Goal: Task Accomplishment & Management: Manage account settings

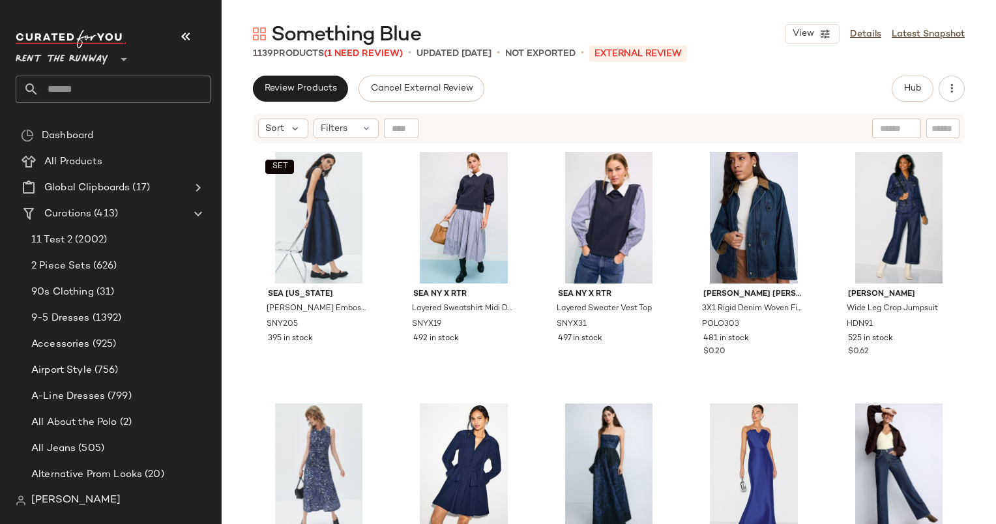
click at [916, 66] on div "Something Blue View Details Latest Snapshot 1139 Products (1 Need Review) • upd…" at bounding box center [609, 272] width 774 height 503
click at [919, 89] on span "Hub" at bounding box center [912, 88] width 18 height 10
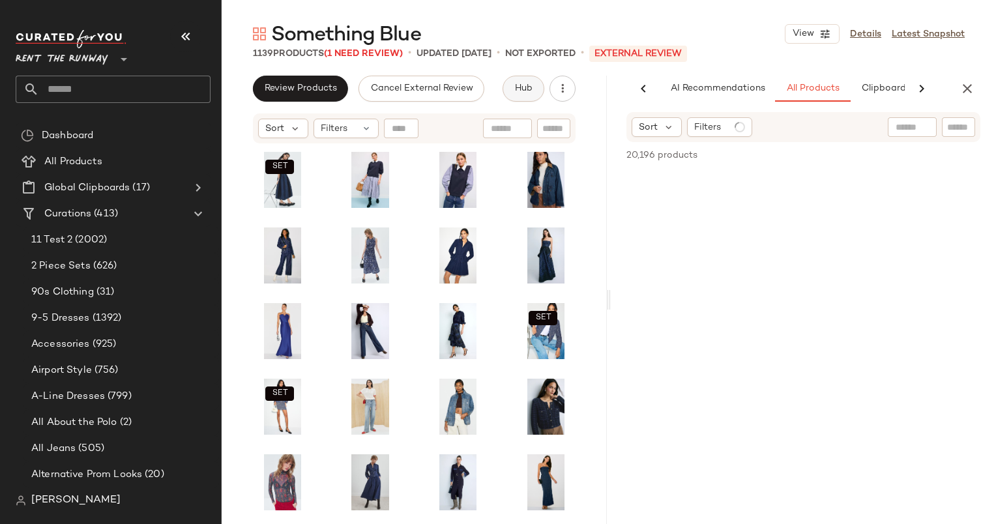
scroll to position [0, 67]
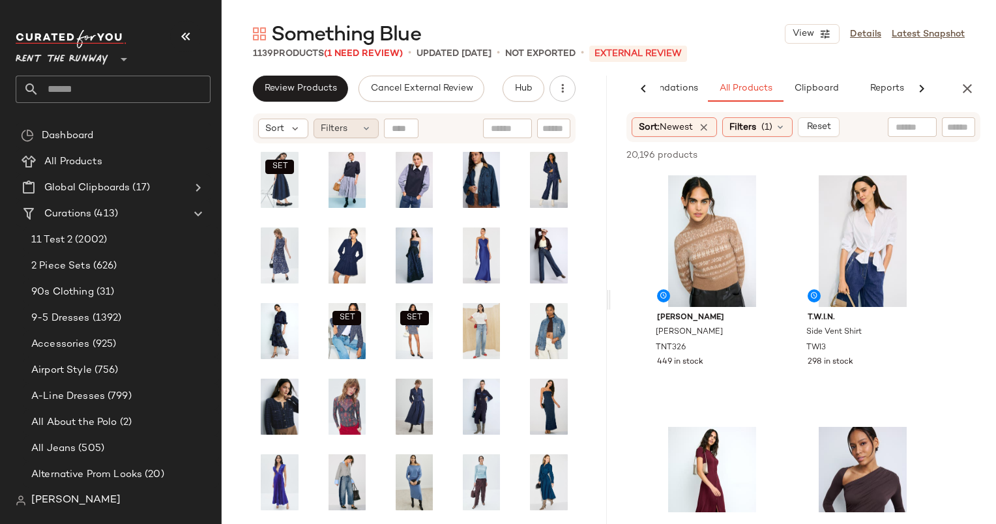
click at [329, 132] on span "Filters" at bounding box center [334, 129] width 27 height 14
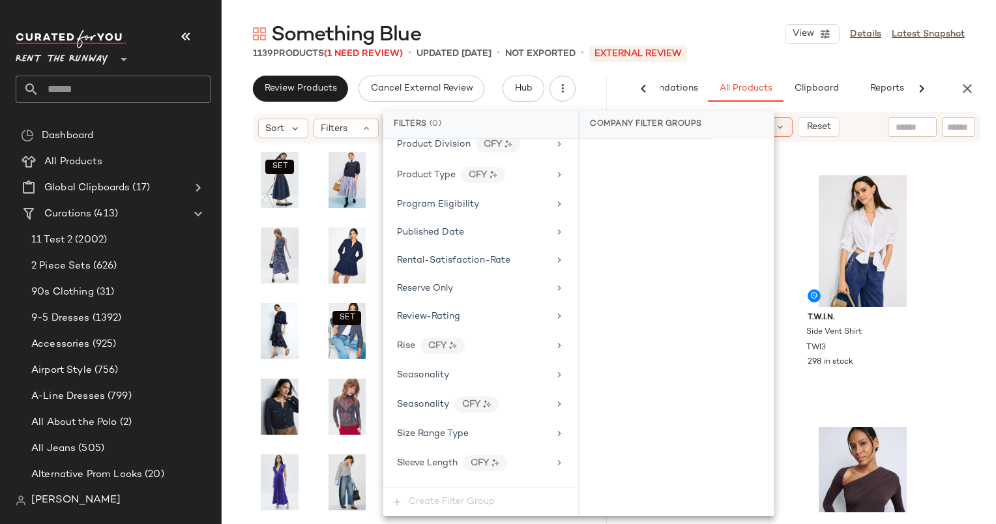
scroll to position [1921, 0]
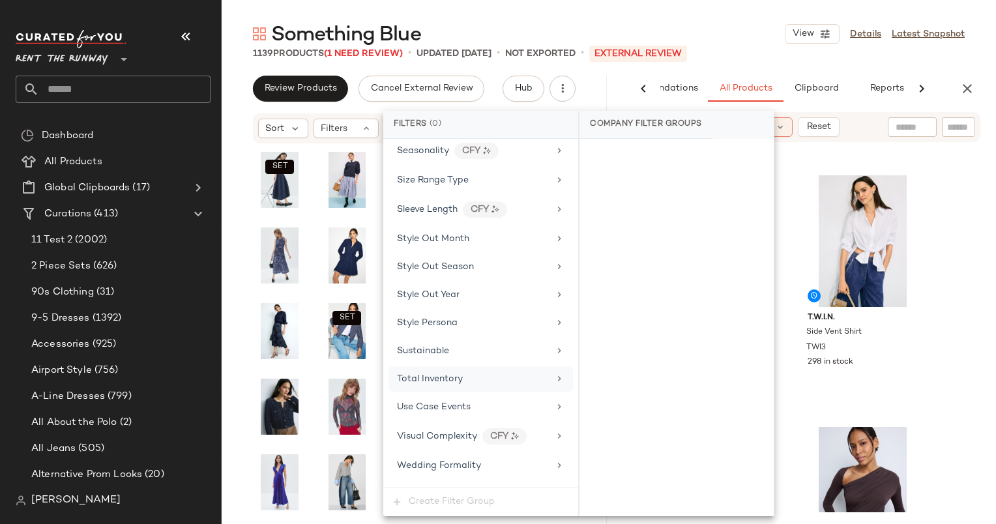
click at [481, 372] on div "Total Inventory" at bounding box center [473, 379] width 152 height 14
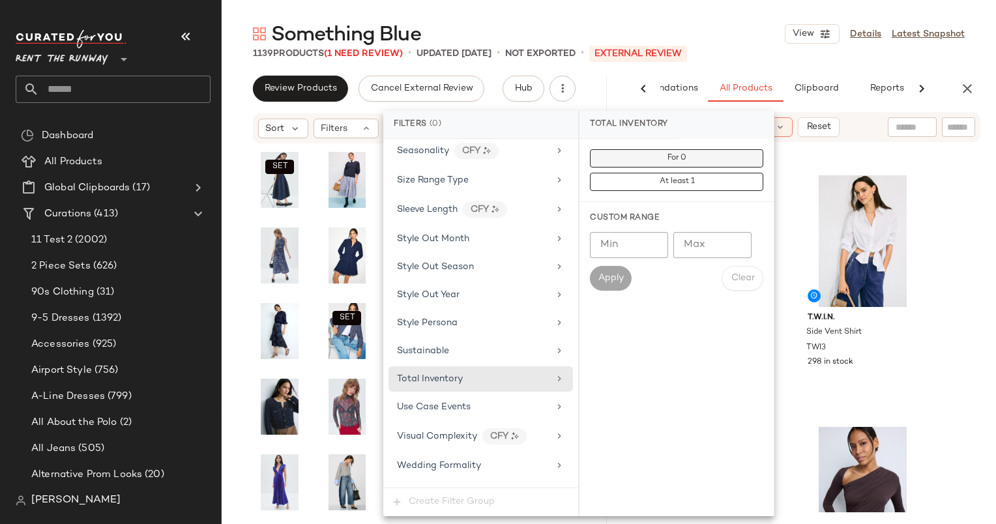
click at [601, 159] on button "For 0" at bounding box center [676, 158] width 173 height 18
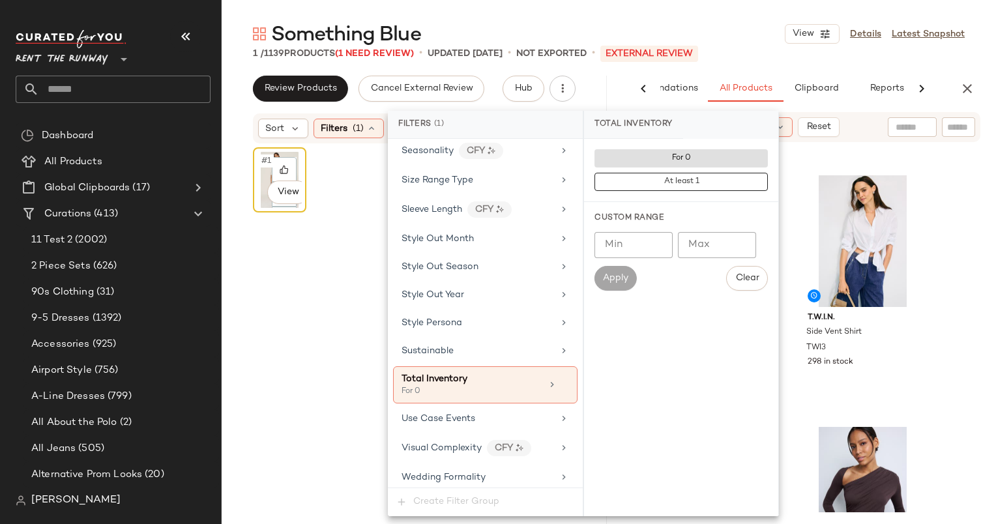
click at [261, 171] on div "#1 View" at bounding box center [279, 180] width 44 height 56
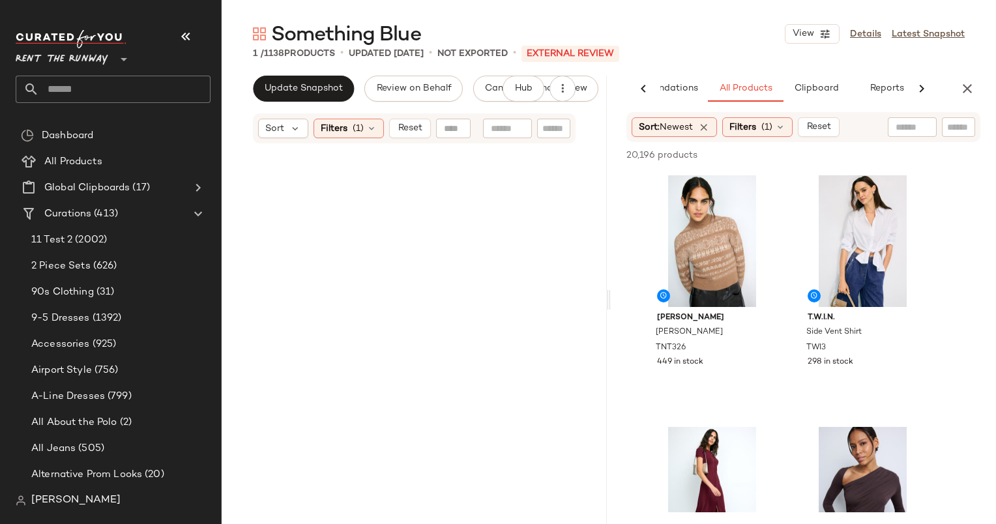
click at [401, 117] on div "Sort Filters (1) Reset" at bounding box center [414, 128] width 323 height 30
click at [407, 120] on button "Reset" at bounding box center [410, 129] width 42 height 20
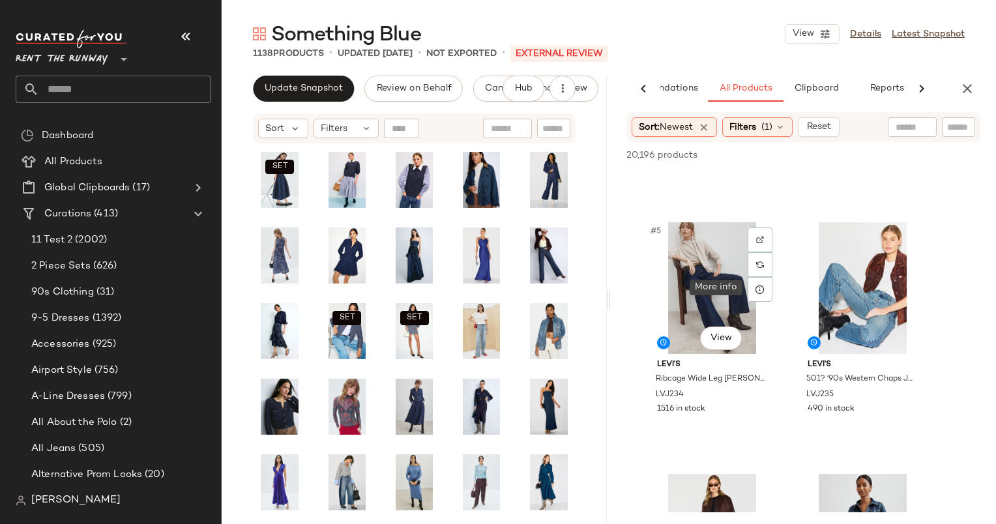
scroll to position [457, 0]
click at [702, 264] on div "#5 View" at bounding box center [711, 287] width 131 height 132
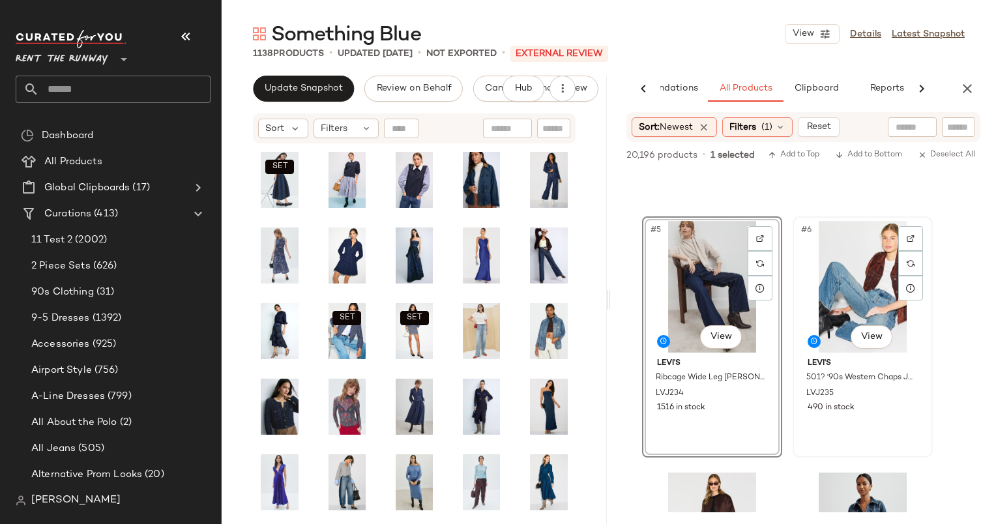
click at [852, 310] on div "#6 View" at bounding box center [862, 287] width 131 height 132
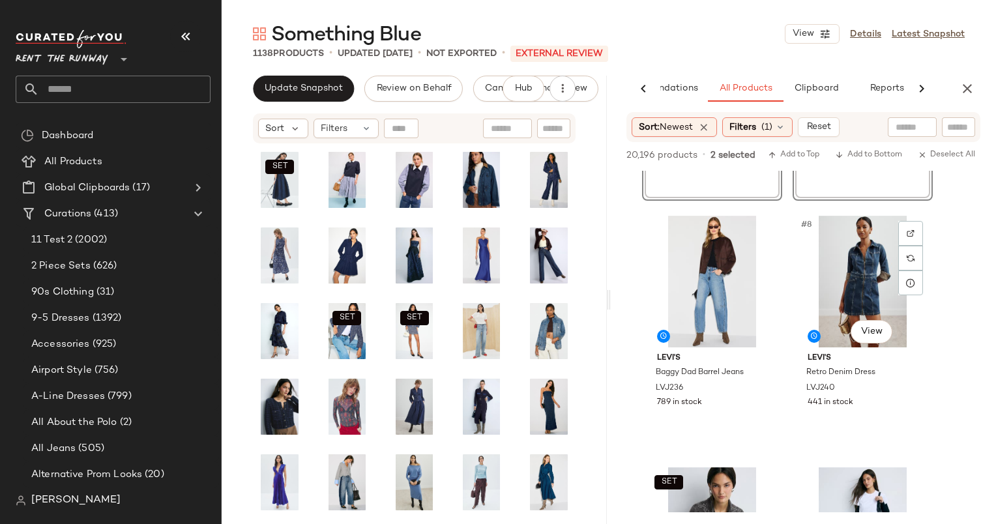
scroll to position [736, 0]
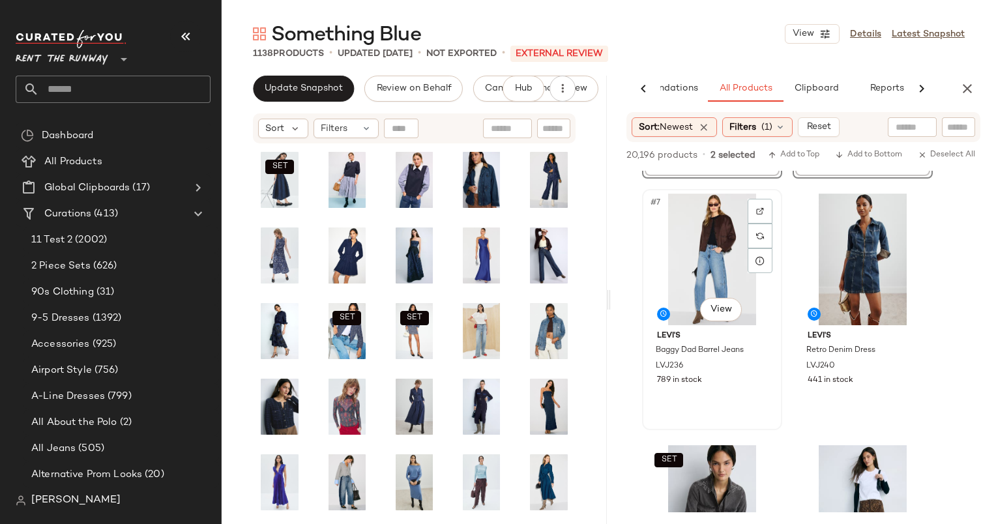
click at [693, 242] on div "#7 View" at bounding box center [711, 260] width 131 height 132
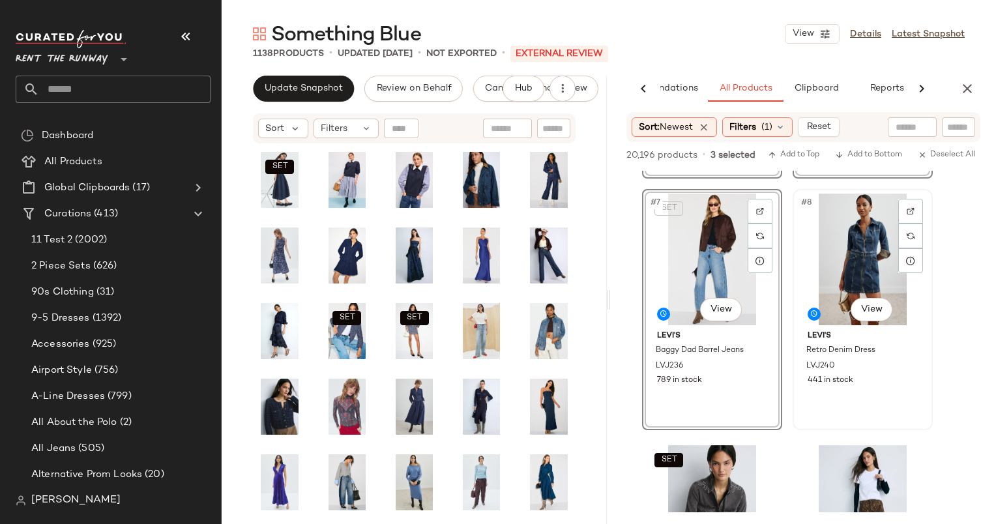
click at [834, 259] on div "#8 View" at bounding box center [862, 260] width 131 height 132
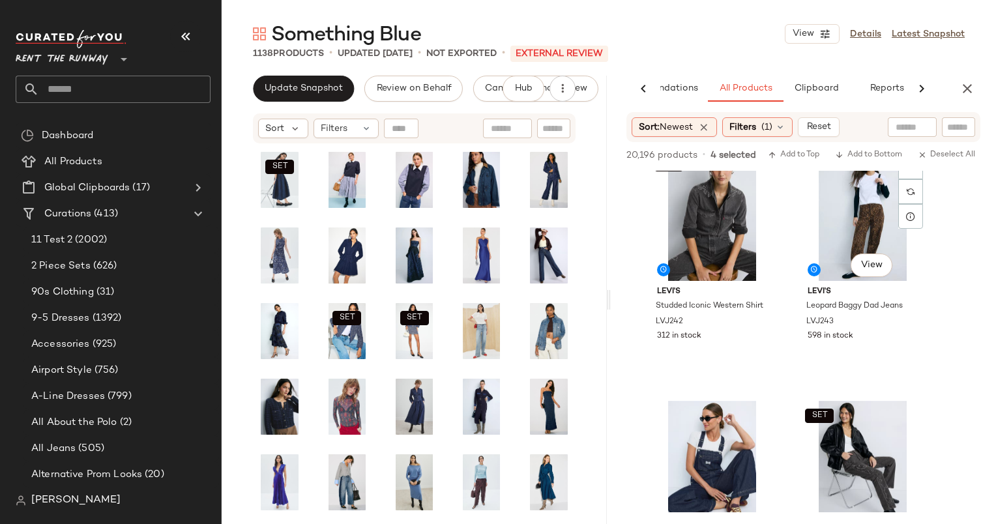
scroll to position [1056, 0]
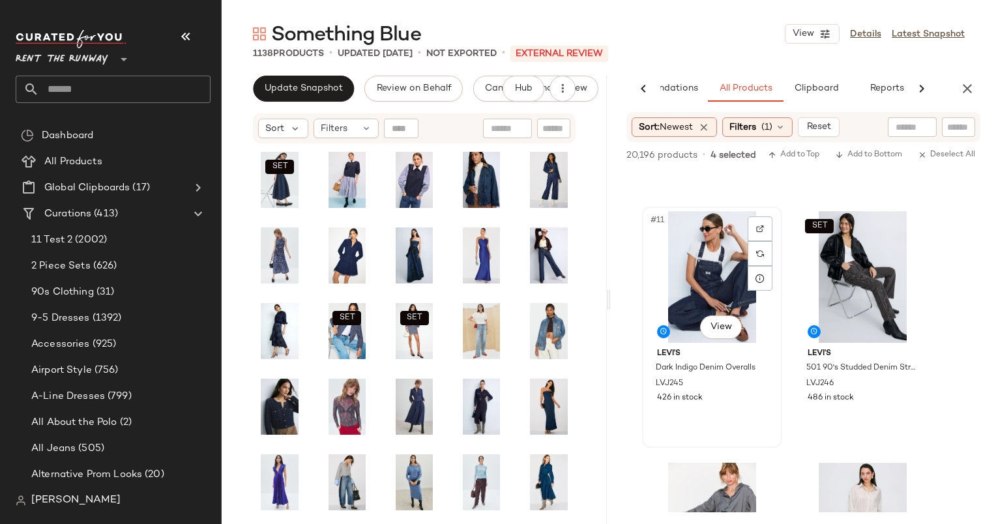
click at [706, 282] on div "#11 View" at bounding box center [711, 277] width 131 height 132
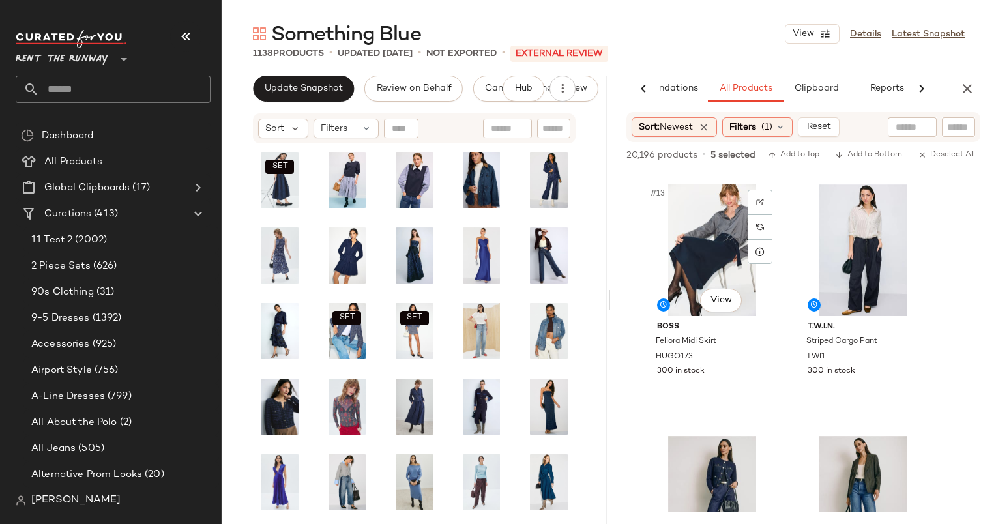
scroll to position [1530, 0]
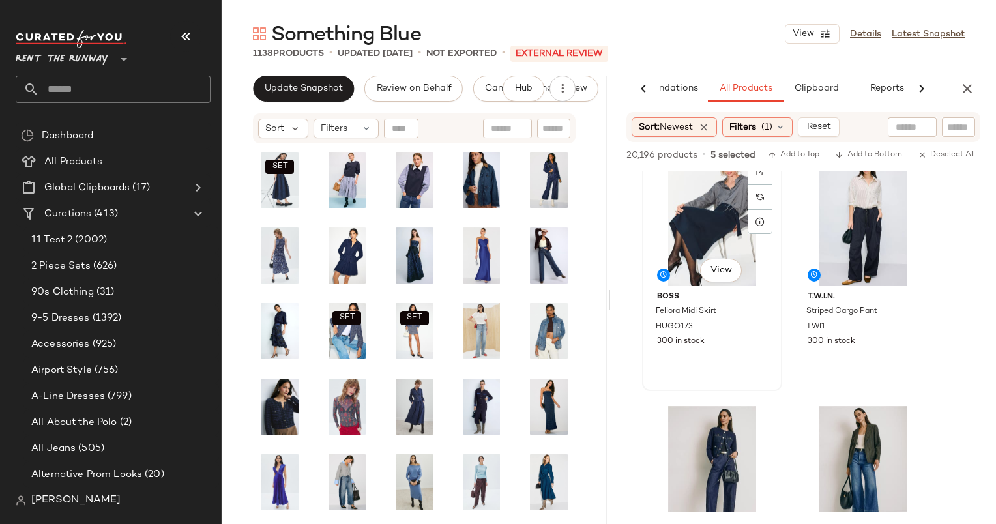
click at [723, 214] on div "#13 View" at bounding box center [711, 220] width 131 height 132
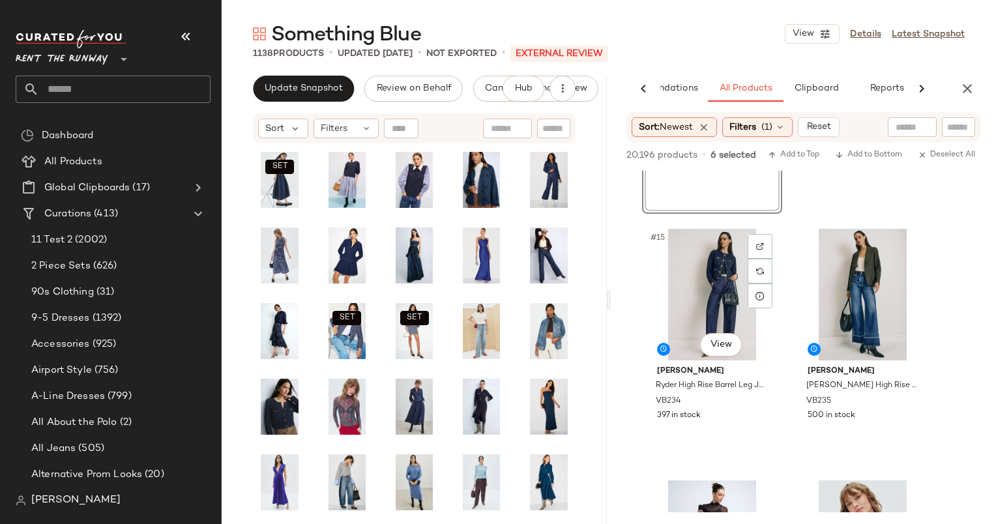
scroll to position [1707, 0]
click at [713, 291] on div "#15 View" at bounding box center [711, 295] width 131 height 132
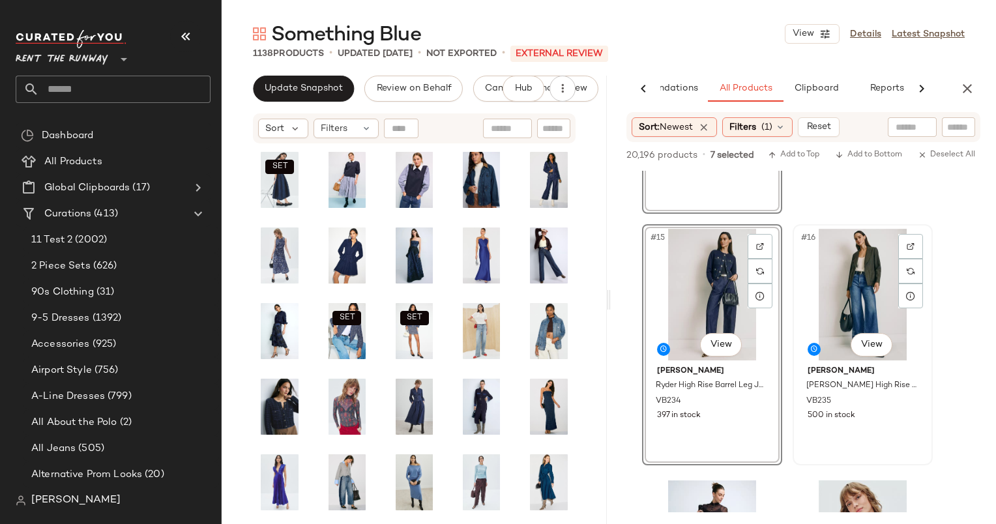
click at [829, 297] on div "#16 View" at bounding box center [862, 295] width 131 height 132
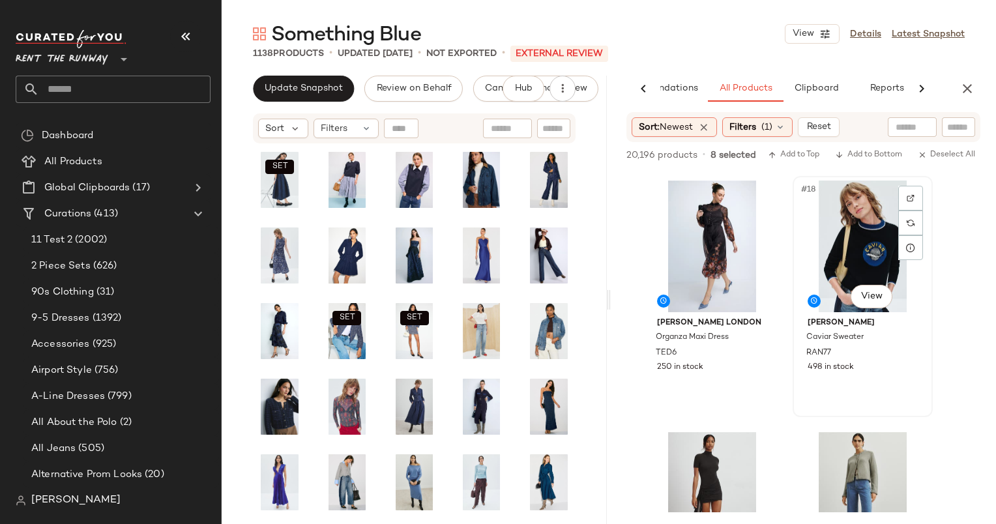
scroll to position [2311, 0]
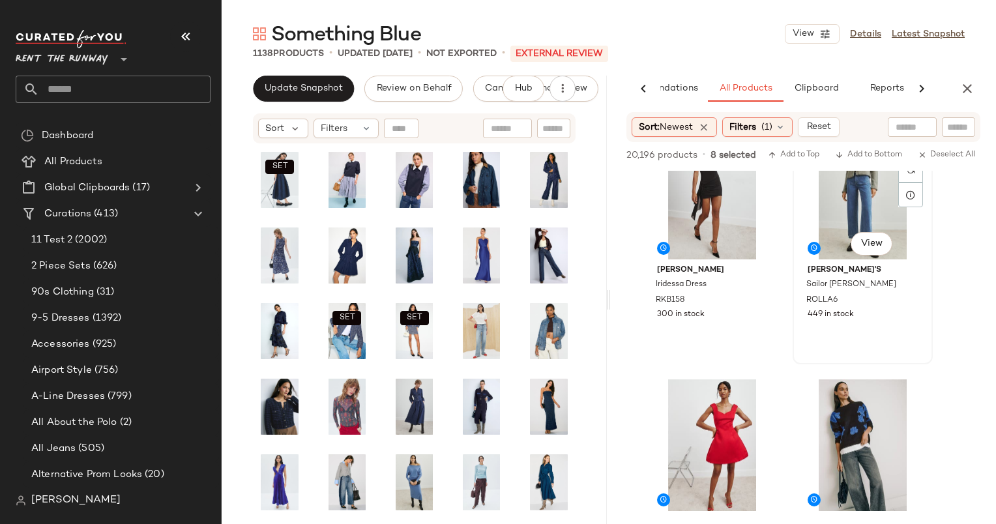
click at [844, 209] on div "#20 View" at bounding box center [862, 194] width 131 height 132
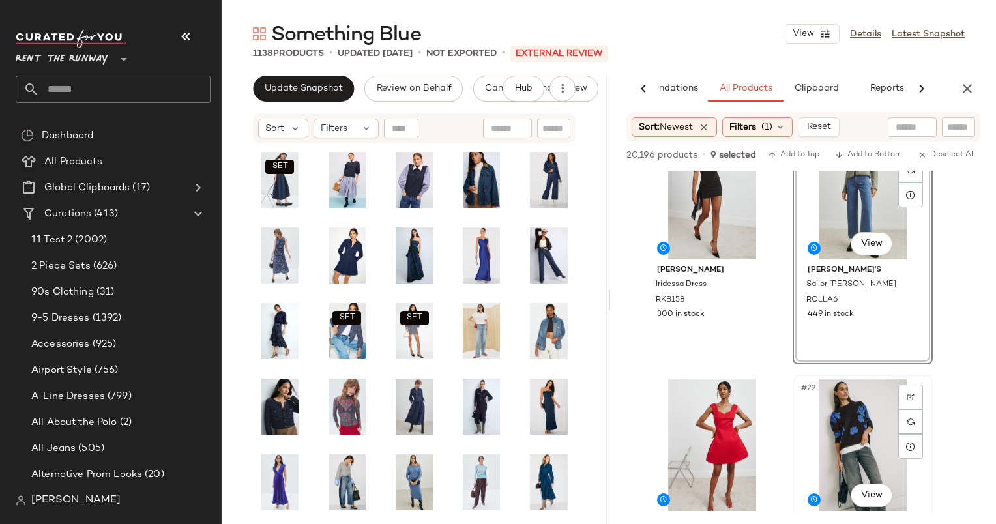
scroll to position [2544, 0]
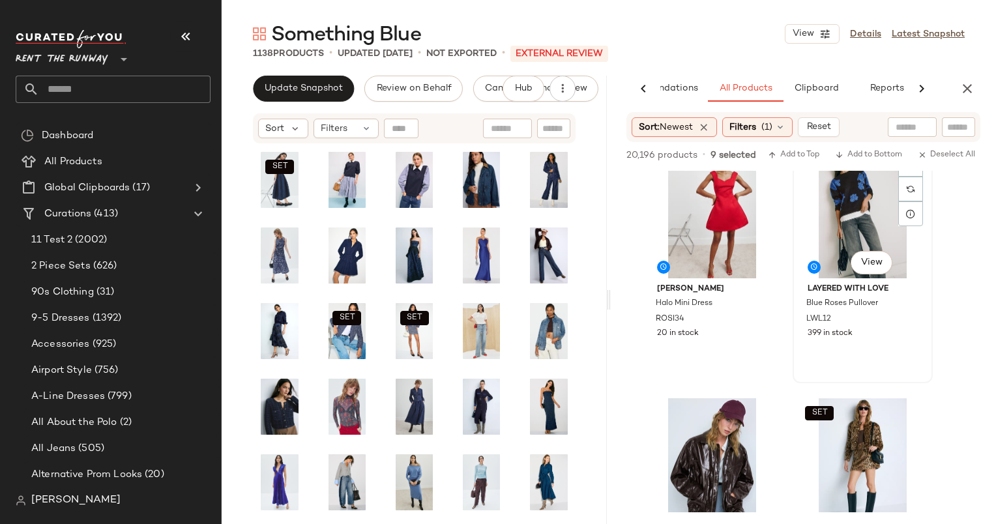
click at [839, 231] on div "#22 View" at bounding box center [862, 213] width 131 height 132
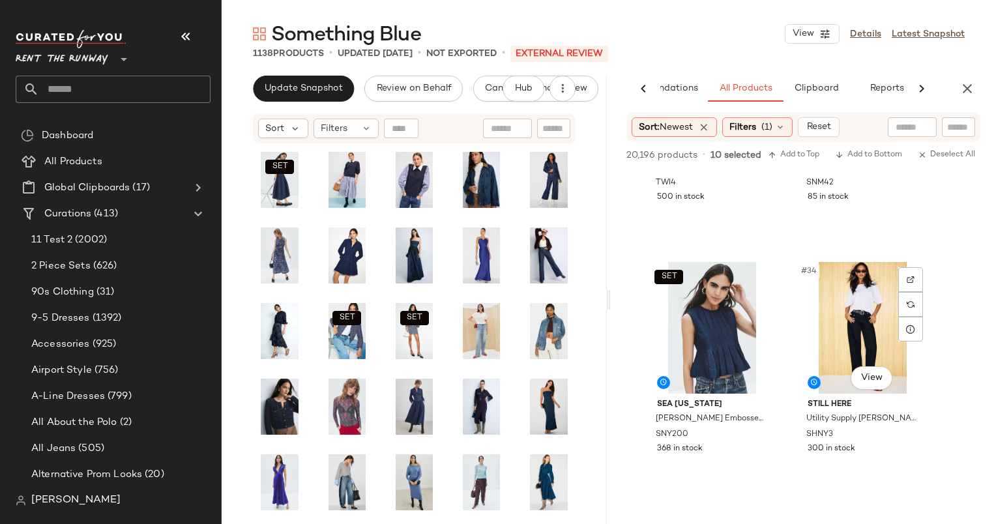
scroll to position [4034, 0]
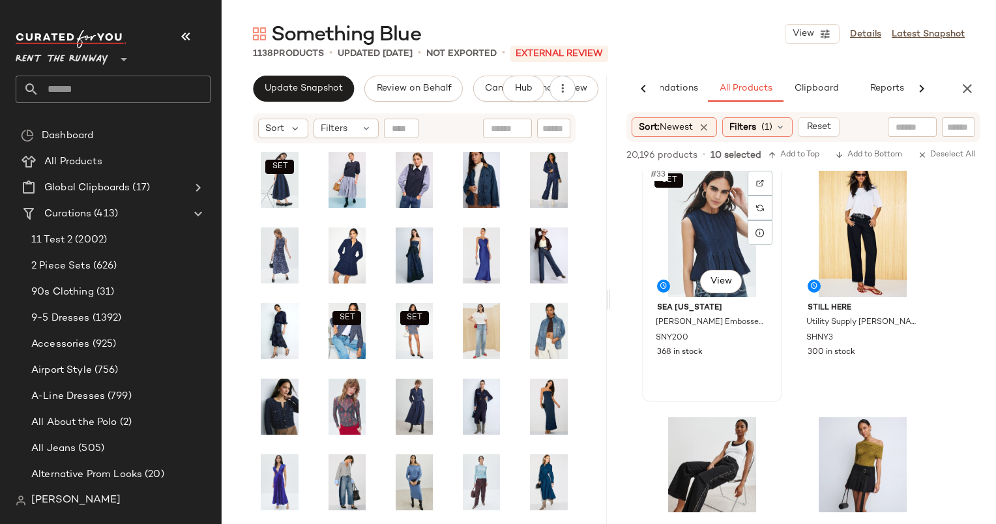
click at [704, 238] on div "SET #33 View" at bounding box center [711, 231] width 131 height 132
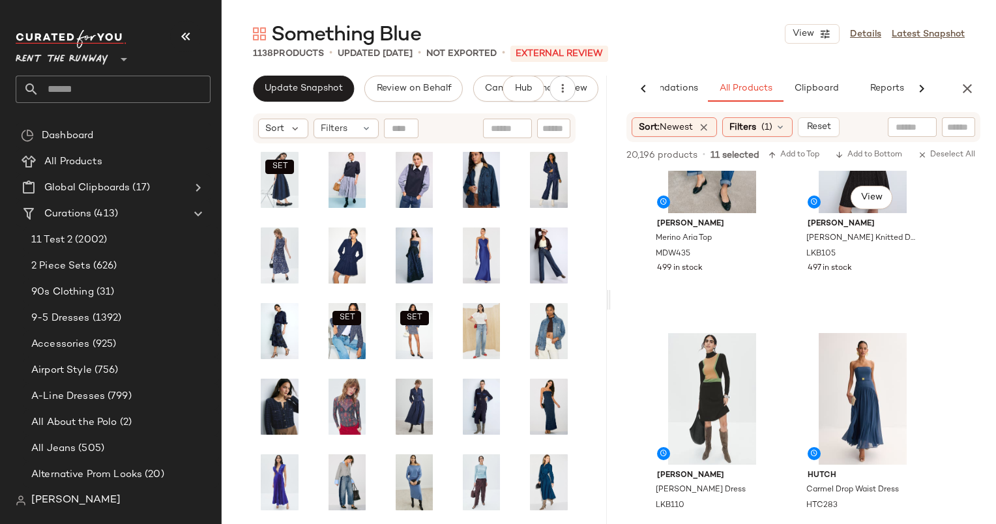
scroll to position [5965, 0]
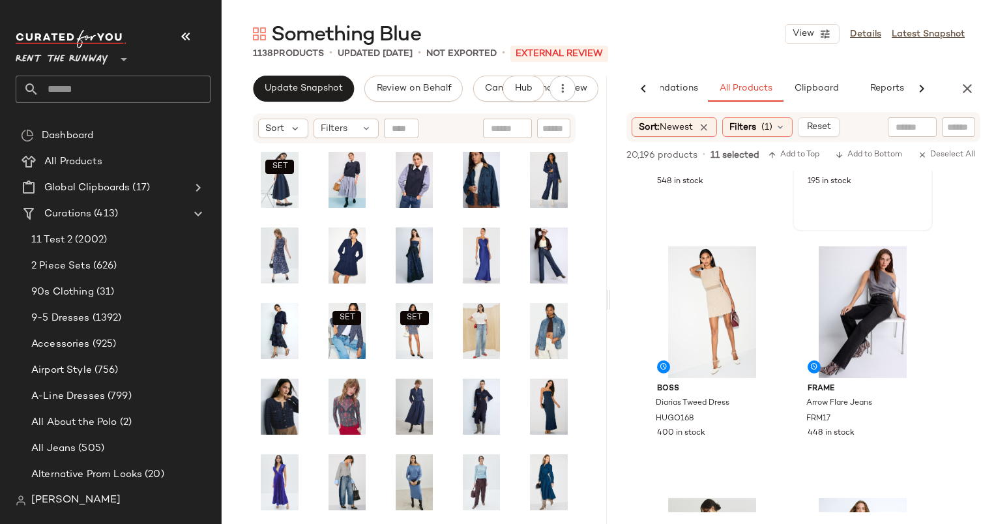
click at [840, 205] on div "#48 View Hutch Carmel Drop Waist Dress HTC283 195 in stock" at bounding box center [862, 111] width 137 height 238
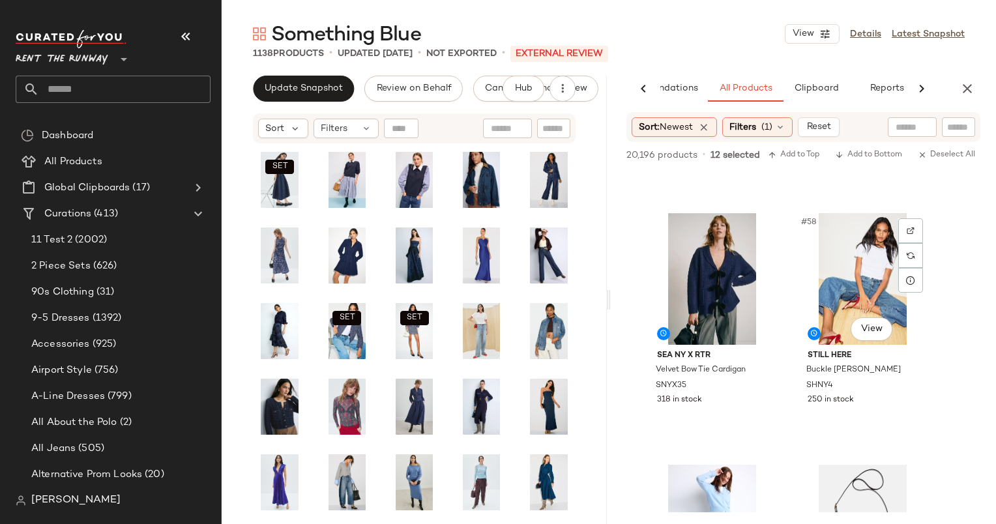
scroll to position [7003, 0]
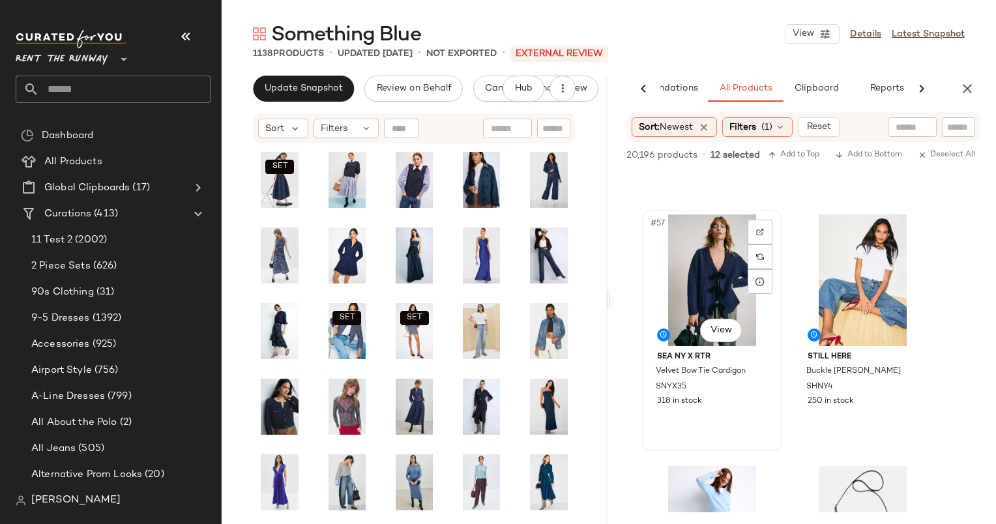
click at [723, 243] on div "#57 View" at bounding box center [711, 280] width 131 height 132
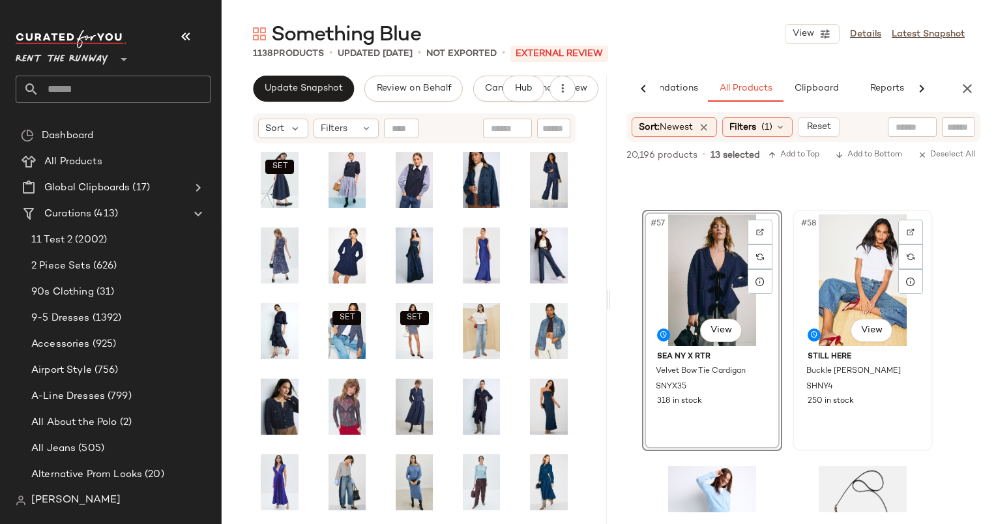
click at [844, 281] on div "#58 View" at bounding box center [862, 280] width 131 height 132
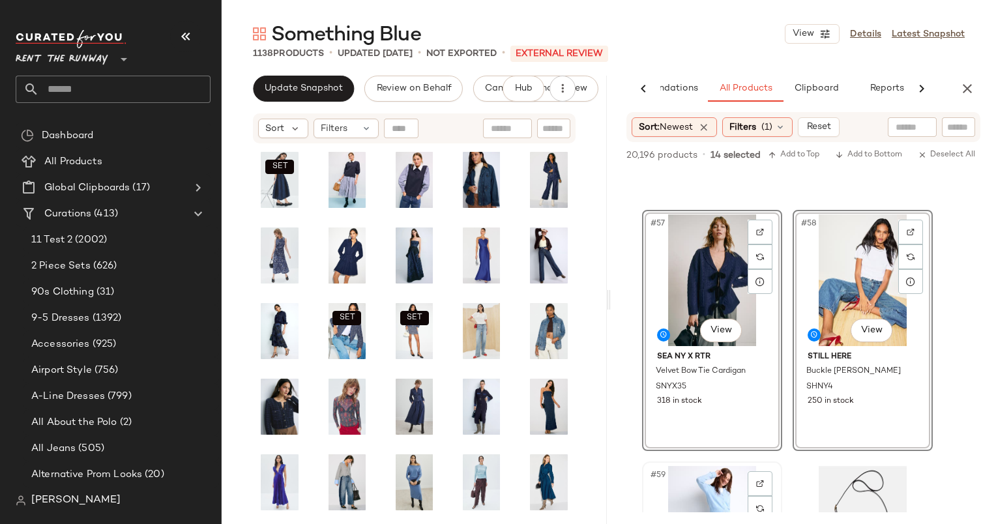
click at [706, 478] on div "#59 View" at bounding box center [711, 532] width 131 height 132
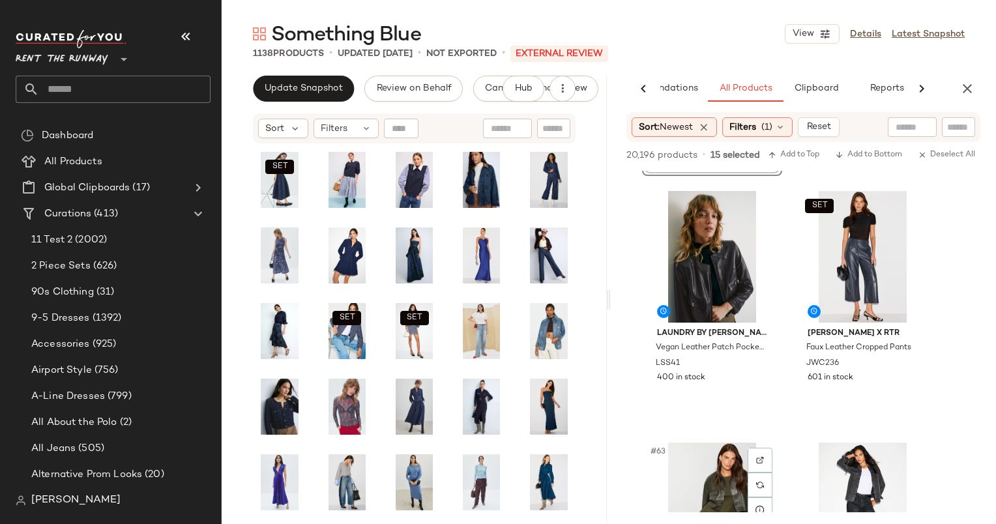
scroll to position [7591, 0]
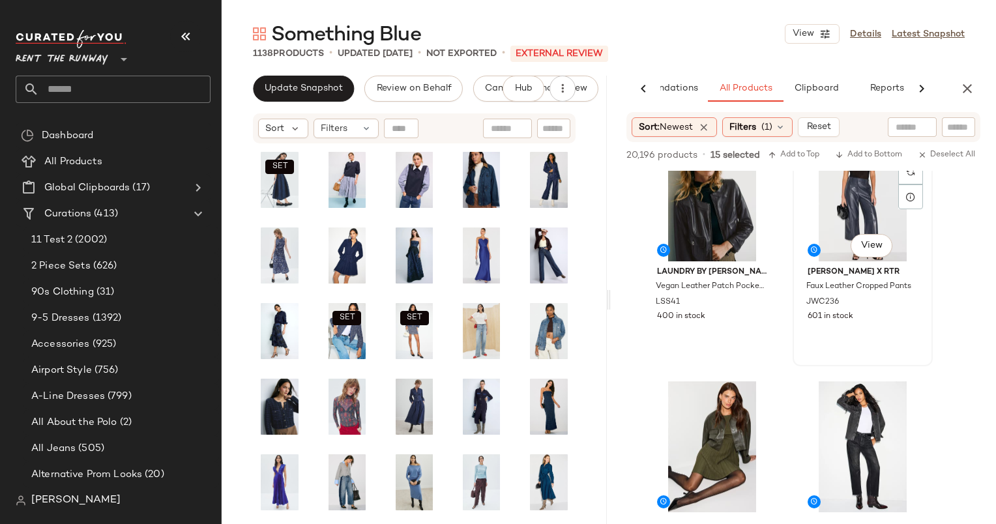
click at [836, 223] on div "SET #62 View" at bounding box center [862, 196] width 131 height 132
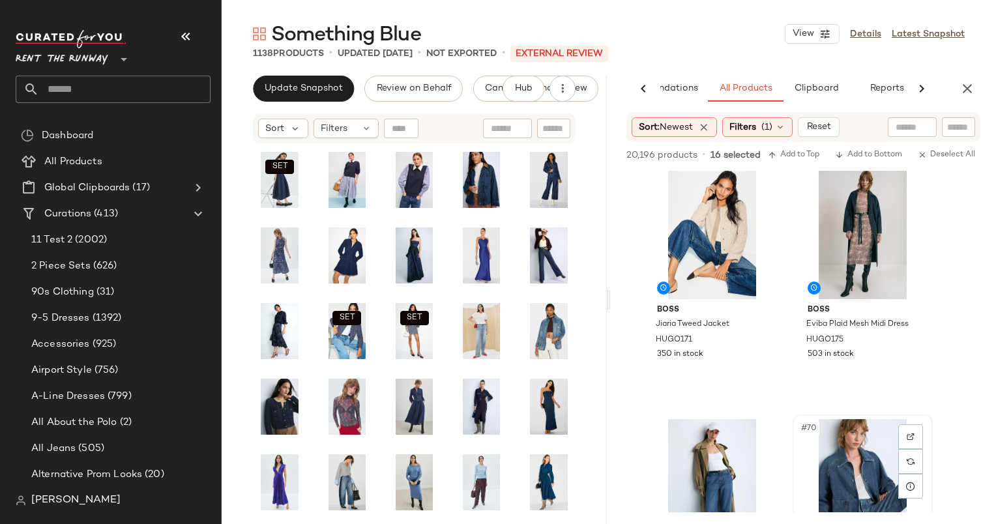
scroll to position [8371, 0]
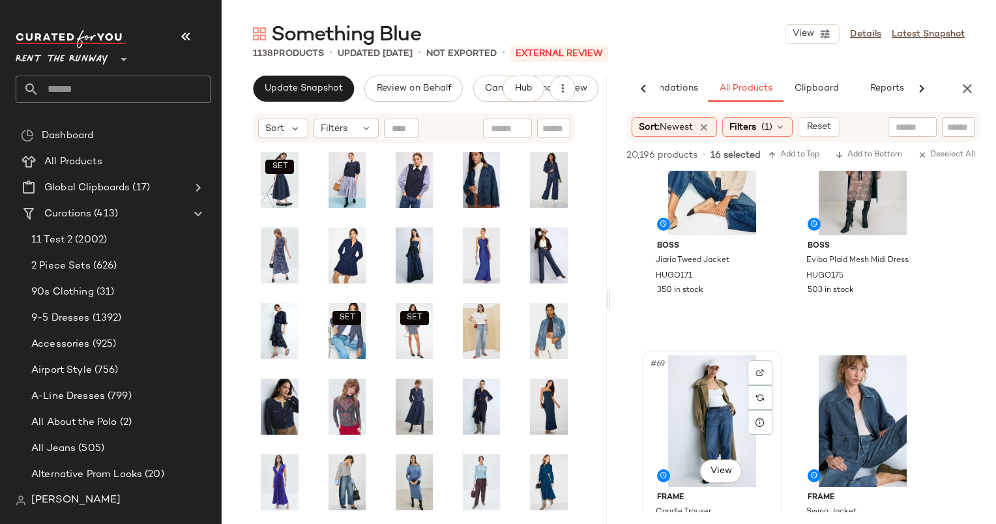
click at [722, 392] on div "#69 View" at bounding box center [711, 421] width 131 height 132
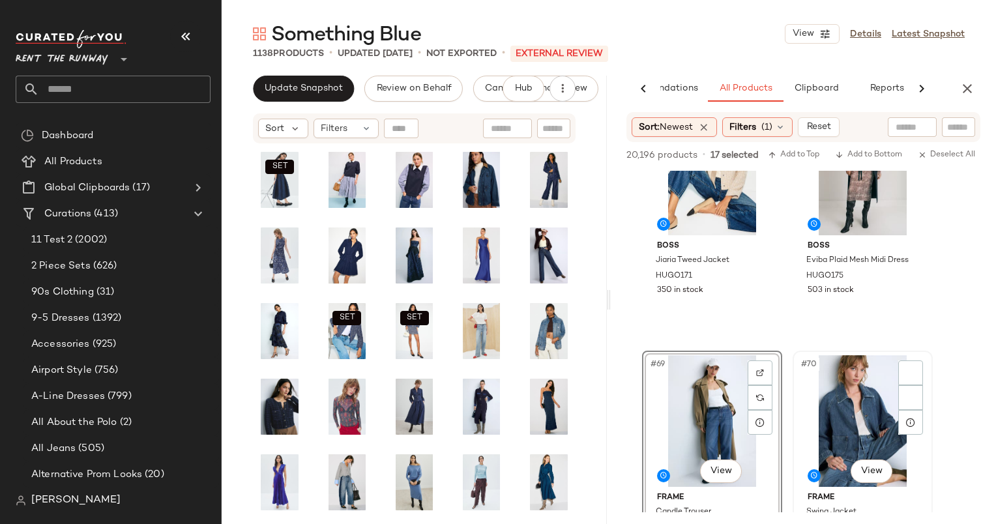
click at [859, 407] on div "#70 View" at bounding box center [862, 421] width 131 height 132
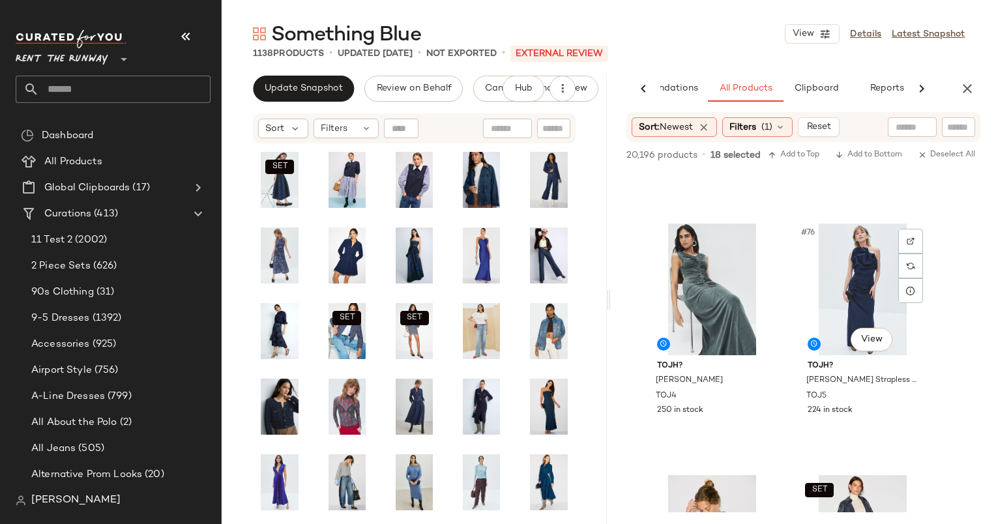
scroll to position [9261, 0]
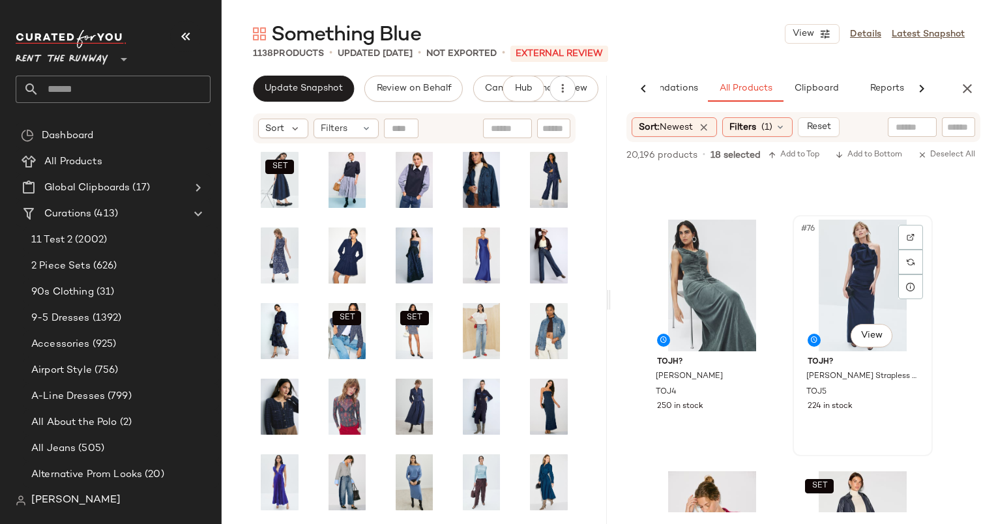
click at [827, 290] on div "#76 View" at bounding box center [862, 286] width 131 height 132
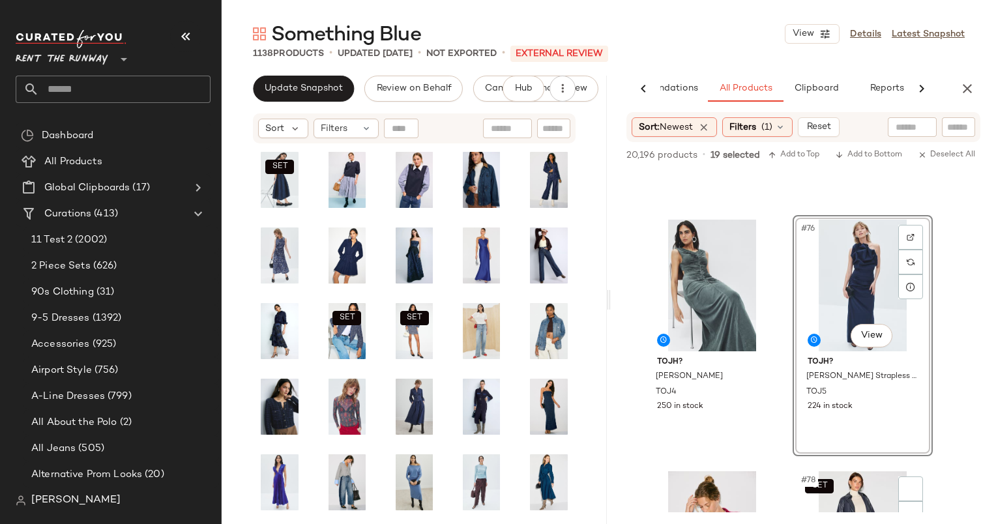
scroll to position [9549, 0]
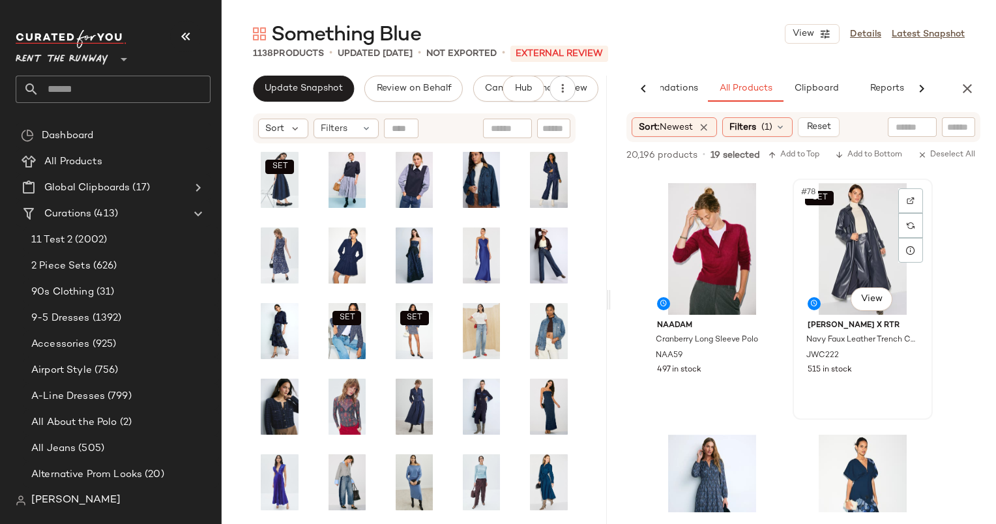
click at [854, 242] on div "SET #78 View" at bounding box center [862, 249] width 131 height 132
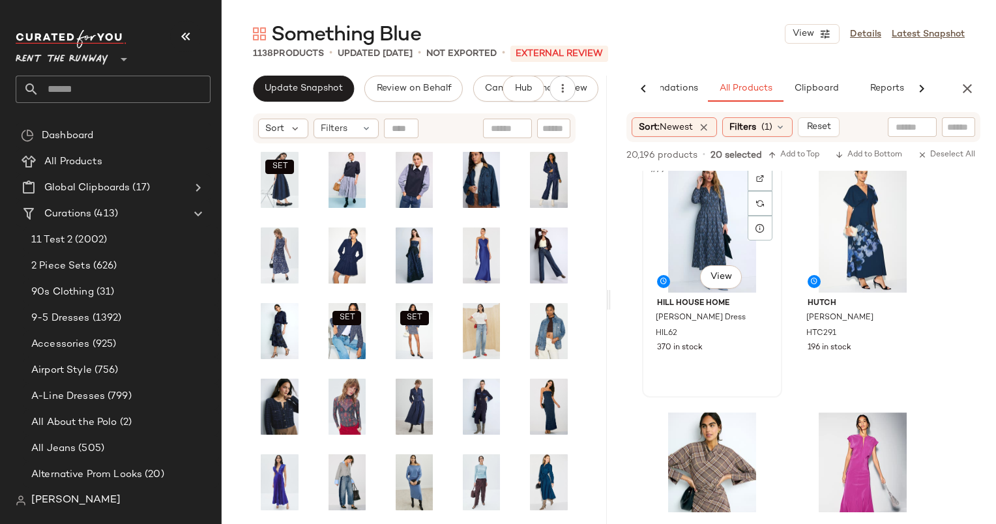
click at [714, 213] on div "#79 View" at bounding box center [711, 227] width 131 height 132
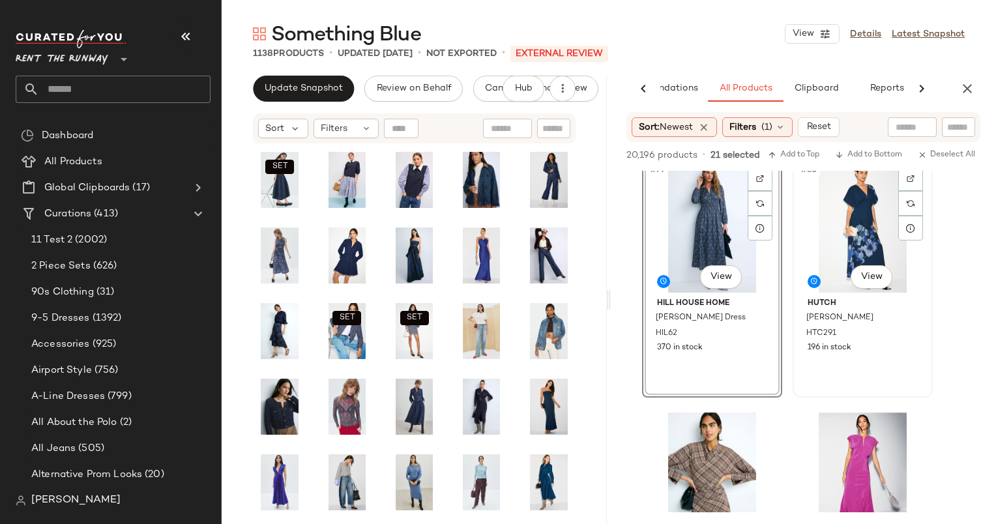
click at [835, 247] on div "#80 View" at bounding box center [862, 227] width 131 height 132
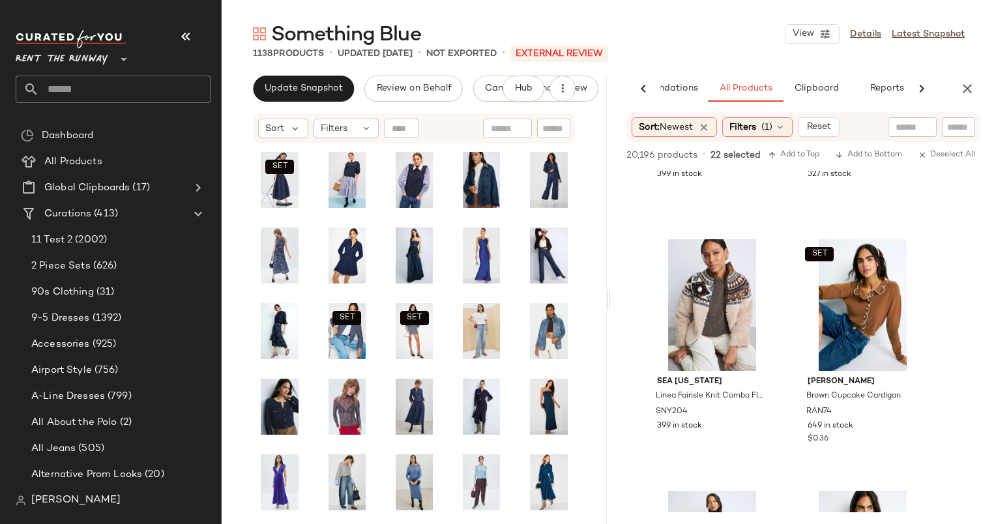
scroll to position [11345, 0]
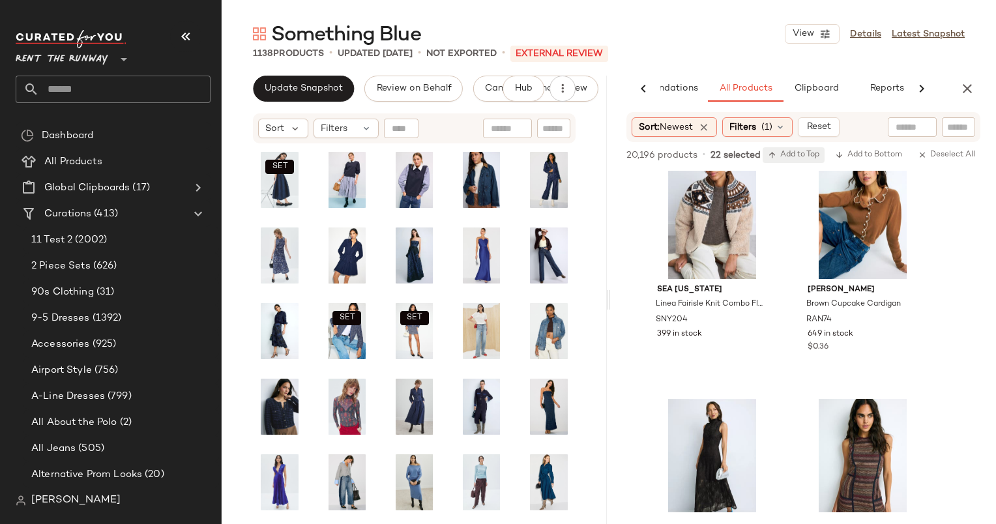
click at [774, 154] on icon "button" at bounding box center [772, 155] width 9 height 9
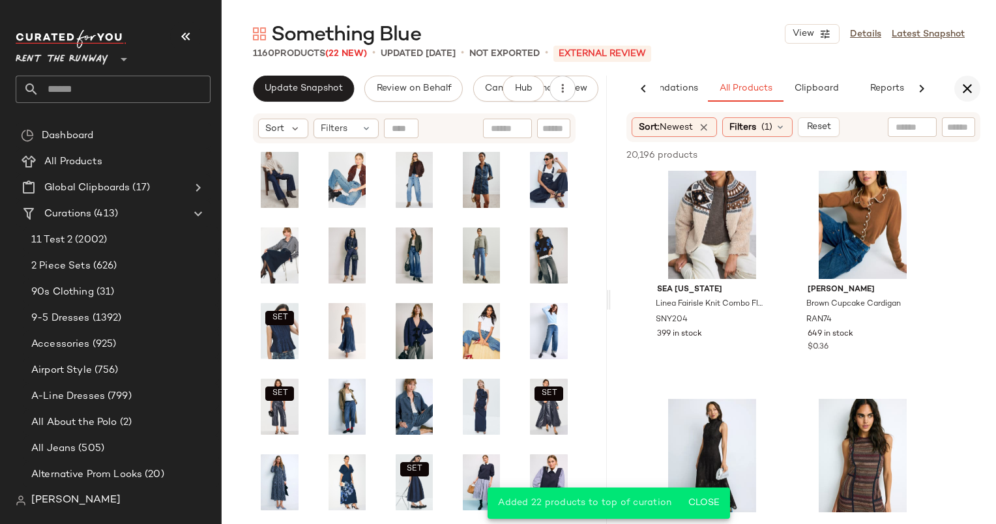
click at [962, 87] on icon "button" at bounding box center [967, 89] width 16 height 16
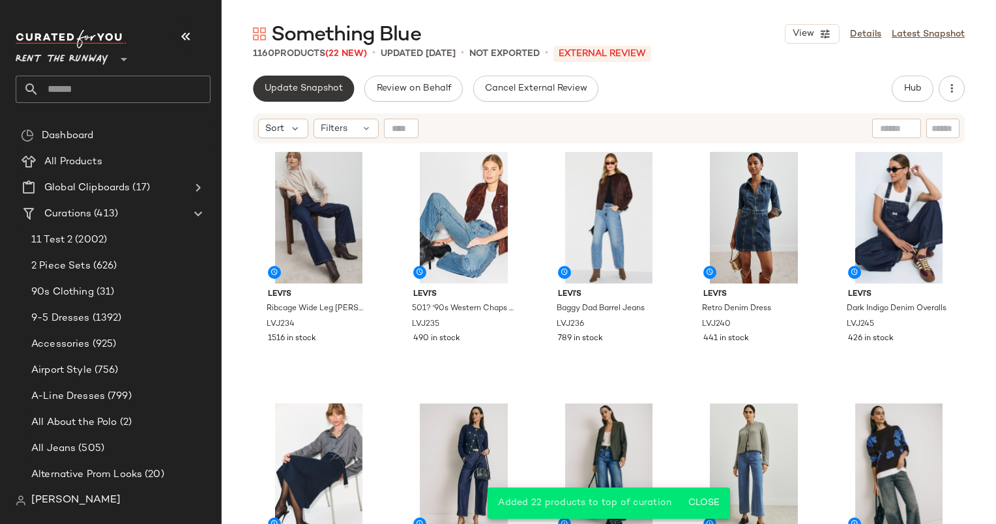
click at [295, 83] on span "Update Snapshot" at bounding box center [303, 88] width 79 height 10
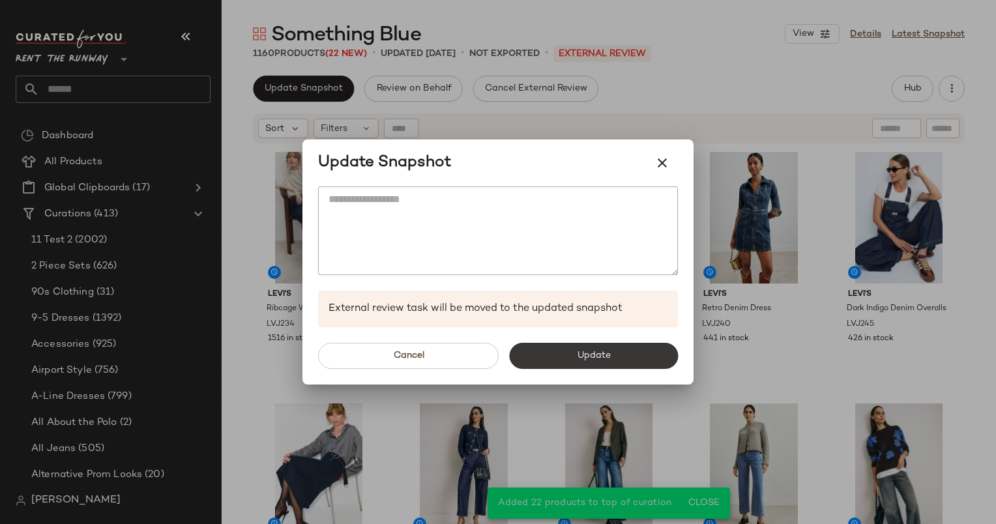
click at [553, 350] on button "Update" at bounding box center [593, 356] width 169 height 26
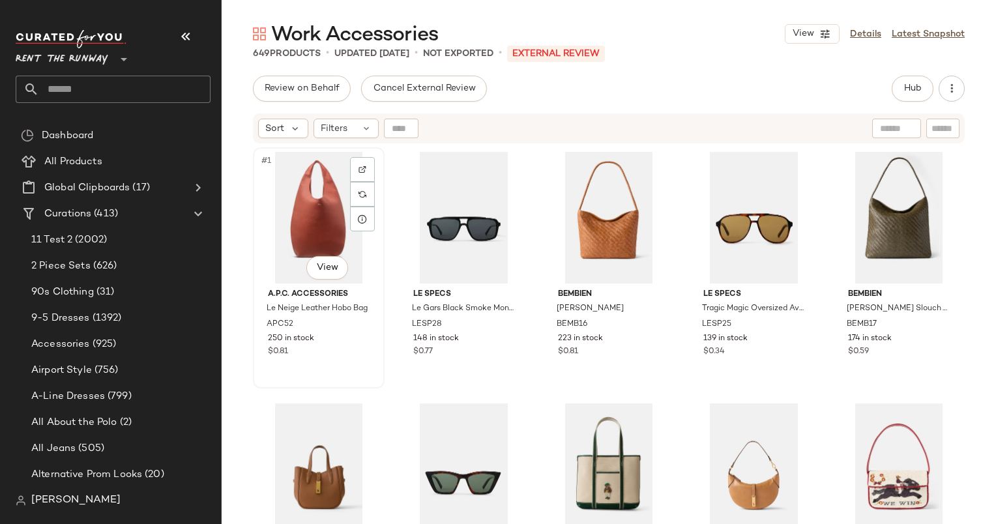
click at [253, 226] on div "#1 View A.P.C. Accessories Le Neige Leather Hobo Bag APC52 250 in stock $0.81" at bounding box center [319, 267] width 132 height 241
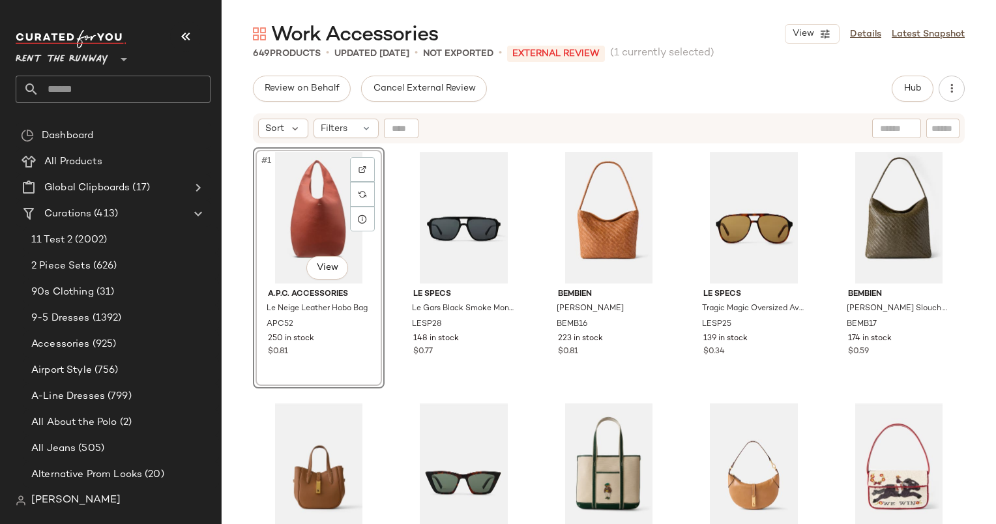
click at [233, 70] on div "Work Accessories View Details Latest Snapshot 649 Products • updated [DATE] • N…" at bounding box center [609, 272] width 774 height 503
click at [914, 94] on span "Hub" at bounding box center [912, 88] width 18 height 10
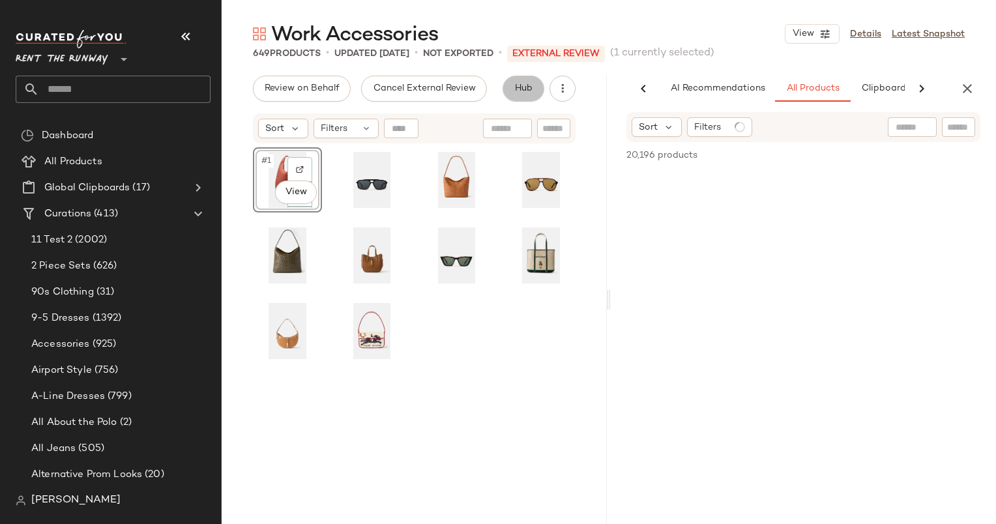
scroll to position [0, 67]
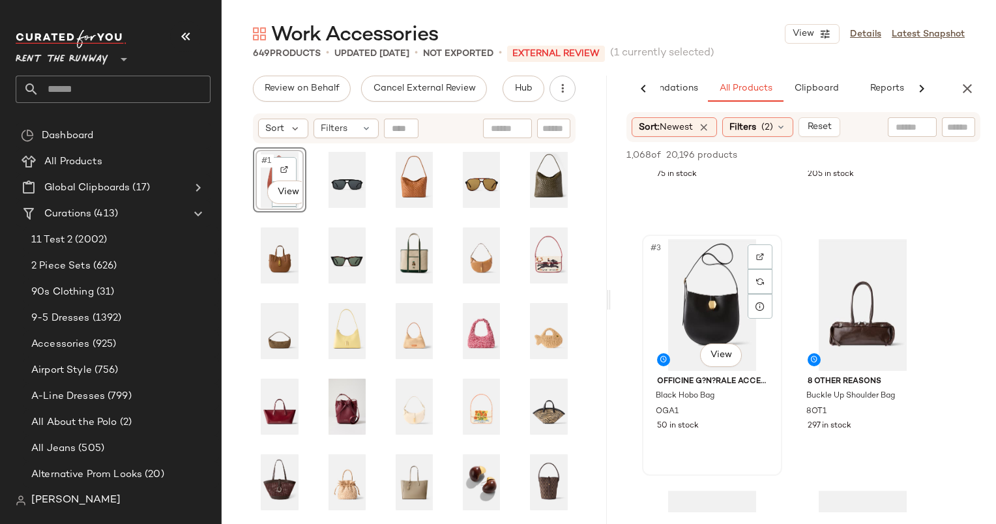
click at [707, 267] on div "#3 View" at bounding box center [711, 305] width 131 height 132
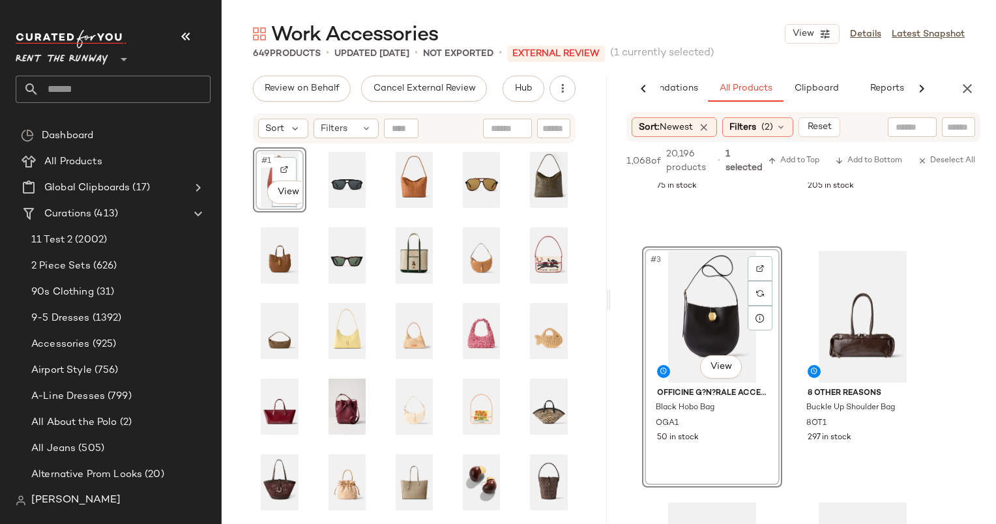
scroll to position [360, 0]
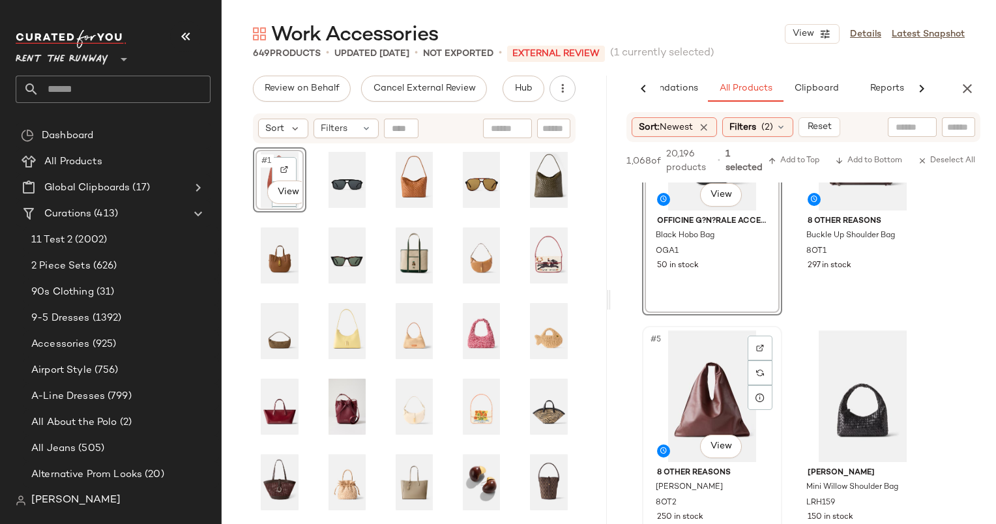
click at [730, 394] on div "#5 View" at bounding box center [711, 396] width 131 height 132
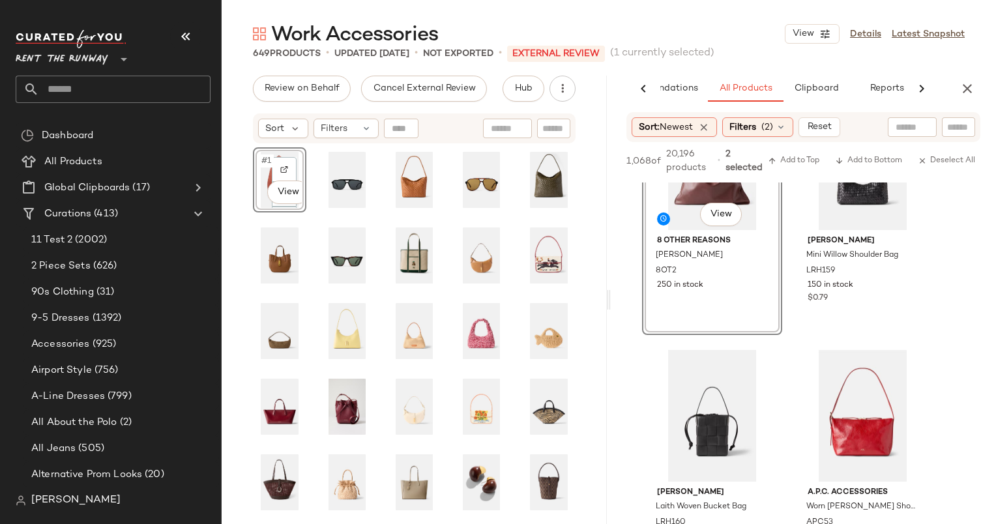
scroll to position [693, 0]
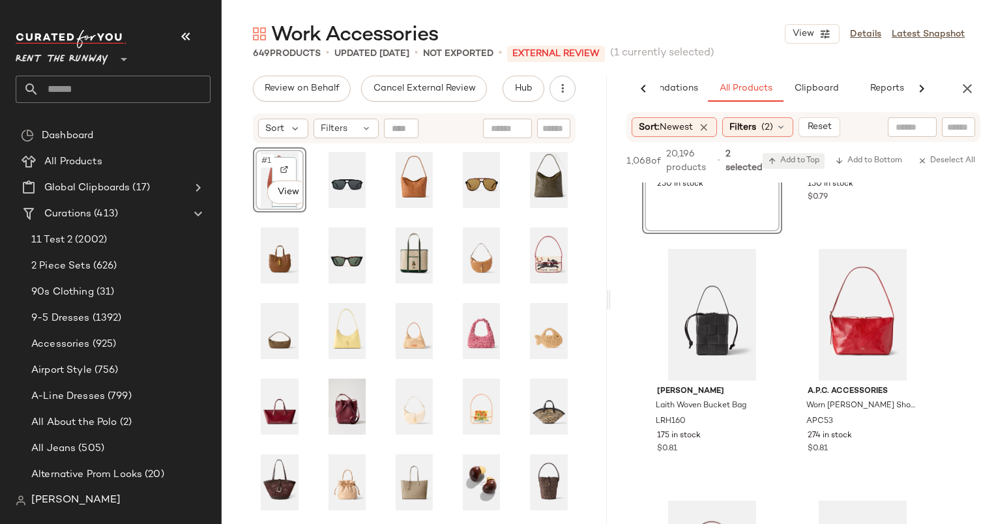
click at [787, 164] on span "Add to Top" at bounding box center [793, 160] width 51 height 9
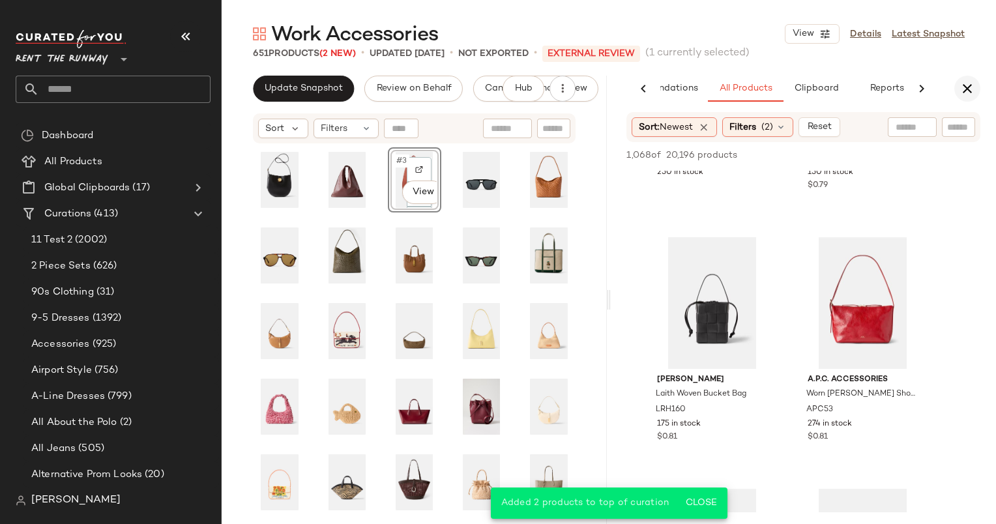
click at [970, 86] on icon "button" at bounding box center [967, 89] width 16 height 16
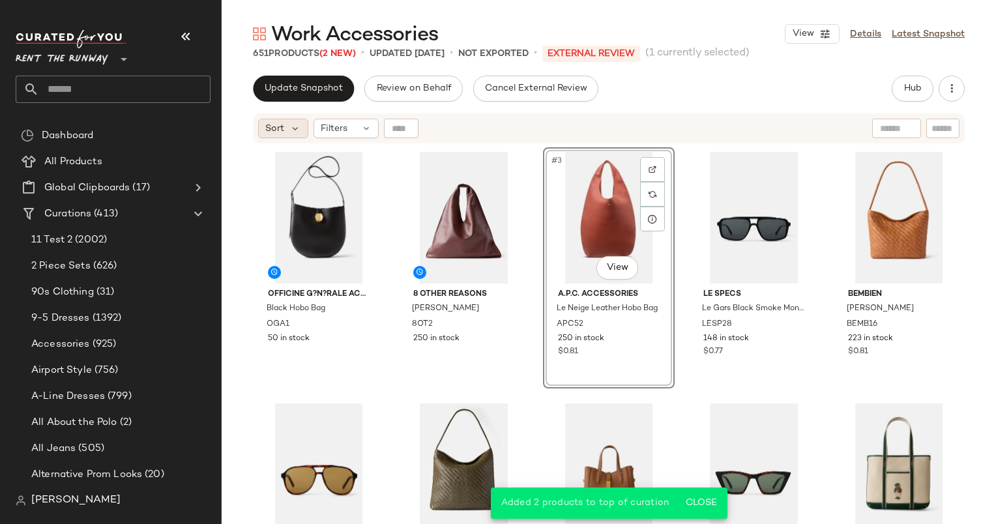
click at [272, 129] on span "Sort" at bounding box center [274, 129] width 19 height 14
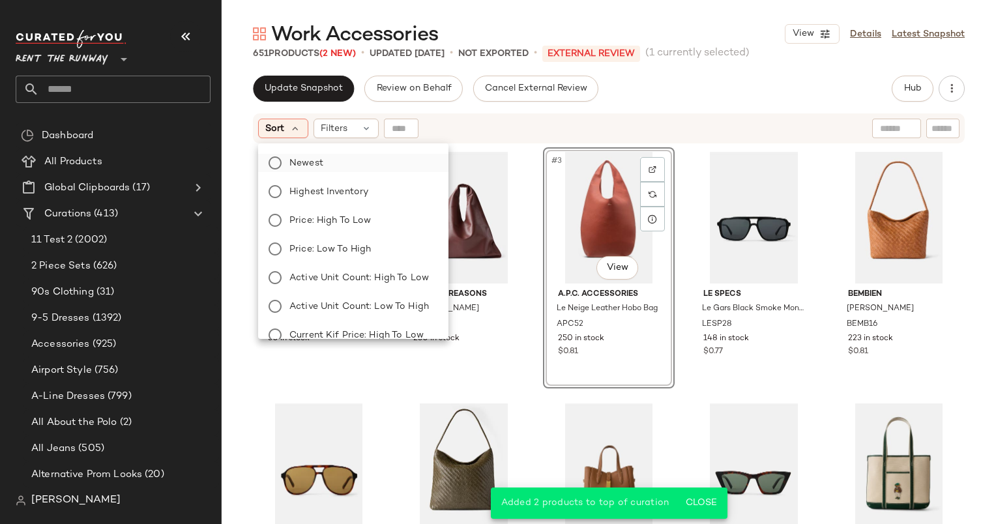
click at [328, 169] on label "Newest" at bounding box center [361, 163] width 154 height 18
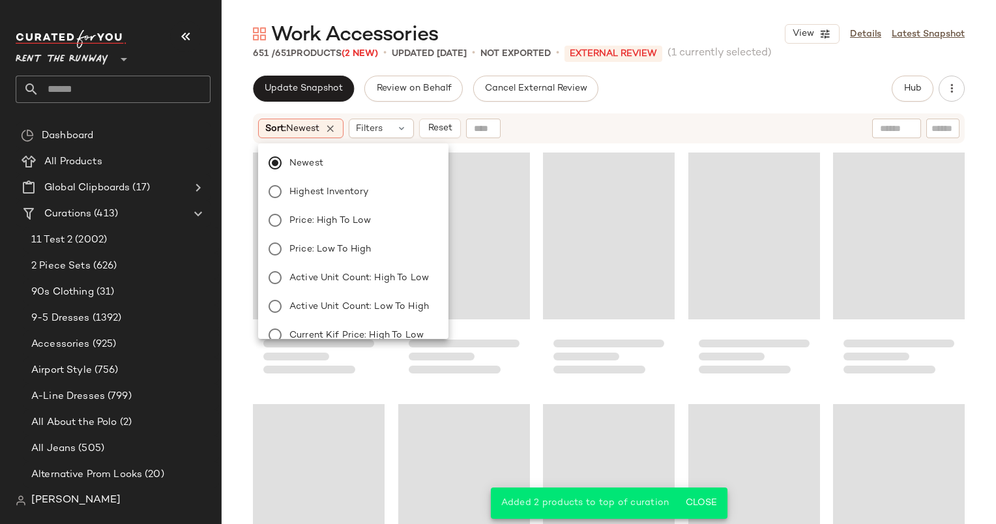
click at [388, 139] on div "Newest Highest Inventory Price: High to Low Price: Low to High Active Unit Coun…" at bounding box center [353, 238] width 190 height 201
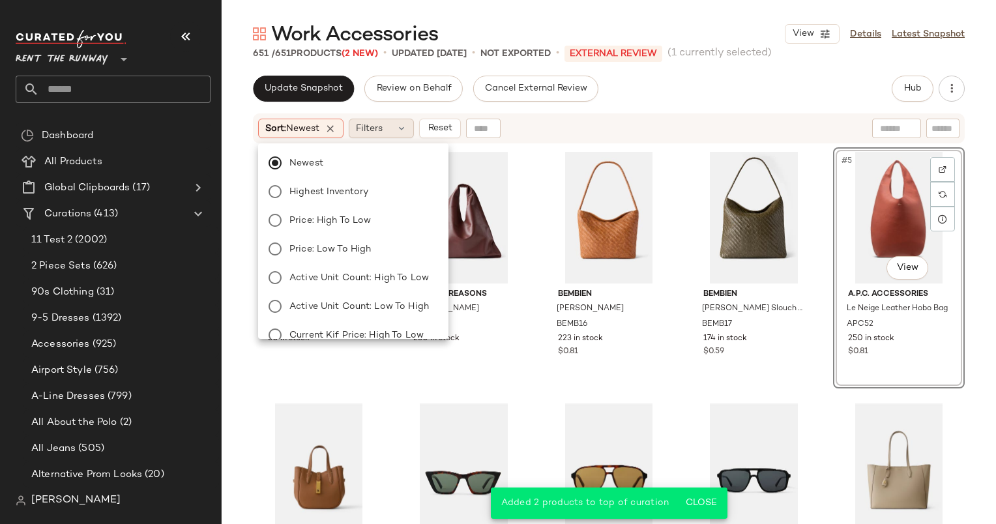
click at [388, 132] on div "Filters" at bounding box center [381, 129] width 65 height 20
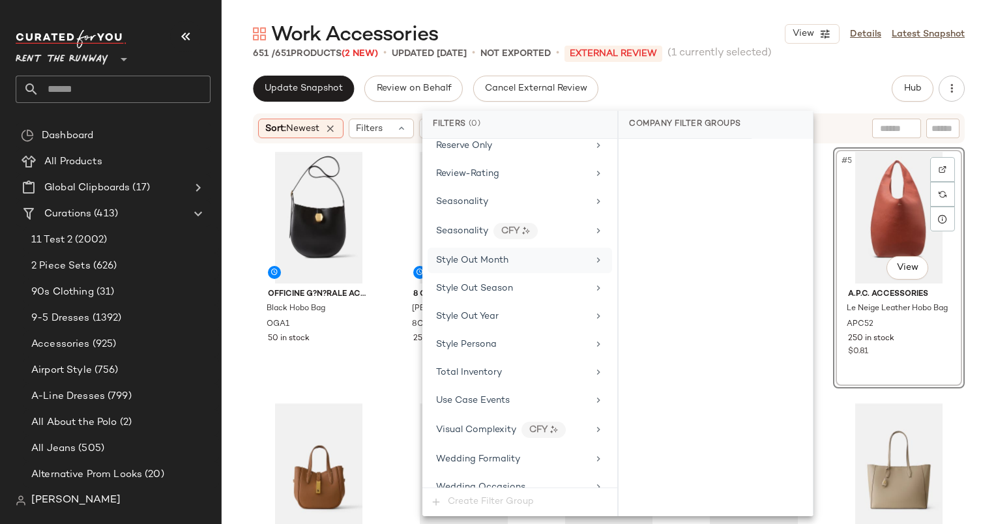
scroll to position [1096, 0]
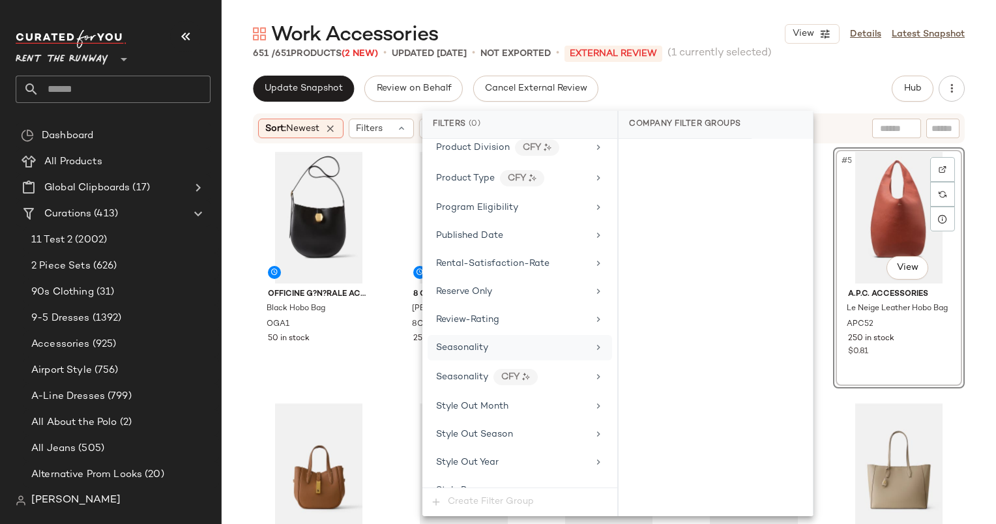
click at [510, 345] on div "Seasonality" at bounding box center [519, 347] width 184 height 25
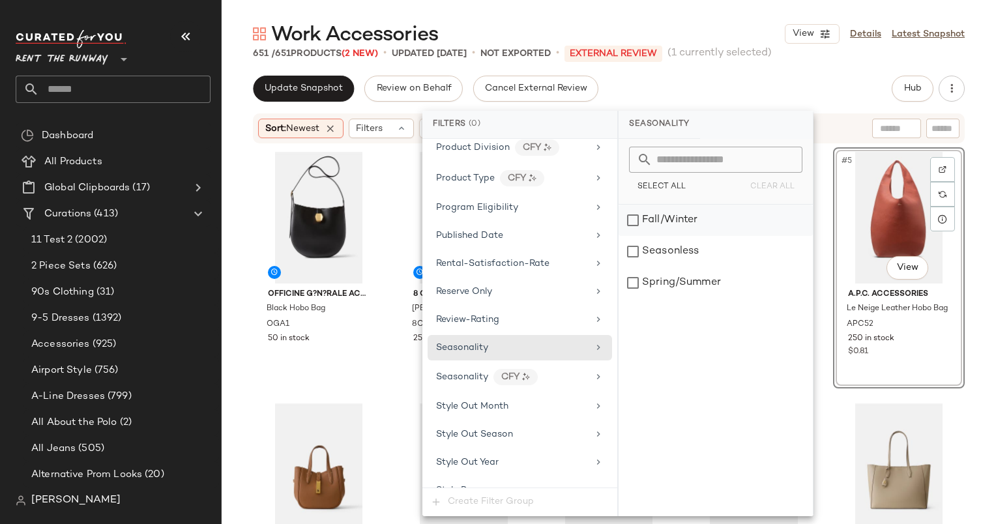
click at [688, 216] on div "Fall/Winter" at bounding box center [715, 220] width 194 height 31
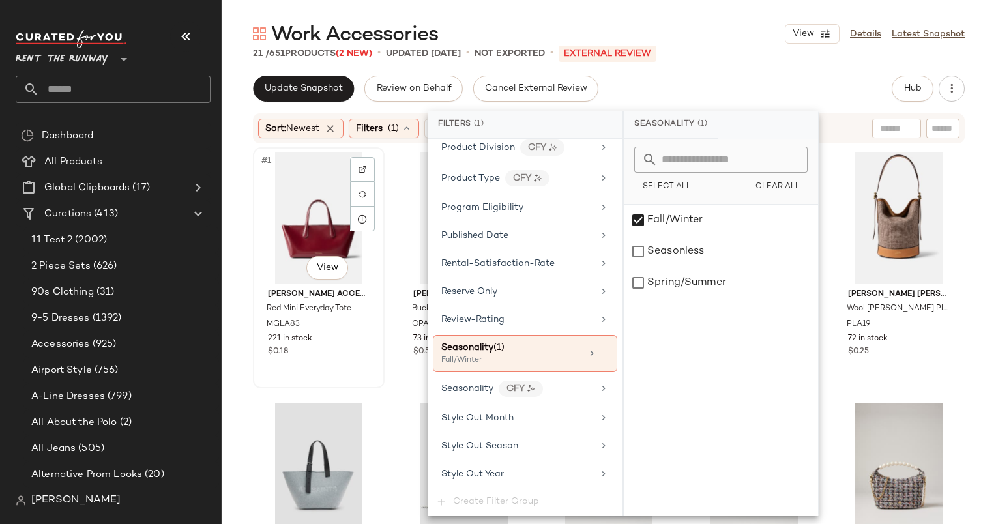
click at [311, 212] on div "#1 View" at bounding box center [318, 218] width 122 height 132
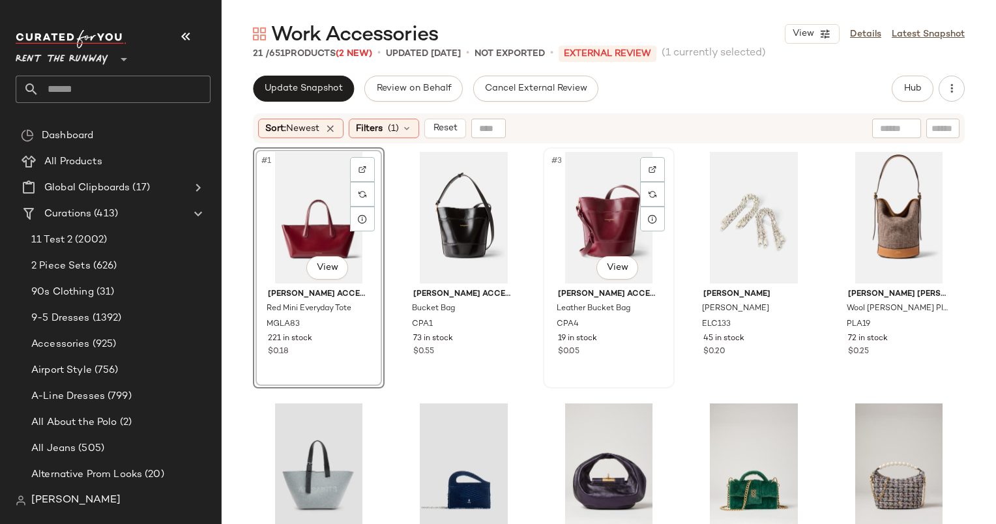
scroll to position [848, 0]
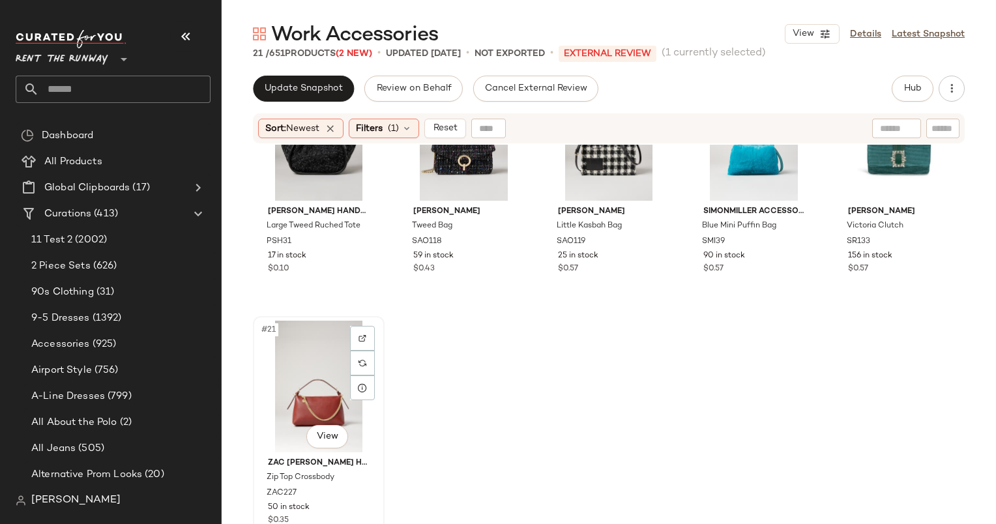
click at [321, 349] on div "#21 View" at bounding box center [318, 387] width 122 height 132
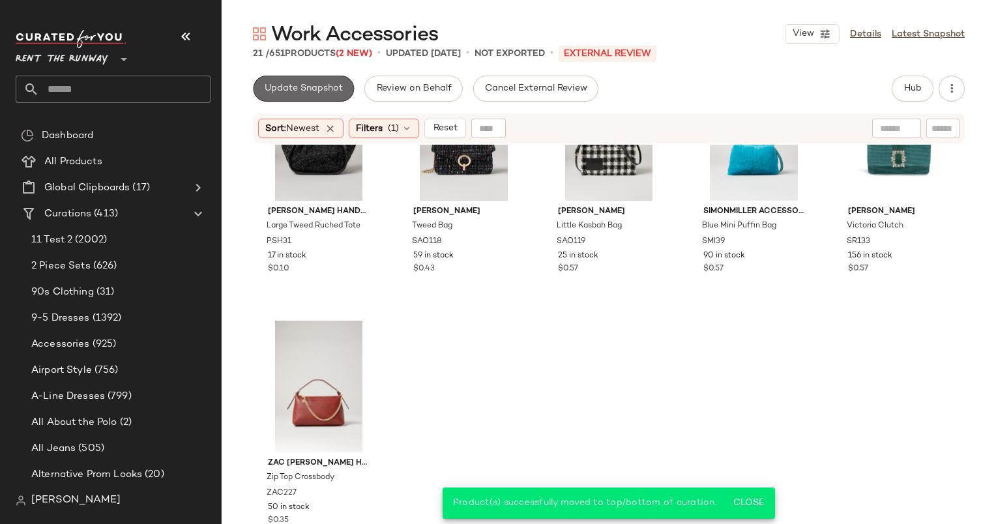
click at [300, 97] on button "Update Snapshot" at bounding box center [303, 89] width 101 height 26
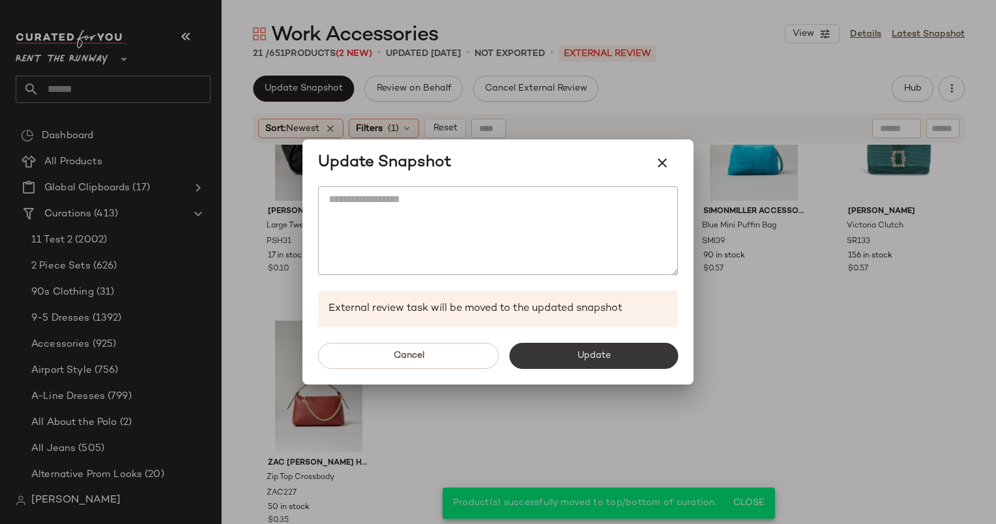
click at [573, 357] on button "Update" at bounding box center [593, 356] width 169 height 26
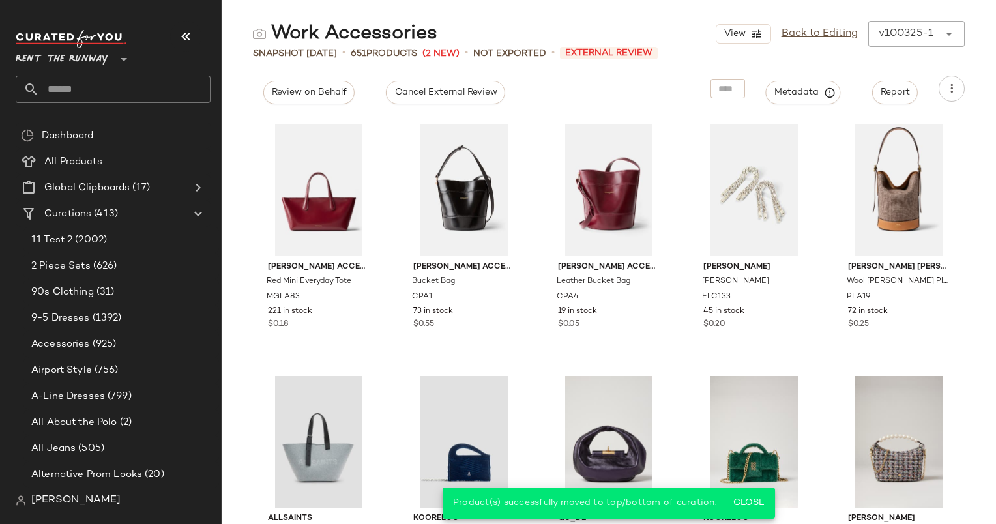
click at [796, 23] on div "View Back to Editing v100325-1 ******" at bounding box center [839, 34] width 249 height 26
click at [800, 26] on link "Back to Editing" at bounding box center [819, 34] width 76 height 16
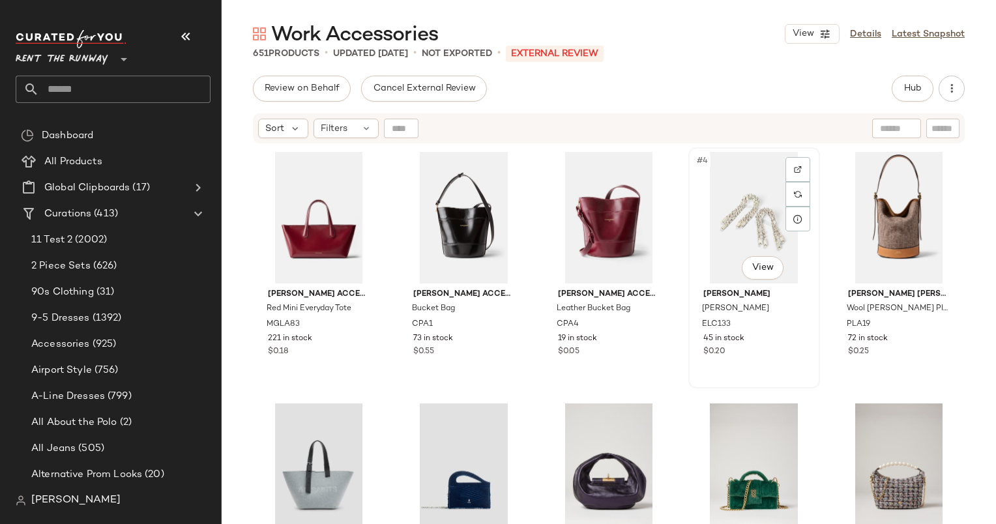
click at [726, 232] on div "#4 View" at bounding box center [754, 218] width 122 height 132
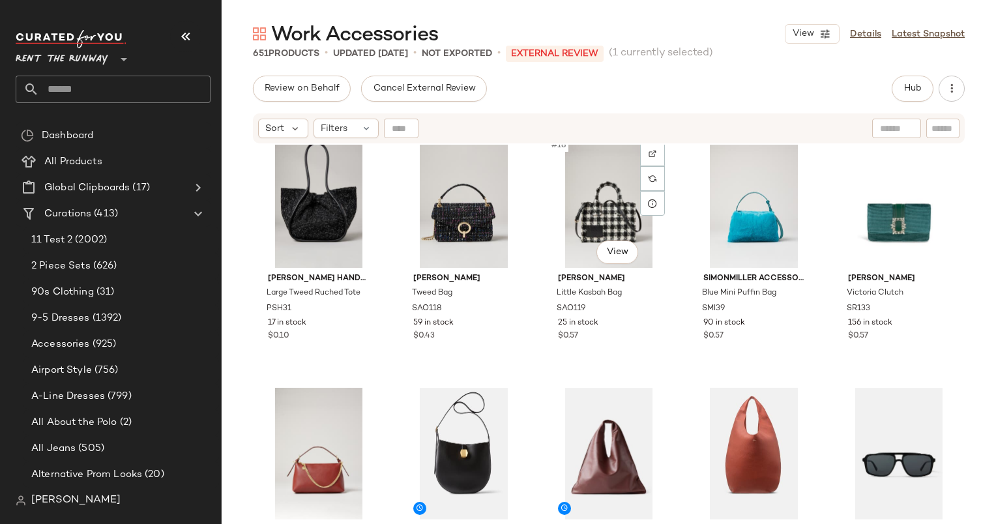
scroll to position [787, 0]
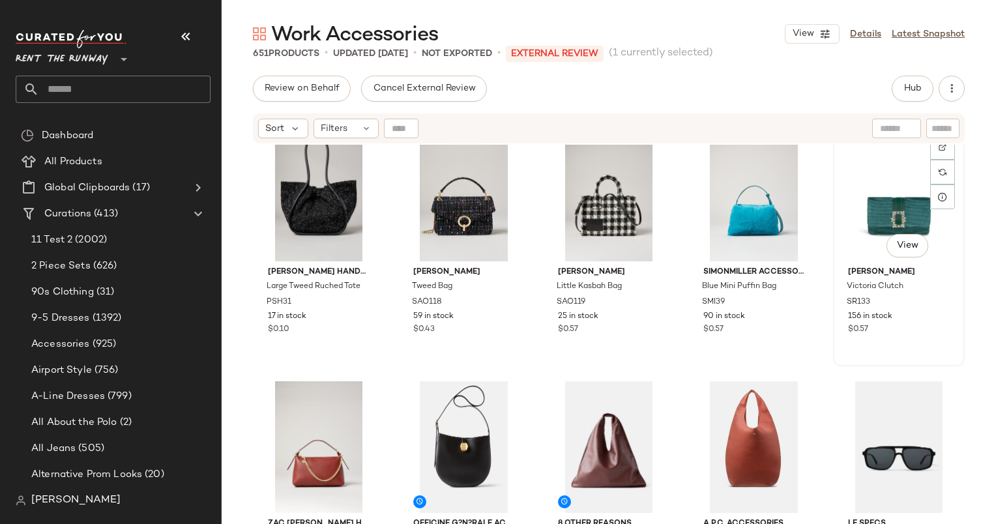
click at [838, 192] on div "#20 View" at bounding box center [898, 196] width 122 height 132
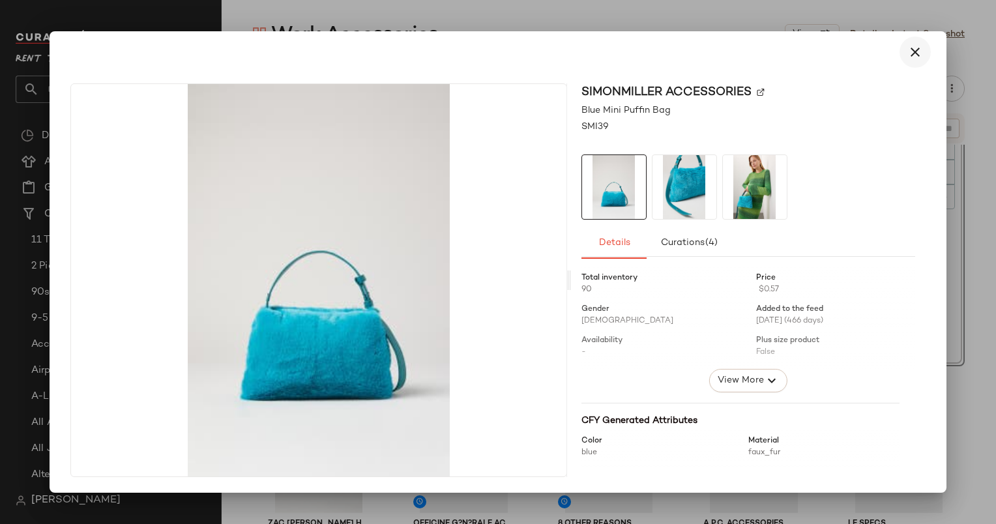
click at [914, 53] on icon "button" at bounding box center [915, 52] width 16 height 16
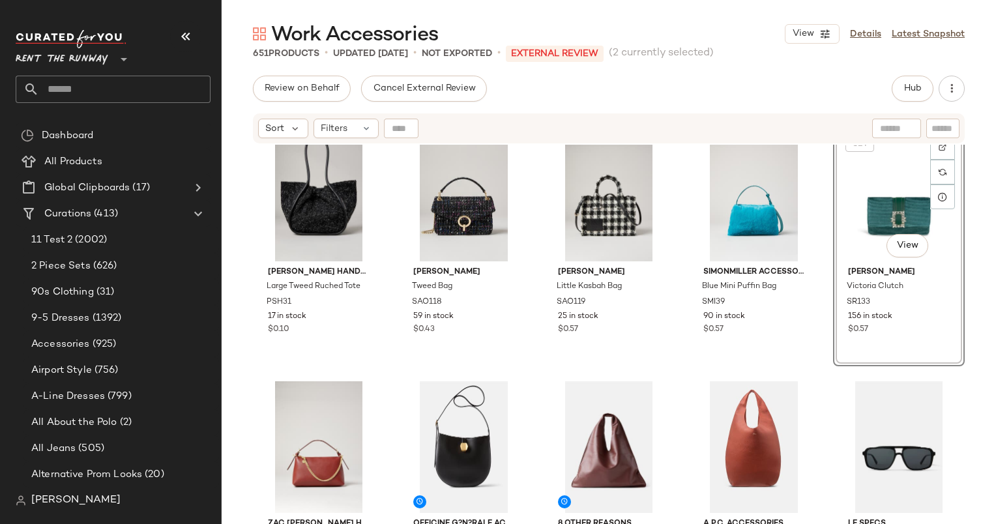
click at [846, 100] on div "Review on Behalf Cancel External Review Hub Send for Review External Review Int…" at bounding box center [608, 89] width 711 height 26
click at [938, 129] on input "text" at bounding box center [942, 129] width 23 height 14
type input "******"
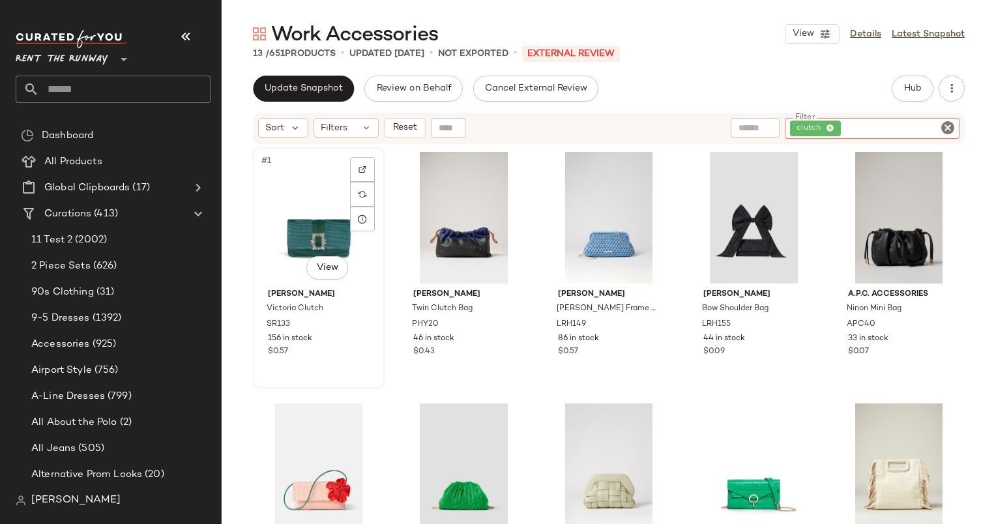
click at [307, 204] on div "#1 View" at bounding box center [318, 218] width 122 height 132
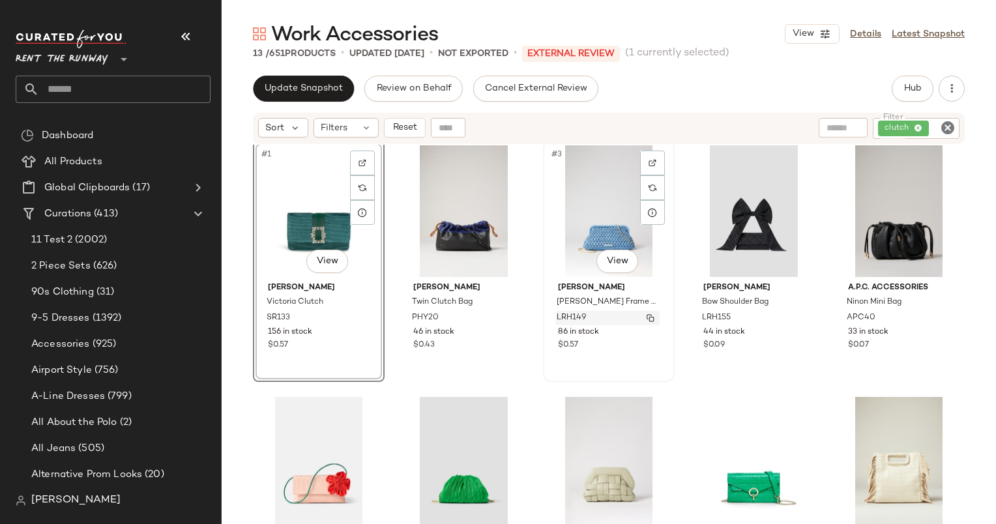
scroll to position [345, 0]
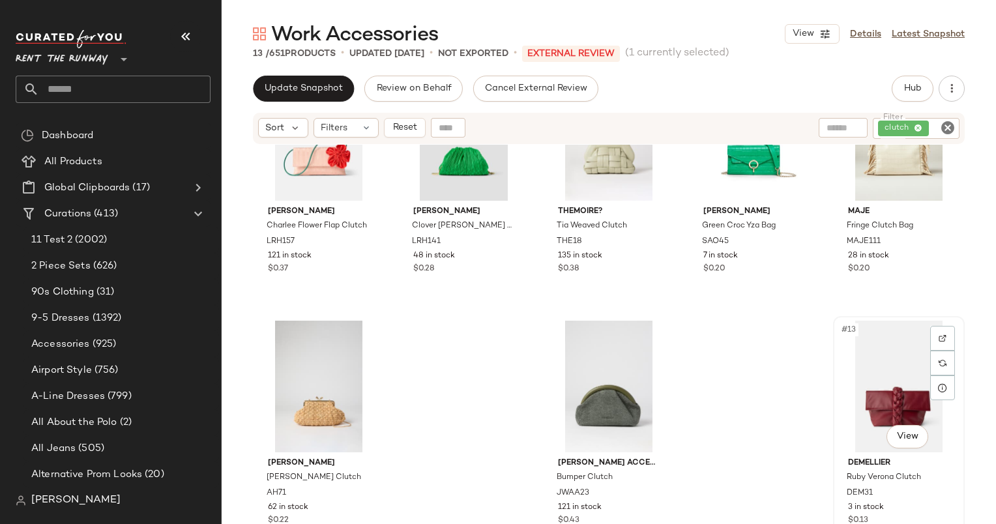
click at [857, 363] on div "#13 View" at bounding box center [898, 387] width 122 height 132
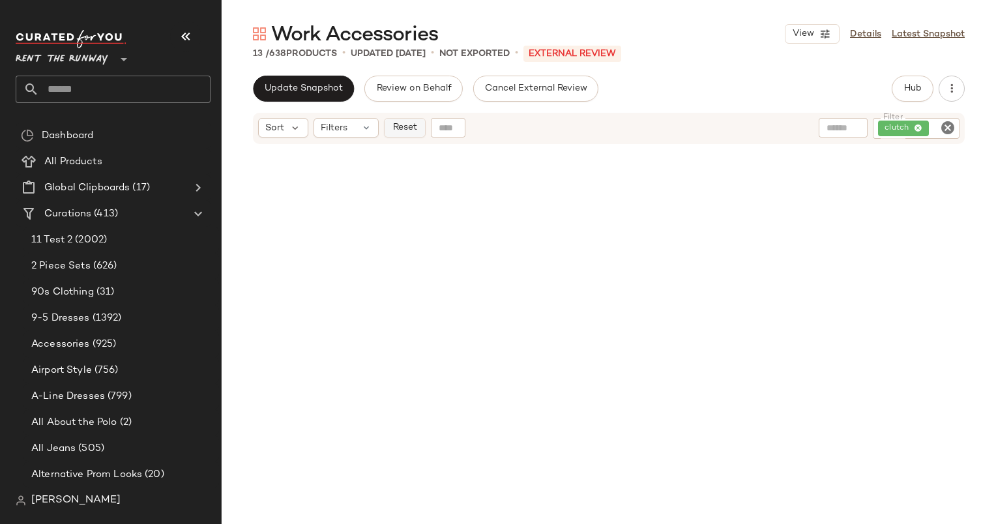
click at [388, 119] on button "Reset" at bounding box center [405, 128] width 42 height 20
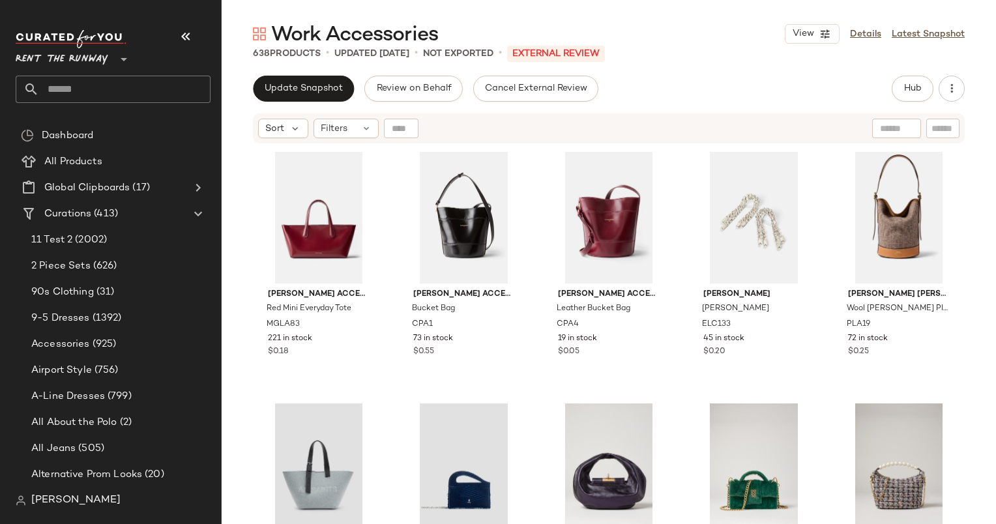
click at [930, 128] on div at bounding box center [942, 129] width 33 height 20
type input "*******"
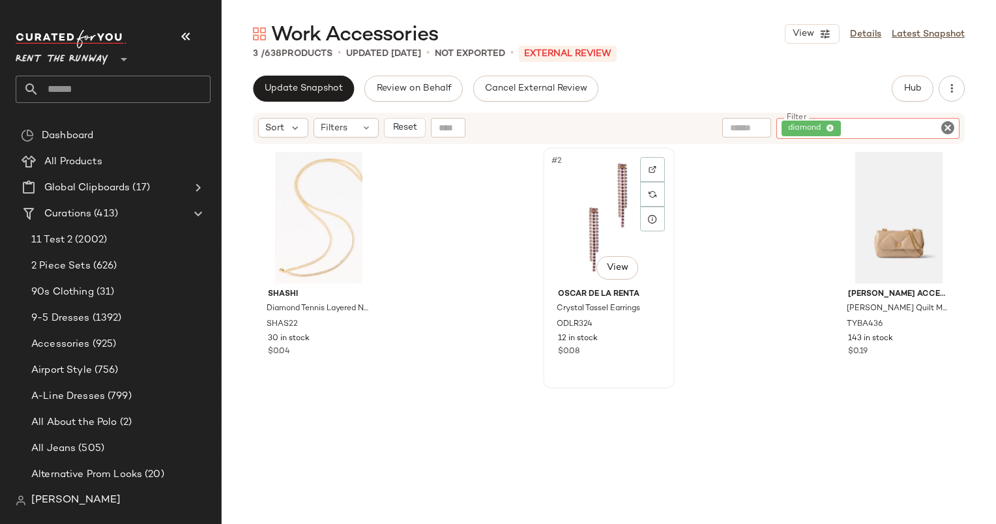
click at [599, 173] on div "#2 View" at bounding box center [608, 218] width 122 height 132
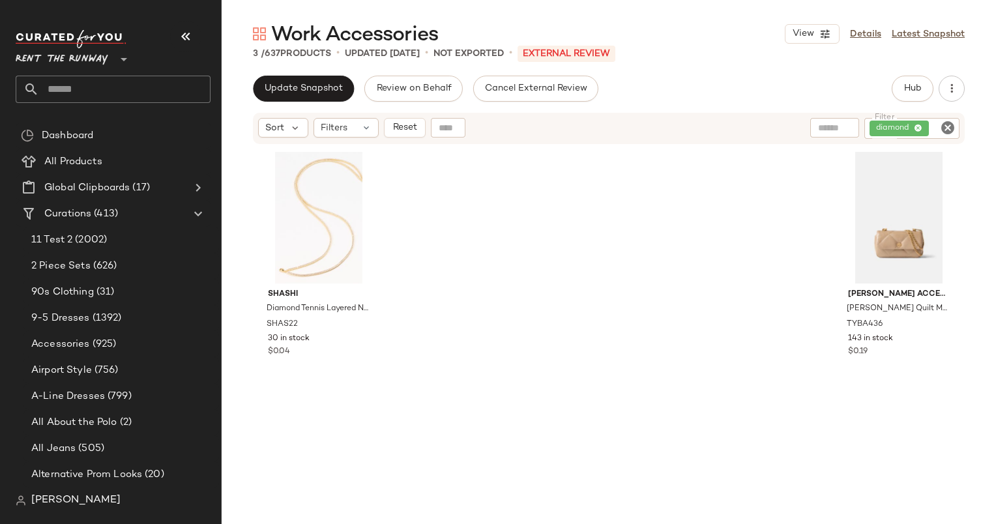
click at [945, 128] on icon "Clear Filter" at bounding box center [948, 128] width 16 height 16
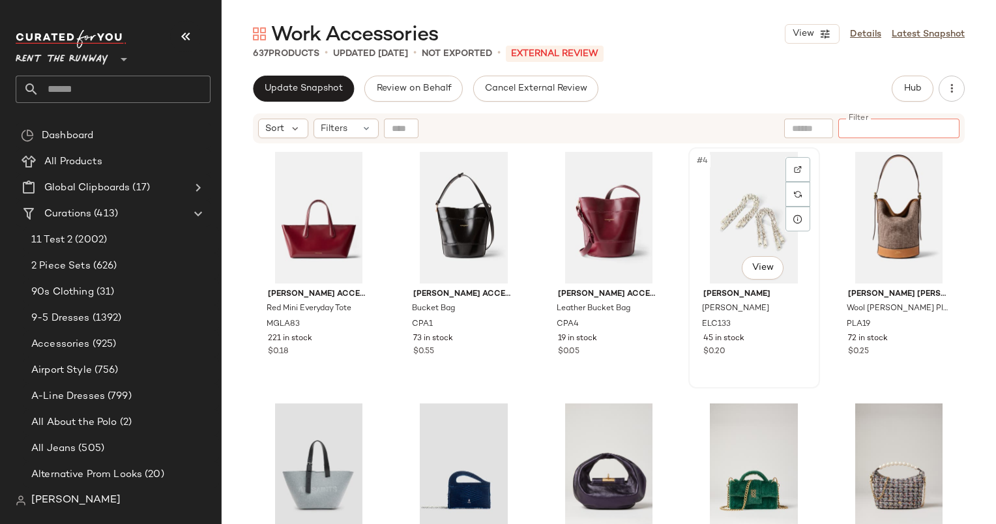
click at [737, 180] on div "#4 View" at bounding box center [754, 218] width 122 height 132
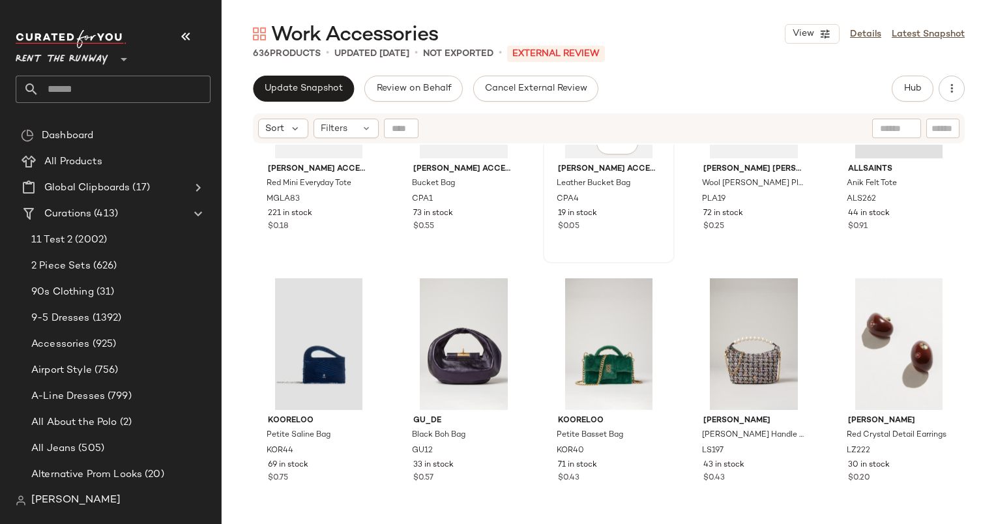
scroll to position [125, 0]
click at [941, 130] on input "Filter" at bounding box center [898, 129] width 111 height 14
type input "****"
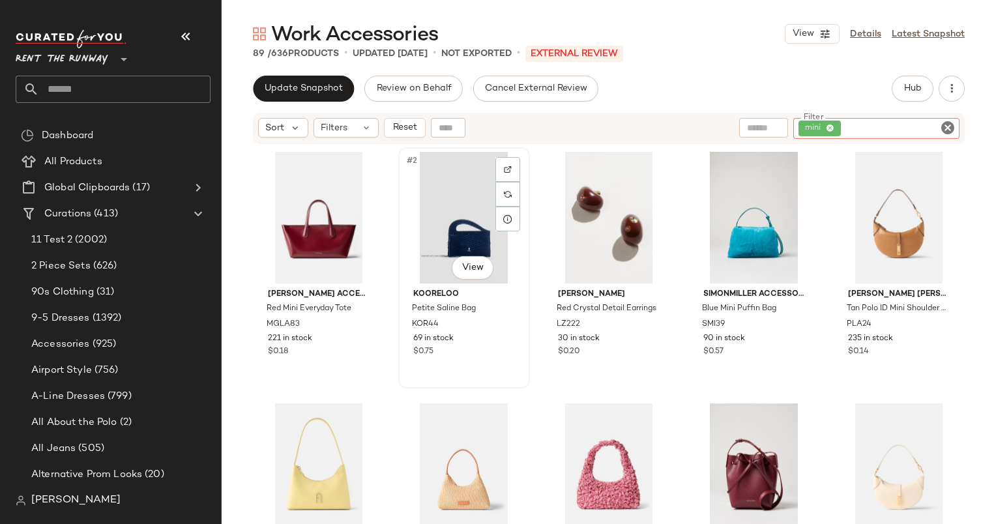
click at [453, 235] on div "#2 View" at bounding box center [464, 218] width 122 height 132
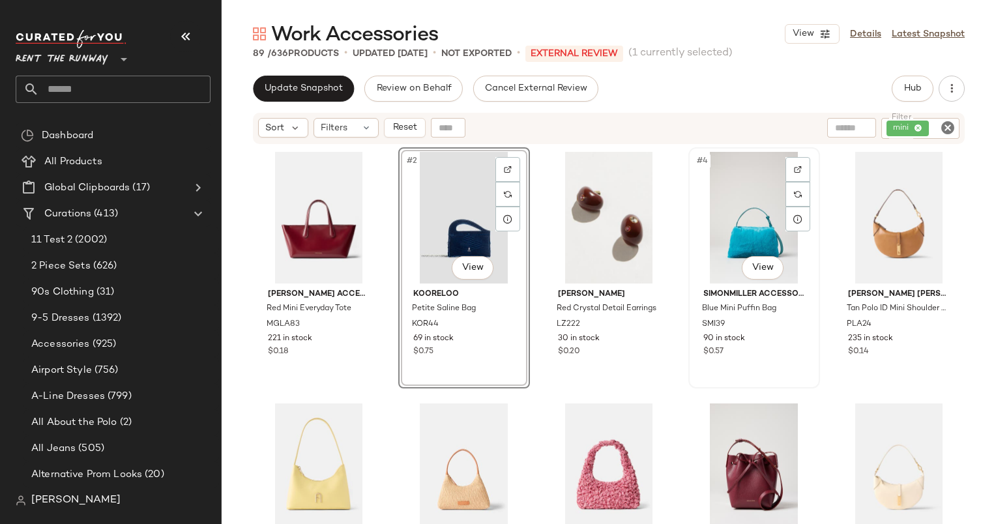
click at [742, 238] on div "#4 View" at bounding box center [754, 218] width 122 height 132
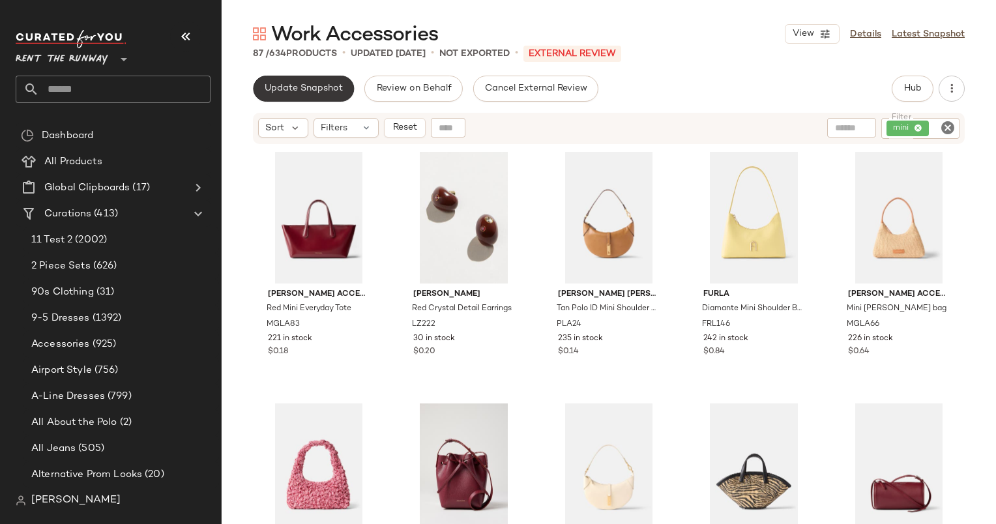
drag, startPoint x: 310, startPoint y: 89, endPoint x: 331, endPoint y: 96, distance: 21.8
click at [331, 96] on button "Update Snapshot" at bounding box center [303, 89] width 101 height 26
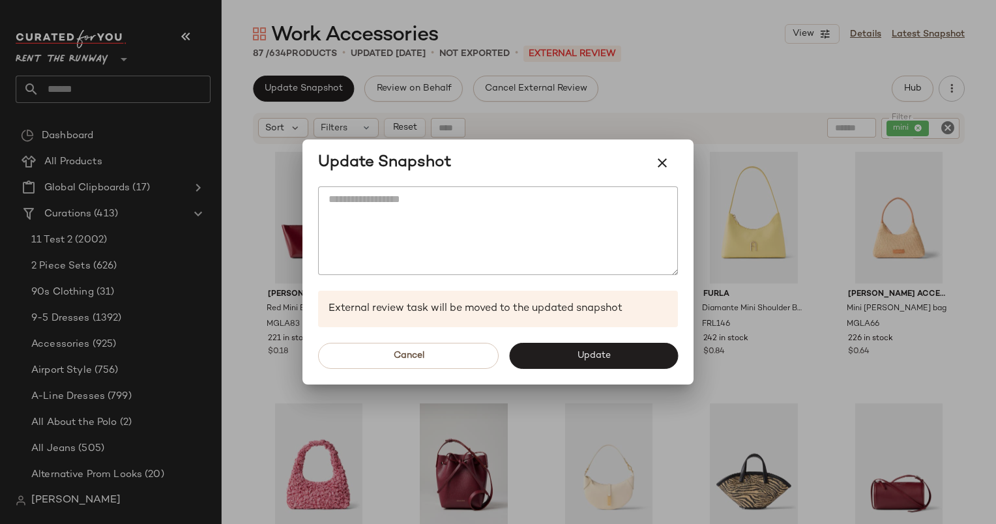
click at [541, 333] on div "Cancel Update" at bounding box center [497, 355] width 391 height 57
click at [575, 365] on button "Update" at bounding box center [593, 356] width 169 height 26
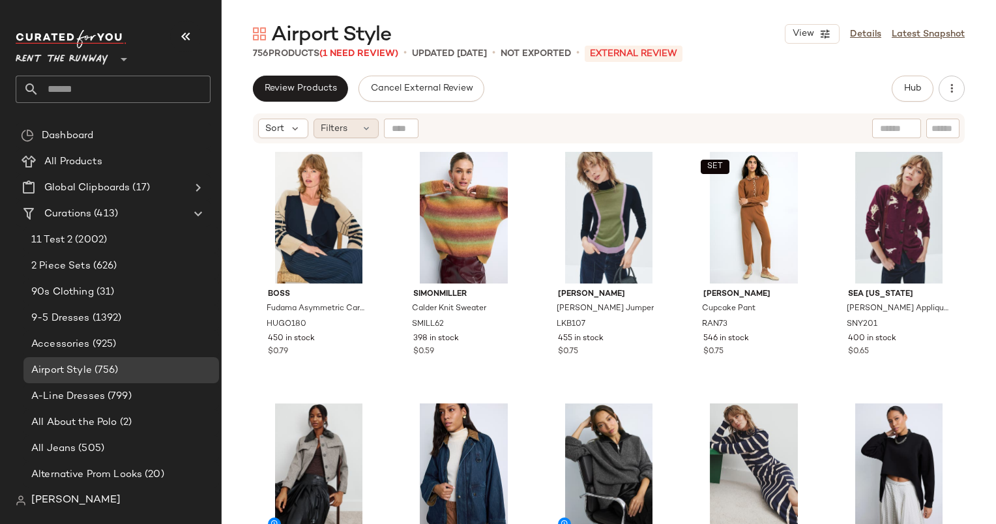
click at [348, 126] on div "Filters" at bounding box center [345, 129] width 65 height 20
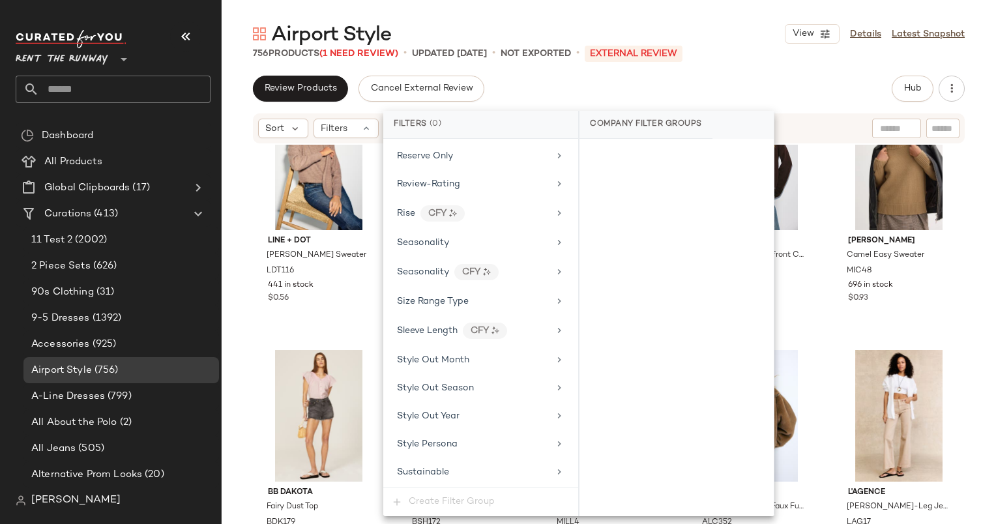
scroll to position [1921, 0]
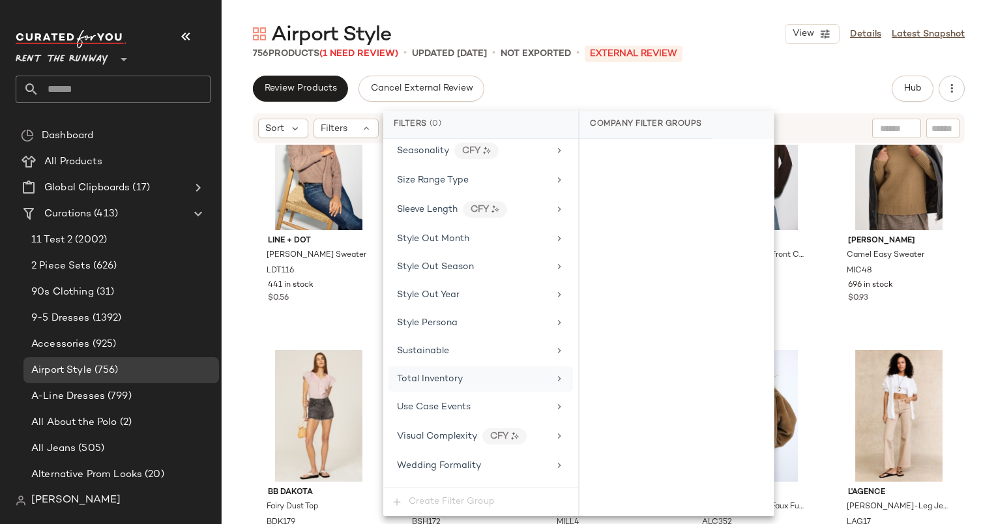
click at [464, 372] on div "Total Inventory" at bounding box center [473, 379] width 152 height 14
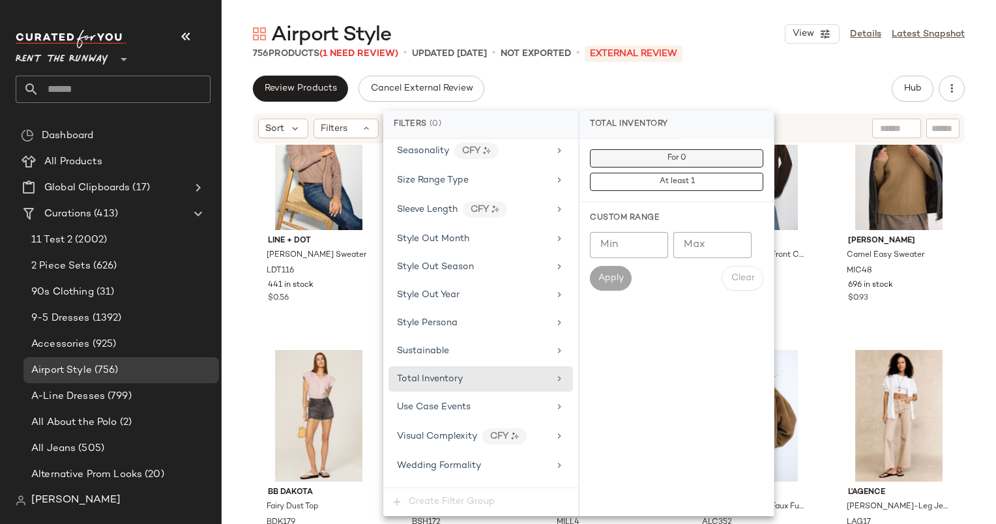
click at [667, 159] on span "For 0" at bounding box center [677, 158] width 20 height 9
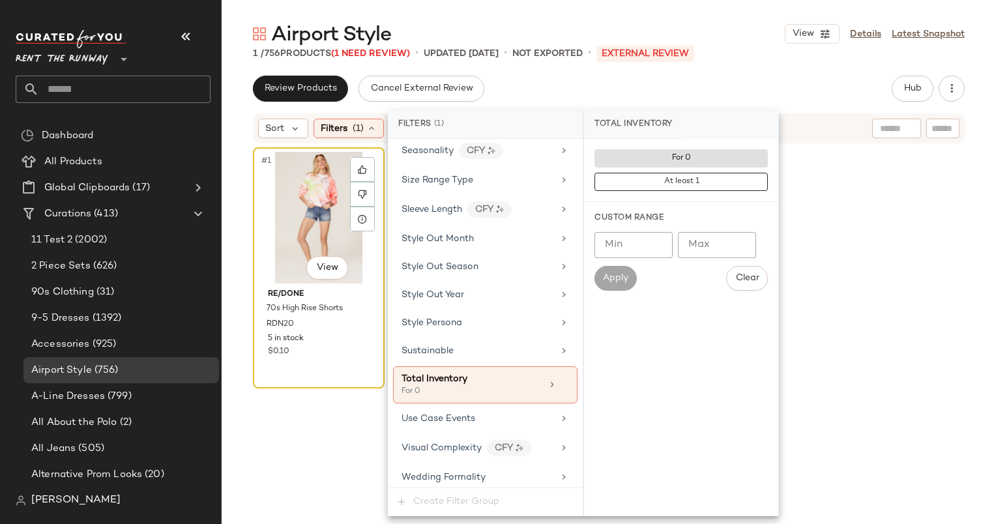
click at [309, 232] on div "#1 View" at bounding box center [318, 218] width 122 height 132
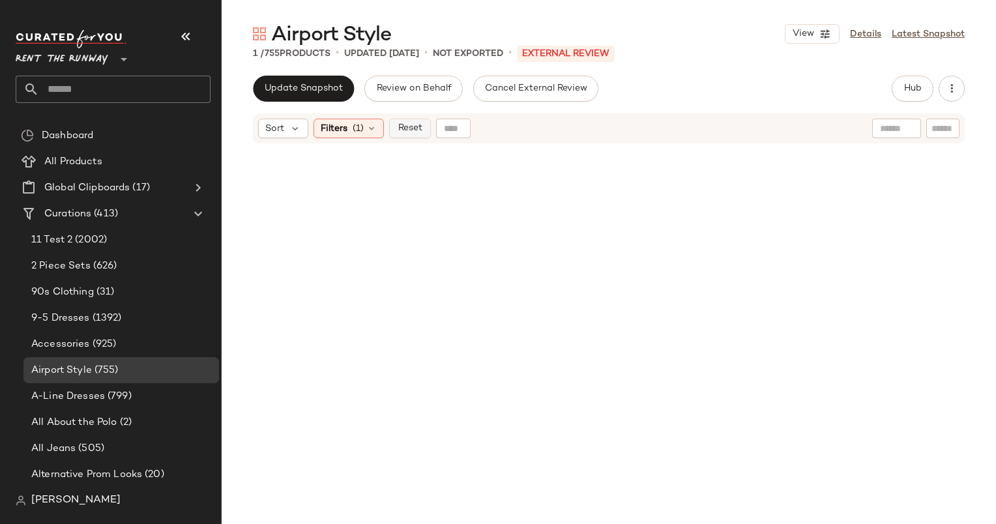
click at [422, 123] on button "Reset" at bounding box center [410, 129] width 42 height 20
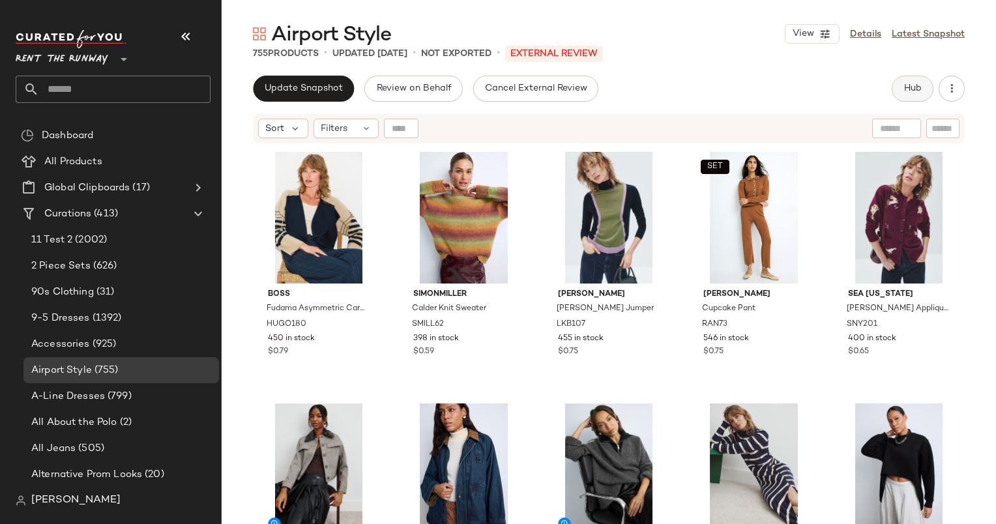
click at [904, 78] on button "Hub" at bounding box center [912, 89] width 42 height 26
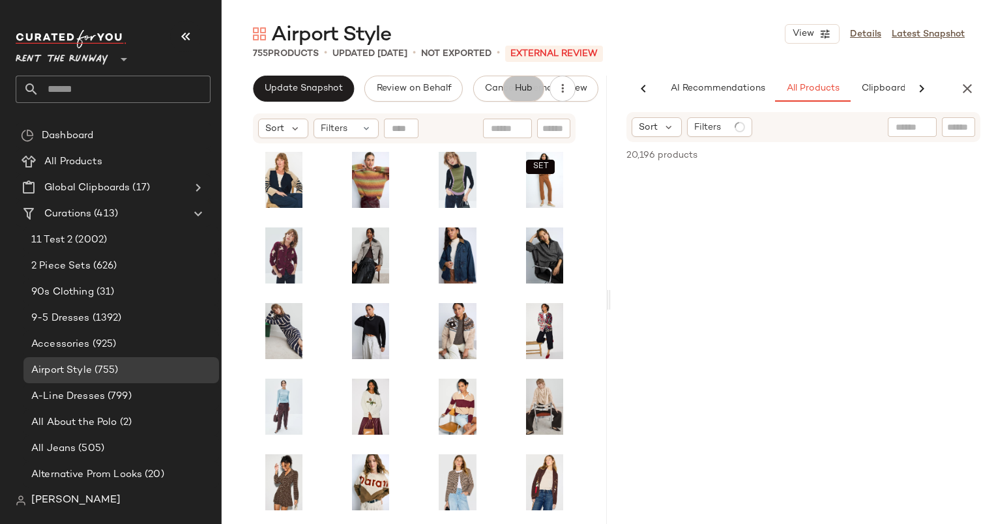
scroll to position [0, 54]
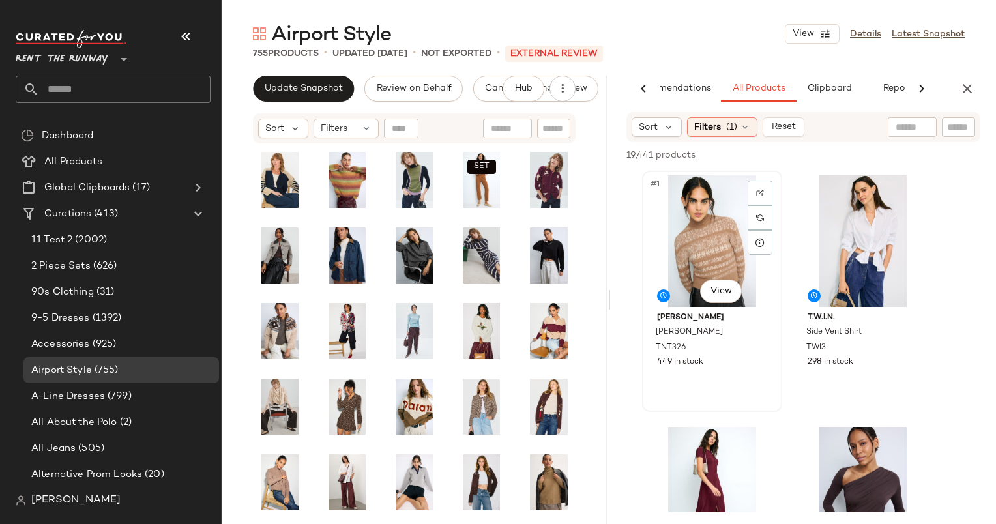
click at [723, 232] on div "#1 View" at bounding box center [711, 241] width 131 height 132
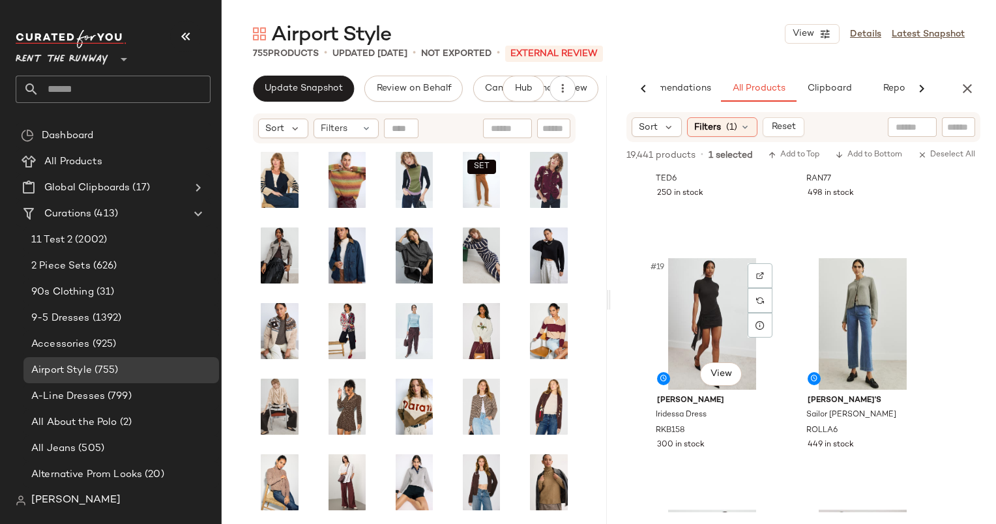
scroll to position [2108, 0]
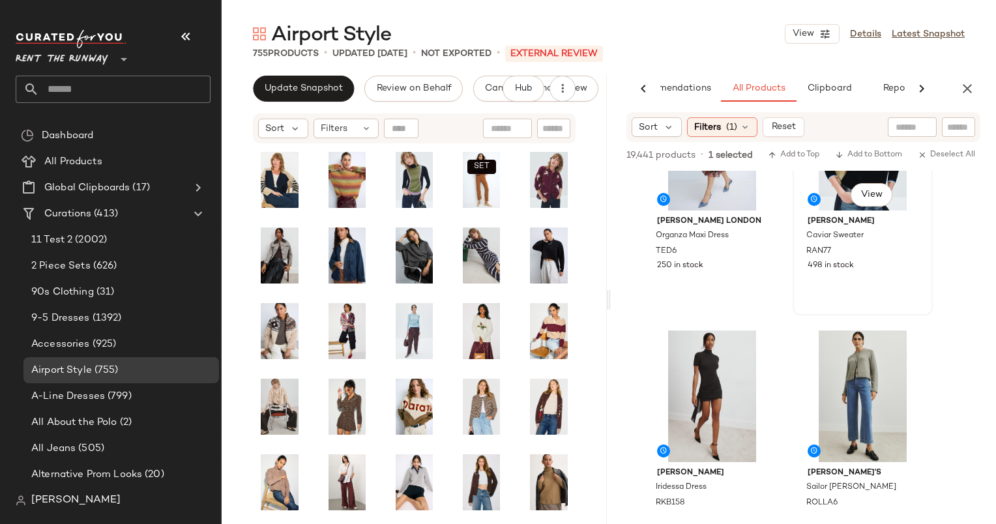
click at [868, 268] on div "498 in stock" at bounding box center [862, 266] width 110 height 12
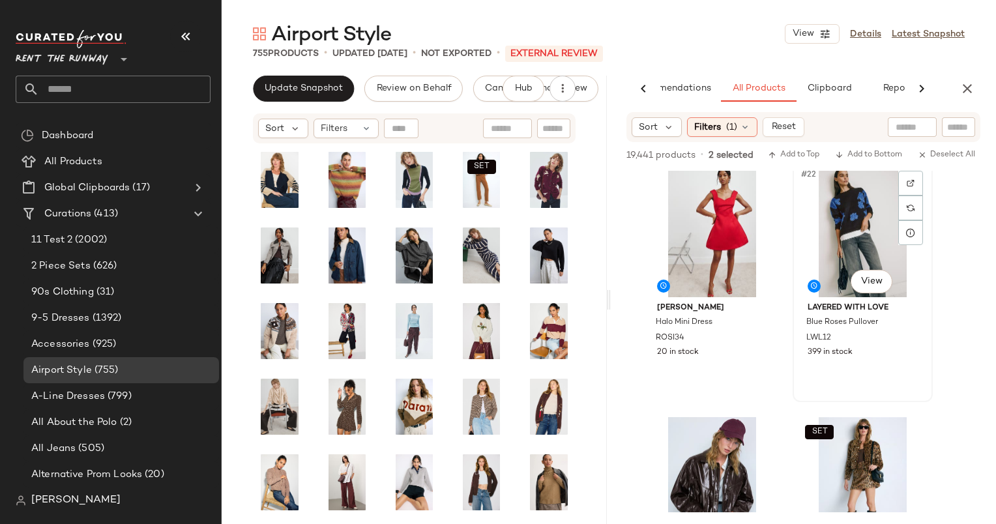
click at [835, 233] on div "#22 View" at bounding box center [862, 231] width 131 height 132
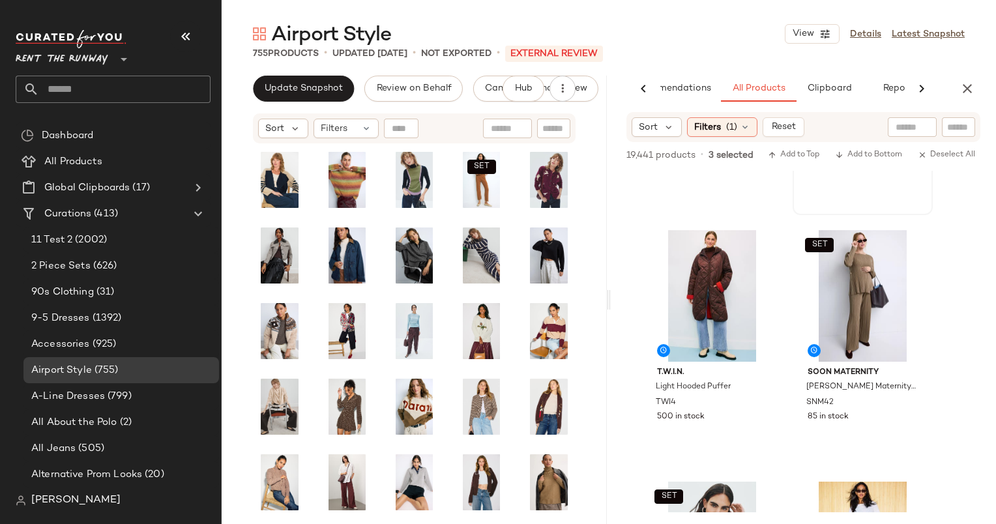
scroll to position [3718, 0]
click at [863, 197] on div "#30 View T.W.I.N. Collared V-Neck Sweater TWI2 300 in stock" at bounding box center [862, 94] width 137 height 238
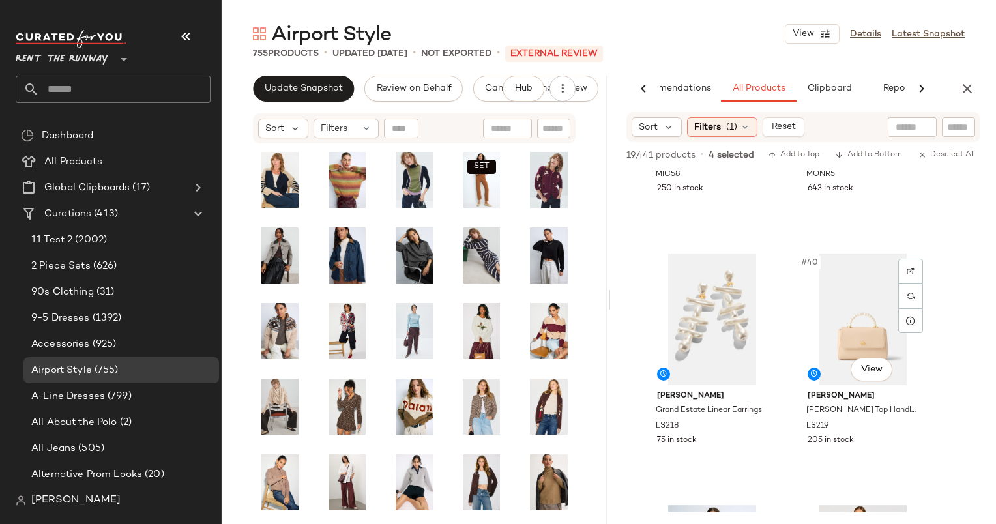
scroll to position [4701, 0]
click at [849, 205] on div "#38 View Mon Renn Dahlia Cardigan MONR5 643 in stock" at bounding box center [862, 117] width 137 height 238
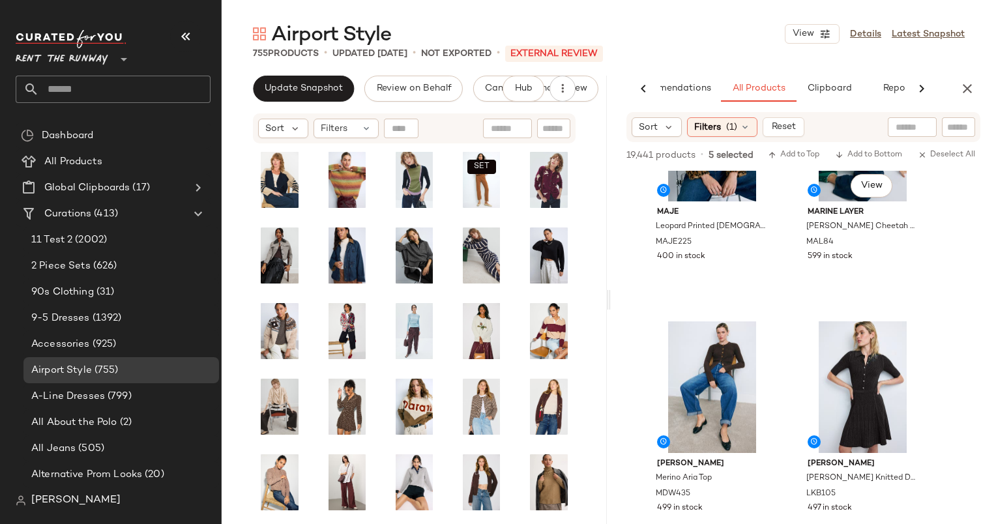
scroll to position [5388, 0]
click at [870, 256] on div "599 in stock" at bounding box center [862, 256] width 110 height 12
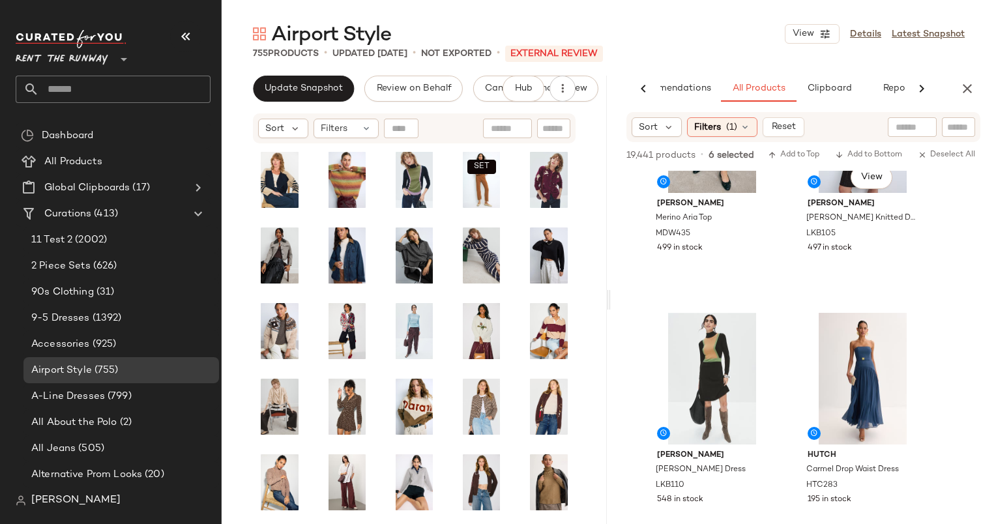
scroll to position [5646, 0]
click at [745, 274] on div "#45 View Madewell Merino Aria Top MDW435 499 in stock" at bounding box center [711, 178] width 137 height 238
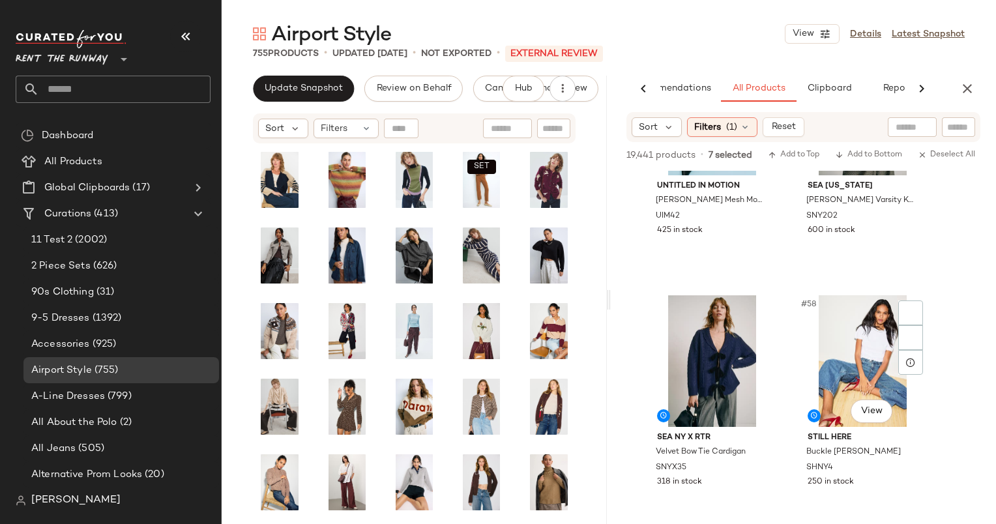
scroll to position [6919, 0]
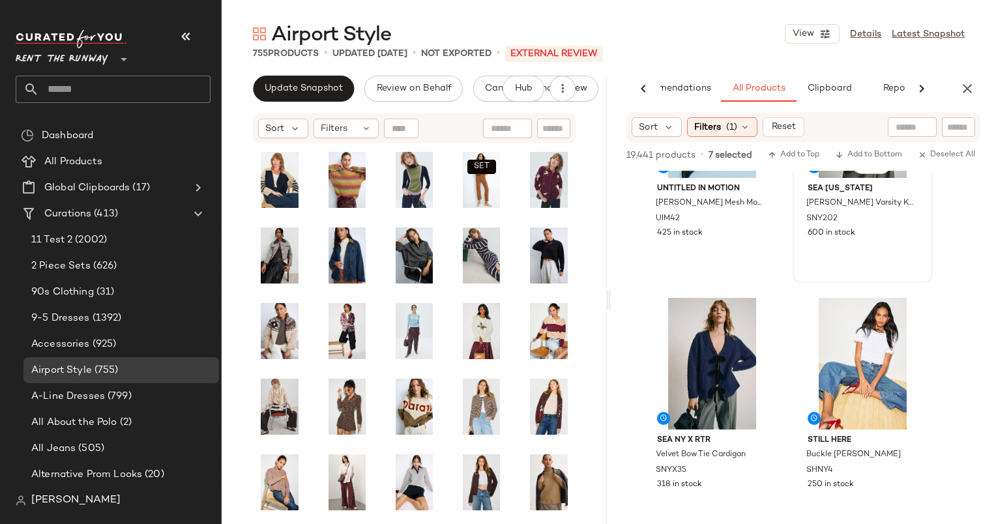
click at [853, 241] on div "#56 View Sea New York Arther Varsity Knit Rugby Shirt SNY202 600 in stock" at bounding box center [862, 162] width 137 height 238
click at [715, 335] on div "#57 View" at bounding box center [711, 364] width 131 height 132
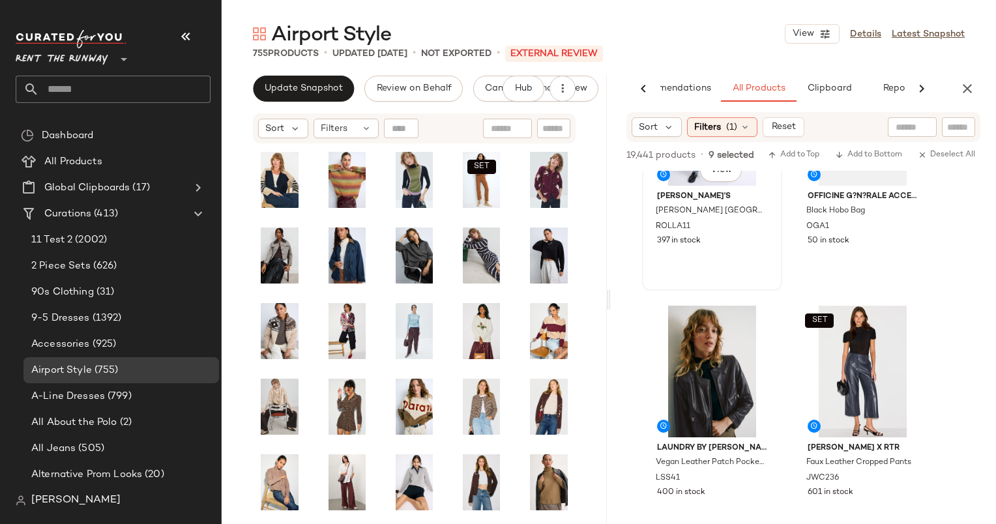
click at [726, 257] on div "#59 View Rolla's Gigi Barrel Paris Texas Turn Up Jeans ROLLA11 397 in stock" at bounding box center [711, 170] width 137 height 238
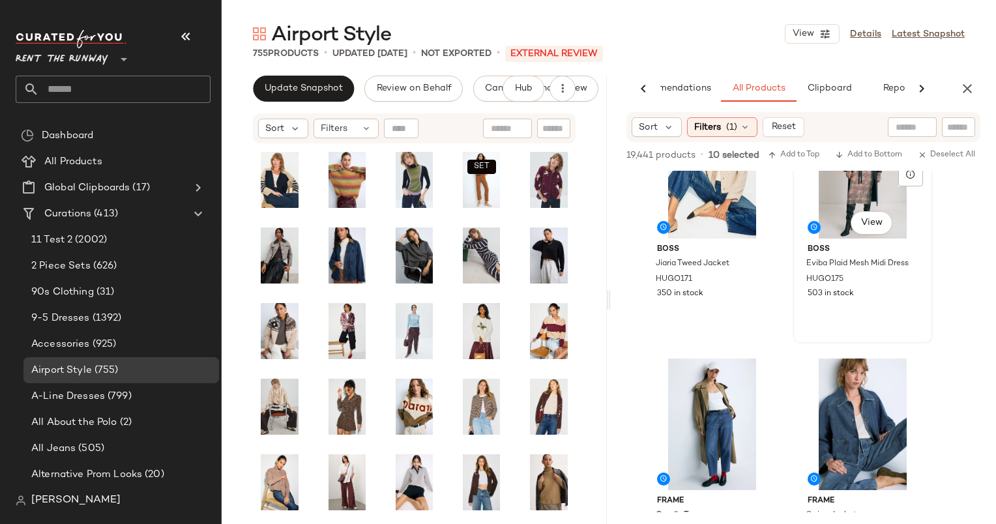
scroll to position [8105, 0]
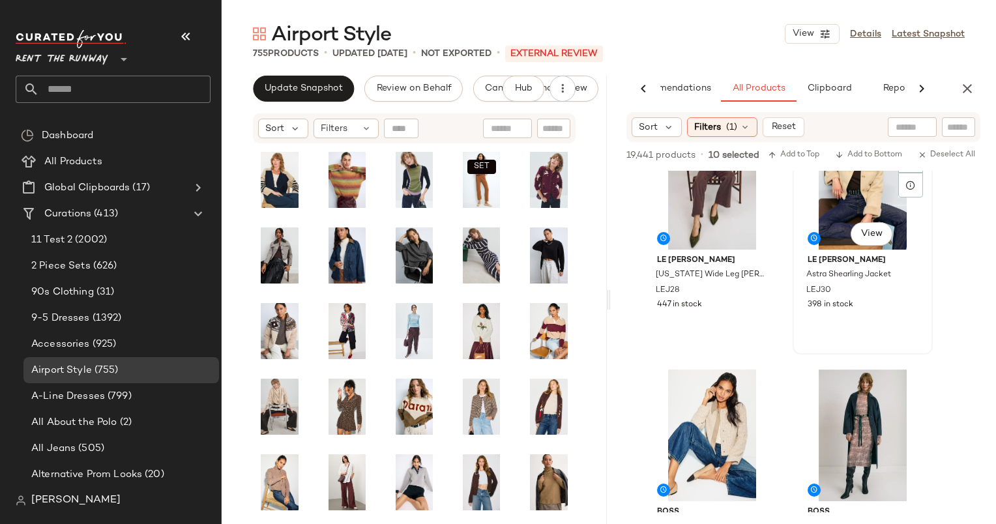
click at [837, 206] on div "#66 View" at bounding box center [862, 184] width 131 height 132
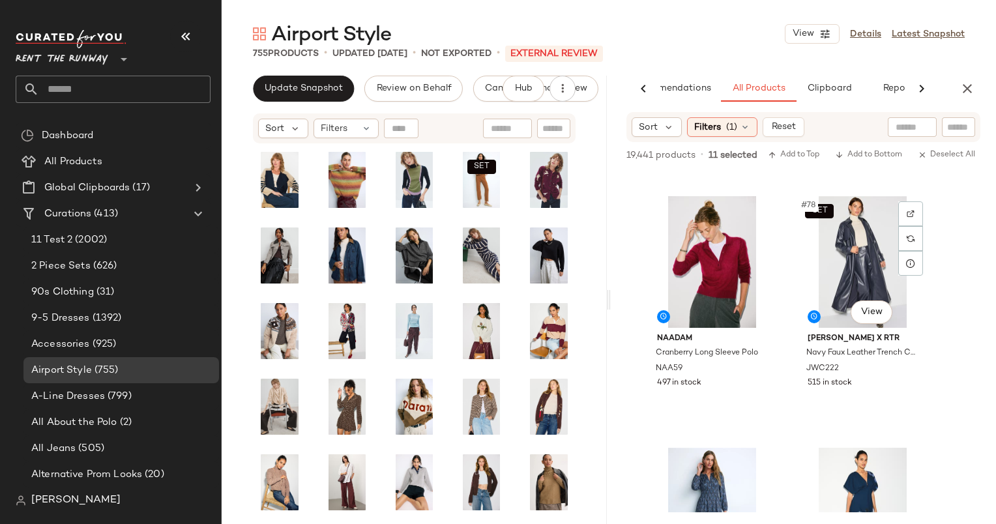
scroll to position [9573, 0]
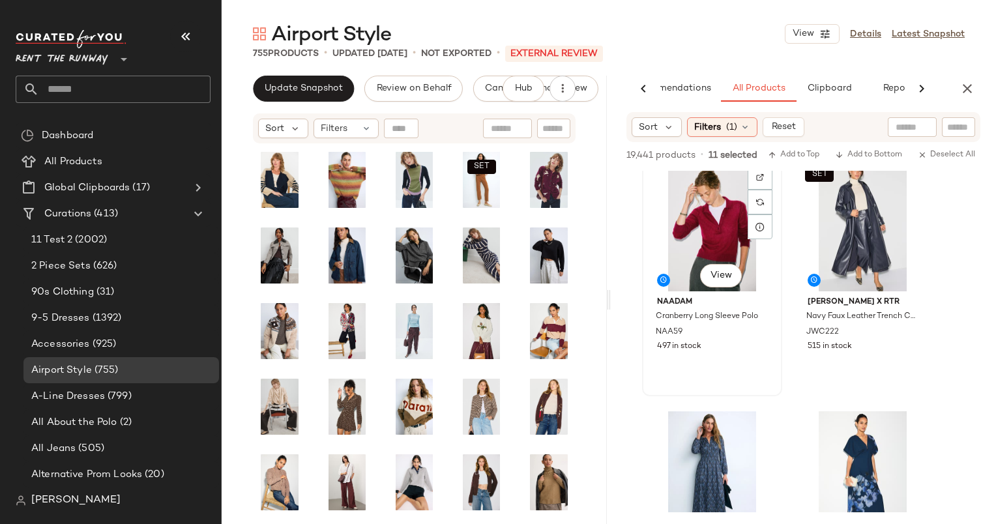
click at [714, 235] on div "#77 View" at bounding box center [711, 226] width 131 height 132
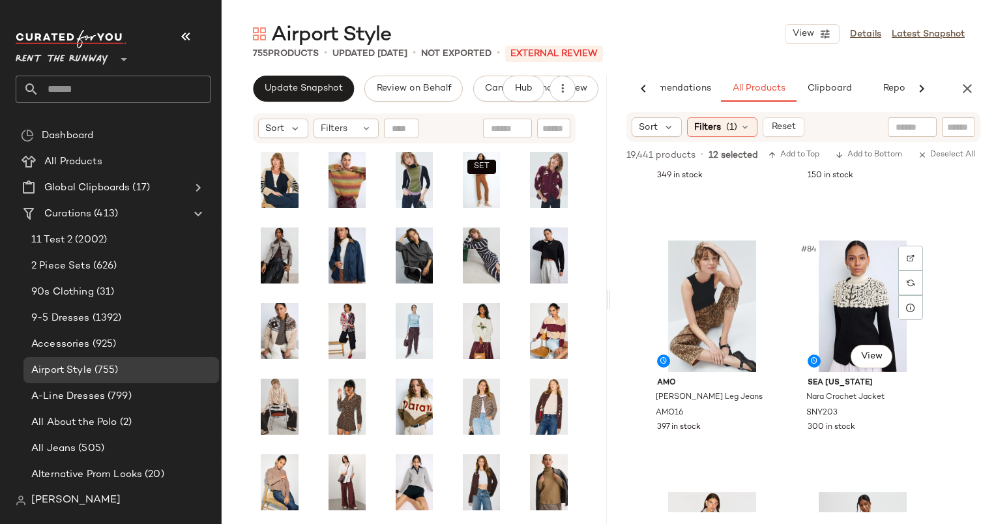
scroll to position [10359, 0]
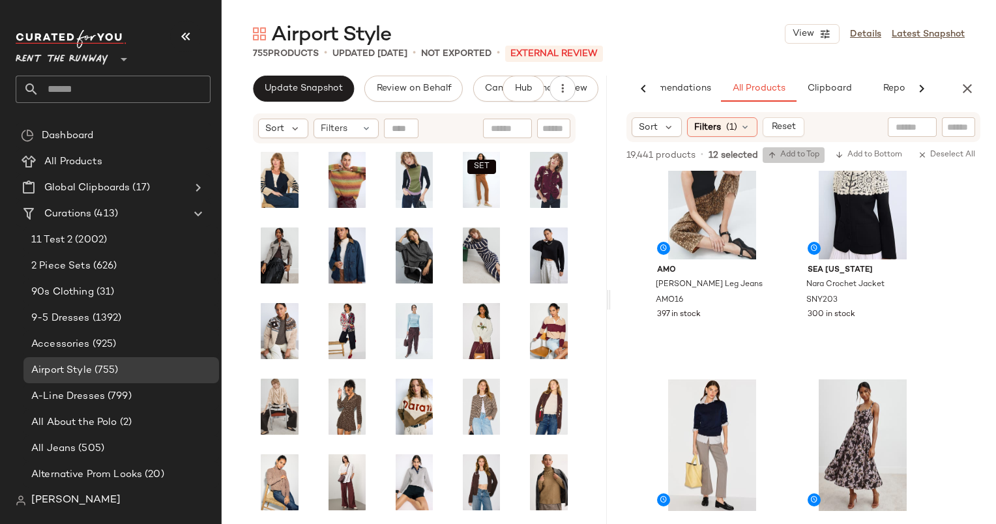
click at [799, 155] on span "Add to Top" at bounding box center [793, 155] width 51 height 9
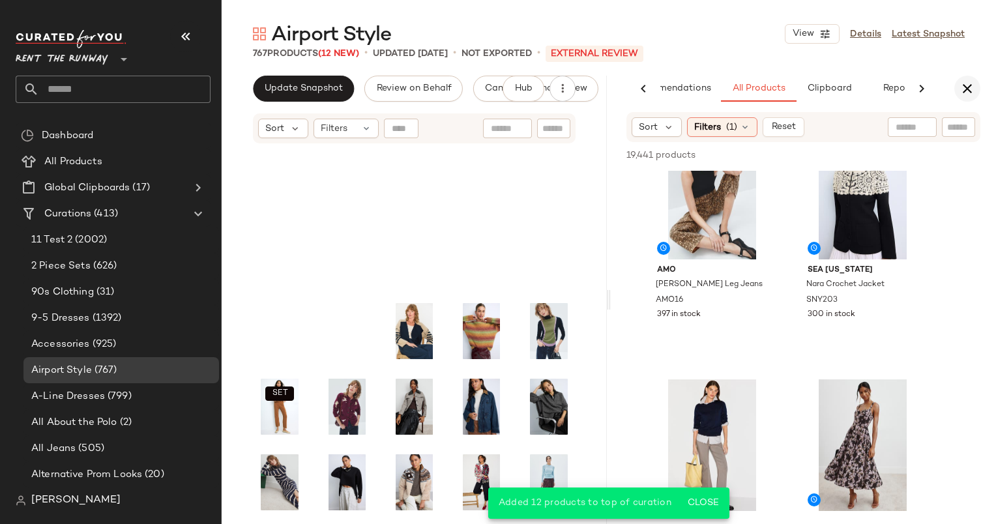
click at [964, 83] on icon "button" at bounding box center [967, 89] width 16 height 16
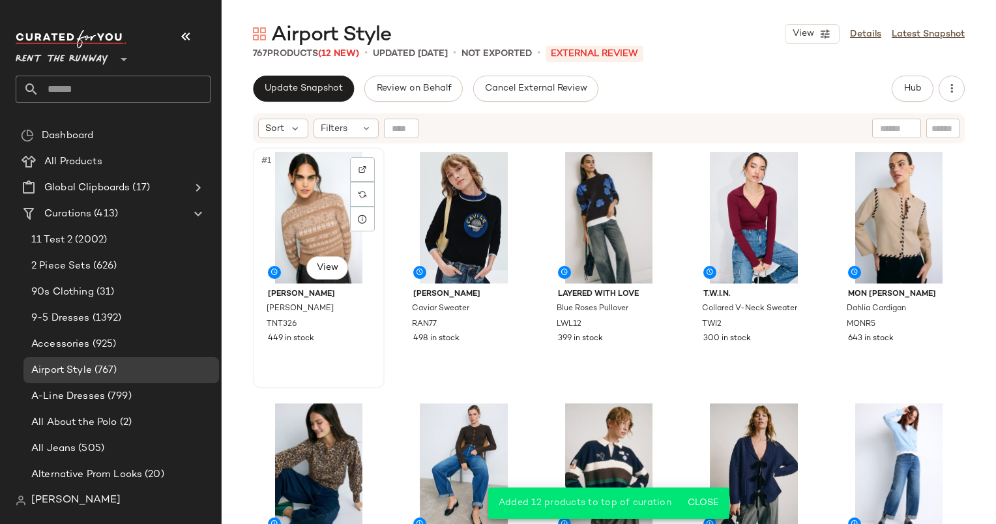
click at [308, 184] on div "#1 View" at bounding box center [318, 218] width 122 height 132
click at [428, 226] on div "#2 View" at bounding box center [464, 218] width 122 height 132
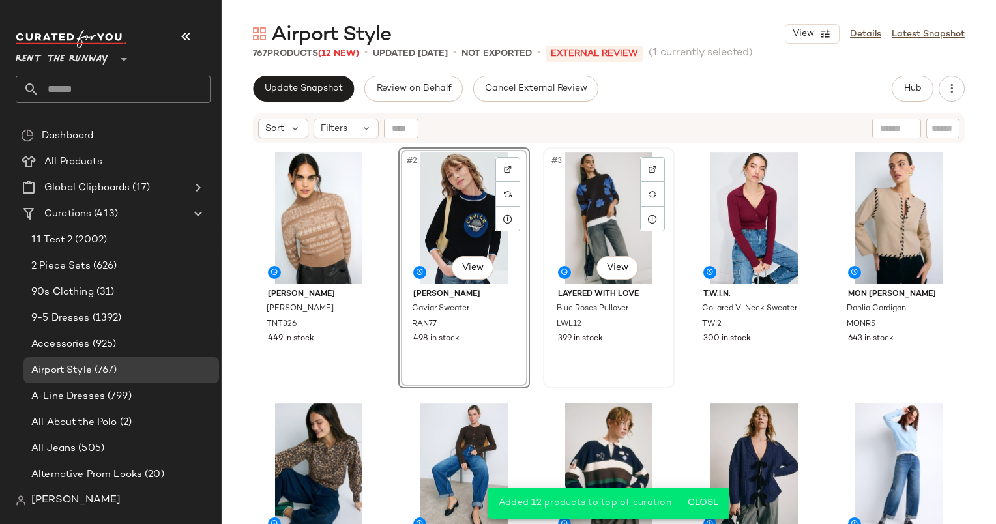
click at [592, 233] on div "#3 View" at bounding box center [608, 218] width 122 height 132
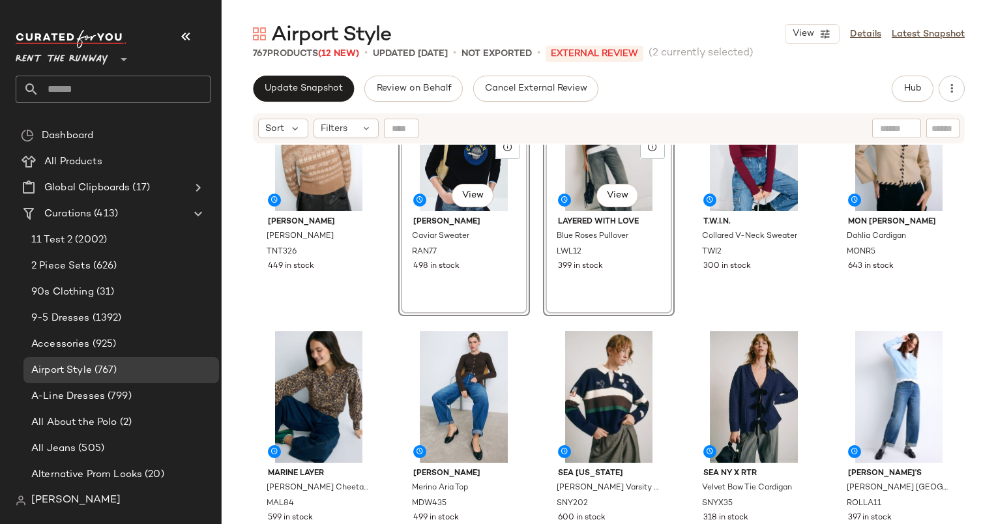
scroll to position [185, 0]
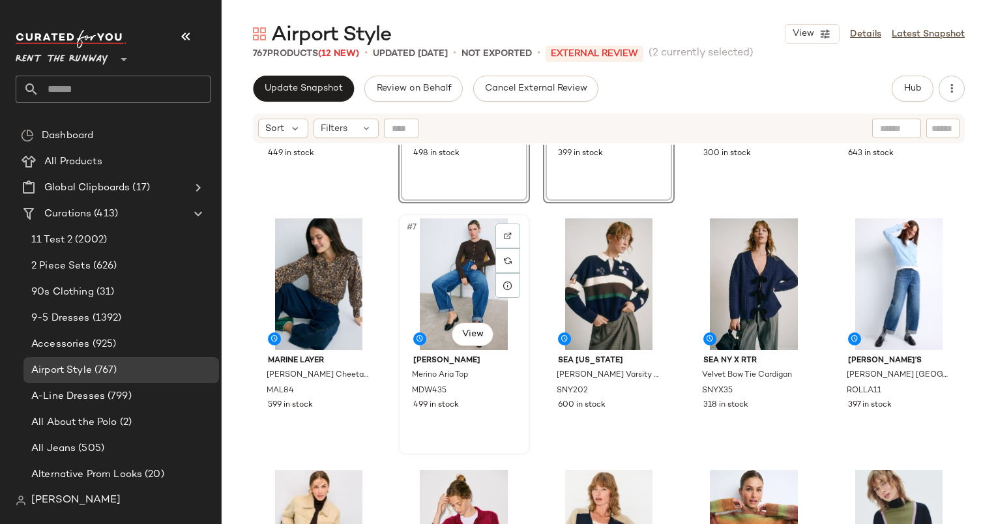
click at [446, 268] on div "#7 View" at bounding box center [464, 284] width 122 height 132
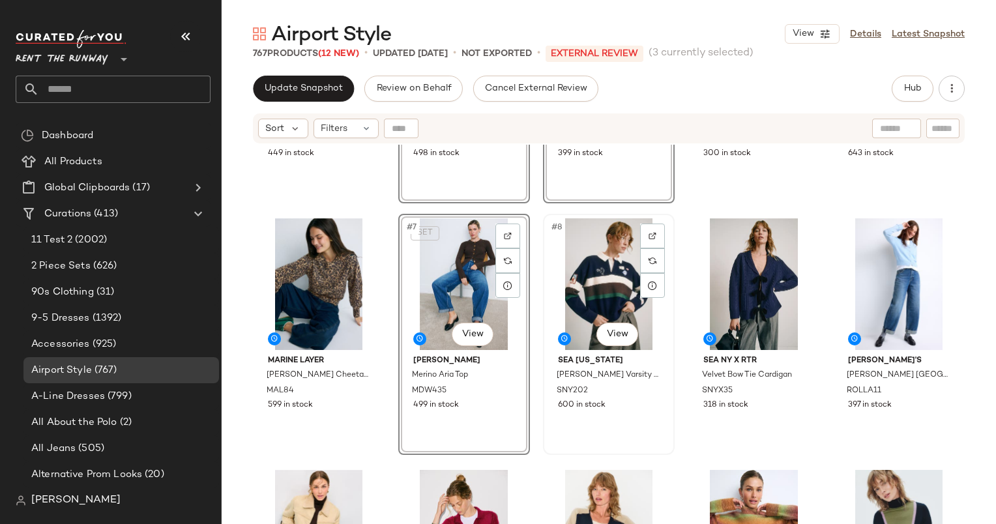
click at [586, 284] on div "#8 View" at bounding box center [608, 284] width 122 height 132
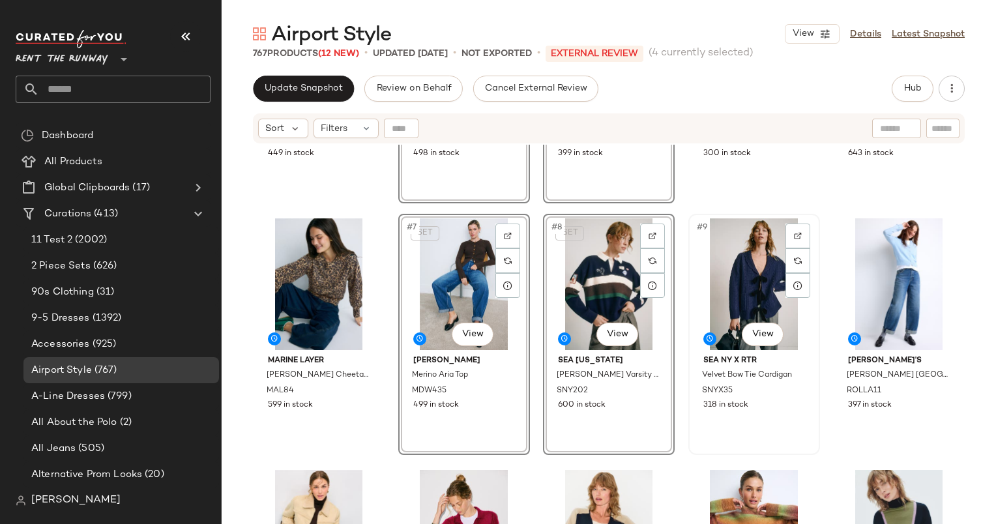
click at [714, 263] on div "#9 View" at bounding box center [754, 284] width 122 height 132
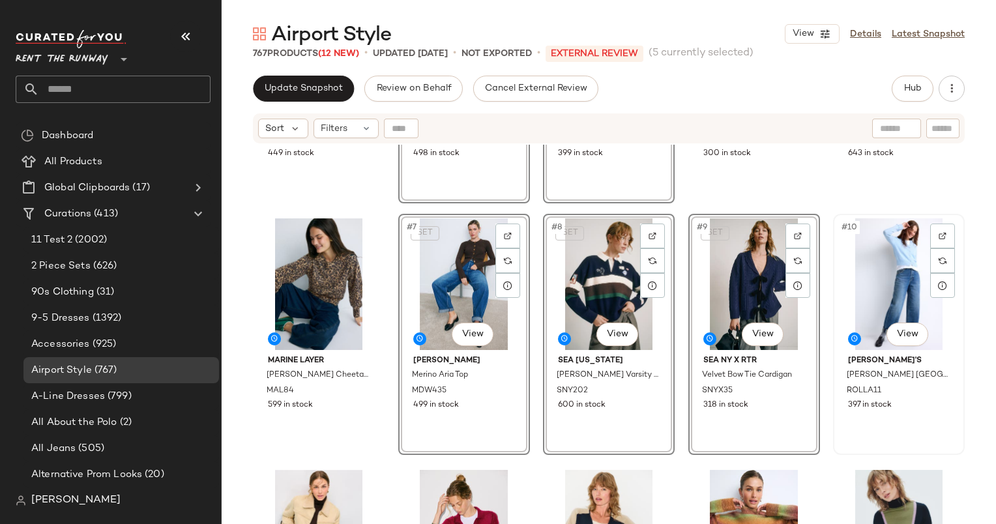
click at [863, 235] on div "#10 View" at bounding box center [898, 284] width 122 height 132
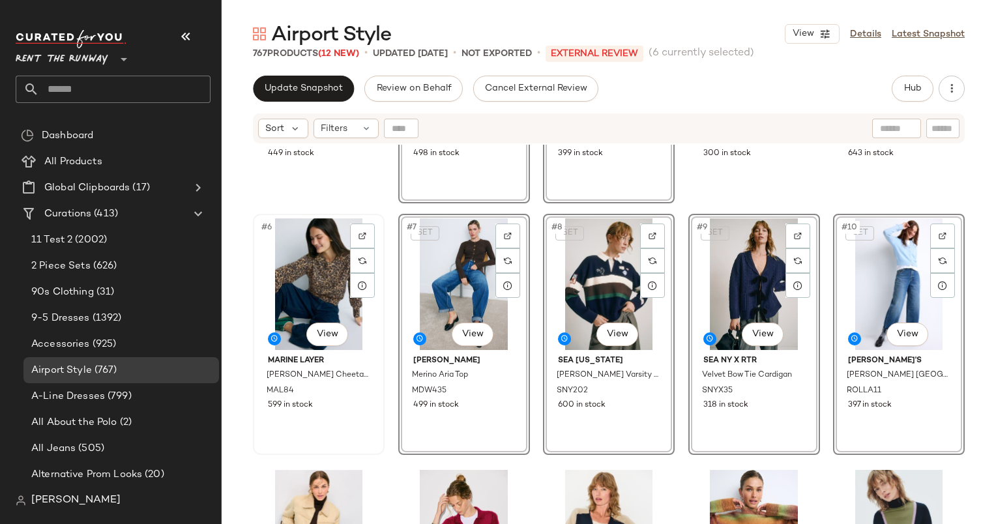
click at [346, 260] on div "#6 View" at bounding box center [318, 284] width 122 height 132
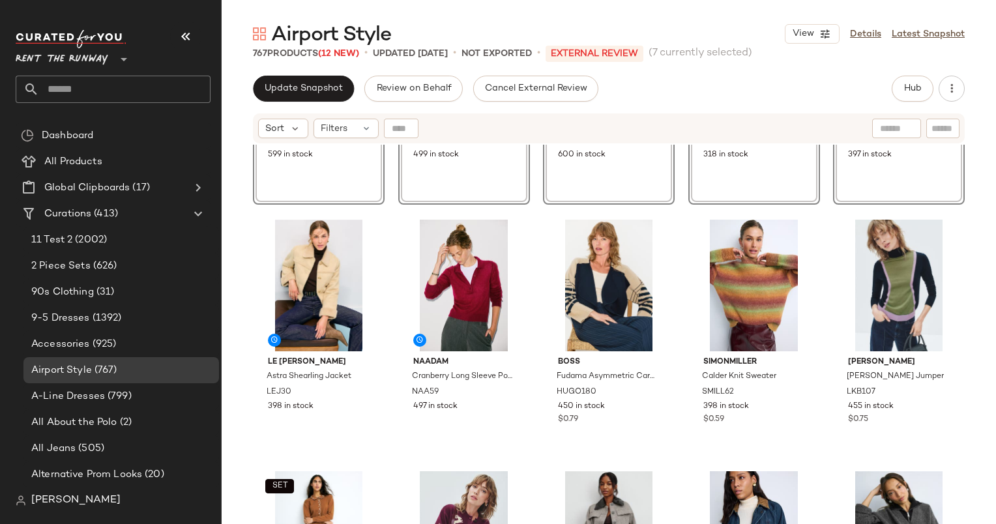
scroll to position [602, 0]
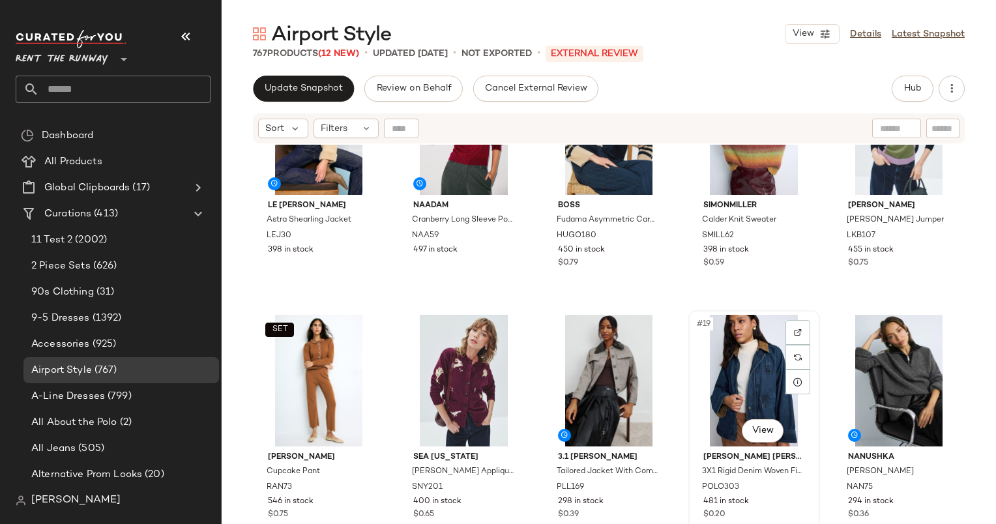
click at [739, 383] on div "#19 View" at bounding box center [754, 381] width 122 height 132
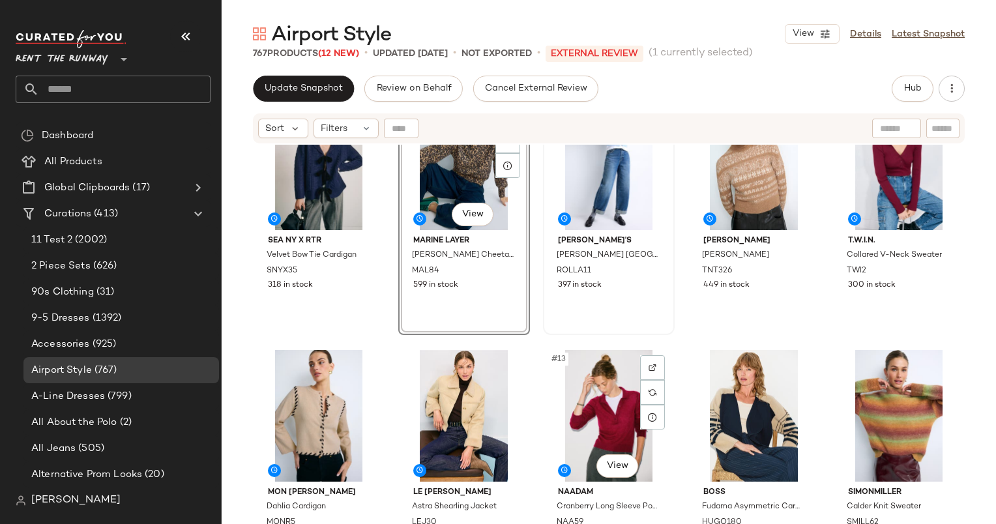
scroll to position [314, 0]
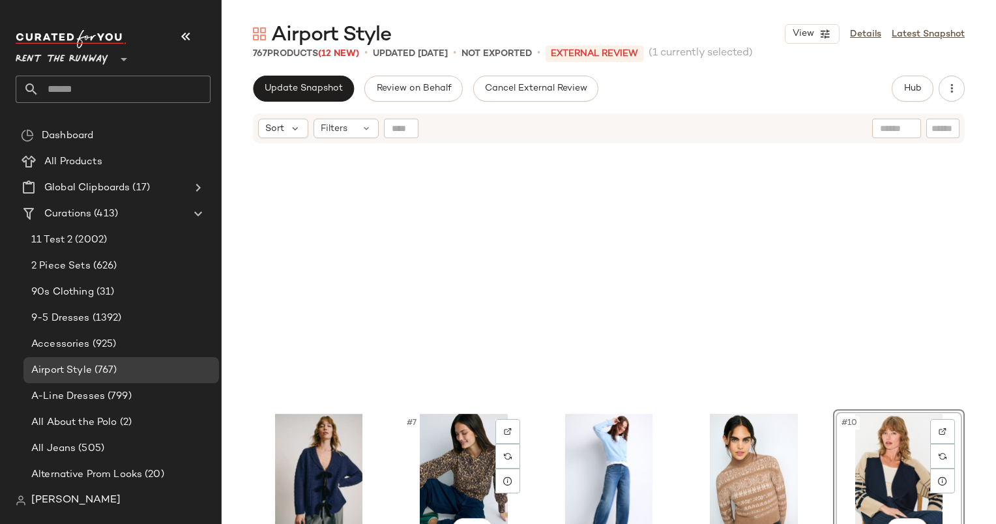
scroll to position [338, 0]
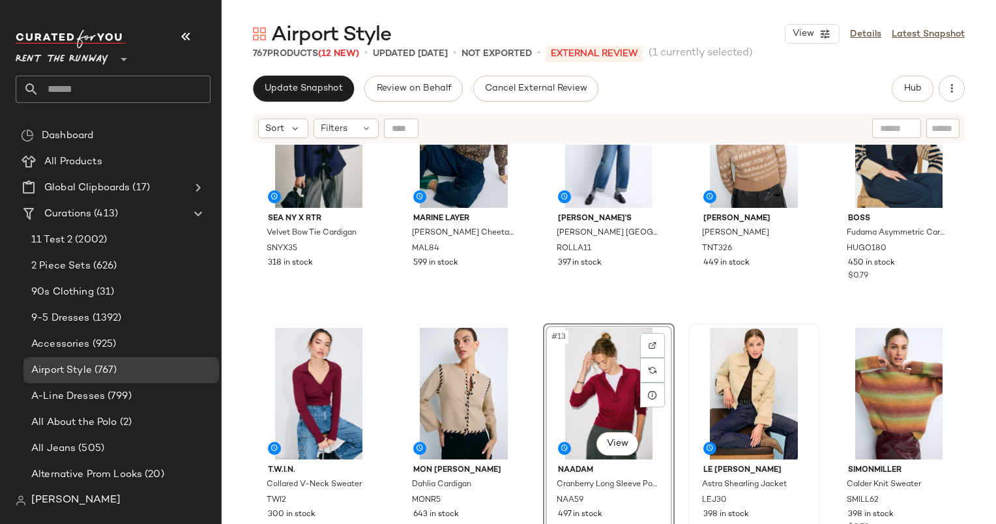
scroll to position [446, 0]
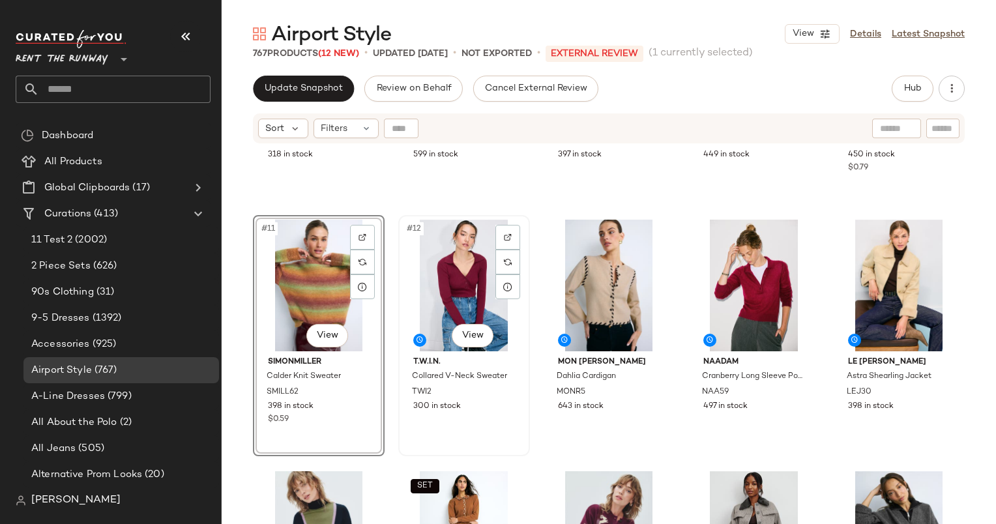
scroll to position [502, 0]
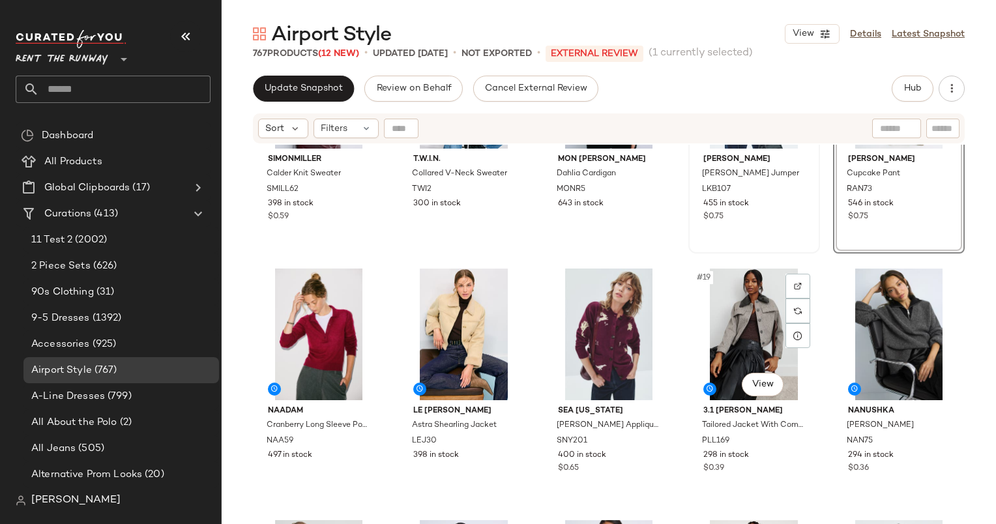
scroll to position [675, 0]
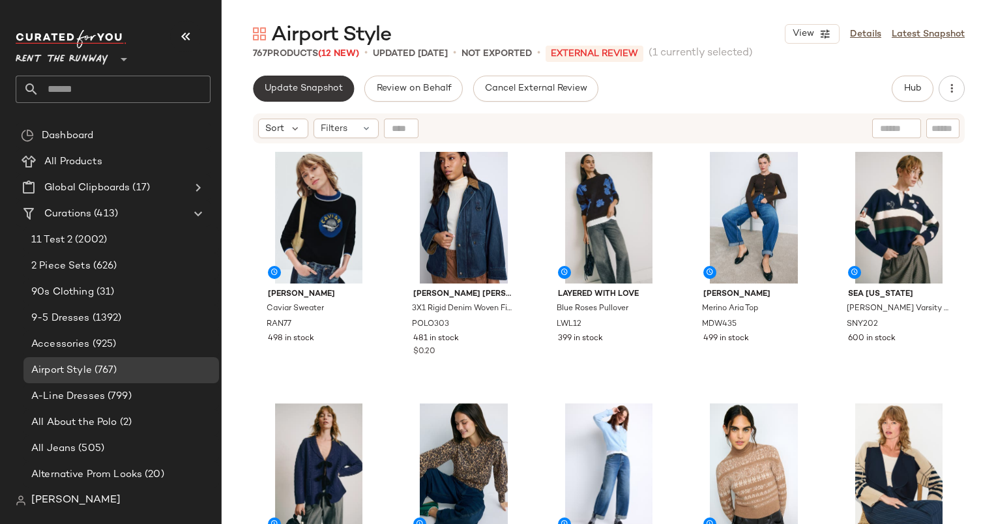
click at [321, 91] on span "Update Snapshot" at bounding box center [303, 88] width 79 height 10
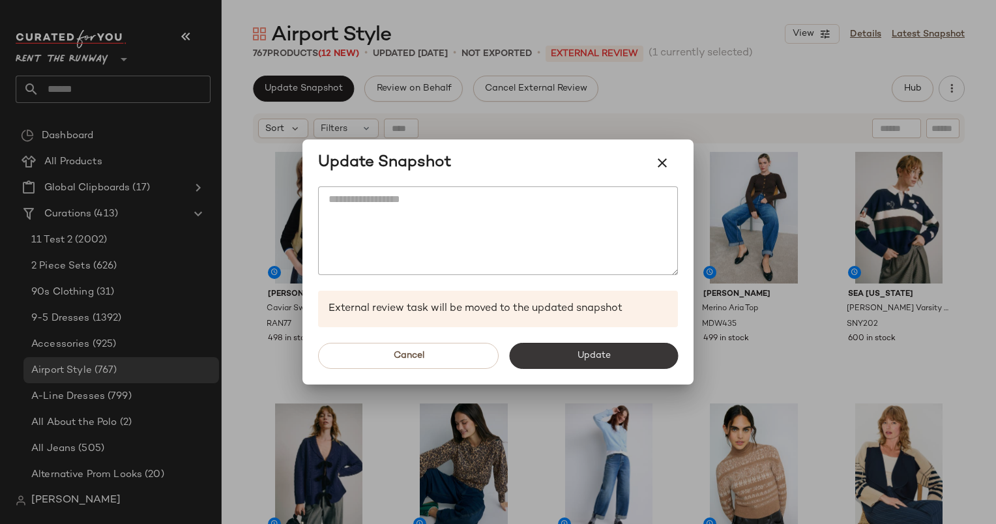
click at [625, 349] on button "Update" at bounding box center [593, 356] width 169 height 26
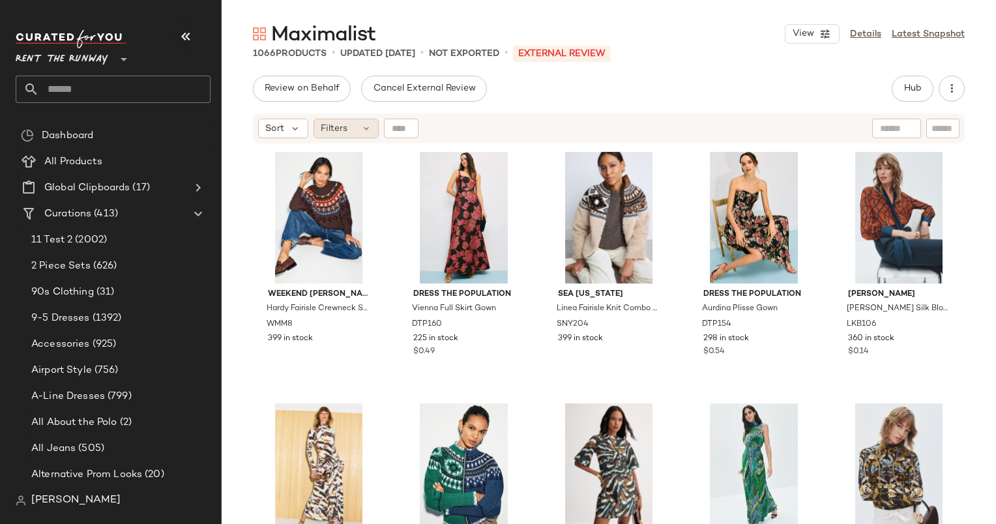
click at [364, 123] on icon at bounding box center [366, 128] width 10 height 10
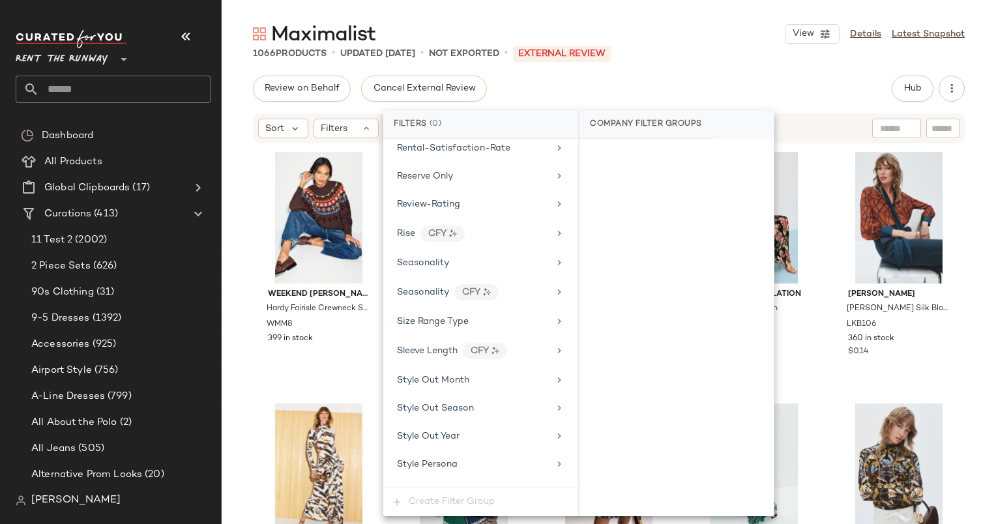
scroll to position [1837, 0]
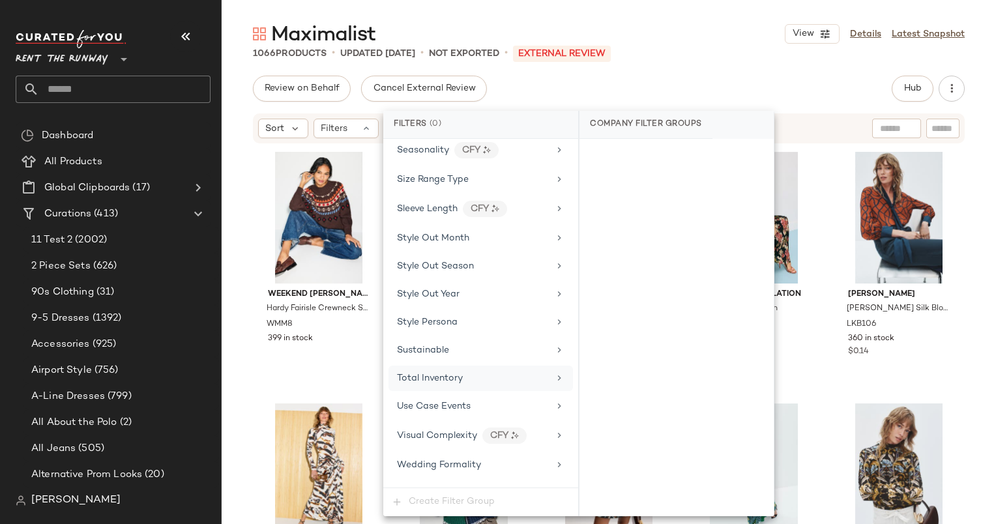
click at [478, 371] on div "Total Inventory" at bounding box center [473, 378] width 152 height 14
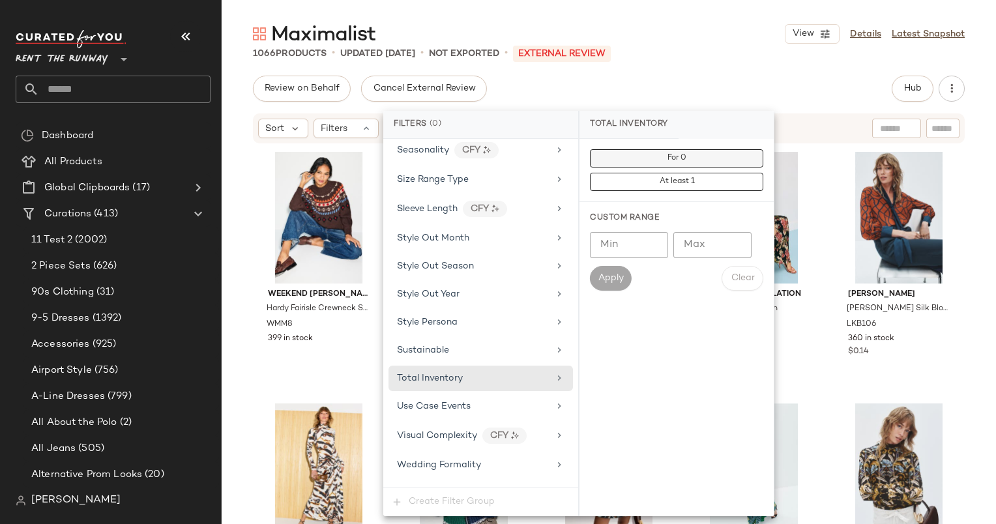
click at [632, 151] on button "For 0" at bounding box center [676, 158] width 173 height 18
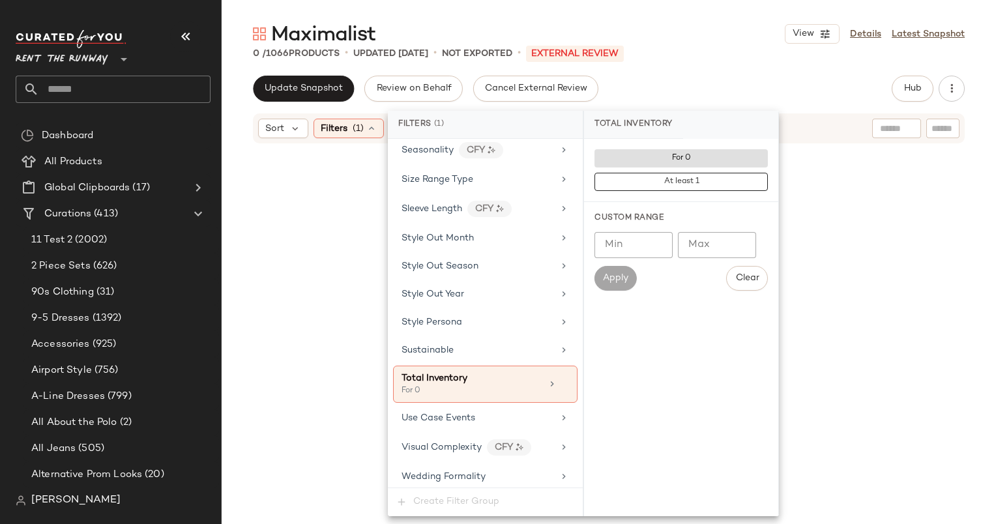
click at [635, 68] on div "Maximalist View Details Latest Snapshot 0 / 1066 Products • updated Sep 26th • …" at bounding box center [609, 272] width 774 height 503
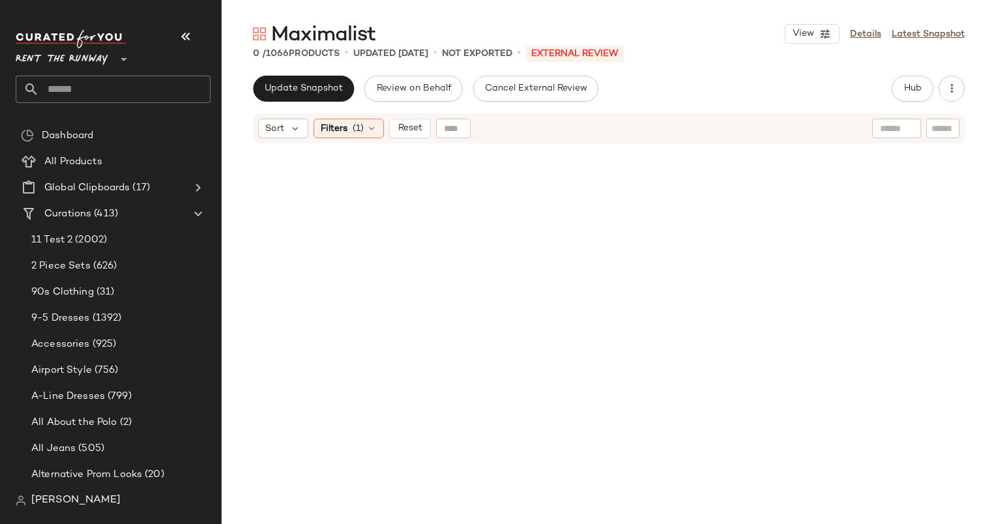
click at [915, 68] on div "Maximalist View Details Latest Snapshot 0 / 1066 Products • updated Sep 26th • …" at bounding box center [609, 272] width 774 height 503
click at [913, 83] on span "Hub" at bounding box center [912, 88] width 18 height 10
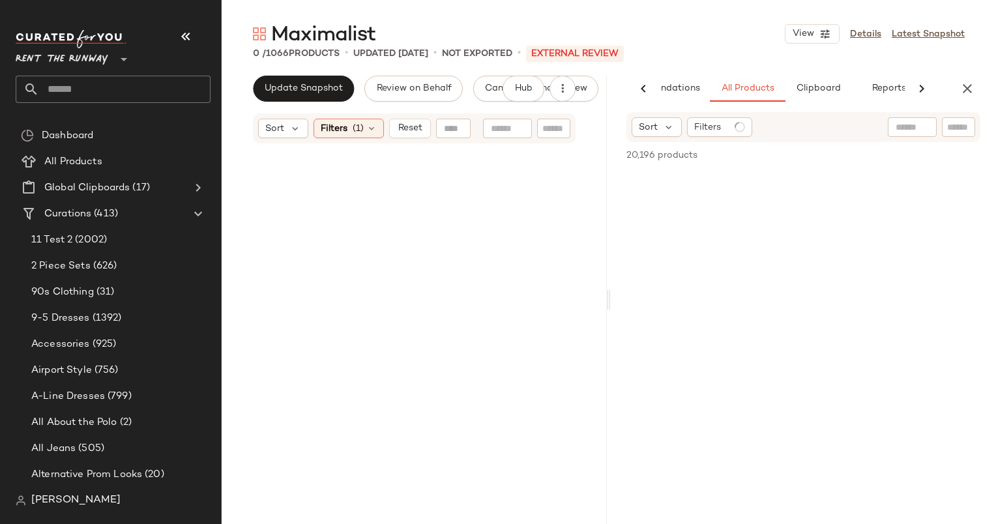
scroll to position [0, 67]
click at [416, 134] on span "Reset" at bounding box center [409, 128] width 25 height 10
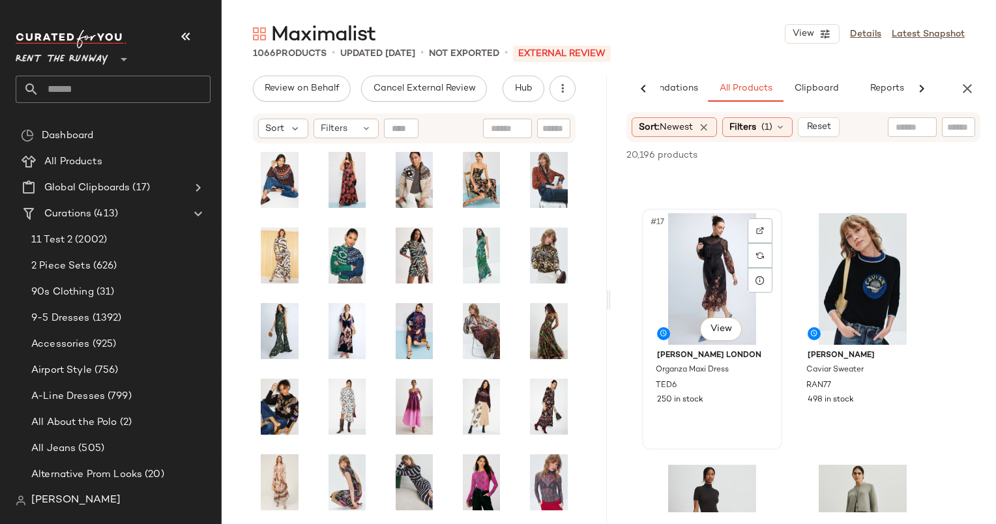
click at [706, 256] on div "#17 View" at bounding box center [711, 279] width 131 height 132
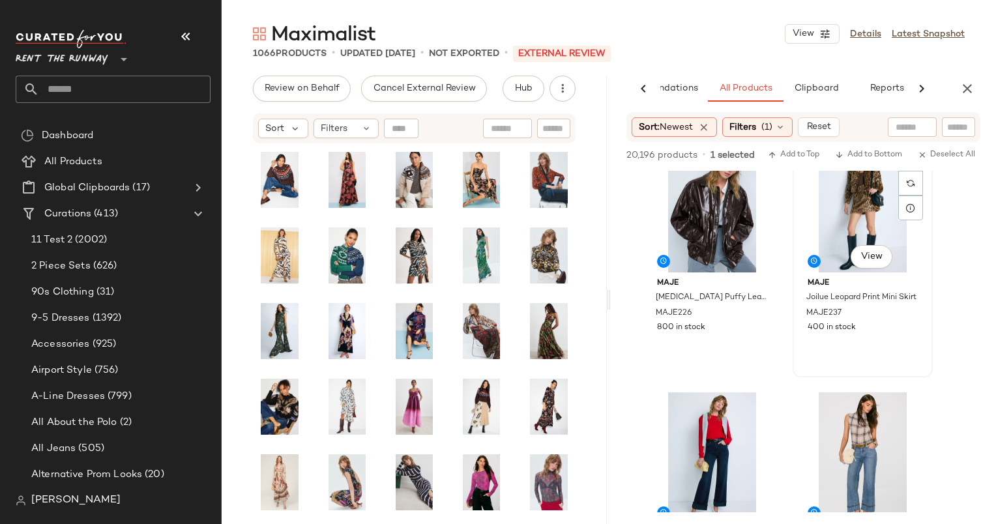
click at [849, 208] on div "SET #24 View" at bounding box center [862, 207] width 131 height 132
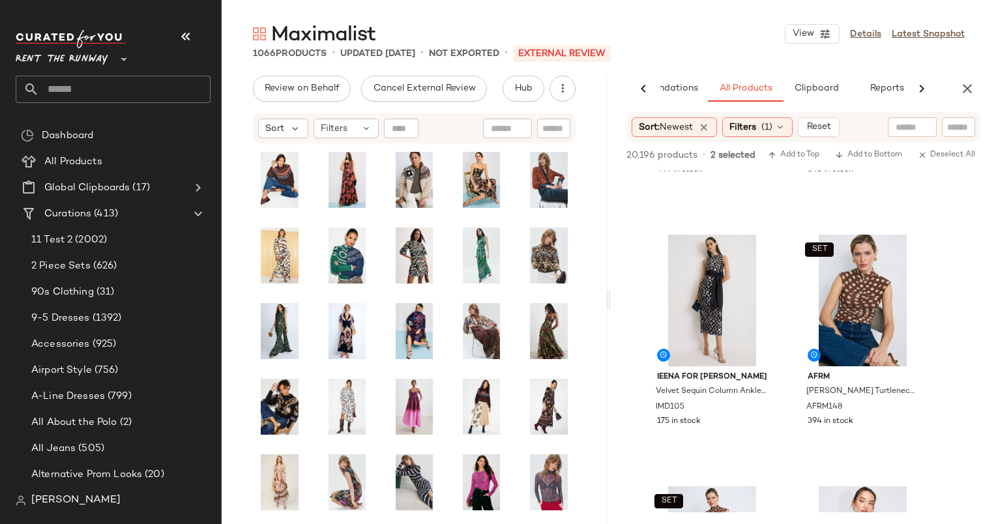
scroll to position [3221, 0]
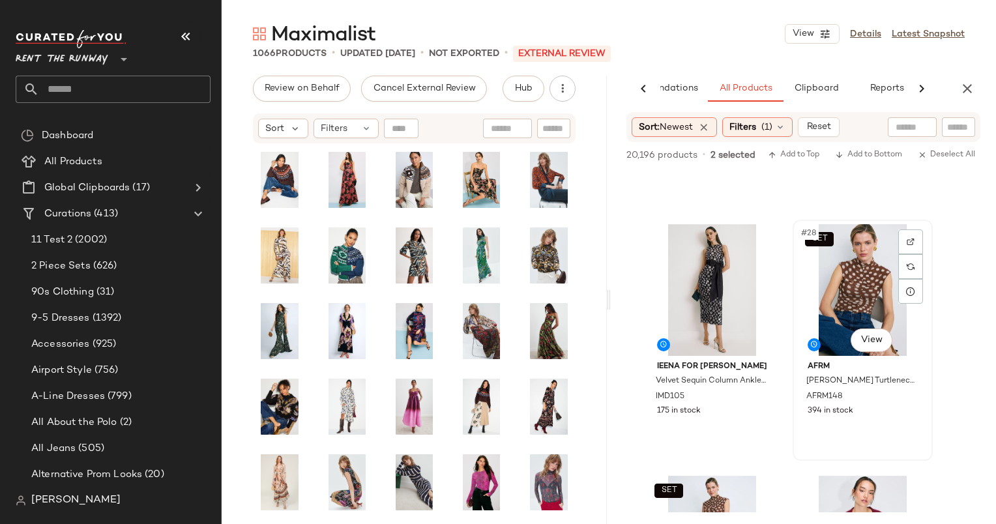
click at [876, 317] on div "SET #28 View" at bounding box center [862, 290] width 131 height 132
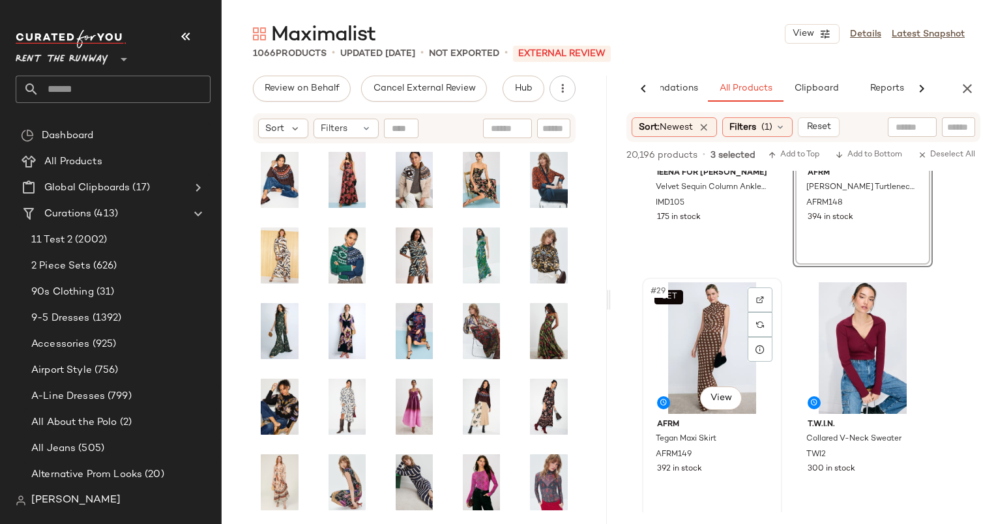
click at [704, 310] on div "SET #29 View" at bounding box center [711, 348] width 131 height 132
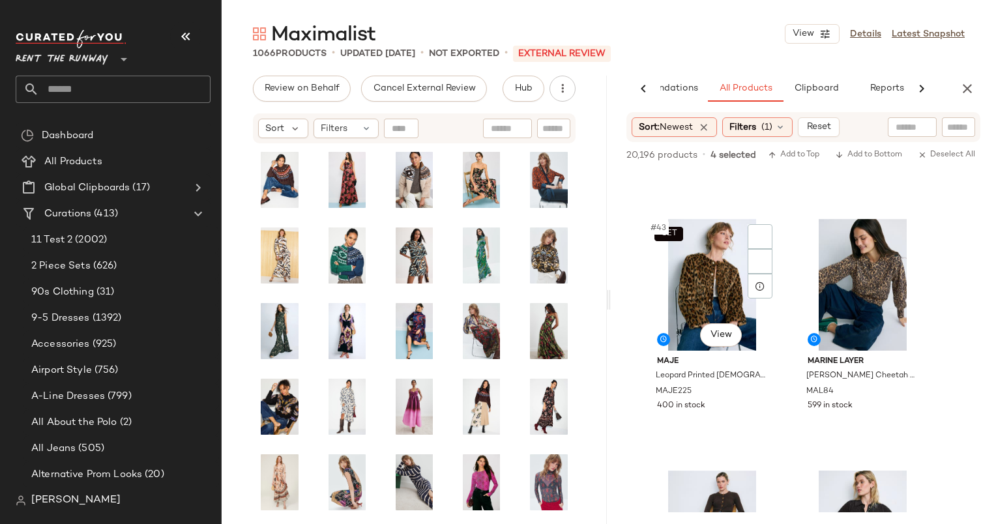
scroll to position [5296, 0]
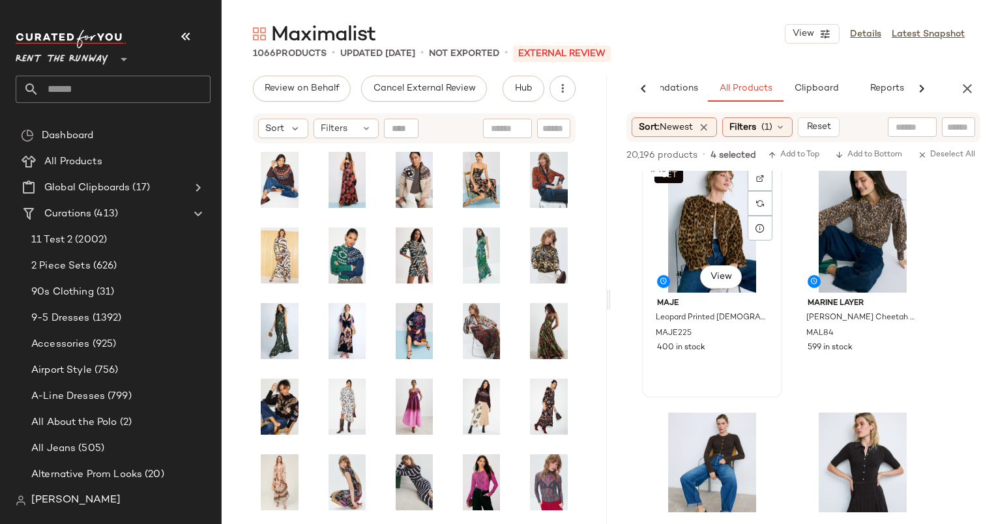
click at [691, 197] on div "SET #43 View" at bounding box center [711, 227] width 131 height 132
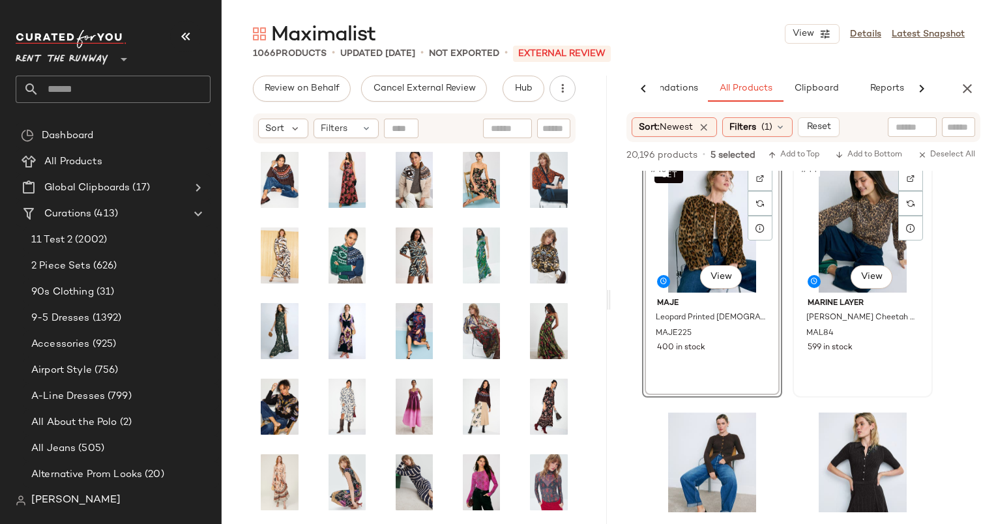
click at [845, 240] on div "#44 View" at bounding box center [862, 227] width 131 height 132
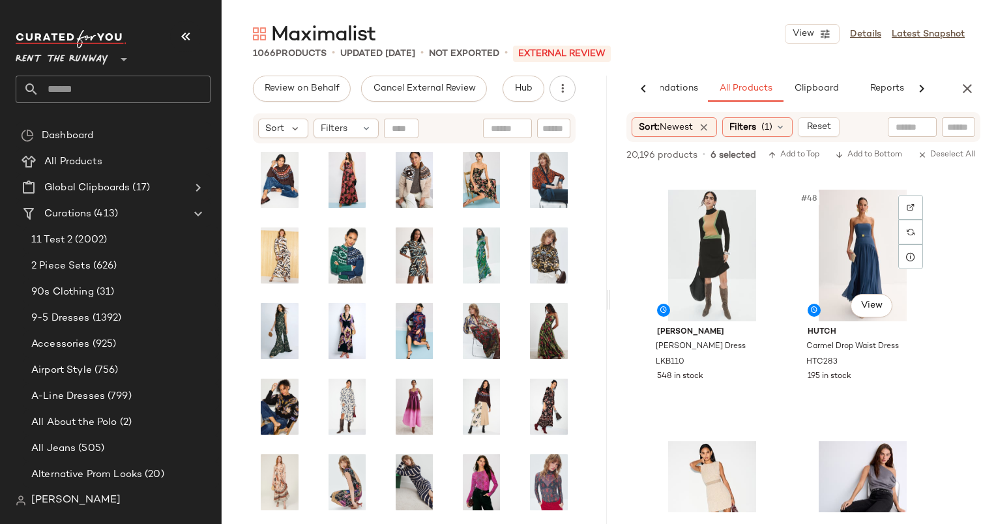
scroll to position [5891, 0]
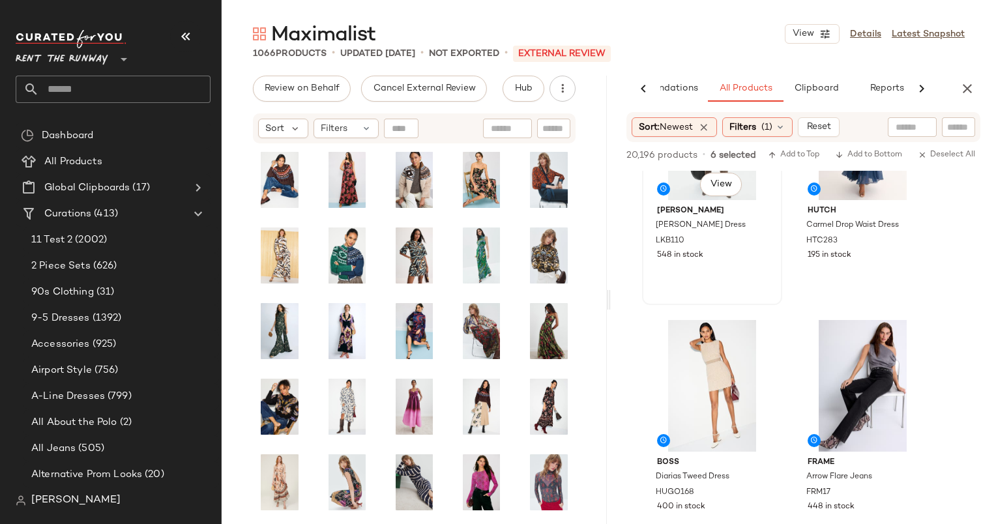
click at [749, 248] on div "L.K. Bennett Natalia Merino Dress LKB110 548 in stock" at bounding box center [711, 231] width 131 height 63
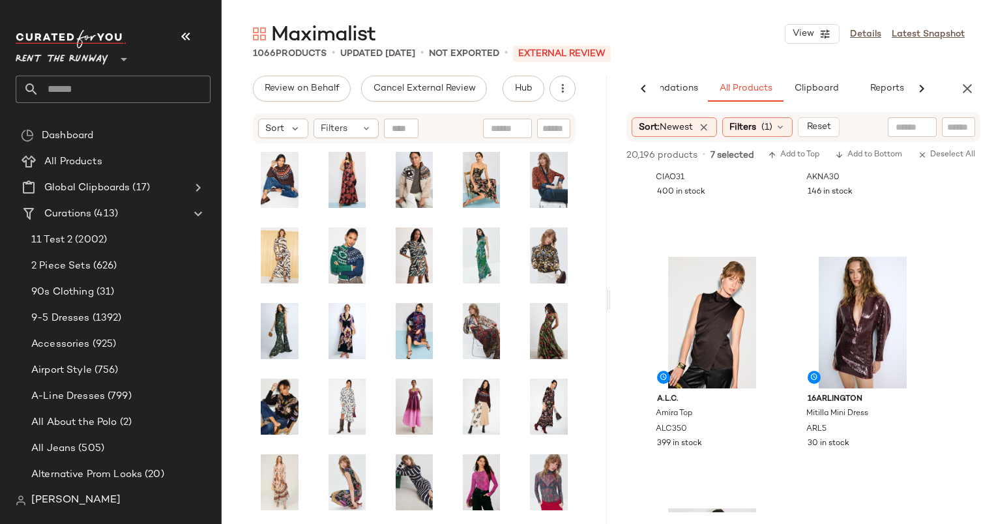
scroll to position [6509, 0]
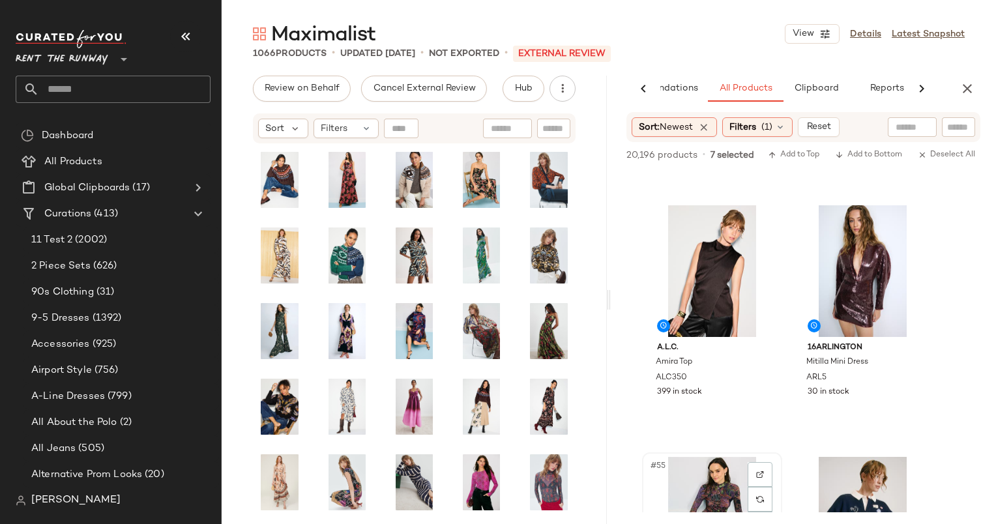
click at [723, 463] on div "#55 View" at bounding box center [711, 523] width 131 height 132
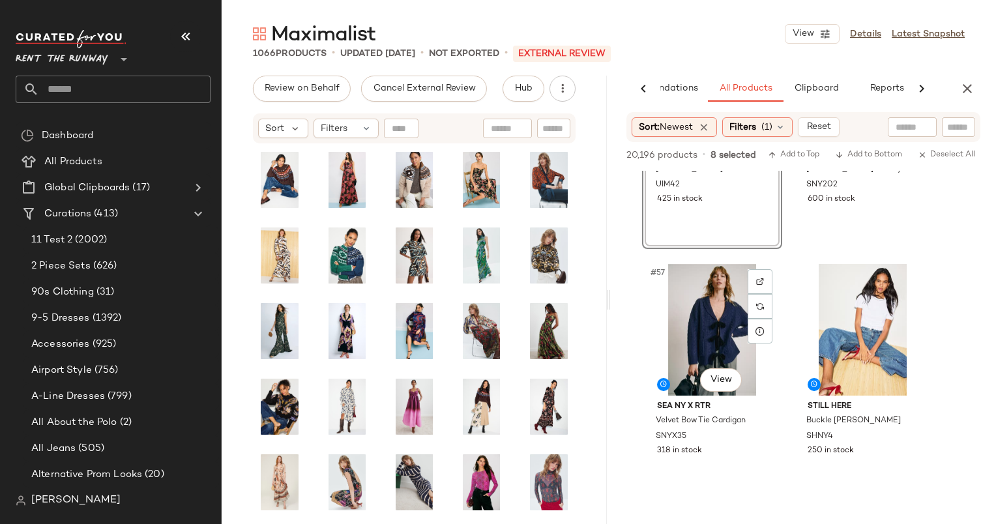
scroll to position [6985, 0]
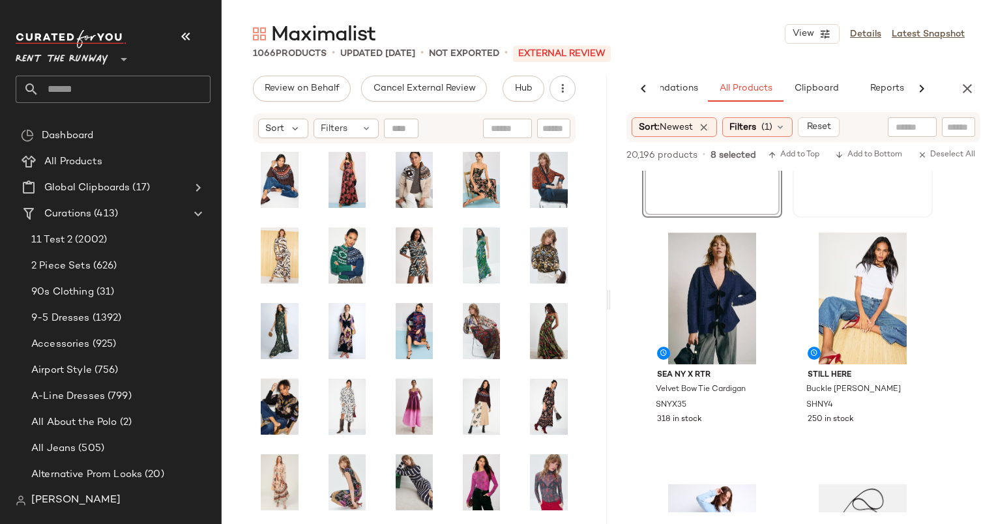
click at [842, 198] on div "#56 View Sea New York Arther Varsity Knit Rugby Shirt SNY202 600 in stock" at bounding box center [862, 97] width 137 height 238
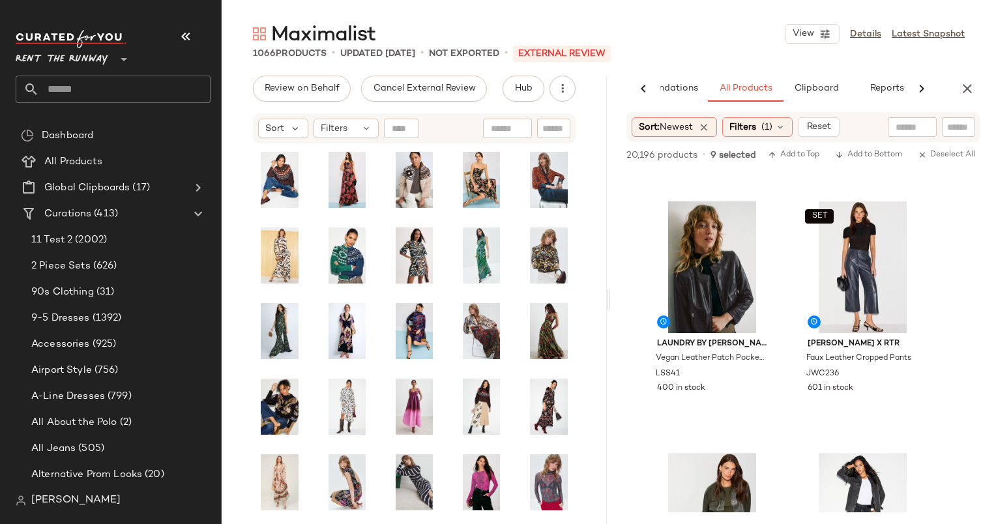
scroll to position [7797, 0]
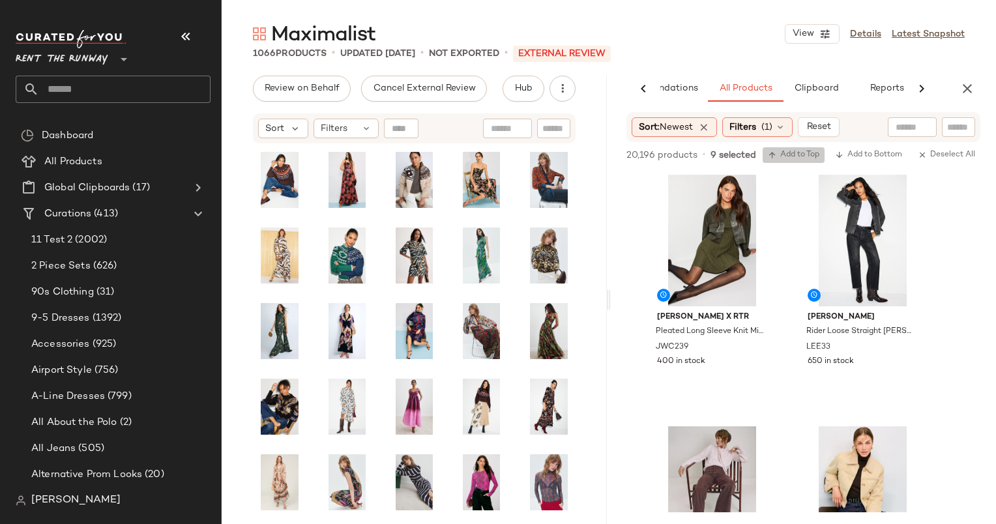
click at [799, 160] on button "Add to Top" at bounding box center [793, 155] width 62 height 16
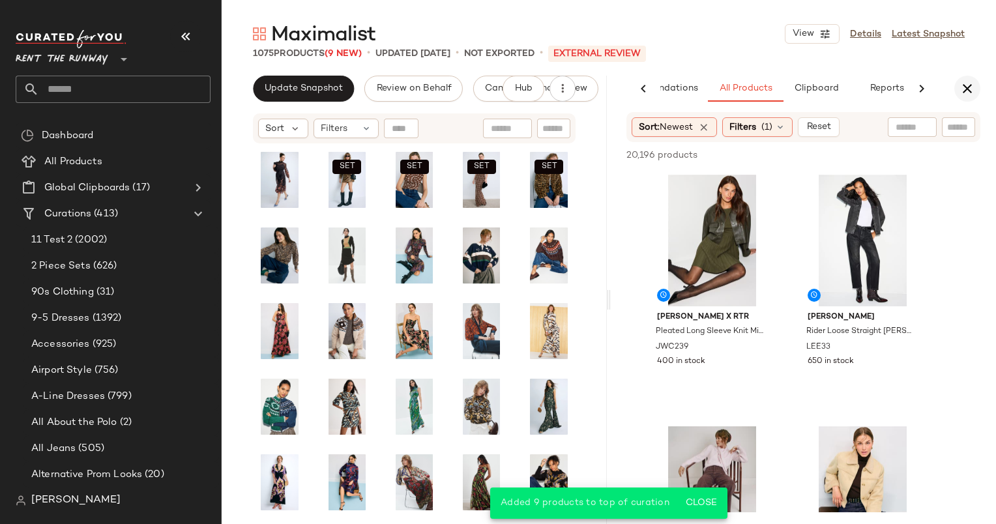
click at [968, 84] on icon "button" at bounding box center [967, 89] width 16 height 16
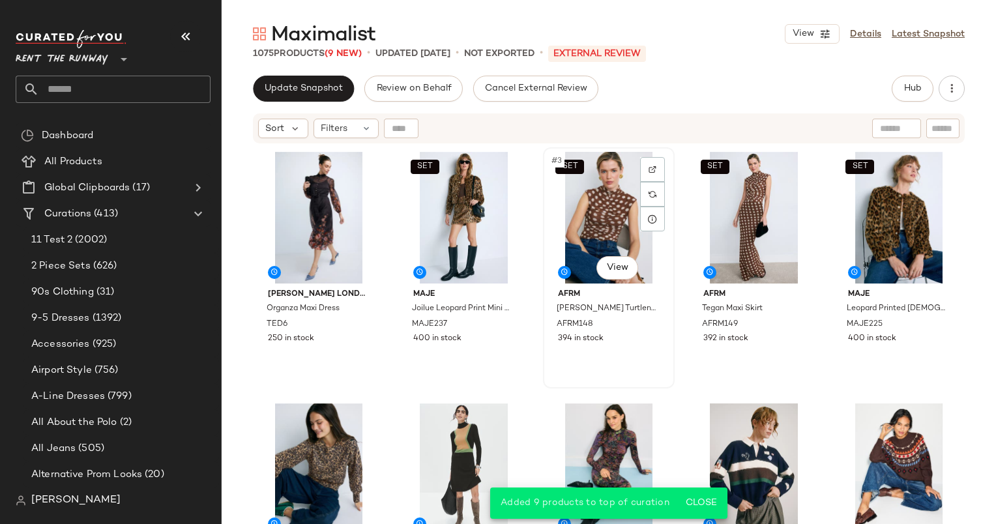
scroll to position [87, 0]
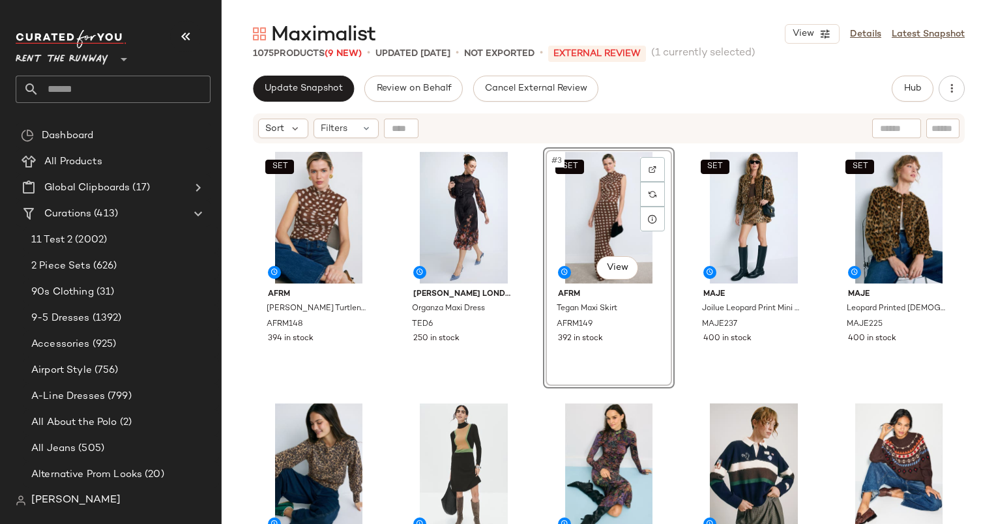
click at [311, 104] on div "Update Snapshot Review on Behalf Cancel External Review Hub Send for Review Ext…" at bounding box center [609, 300] width 774 height 448
click at [298, 96] on button "Update Snapshot" at bounding box center [303, 89] width 101 height 26
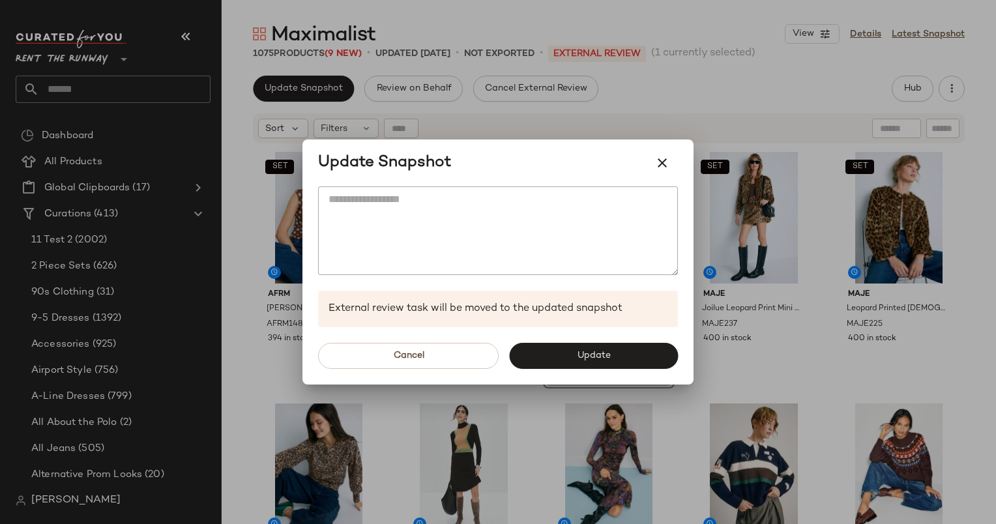
click at [629, 370] on div "Cancel Update" at bounding box center [497, 355] width 391 height 57
click at [609, 347] on button "Update" at bounding box center [593, 356] width 169 height 26
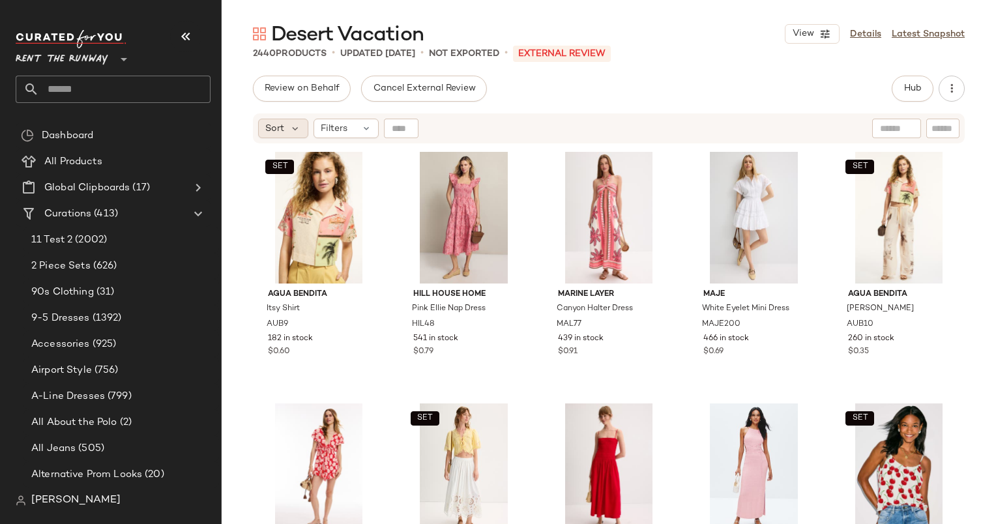
click at [281, 135] on span "Sort" at bounding box center [274, 129] width 19 height 14
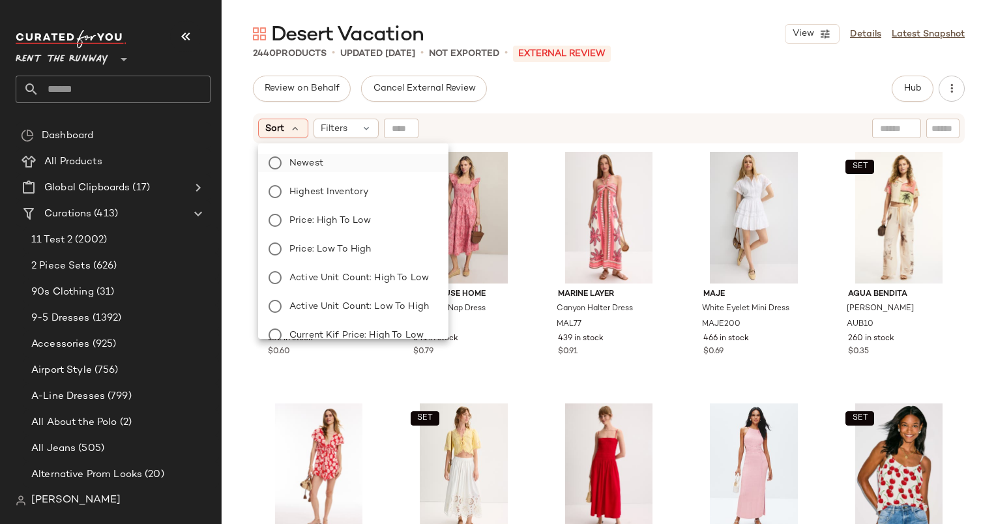
click at [336, 171] on label "Newest" at bounding box center [361, 163] width 154 height 18
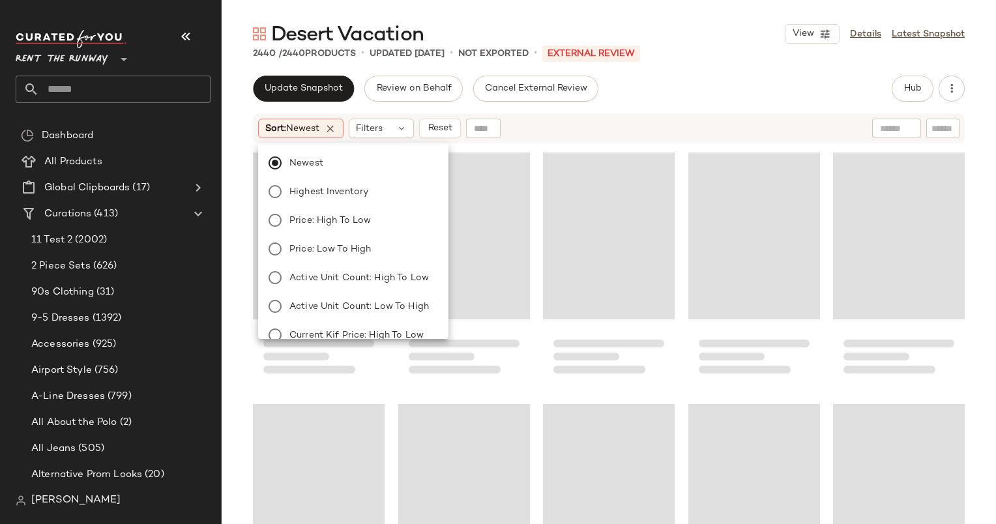
click at [396, 115] on div "Sort: Newest Filters Reset" at bounding box center [608, 128] width 711 height 30
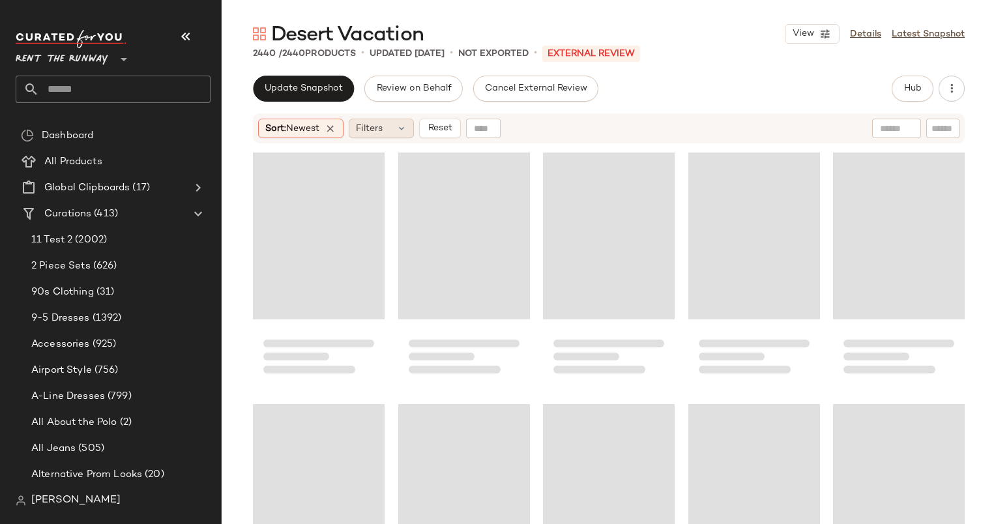
click at [397, 120] on div "Filters" at bounding box center [381, 129] width 65 height 20
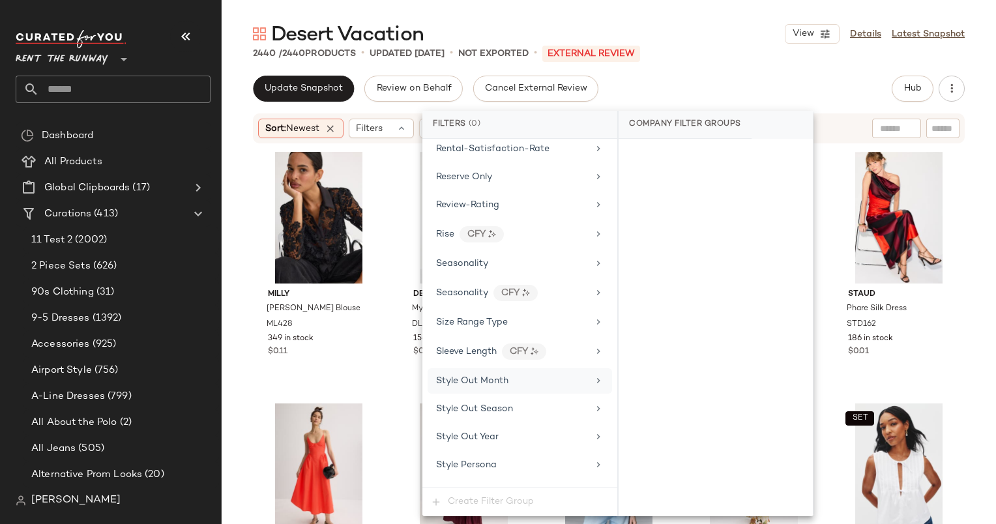
scroll to position [1764, 0]
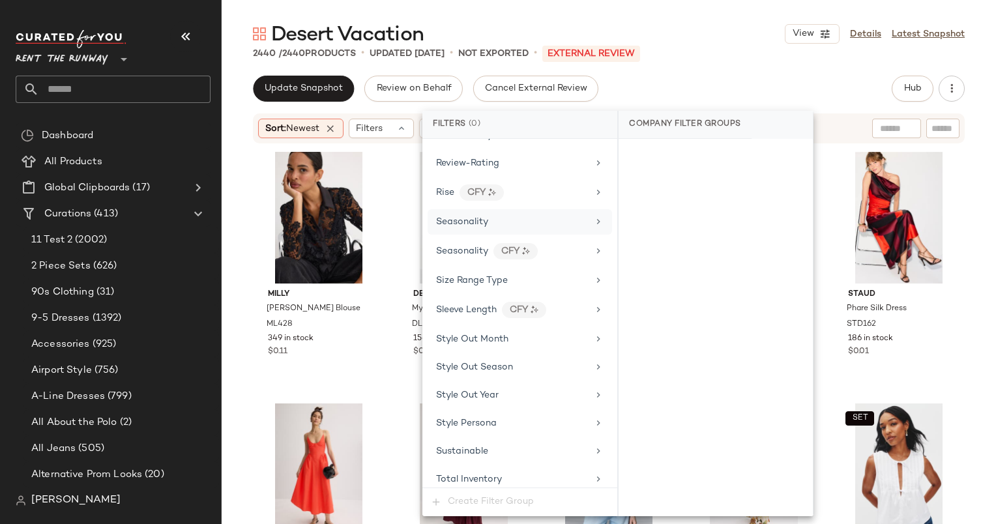
drag, startPoint x: 517, startPoint y: 210, endPoint x: 514, endPoint y: 199, distance: 11.4
click at [514, 215] on div "Seasonality" at bounding box center [512, 222] width 152 height 14
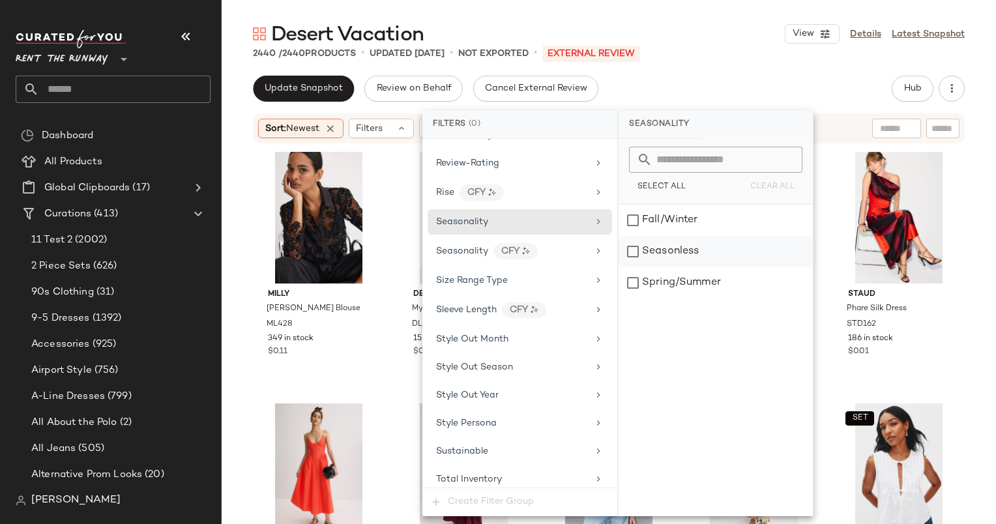
click at [676, 245] on div "Seasonless" at bounding box center [715, 251] width 194 height 31
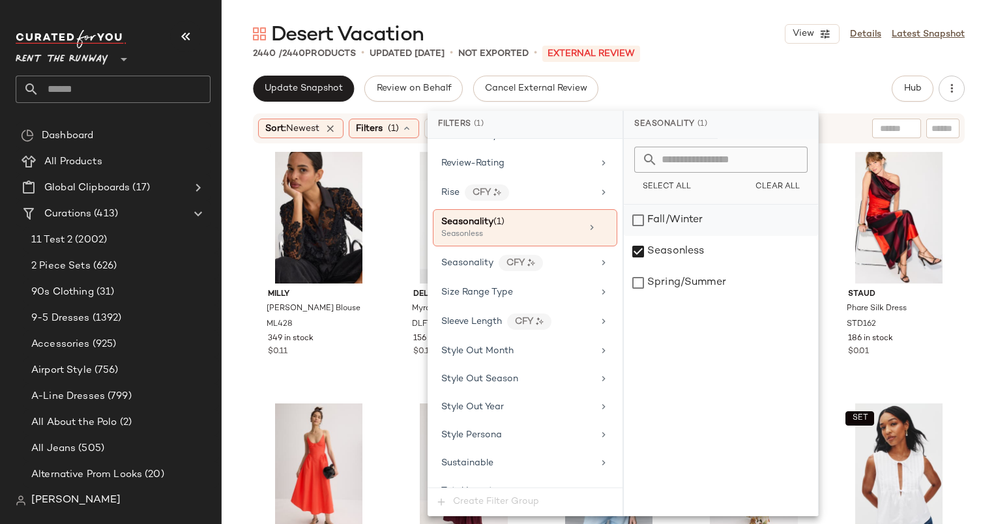
click at [645, 225] on div "Fall/Winter" at bounding box center [721, 220] width 194 height 31
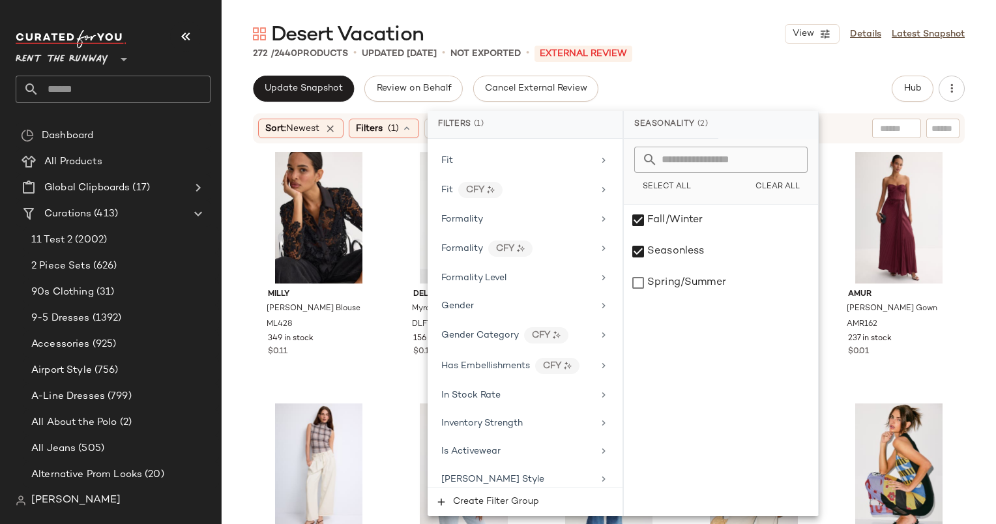
scroll to position [923, 0]
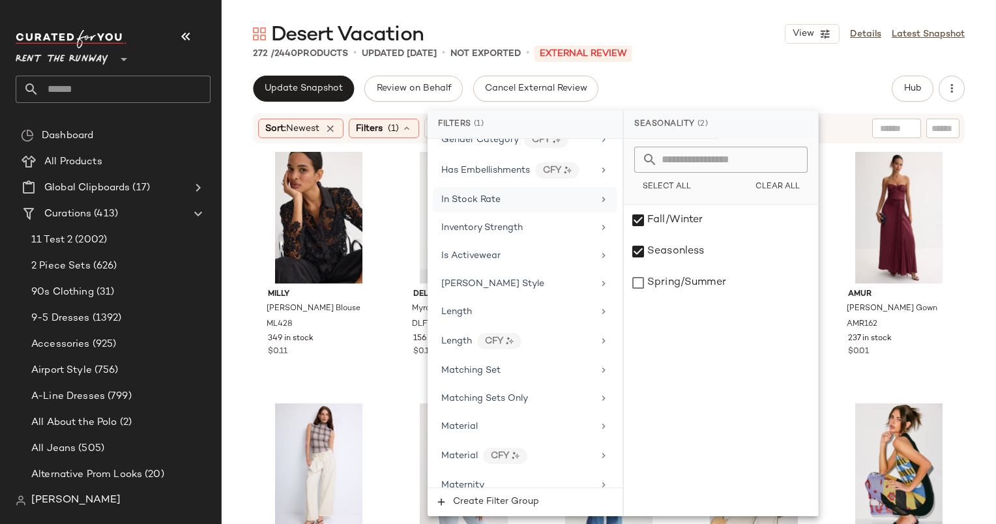
click at [443, 197] on div "In Stock Rate" at bounding box center [525, 199] width 184 height 25
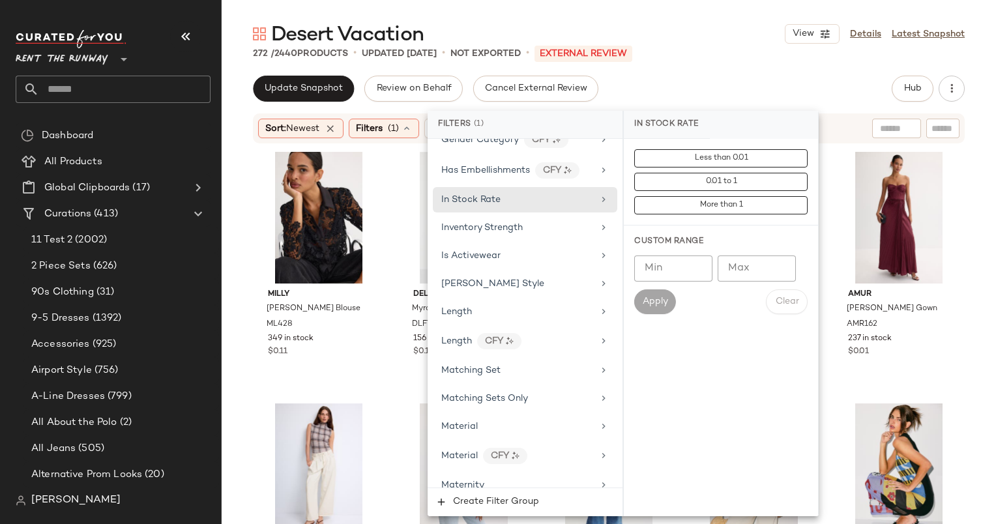
click at [652, 278] on input "Min" at bounding box center [673, 268] width 78 height 26
type input "***"
type input "****"
click at [667, 302] on span "Apply" at bounding box center [655, 301] width 26 height 10
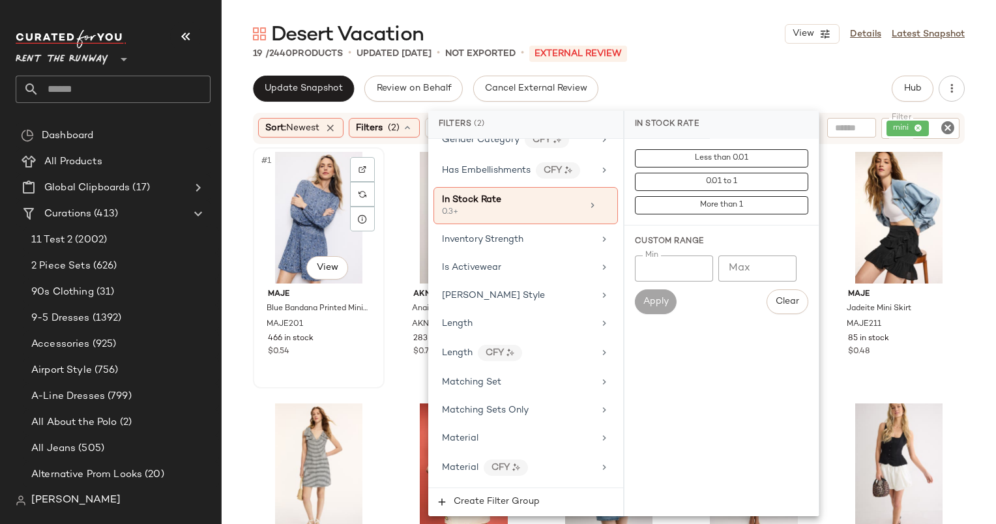
click at [297, 187] on div "#1 View" at bounding box center [318, 218] width 122 height 132
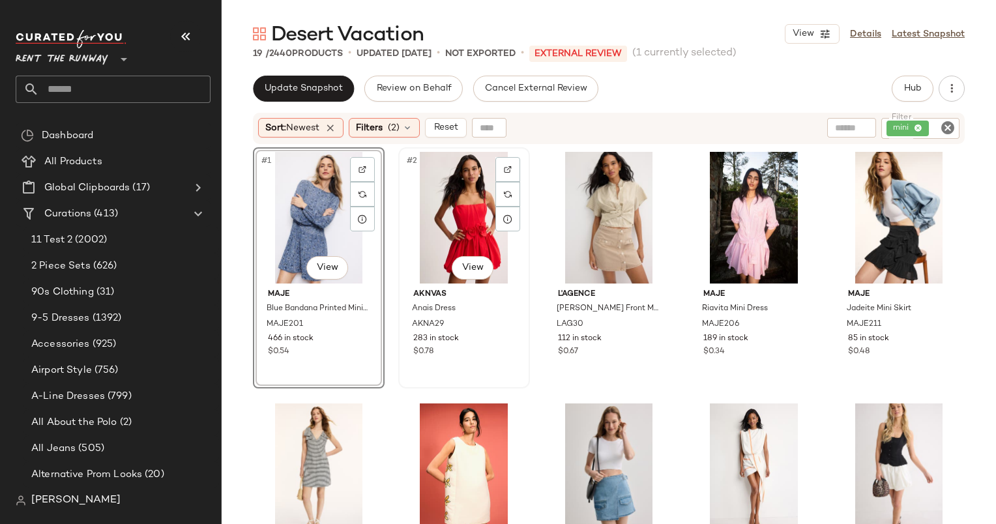
scroll to position [597, 0]
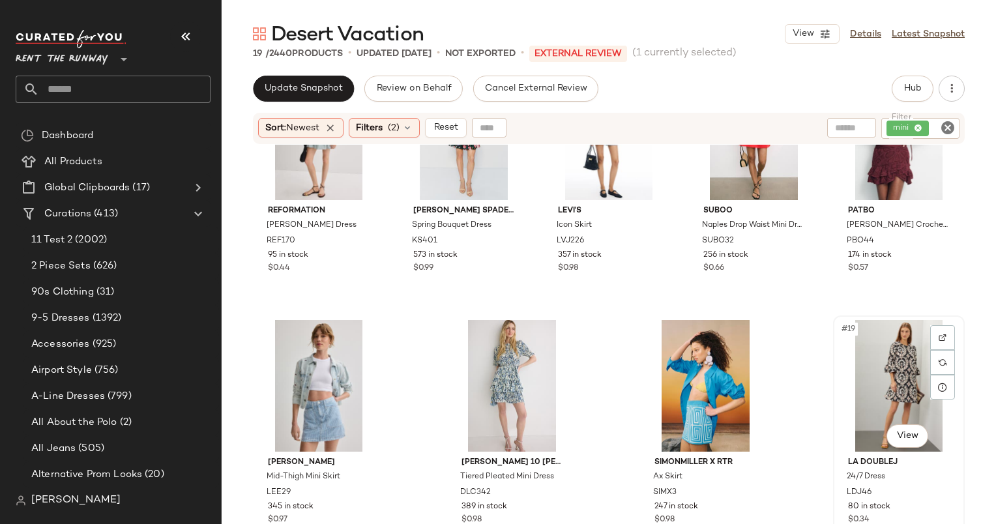
click at [855, 370] on div "#19 View" at bounding box center [898, 386] width 122 height 132
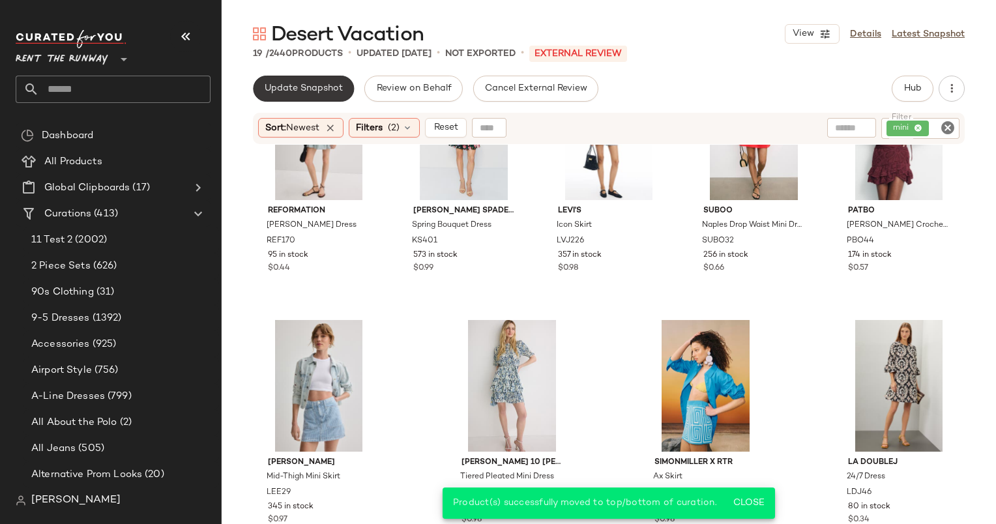
click at [274, 93] on span "Update Snapshot" at bounding box center [303, 88] width 79 height 10
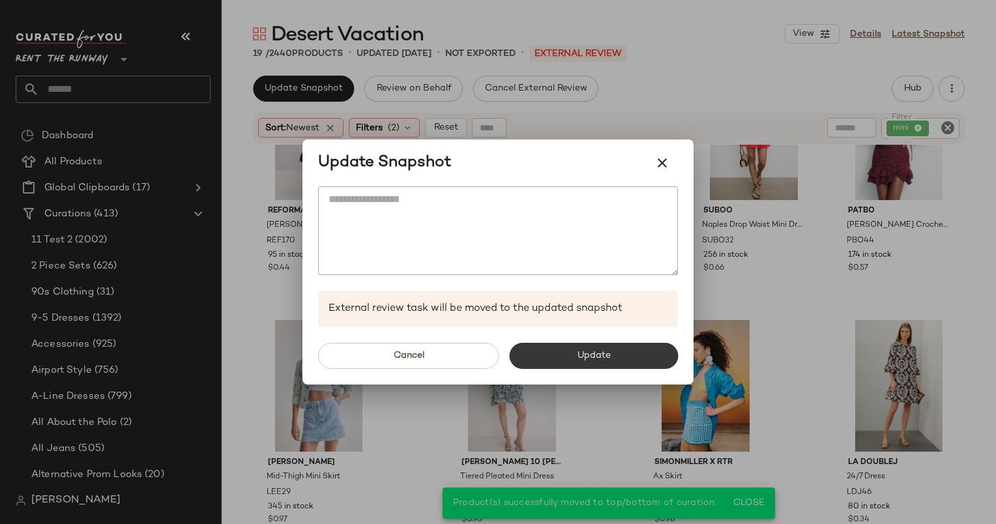
click at [612, 357] on button "Update" at bounding box center [593, 356] width 169 height 26
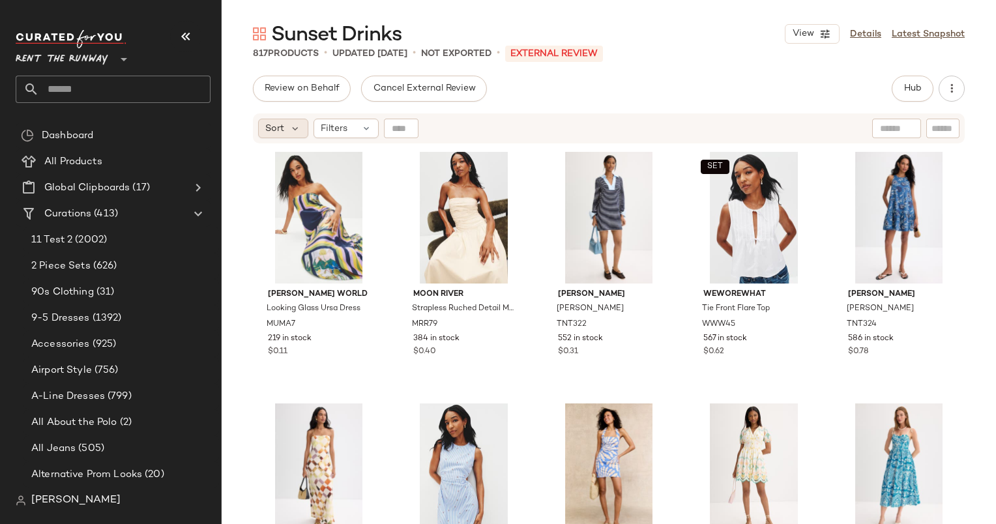
click at [287, 125] on div "Sort" at bounding box center [283, 129] width 50 height 20
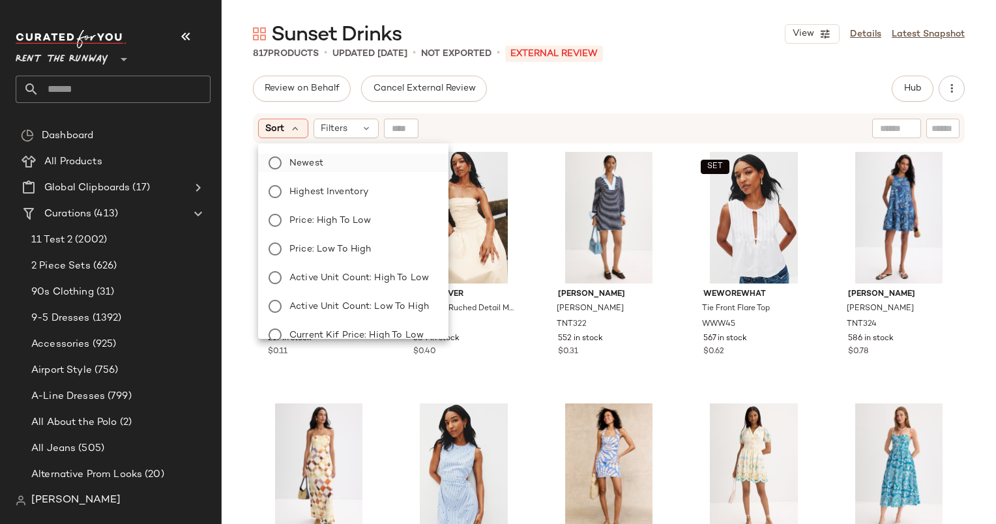
click at [350, 164] on label "Newest" at bounding box center [361, 163] width 154 height 18
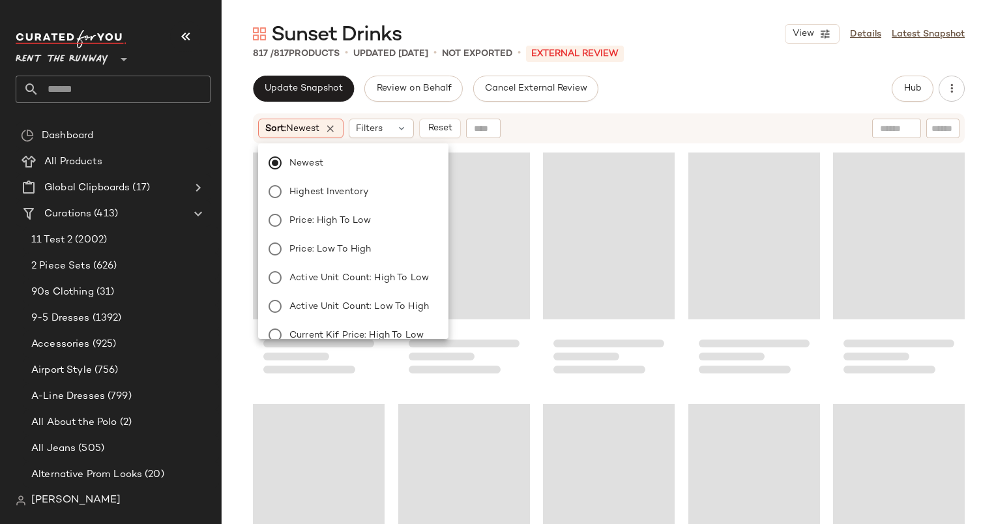
click at [382, 129] on span "Filters" at bounding box center [369, 129] width 27 height 14
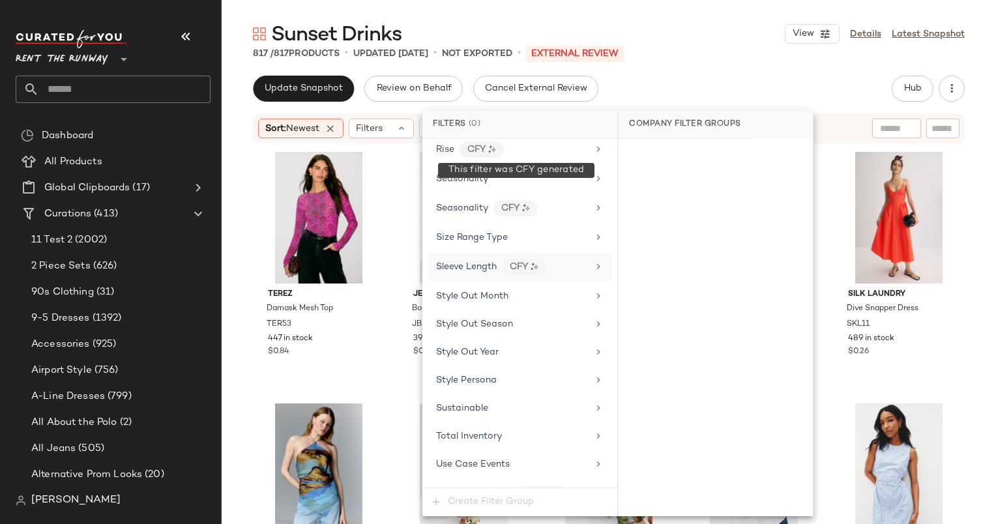
scroll to position [1806, 0]
click at [459, 171] on div "Seasonality" at bounding box center [519, 179] width 184 height 25
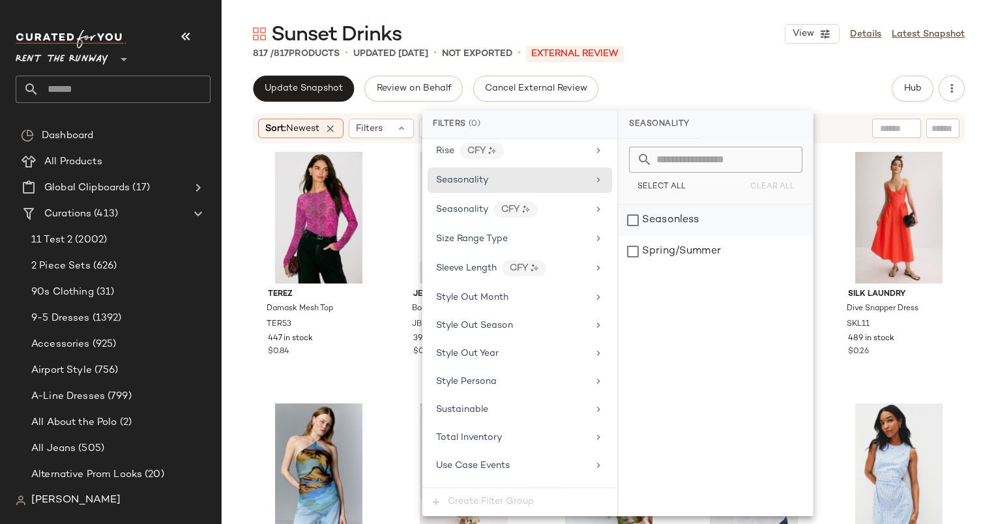
click at [650, 225] on div "Seasonless" at bounding box center [715, 220] width 194 height 31
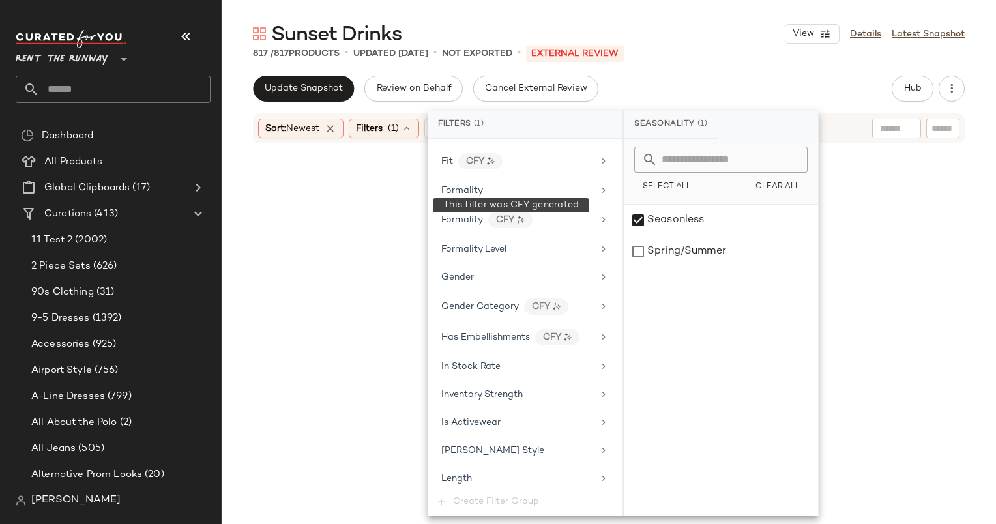
scroll to position [773, 0]
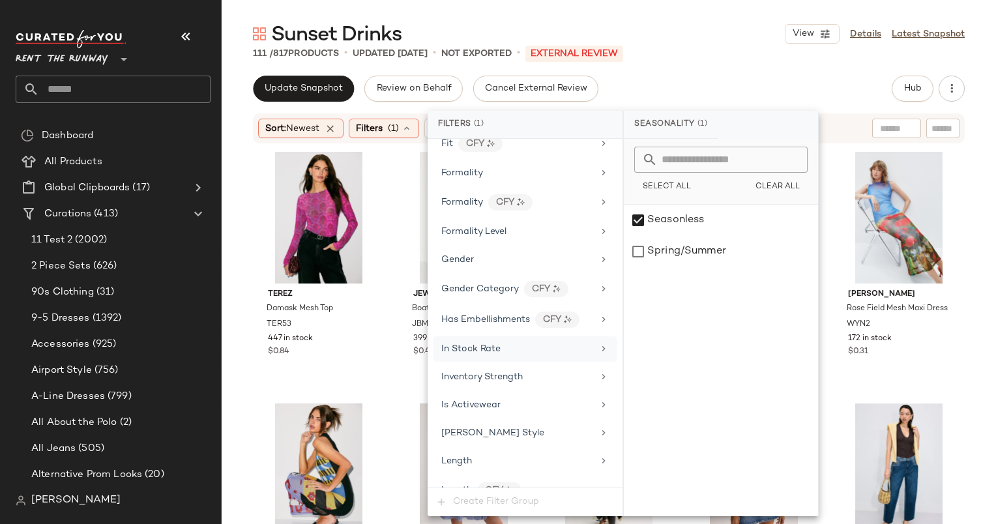
click at [461, 336] on div "In Stock Rate" at bounding box center [525, 348] width 184 height 25
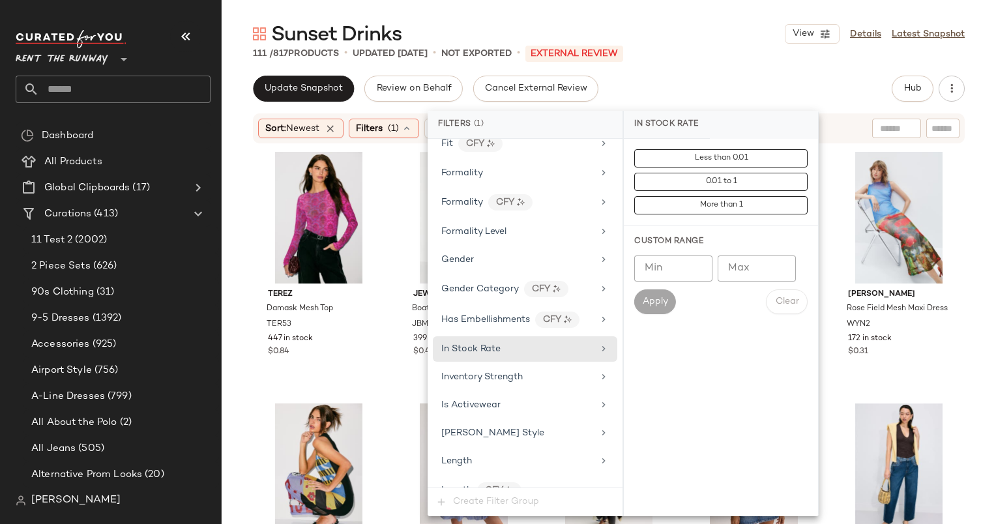
click at [662, 263] on input "Min" at bounding box center [673, 268] width 78 height 26
type input "***"
click at [665, 313] on button "Apply" at bounding box center [655, 301] width 42 height 25
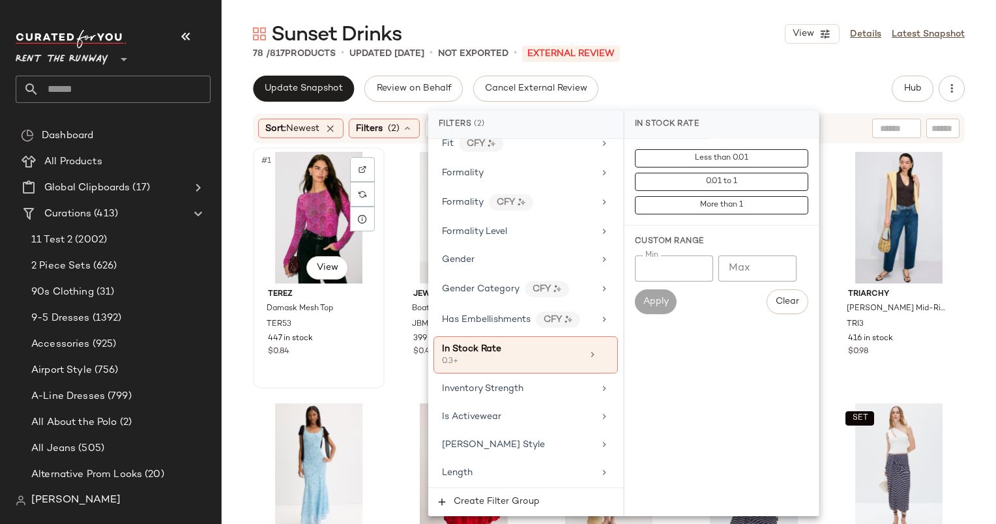
click at [309, 199] on div "#1 View" at bounding box center [318, 218] width 122 height 132
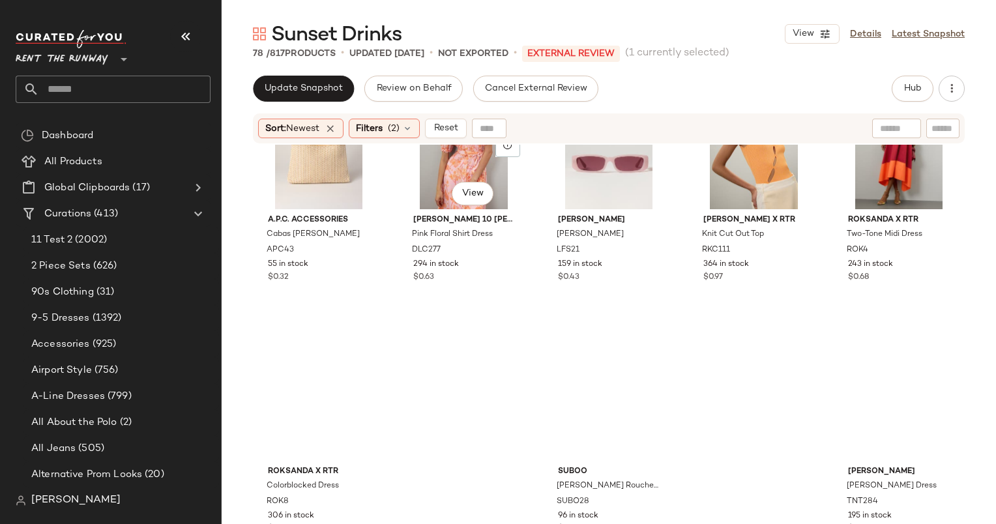
scroll to position [3615, 0]
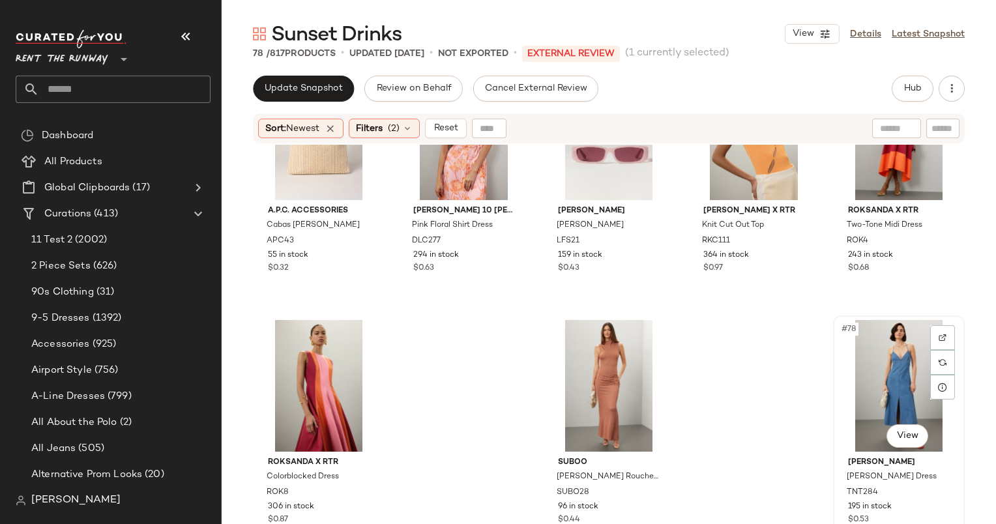
click at [874, 334] on div "#78 View" at bounding box center [898, 386] width 122 height 132
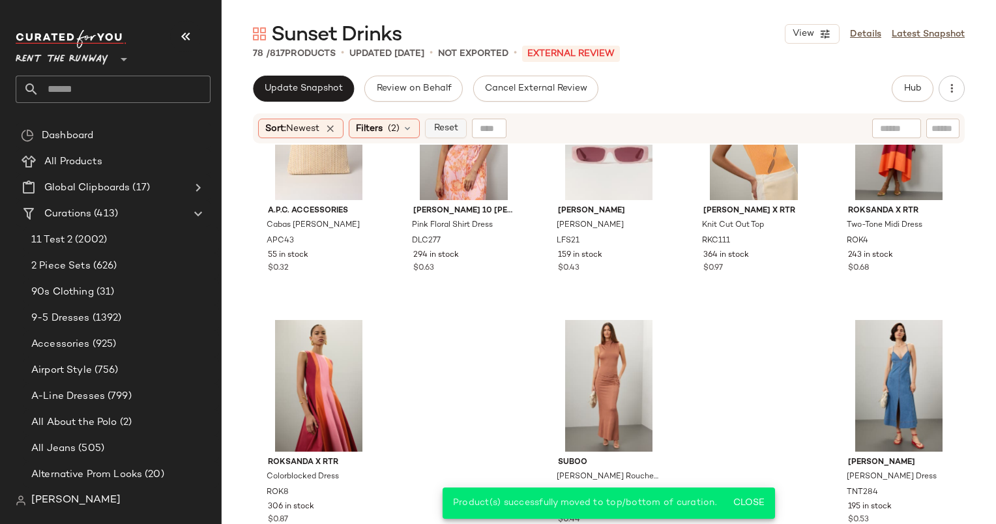
click at [459, 121] on button "Reset" at bounding box center [446, 129] width 42 height 20
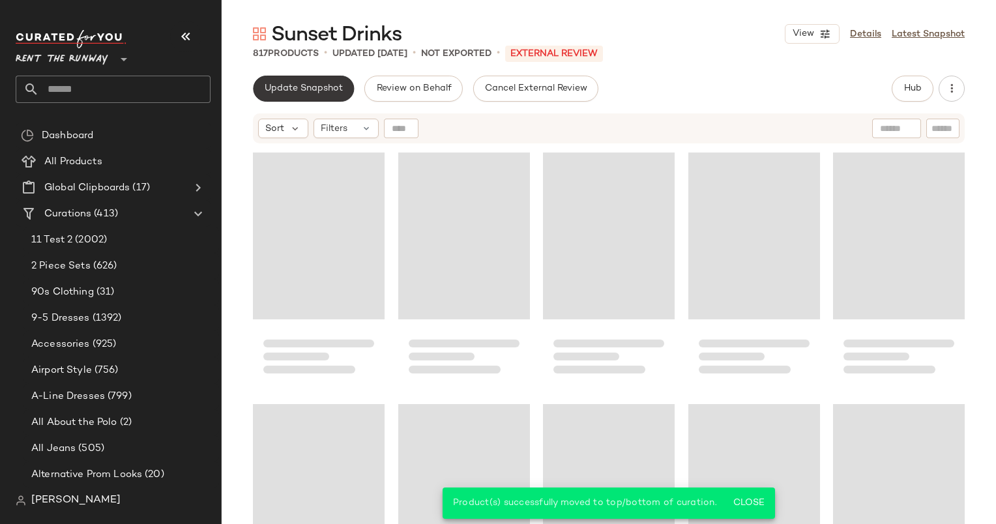
scroll to position [3772, 0]
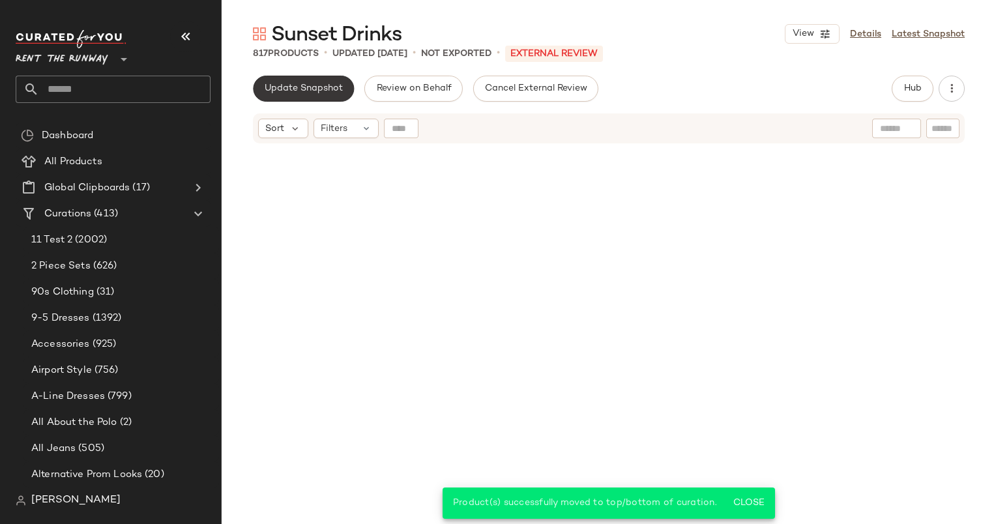
click at [315, 92] on span "Update Snapshot" at bounding box center [303, 88] width 79 height 10
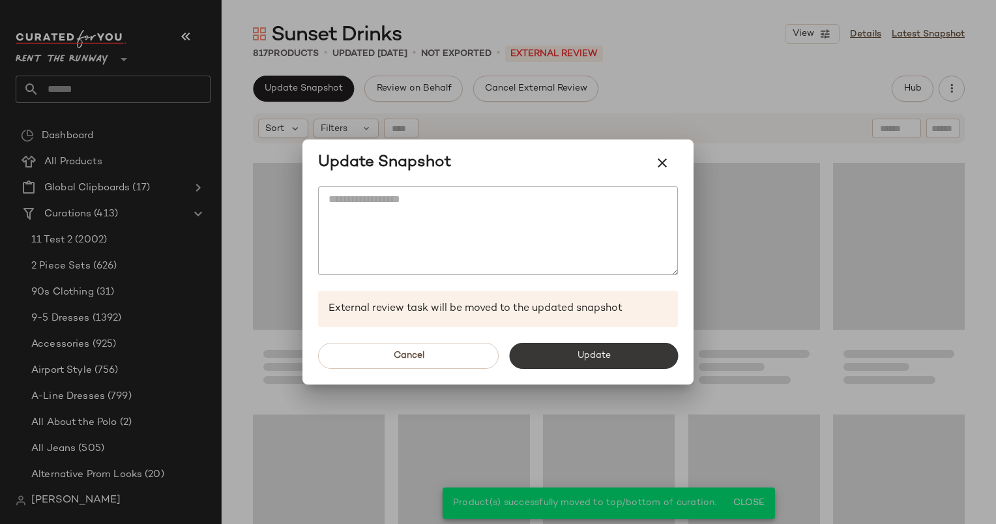
click at [635, 354] on button "Update" at bounding box center [593, 356] width 169 height 26
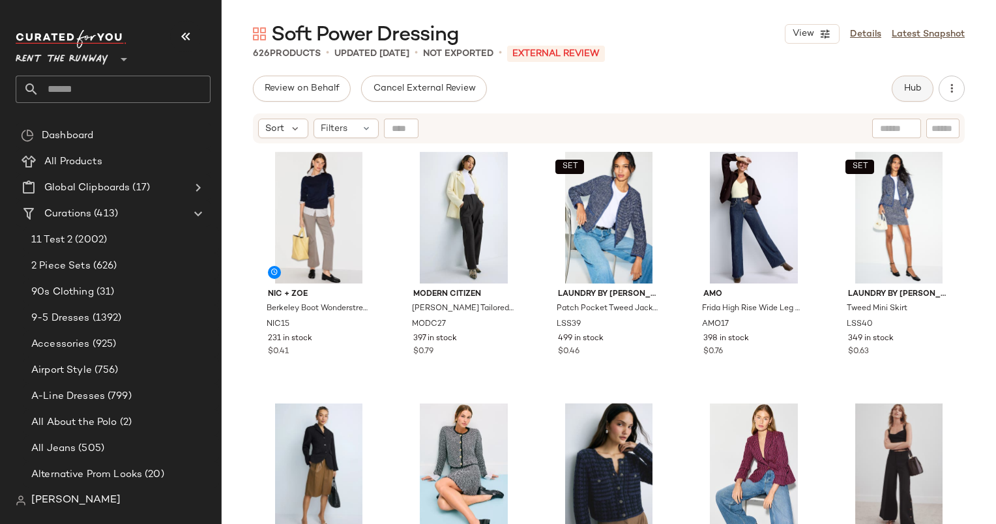
click at [899, 91] on button "Hub" at bounding box center [912, 89] width 42 height 26
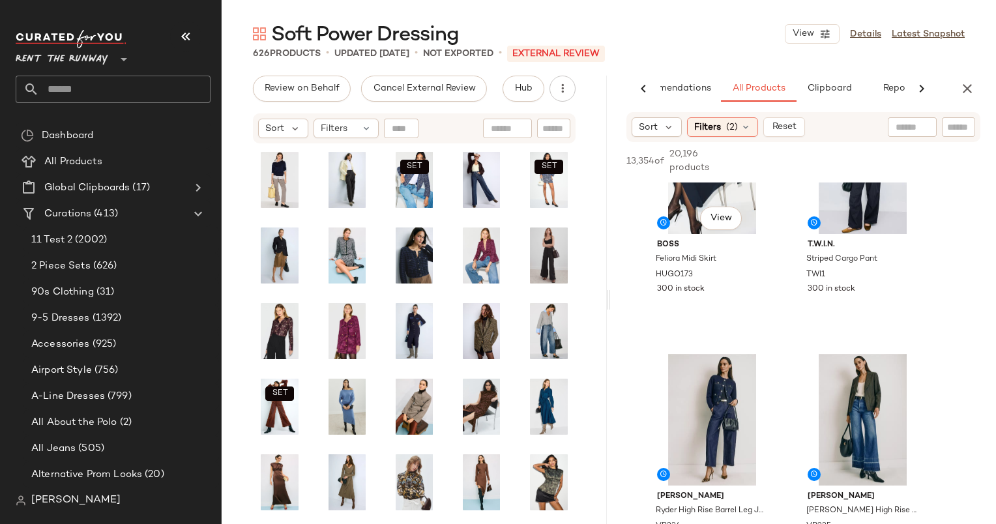
scroll to position [1511, 0]
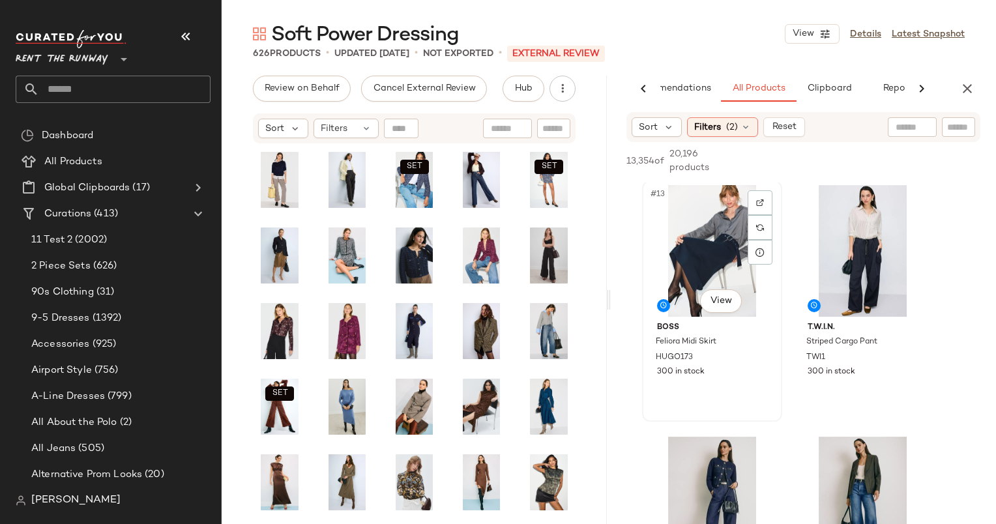
click at [701, 251] on div "#13 View" at bounding box center [711, 251] width 131 height 132
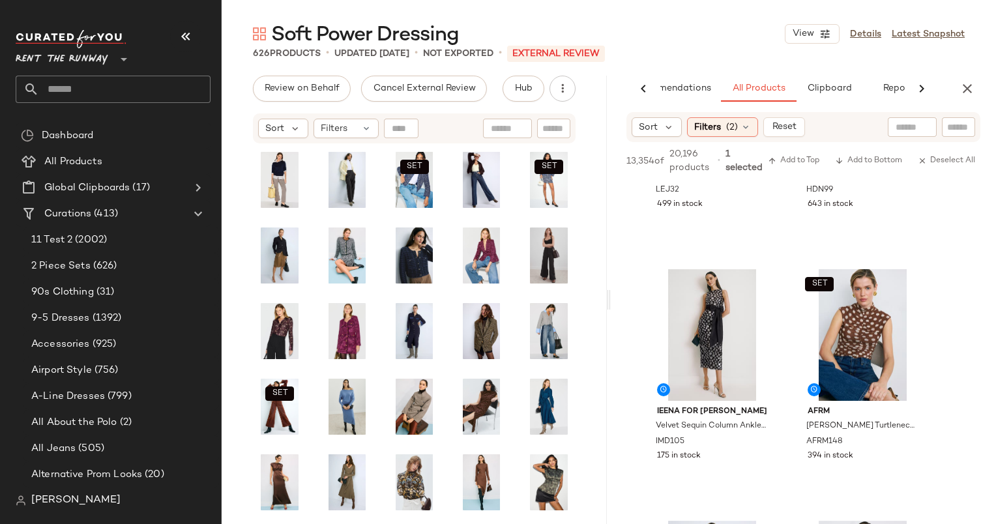
scroll to position [3196, 0]
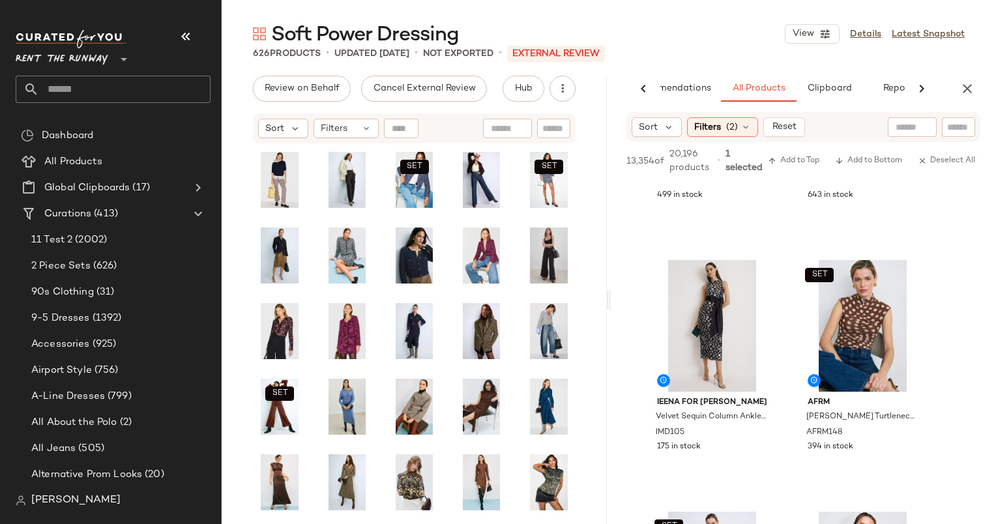
click at [784, 171] on div "13,354 of 20,196 products • 1 selected Add to Top Add to Bottom Deselect All" at bounding box center [803, 162] width 385 height 40
click at [768, 153] on button "Add to Top" at bounding box center [793, 161] width 62 height 16
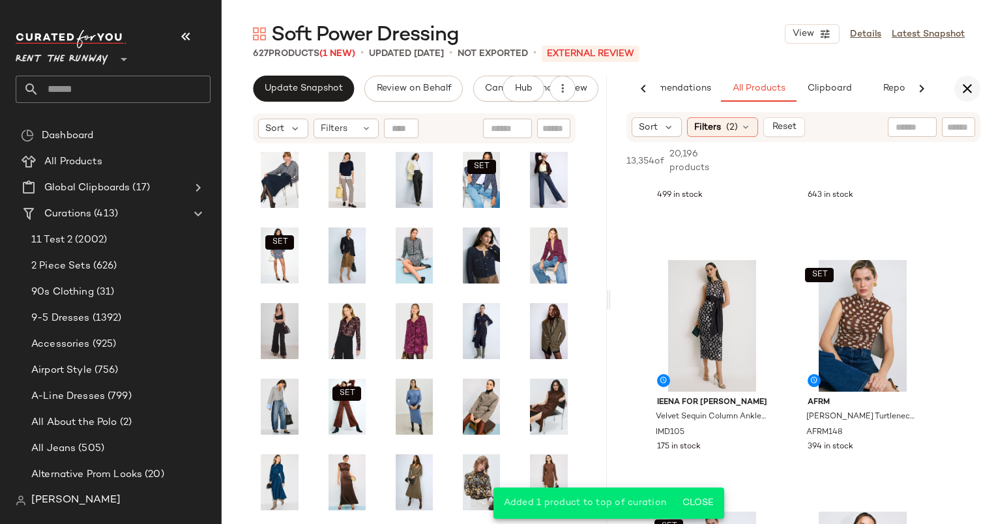
click at [963, 87] on icon "button" at bounding box center [967, 89] width 16 height 16
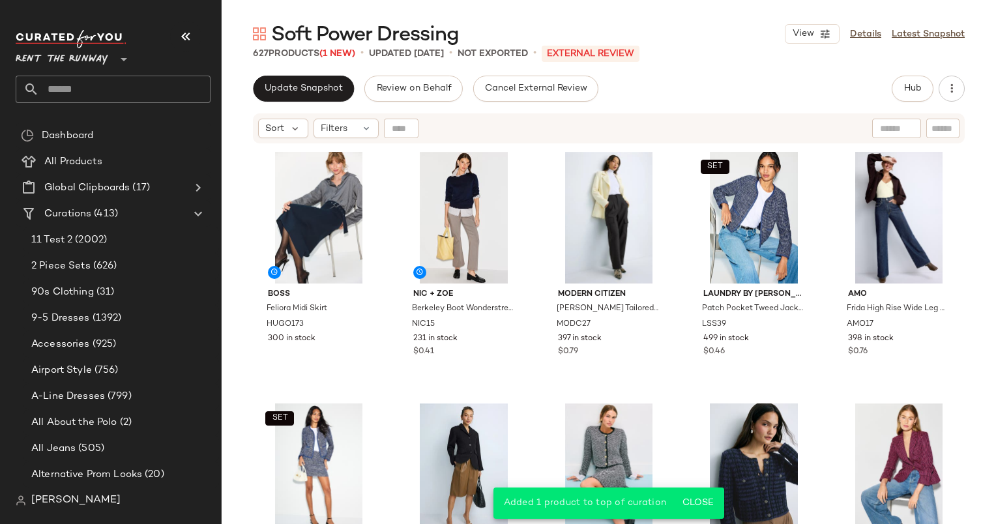
click at [261, 138] on div "Sort Filters" at bounding box center [608, 128] width 711 height 30
click at [304, 137] on div "Sort" at bounding box center [283, 129] width 50 height 20
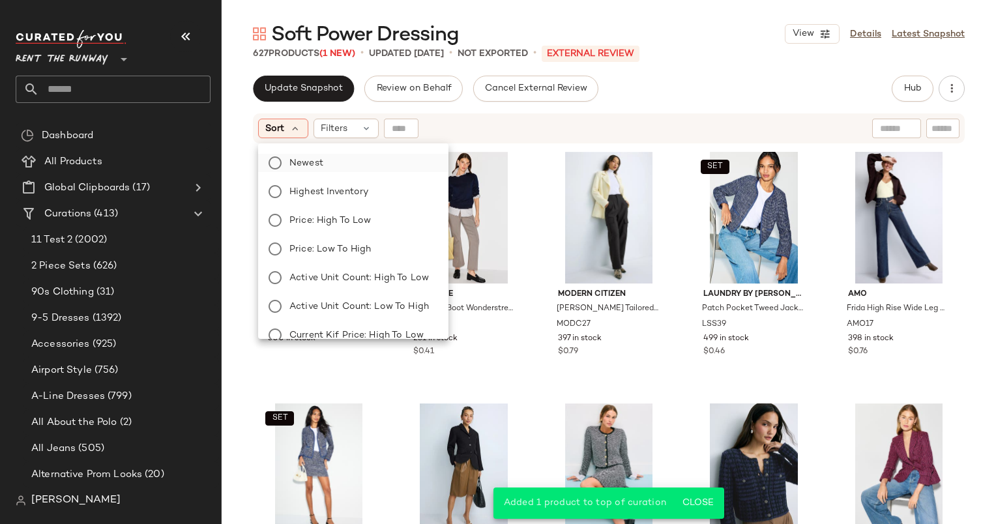
click at [341, 167] on label "Newest" at bounding box center [361, 163] width 154 height 18
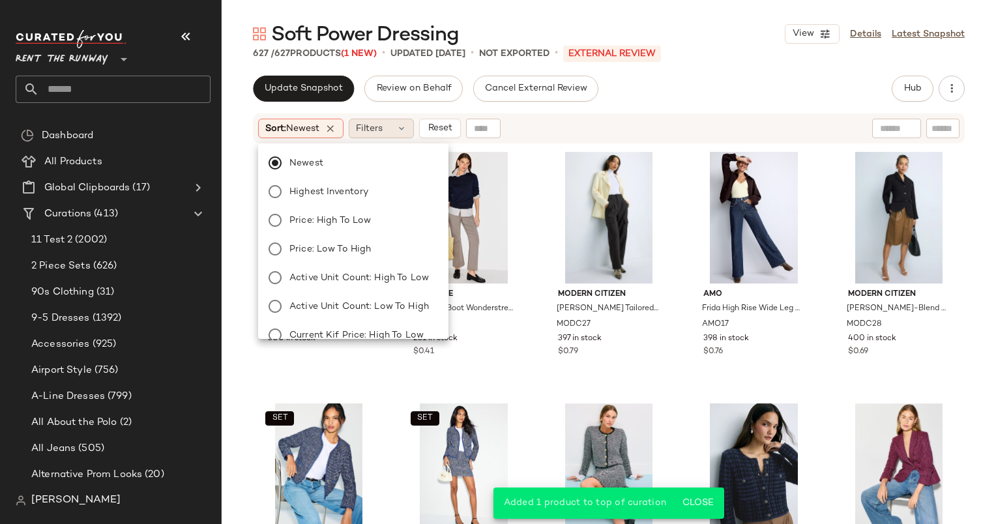
click at [395, 127] on div "Filters" at bounding box center [381, 129] width 65 height 20
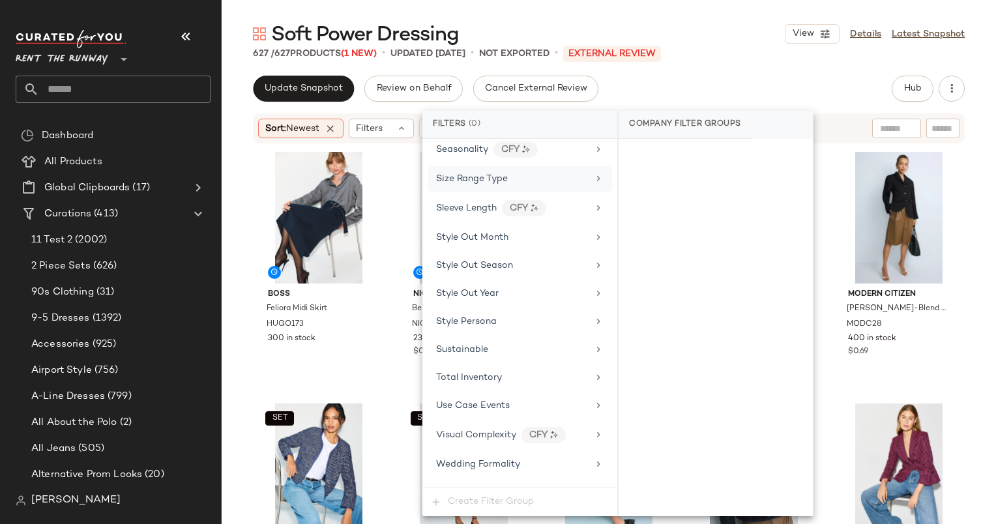
scroll to position [1777, 0]
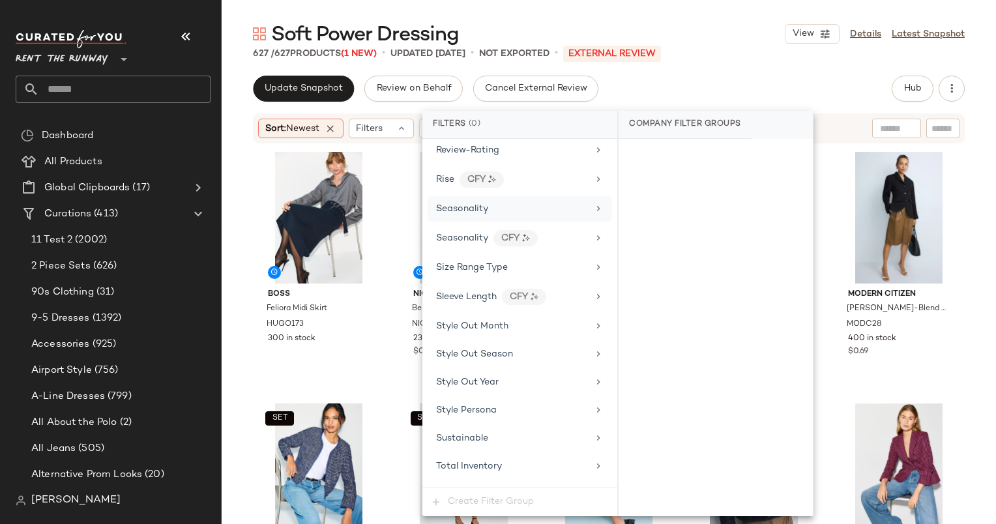
click at [500, 202] on div "Seasonality" at bounding box center [512, 209] width 152 height 14
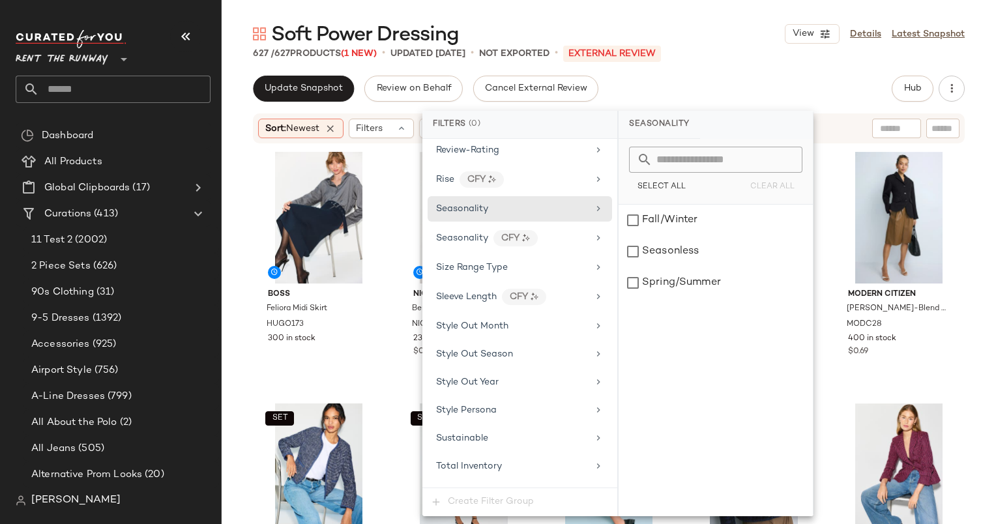
click at [639, 199] on div "Select All Clear All" at bounding box center [715, 172] width 194 height 66
click at [644, 229] on div "Fall/Winter" at bounding box center [715, 220] width 194 height 31
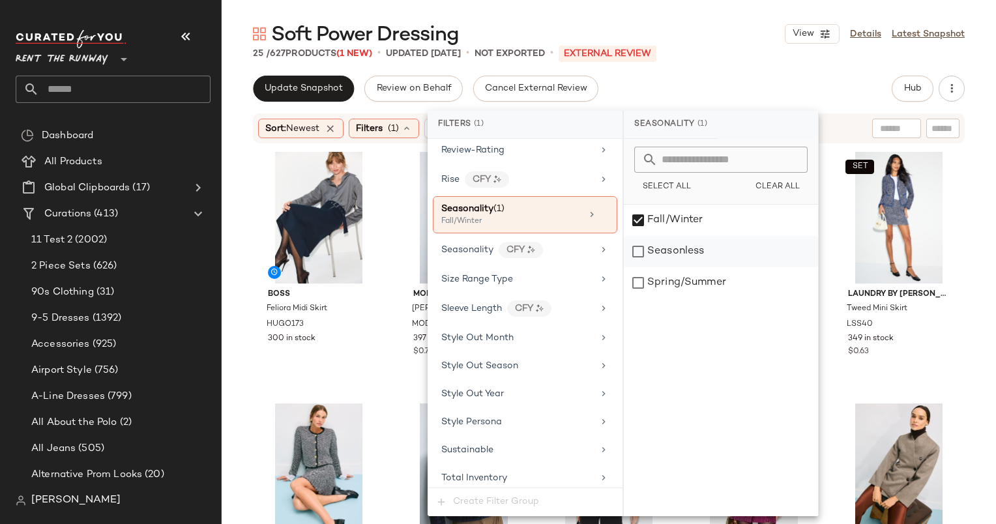
click at [665, 245] on div "Seasonless" at bounding box center [721, 251] width 194 height 31
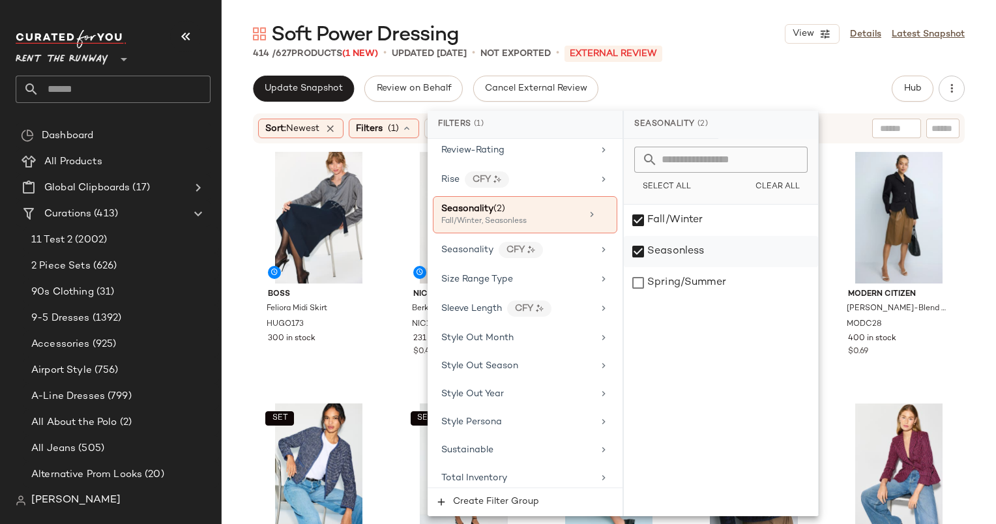
click at [685, 246] on div "Seasonless" at bounding box center [721, 251] width 194 height 31
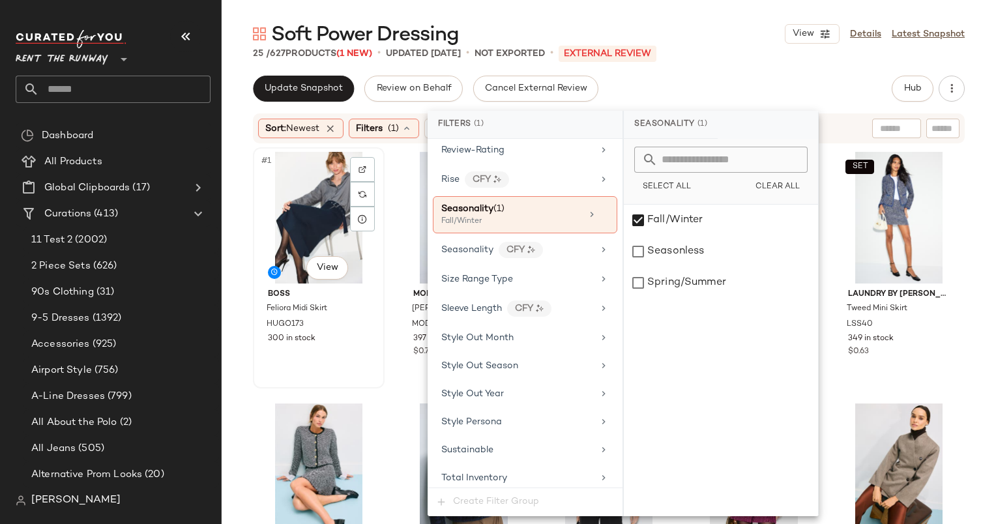
click at [296, 187] on div "#1 View" at bounding box center [318, 218] width 122 height 132
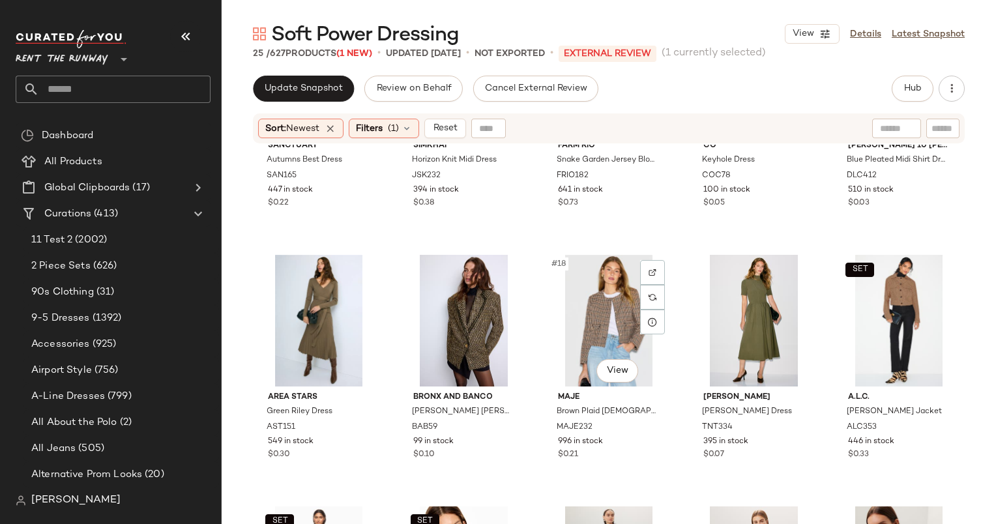
scroll to position [848, 0]
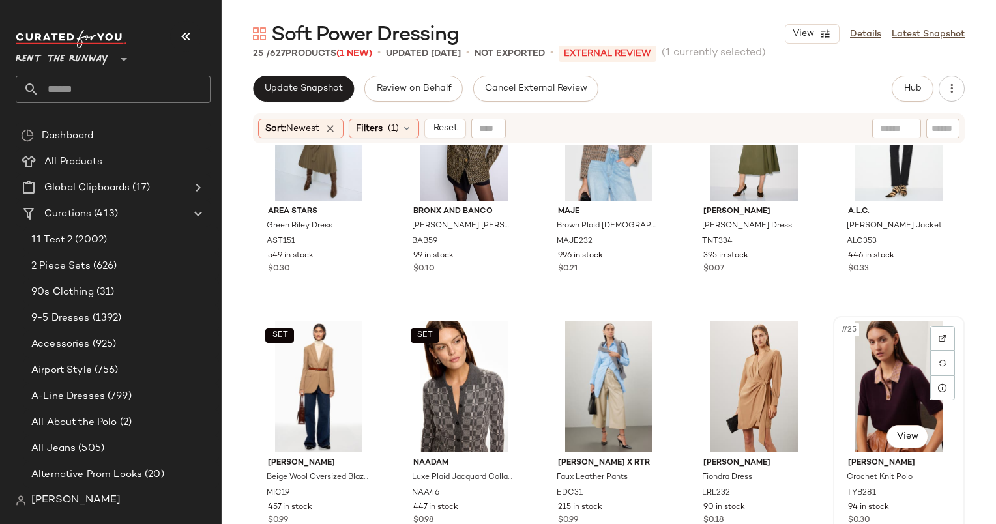
click at [837, 338] on div "#25 View" at bounding box center [898, 387] width 122 height 132
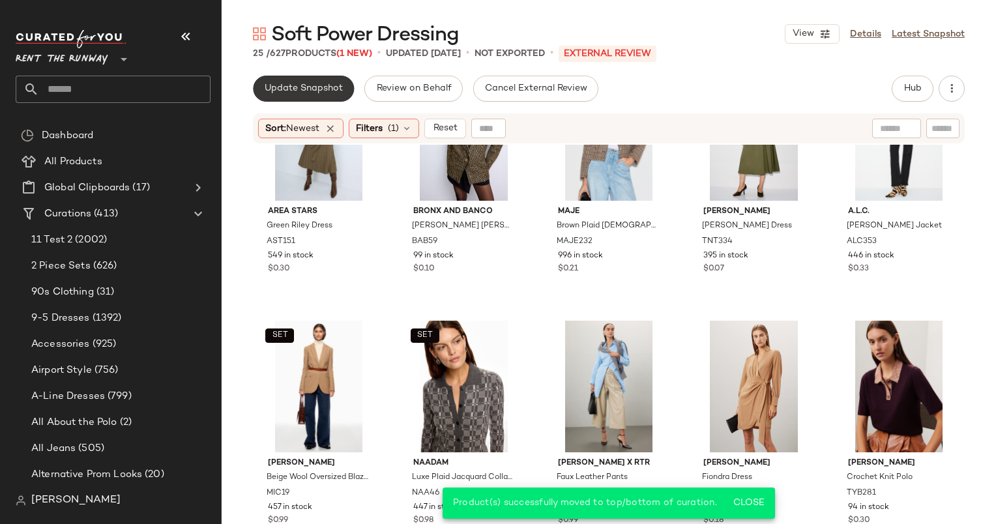
click at [291, 86] on span "Update Snapshot" at bounding box center [303, 88] width 79 height 10
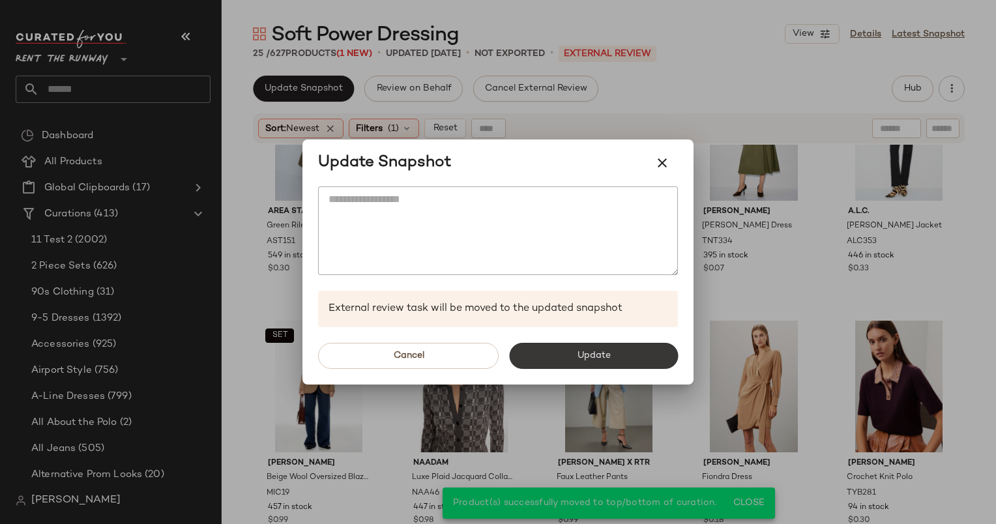
click at [661, 367] on button "Update" at bounding box center [593, 356] width 169 height 26
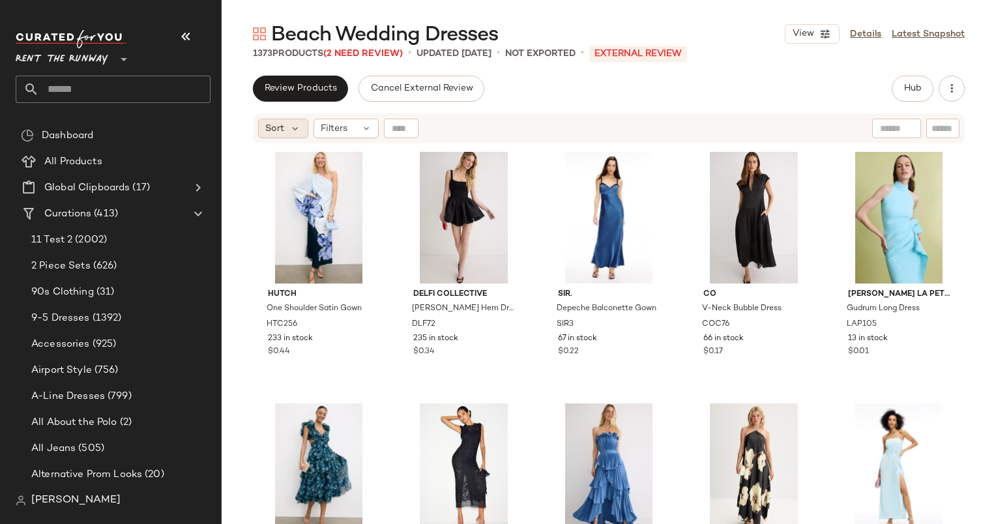
click at [287, 132] on div "Sort" at bounding box center [283, 129] width 50 height 20
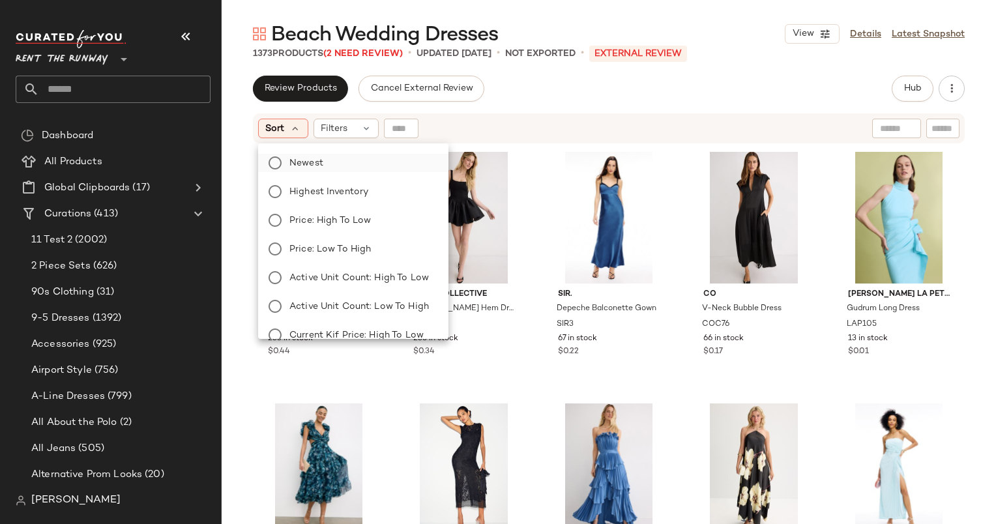
click at [357, 162] on label "Newest" at bounding box center [361, 163] width 154 height 18
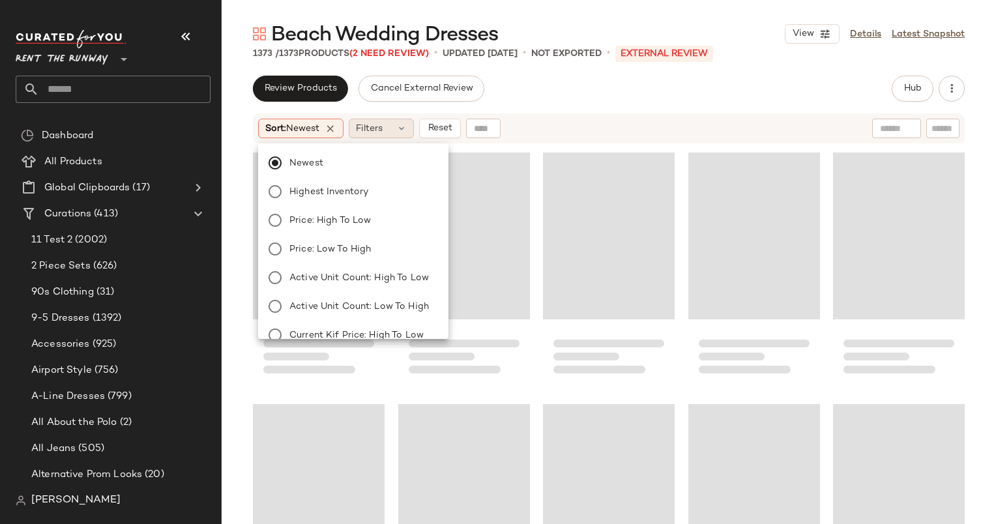
click at [403, 126] on icon at bounding box center [401, 128] width 10 height 10
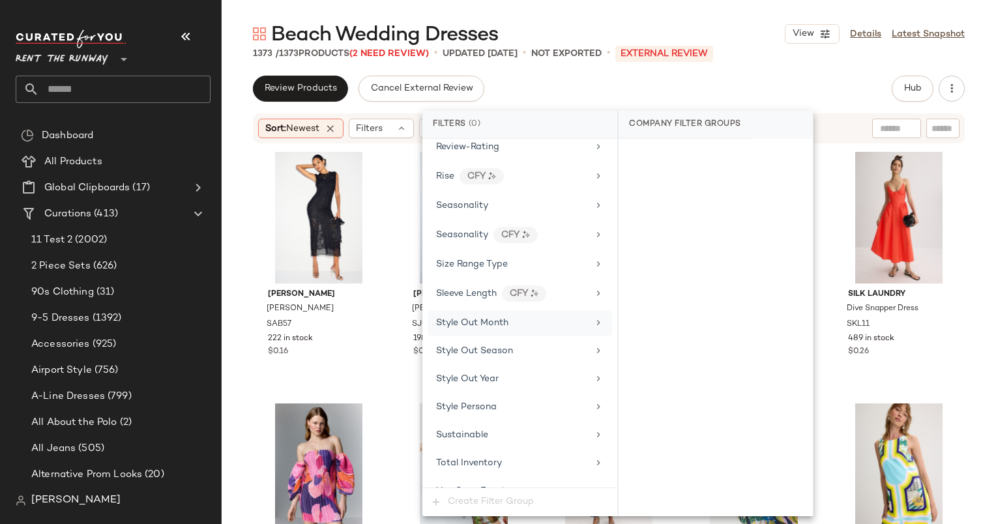
scroll to position [1661, 0]
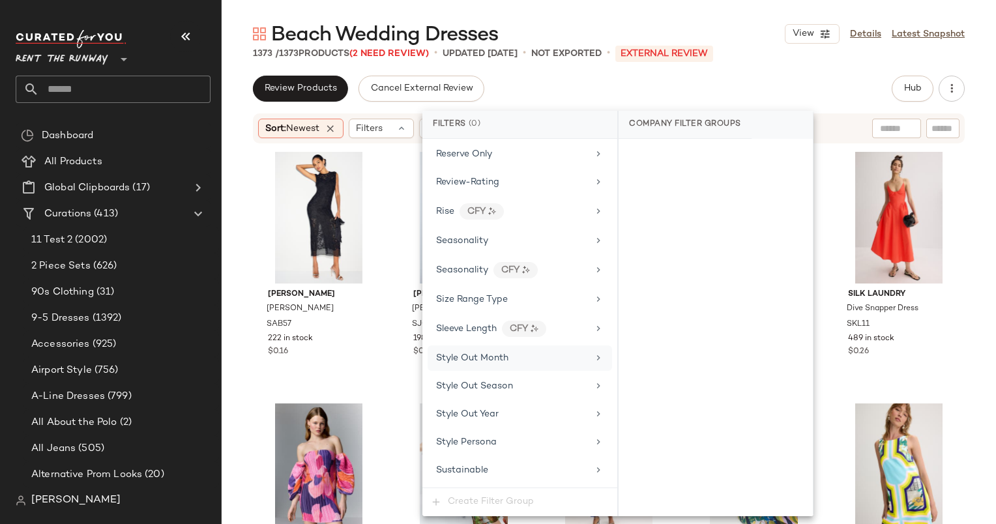
click at [529, 234] on div "Seasonality" at bounding box center [512, 241] width 152 height 14
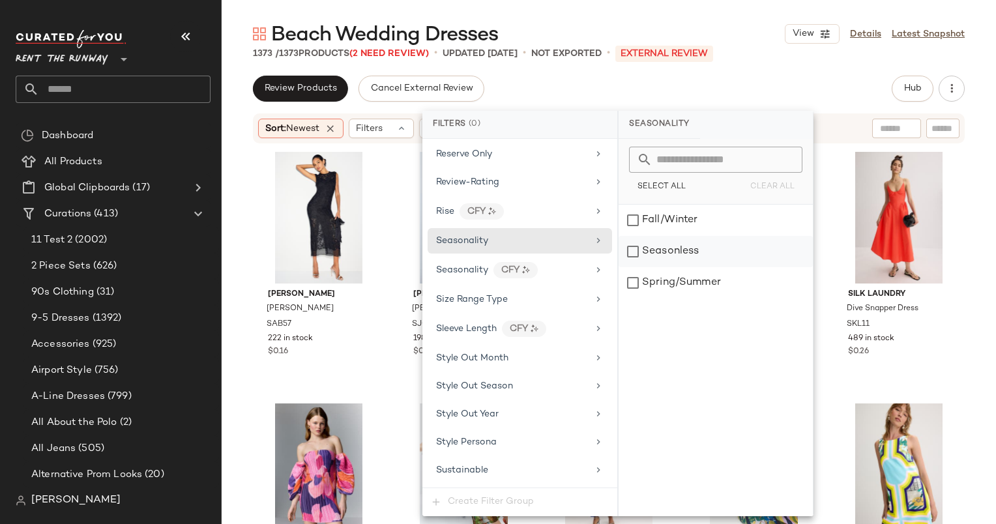
click at [644, 240] on div "Seasonless" at bounding box center [715, 251] width 194 height 31
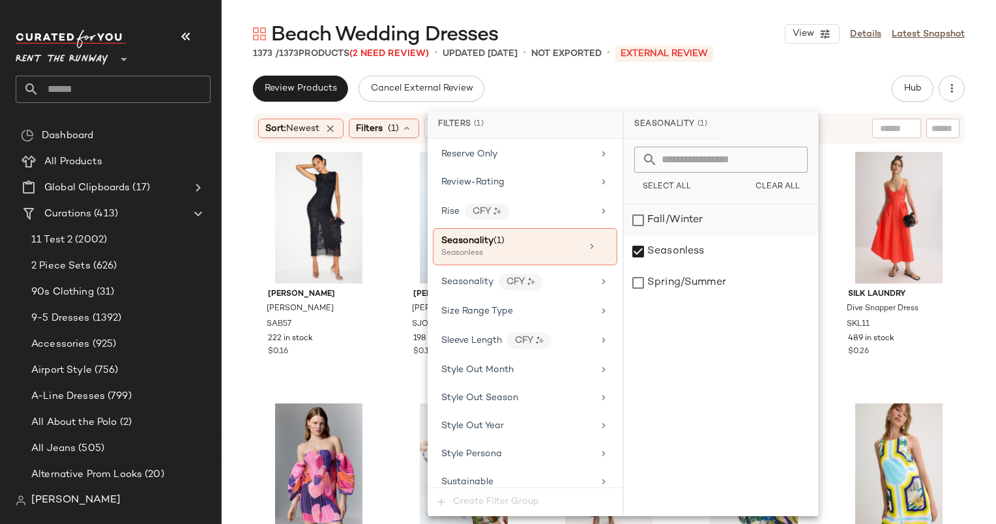
click at [639, 230] on div "Fall/Winter" at bounding box center [721, 220] width 194 height 31
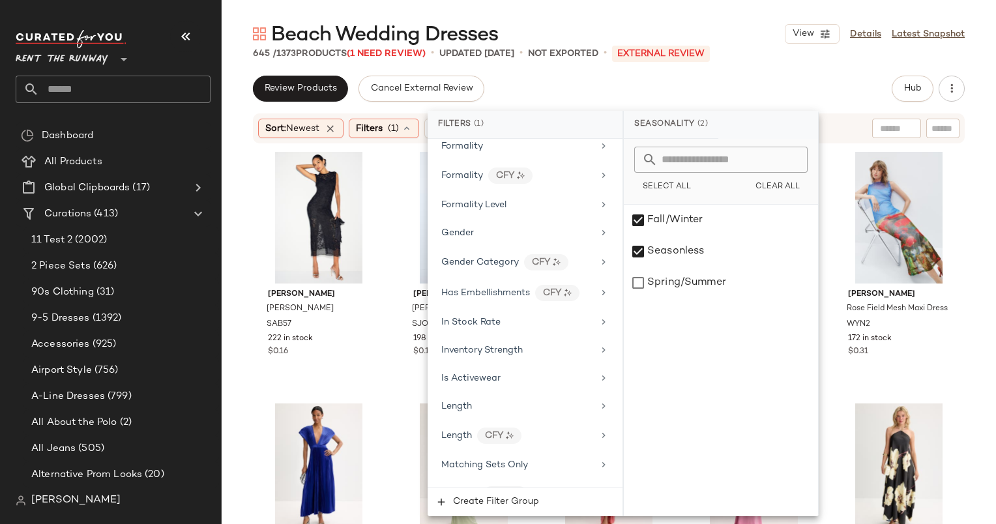
scroll to position [833, 0]
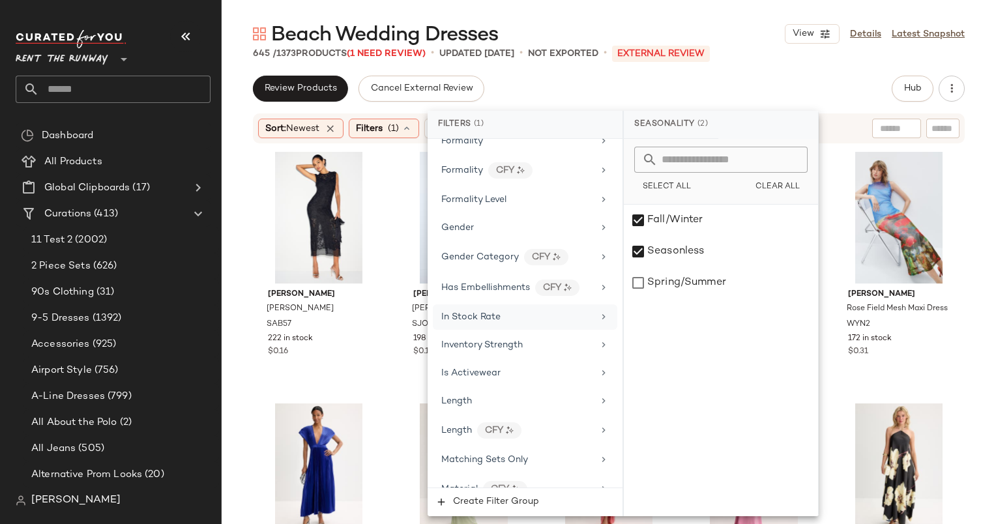
click at [484, 312] on span "In Stock Rate" at bounding box center [470, 317] width 59 height 10
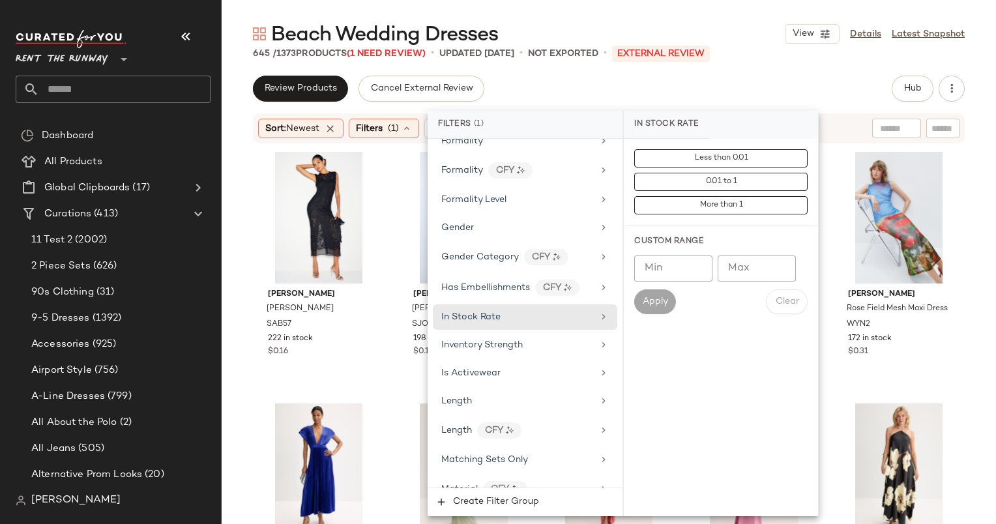
click at [672, 276] on input "Min" at bounding box center [673, 268] width 78 height 26
click at [639, 266] on input "Min" at bounding box center [673, 268] width 78 height 26
click at [655, 271] on input "Min" at bounding box center [673, 268] width 78 height 26
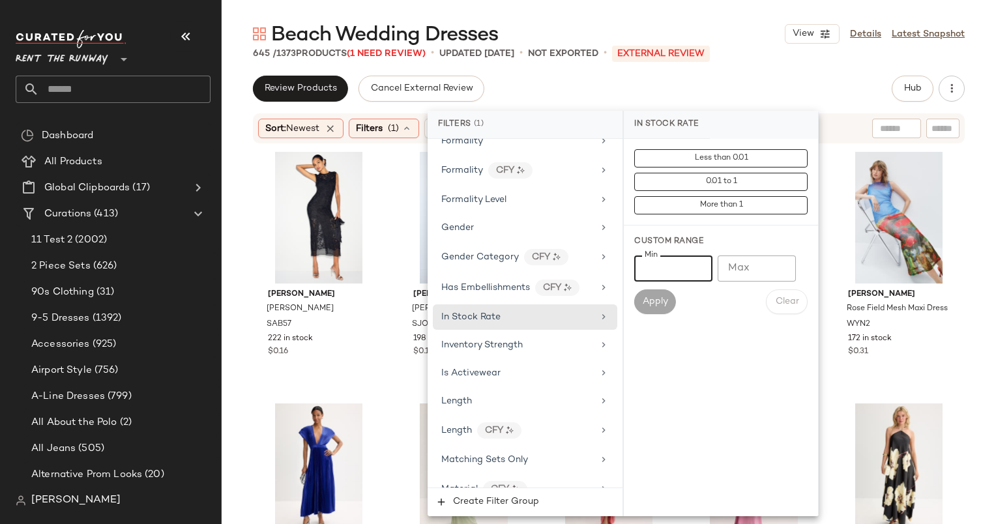
click at [655, 271] on input "Min" at bounding box center [673, 268] width 78 height 26
click at [646, 263] on input "Min" at bounding box center [673, 268] width 78 height 26
click at [711, 318] on div "Custom Range Min Min Max Max Apply Clear" at bounding box center [721, 274] width 194 height 99
click at [652, 272] on input "Min" at bounding box center [673, 268] width 78 height 26
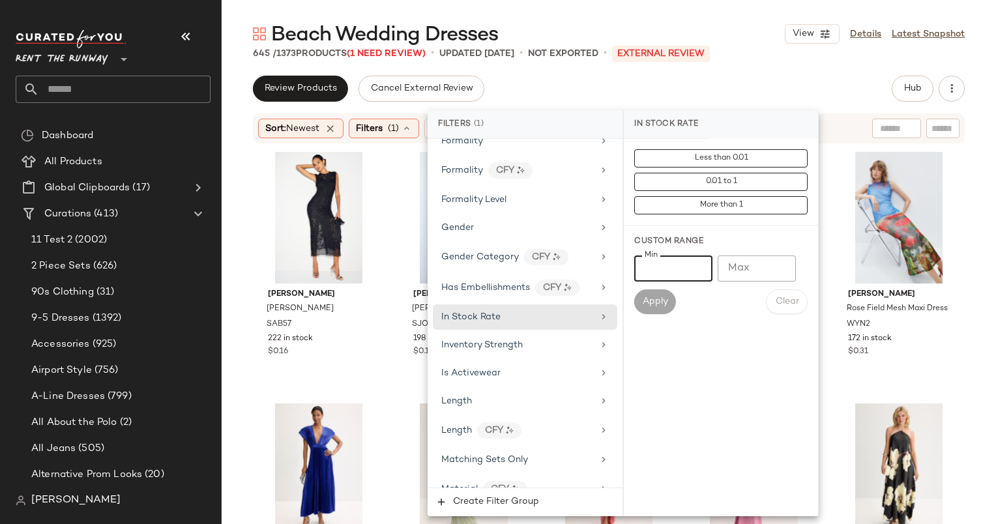
click at [652, 272] on input "Min" at bounding box center [673, 268] width 78 height 26
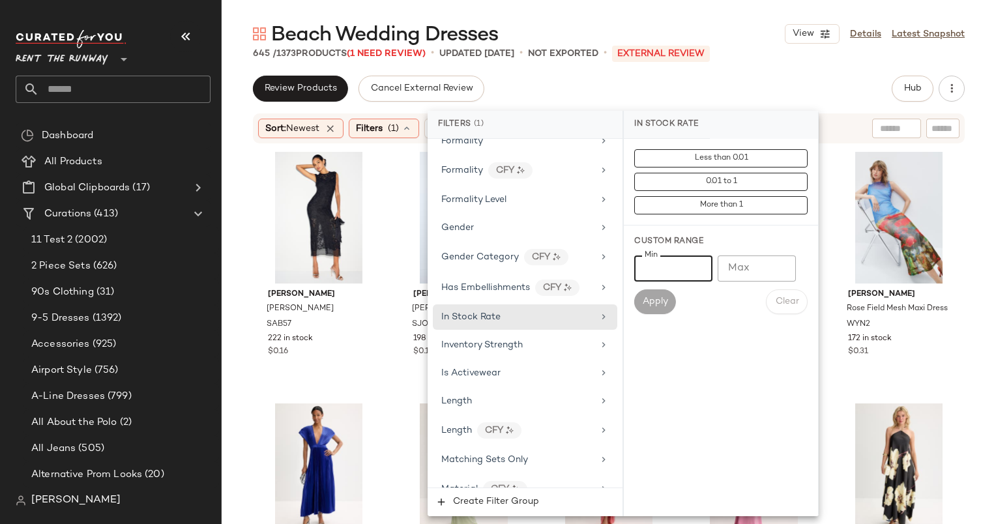
click at [660, 261] on input "Min" at bounding box center [673, 268] width 78 height 26
click at [749, 276] on input "Max" at bounding box center [756, 268] width 78 height 26
click at [655, 273] on input "Min" at bounding box center [673, 268] width 78 height 26
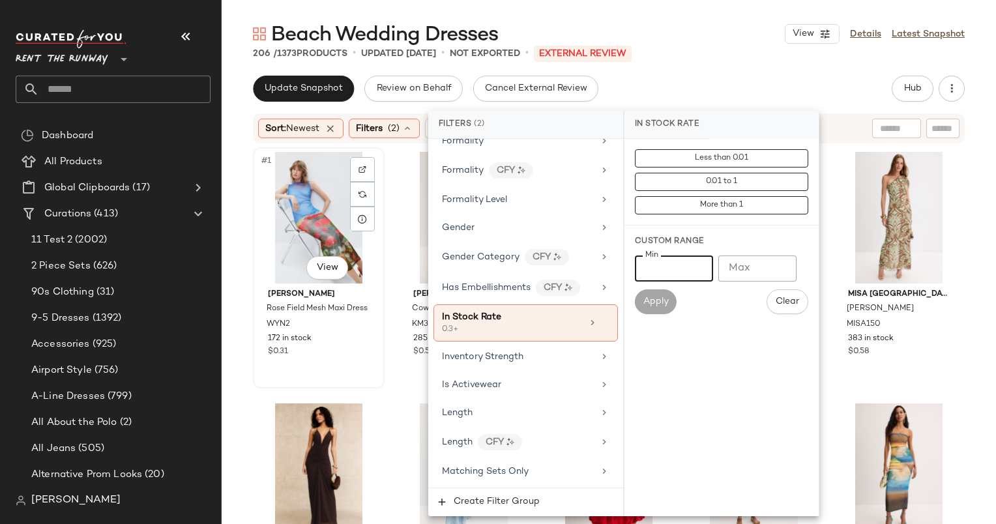
type input "***"
click at [310, 214] on div "#1 View" at bounding box center [318, 218] width 122 height 132
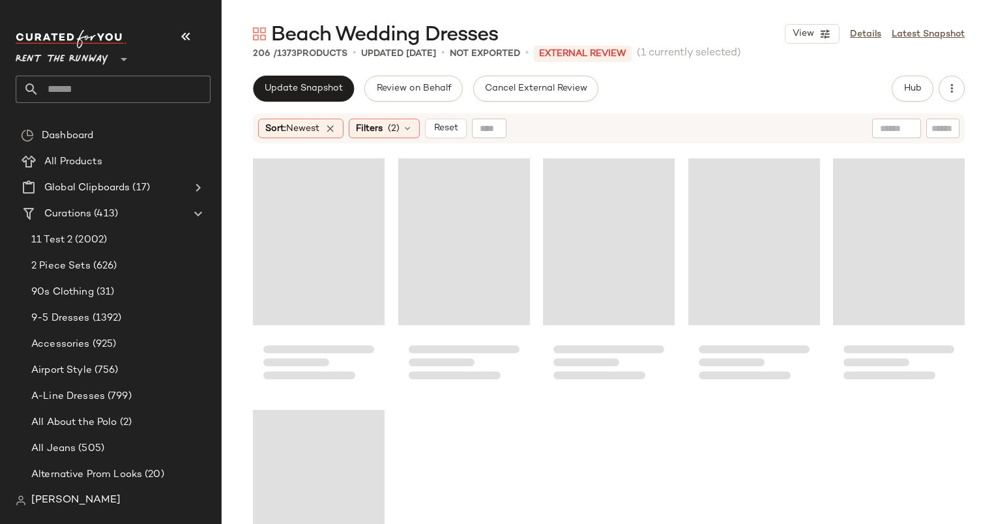
scroll to position [10154, 0]
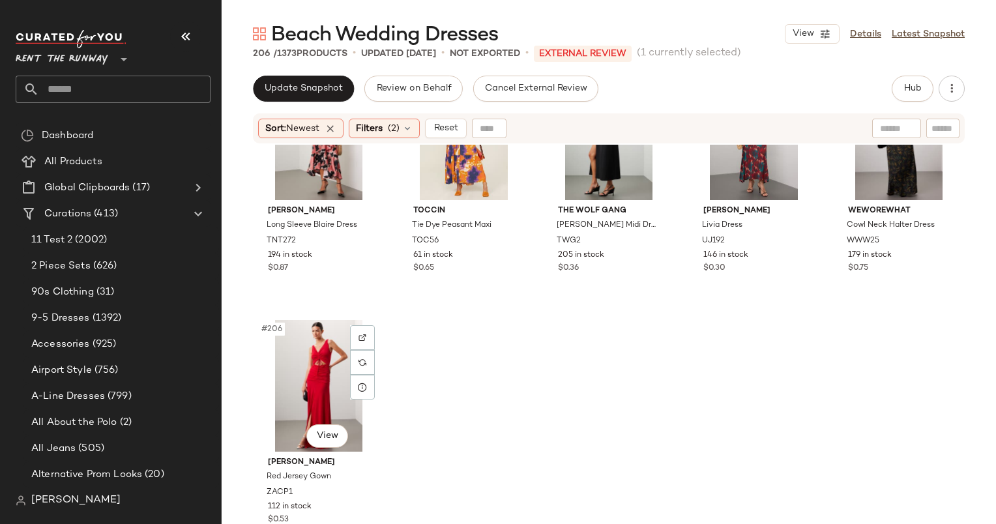
click at [301, 367] on div "#206 View" at bounding box center [318, 386] width 122 height 132
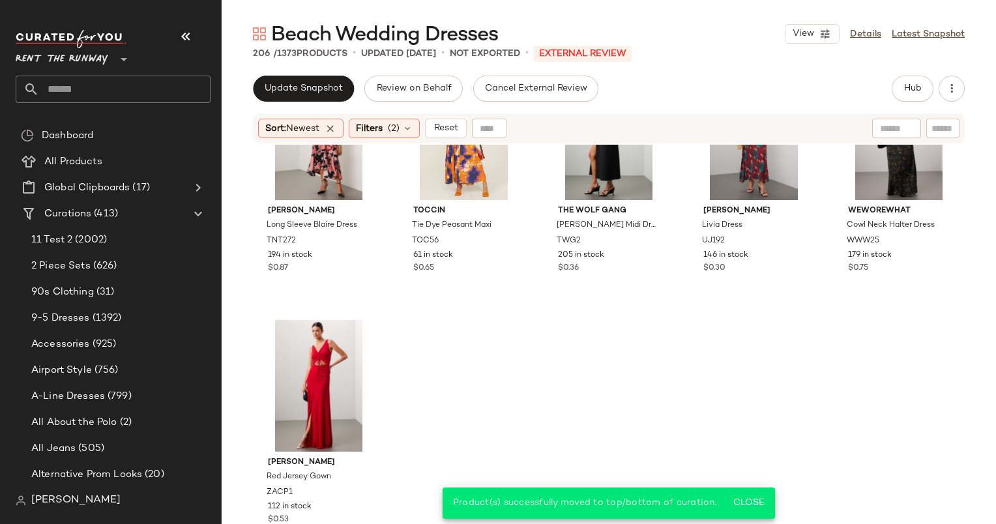
click at [274, 105] on div "Update Snapshot Review on Behalf Cancel External Review Hub Send for Review Ext…" at bounding box center [609, 300] width 774 height 448
click at [330, 104] on div "Update Snapshot Review on Behalf Cancel External Review Hub Send for Review Ext…" at bounding box center [609, 300] width 774 height 448
click at [318, 96] on button "Update Snapshot" at bounding box center [303, 89] width 101 height 26
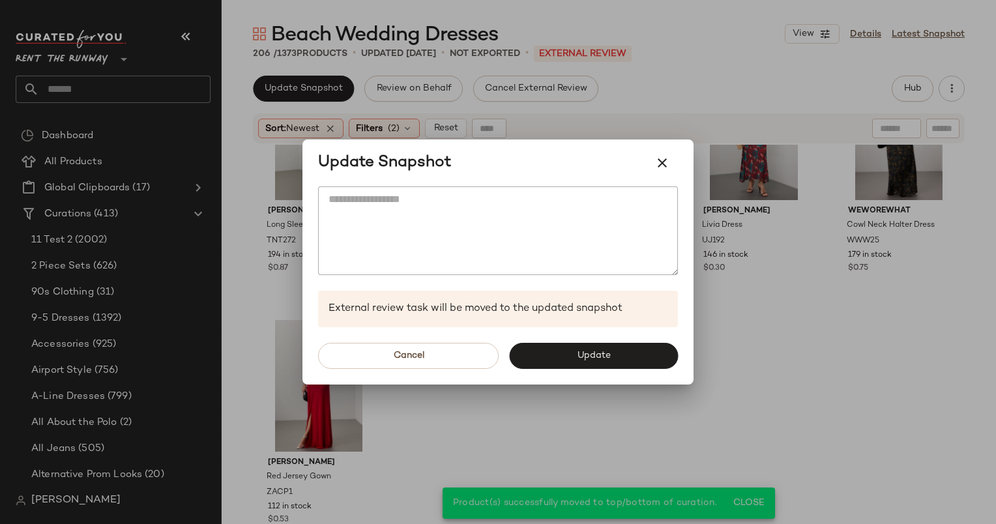
click at [578, 375] on div "Cancel Update" at bounding box center [497, 355] width 391 height 57
click at [621, 341] on div "Cancel Update" at bounding box center [497, 355] width 391 height 57
click at [639, 345] on button "Update" at bounding box center [593, 356] width 169 height 26
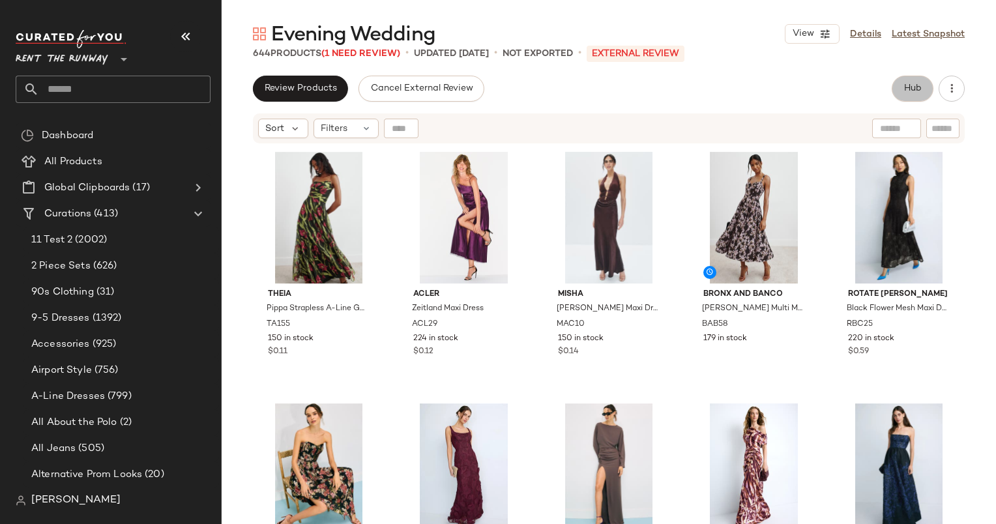
click at [894, 89] on button "Hub" at bounding box center [912, 89] width 42 height 26
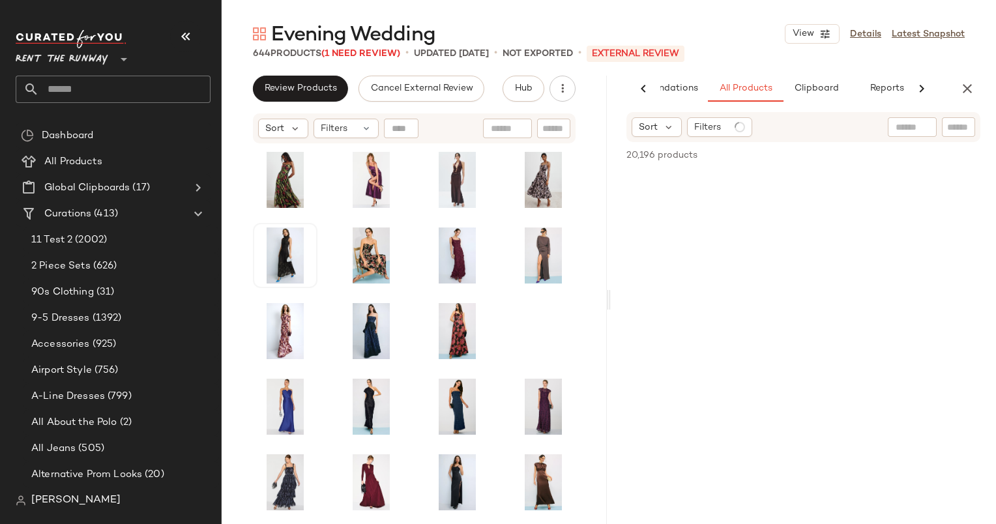
scroll to position [0, 67]
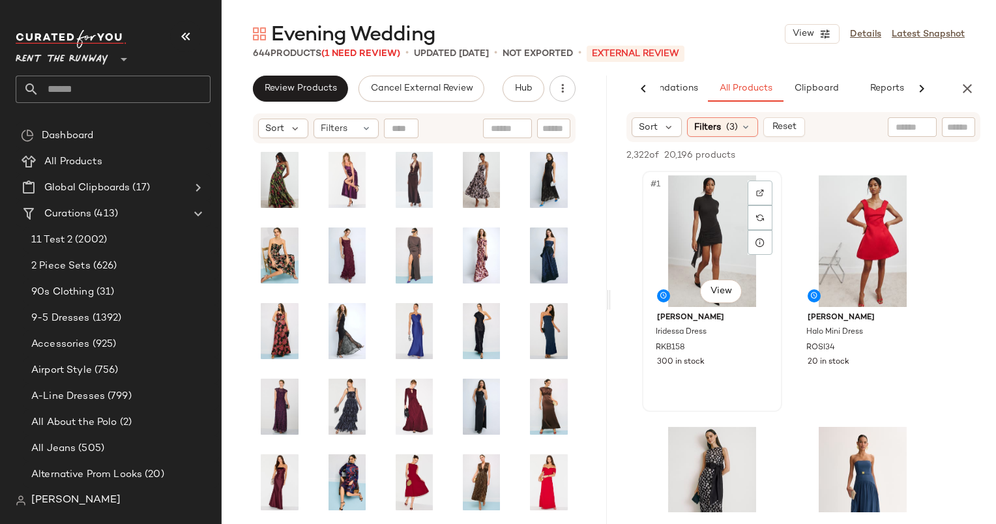
click at [706, 235] on div "#1 View" at bounding box center [711, 241] width 131 height 132
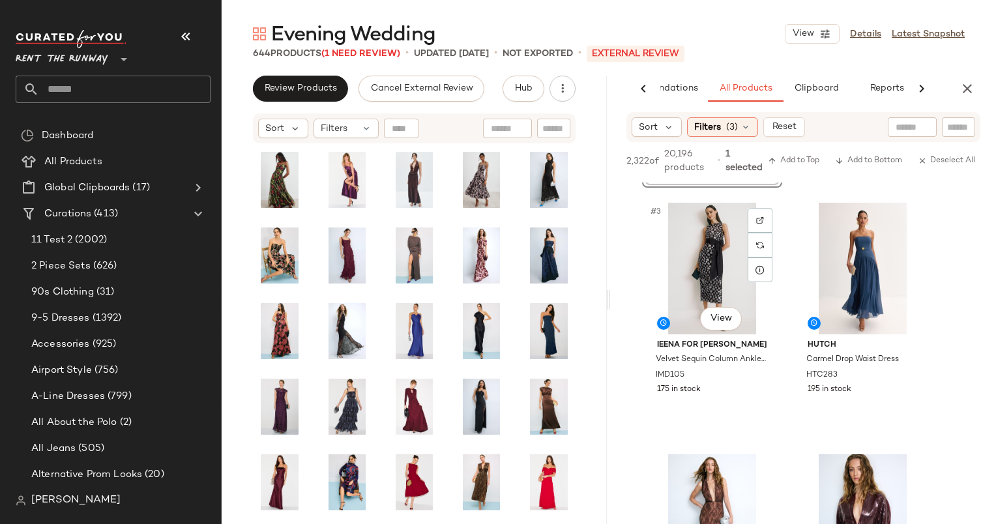
scroll to position [0, 0]
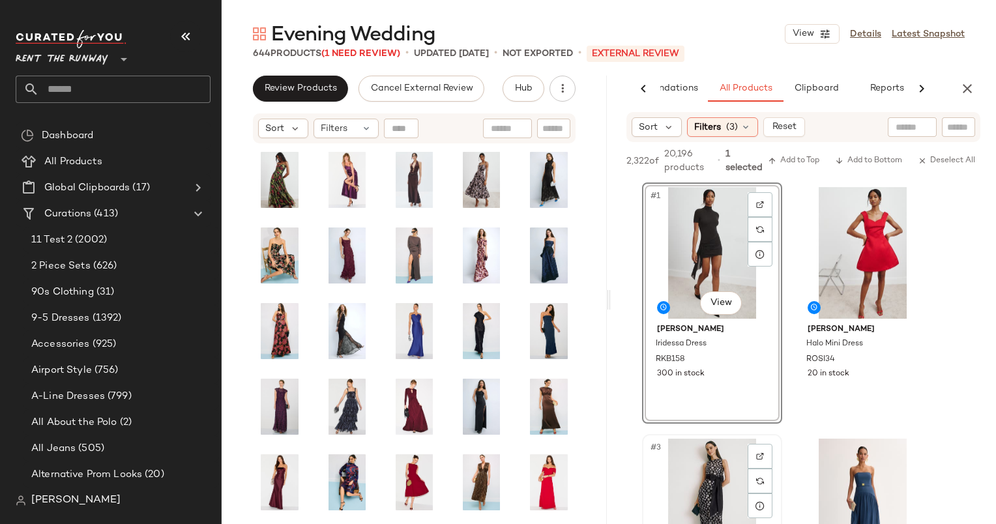
click at [730, 448] on div "#3 View" at bounding box center [711, 504] width 131 height 132
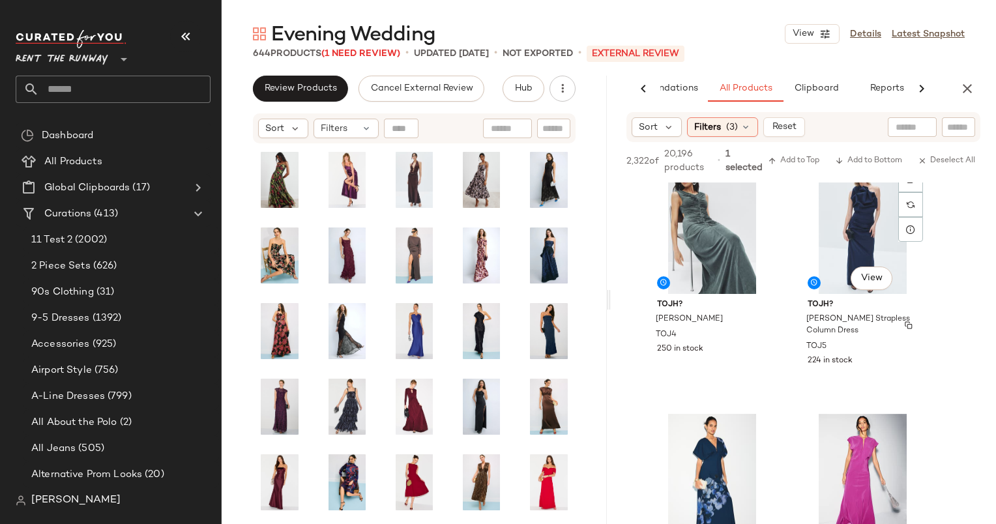
scroll to position [1123, 0]
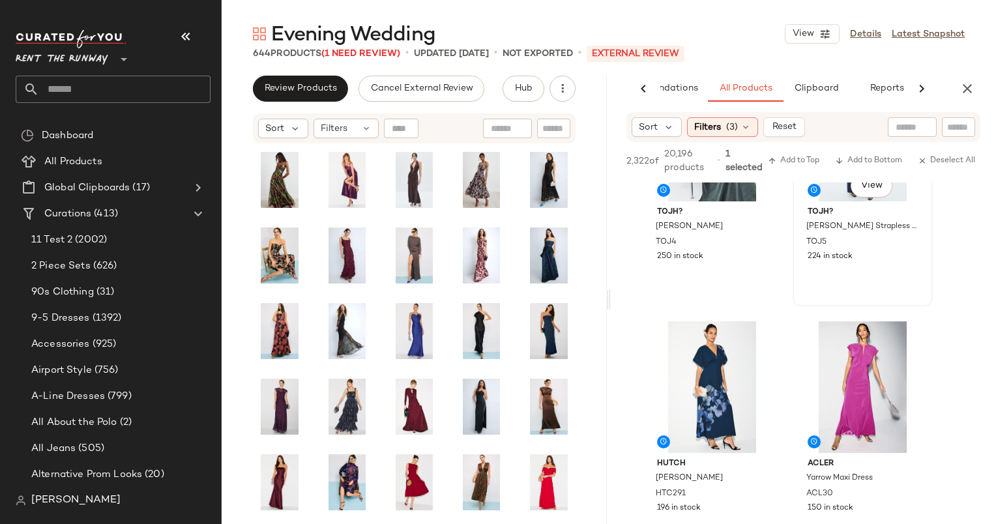
click at [872, 270] on div "#10 View TOJH? [PERSON_NAME] Strapless Column Dress TOJ5 224 in stock" at bounding box center [862, 185] width 137 height 238
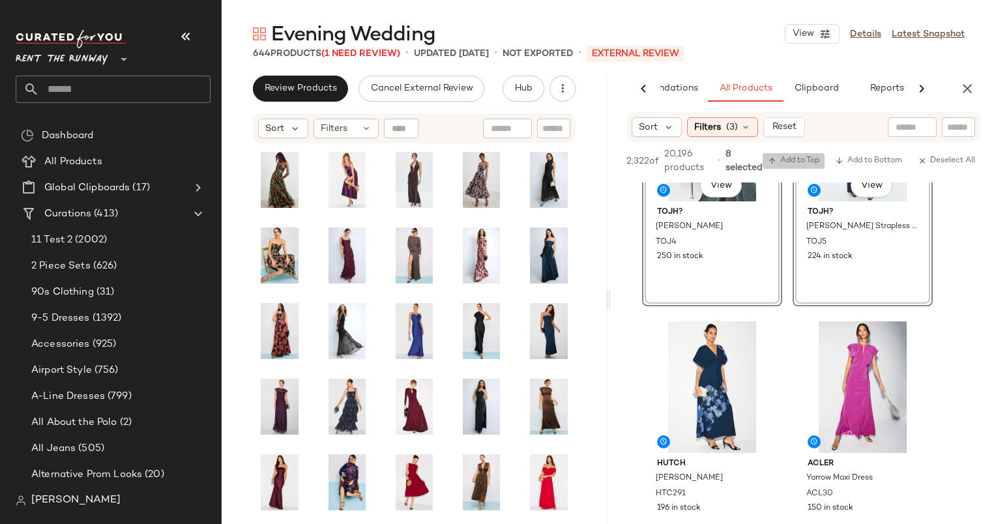
click at [798, 164] on span "Add to Top" at bounding box center [793, 160] width 51 height 9
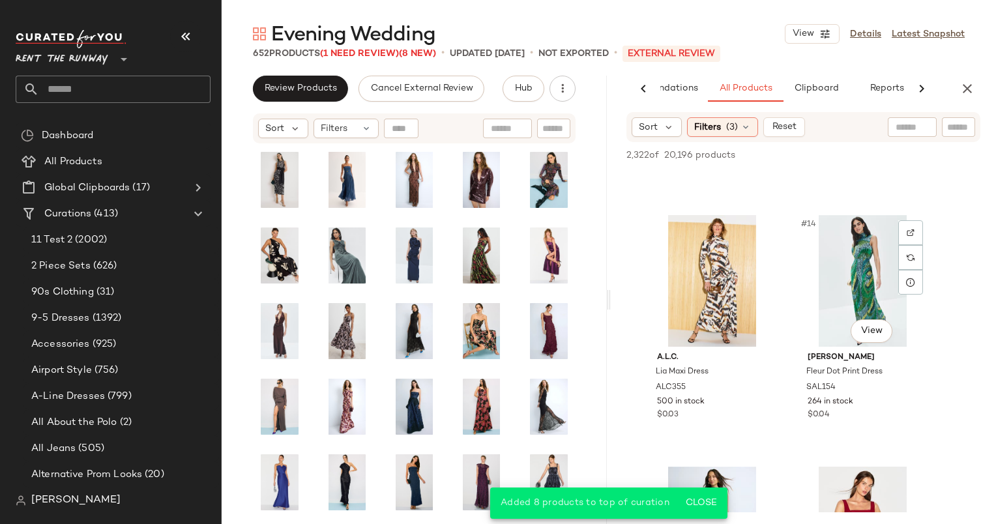
scroll to position [1470, 0]
click at [963, 63] on div "Evening Wedding View Details Latest Snapshot 652 Products (1 Need Review) (8 Ne…" at bounding box center [609, 272] width 774 height 503
click at [970, 81] on icon "button" at bounding box center [967, 89] width 16 height 16
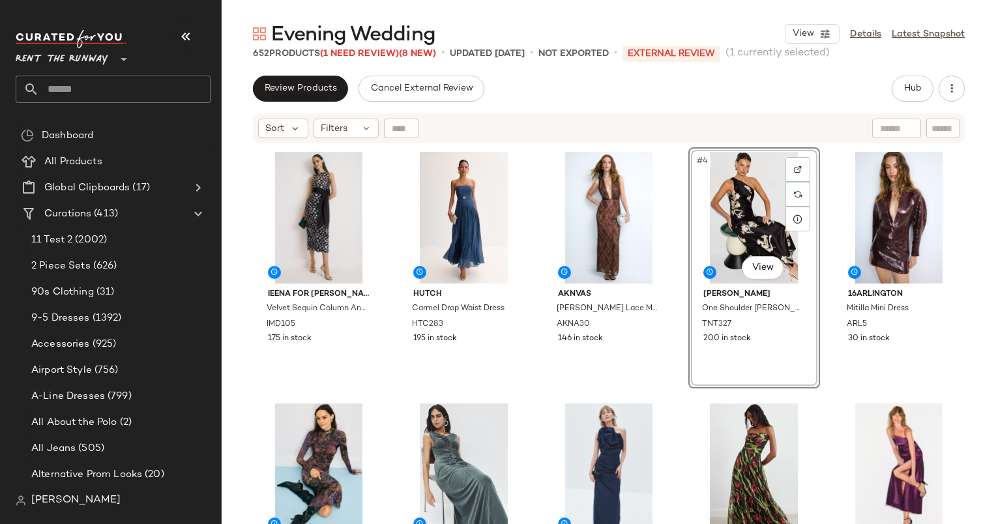
click at [326, 145] on div "Ieena for Mac Duggal Velvet Sequin Column Ankle Dress With Bow IMD105 175 in st…" at bounding box center [609, 351] width 774 height 412
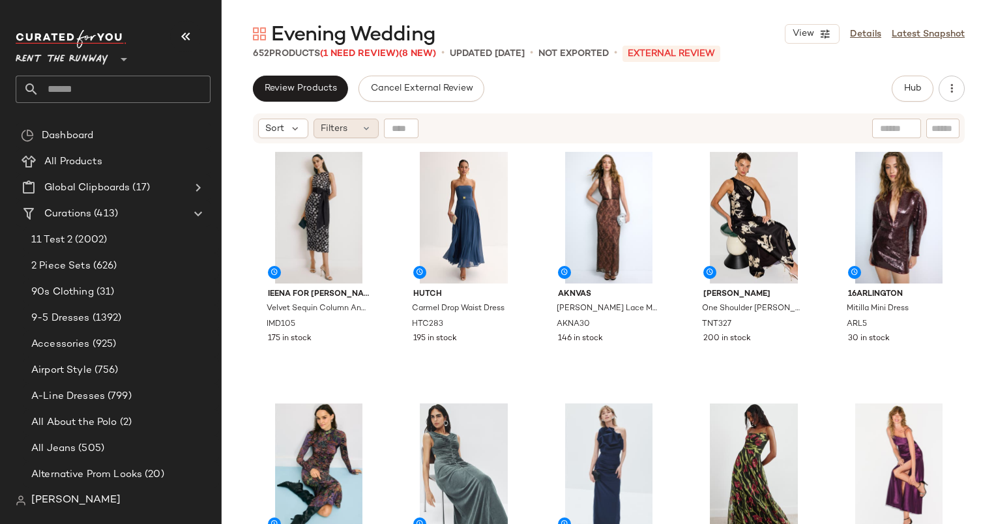
click at [338, 134] on span "Filters" at bounding box center [334, 129] width 27 height 14
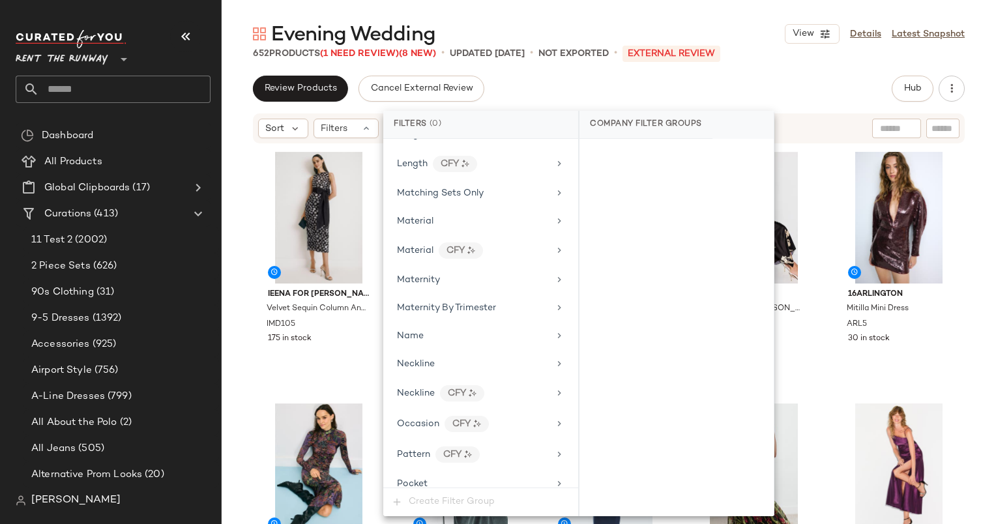
scroll to position [1780, 0]
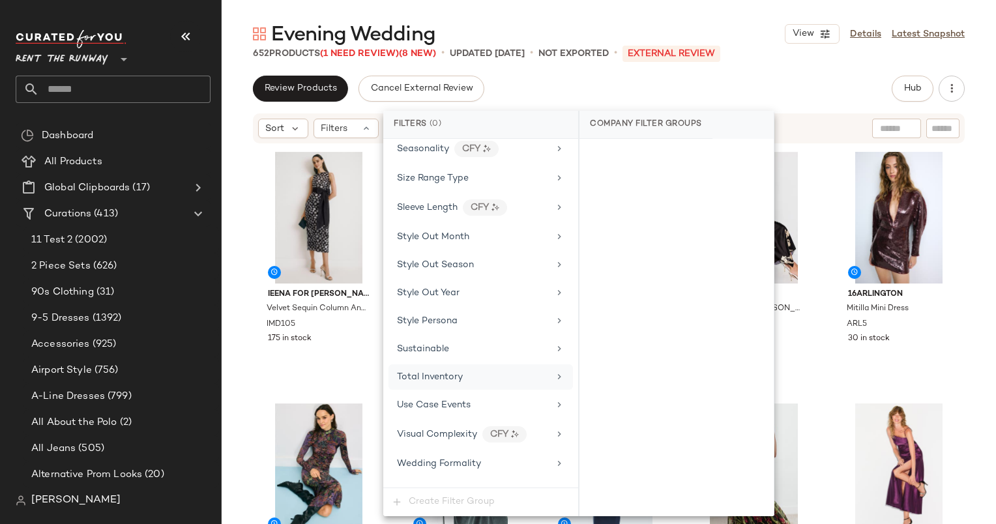
click at [422, 372] on span "Total Inventory" at bounding box center [430, 377] width 66 height 10
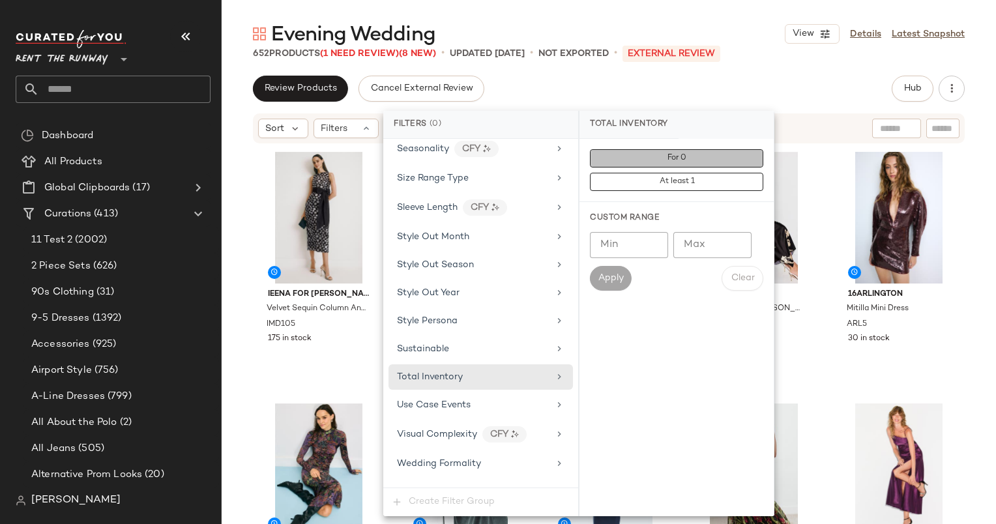
click at [608, 162] on button "For 0" at bounding box center [676, 158] width 173 height 18
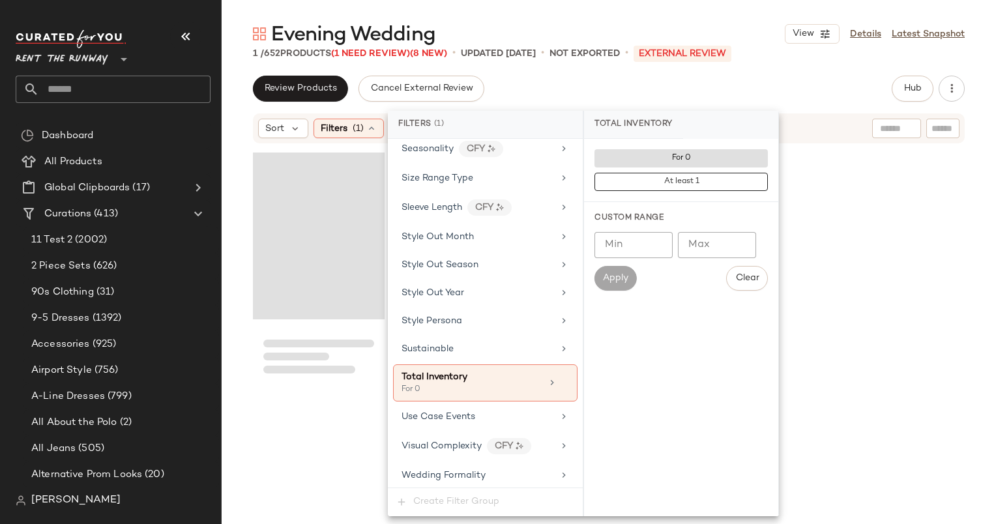
click at [304, 186] on div "Loading..." at bounding box center [319, 235] width 132 height 167
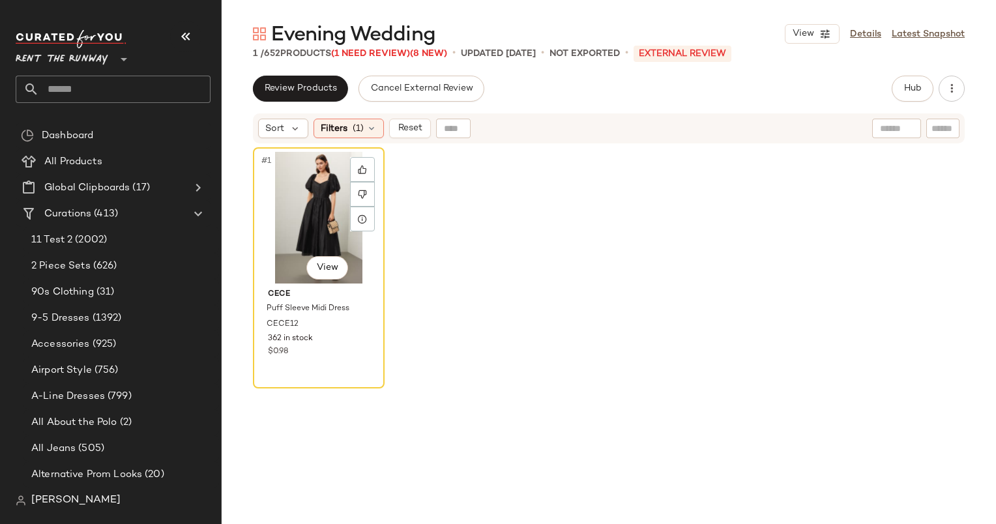
click at [304, 186] on div "#1 View" at bounding box center [318, 218] width 122 height 132
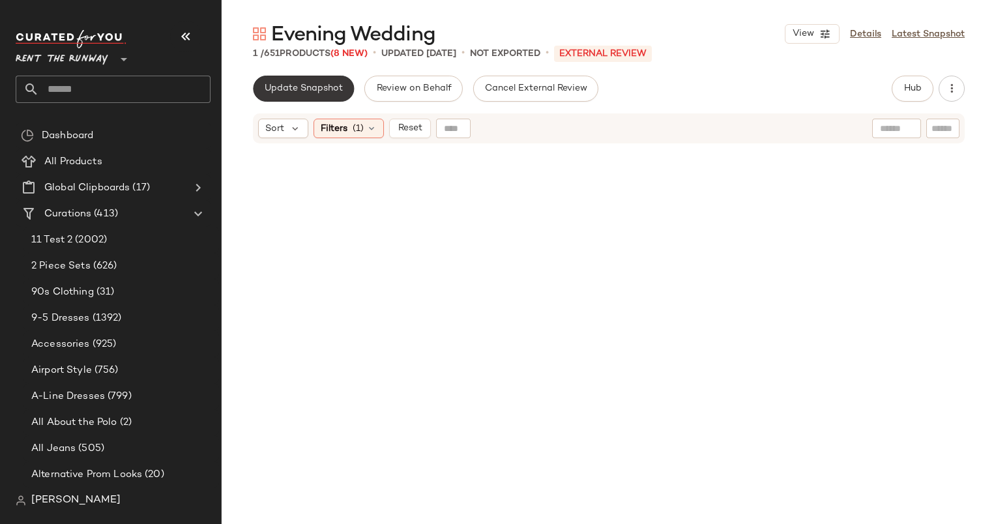
click at [279, 94] on span "Update Snapshot" at bounding box center [303, 88] width 79 height 10
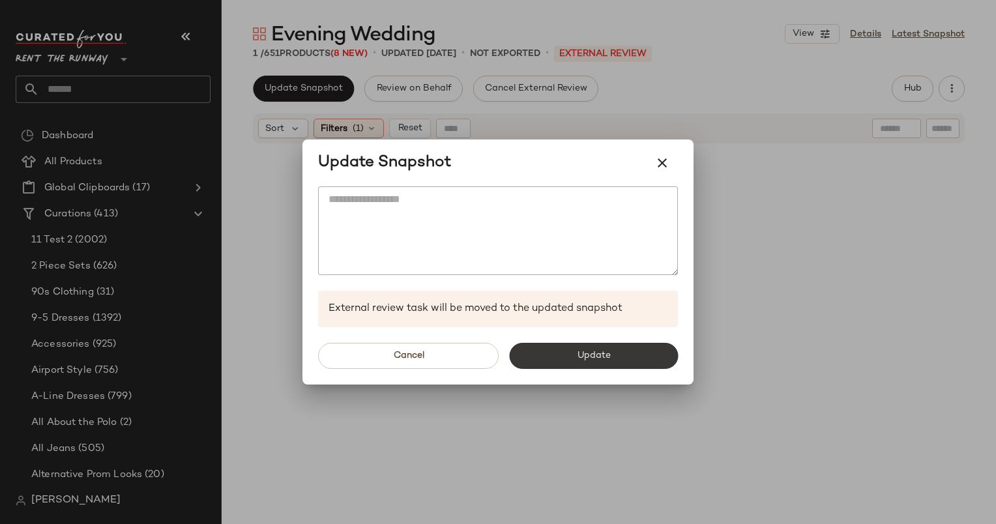
click at [547, 343] on button "Update" at bounding box center [593, 356] width 169 height 26
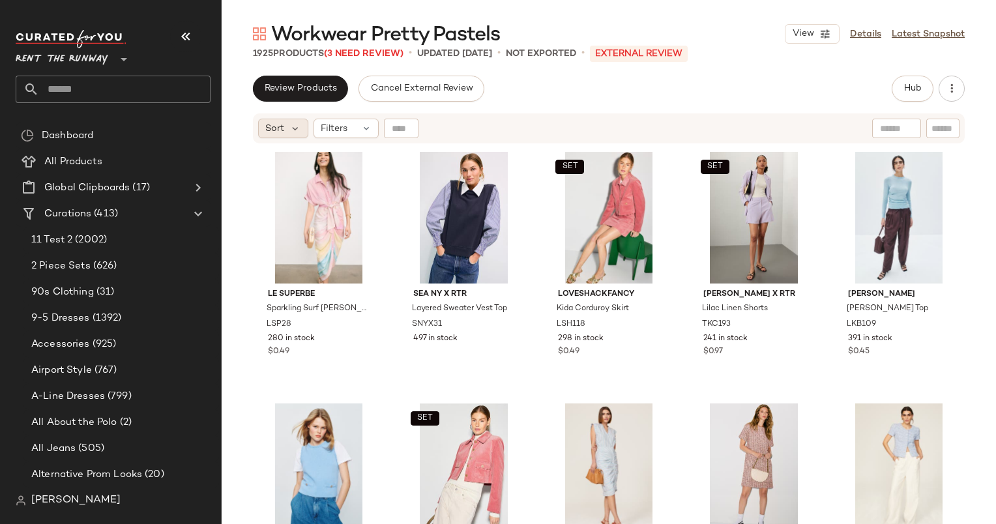
click at [288, 125] on div "Sort" at bounding box center [283, 129] width 50 height 20
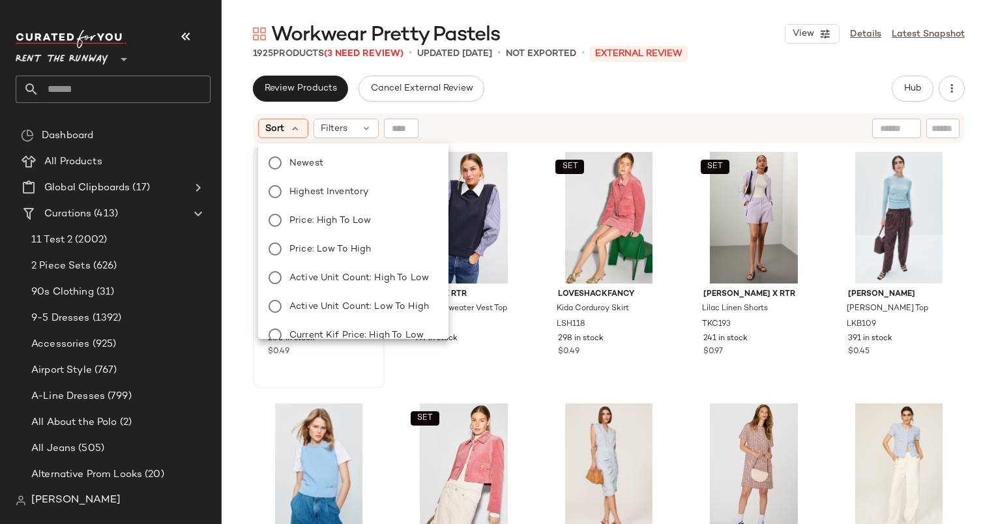
click at [341, 157] on label "Newest" at bounding box center [361, 163] width 154 height 18
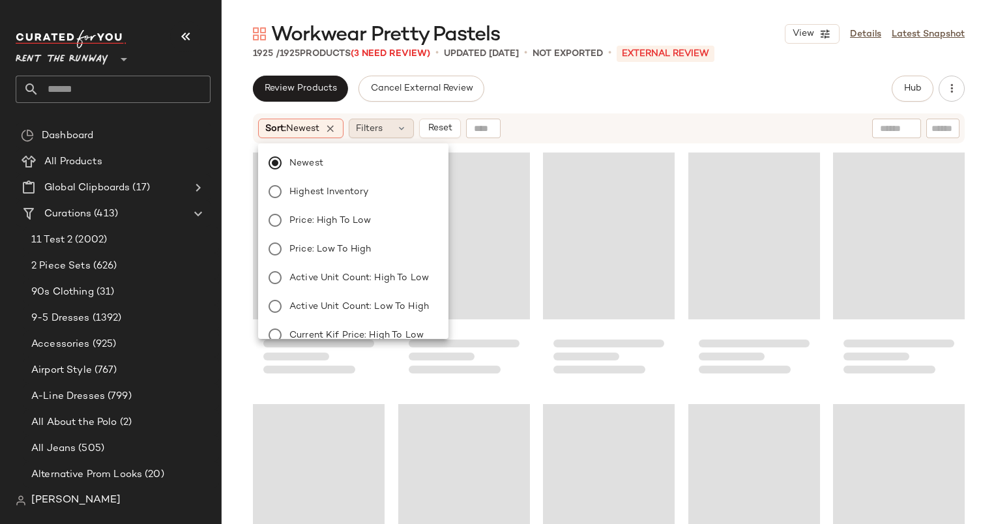
click at [405, 124] on icon at bounding box center [401, 128] width 10 height 10
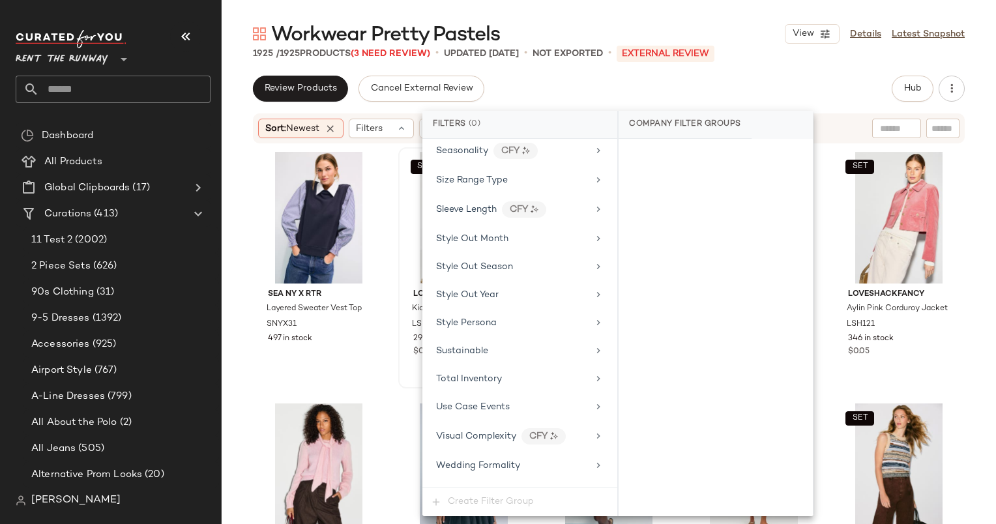
scroll to position [1756, 0]
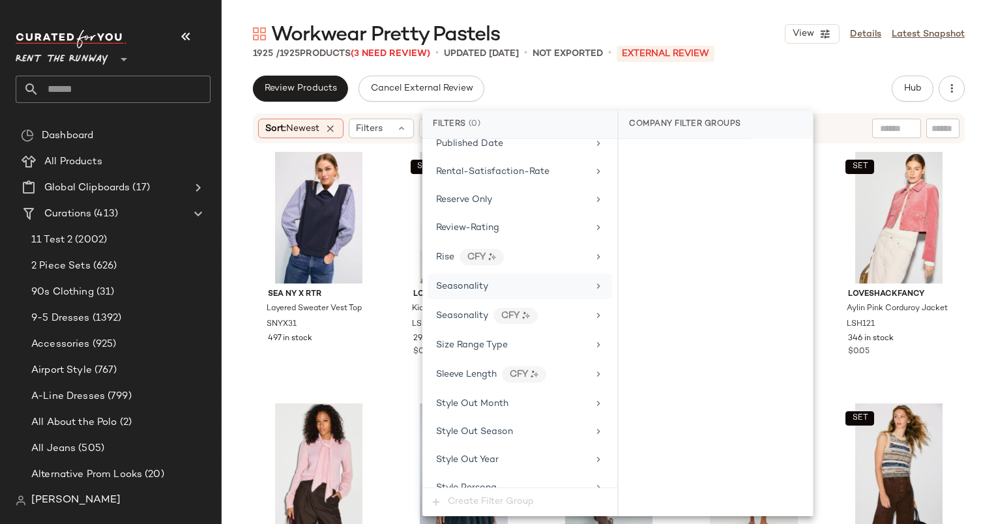
click at [470, 281] on span "Seasonality" at bounding box center [462, 286] width 52 height 10
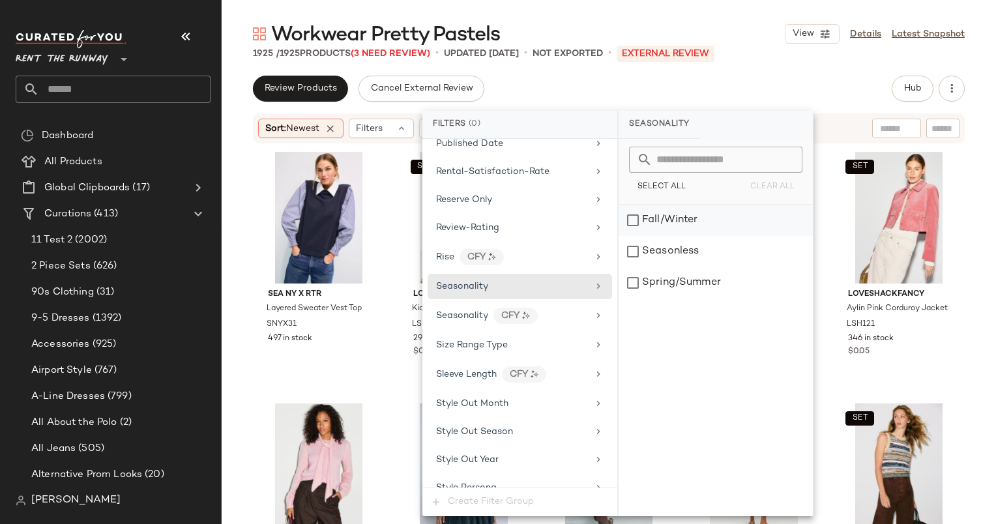
click at [665, 223] on div "Fall/Winter" at bounding box center [715, 220] width 194 height 31
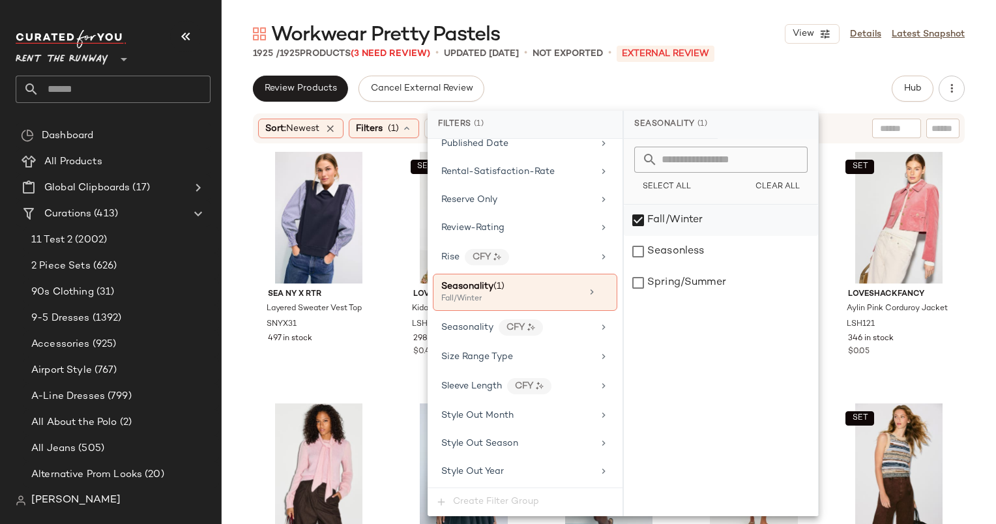
click at [665, 223] on div "Fall/Winter" at bounding box center [721, 220] width 194 height 31
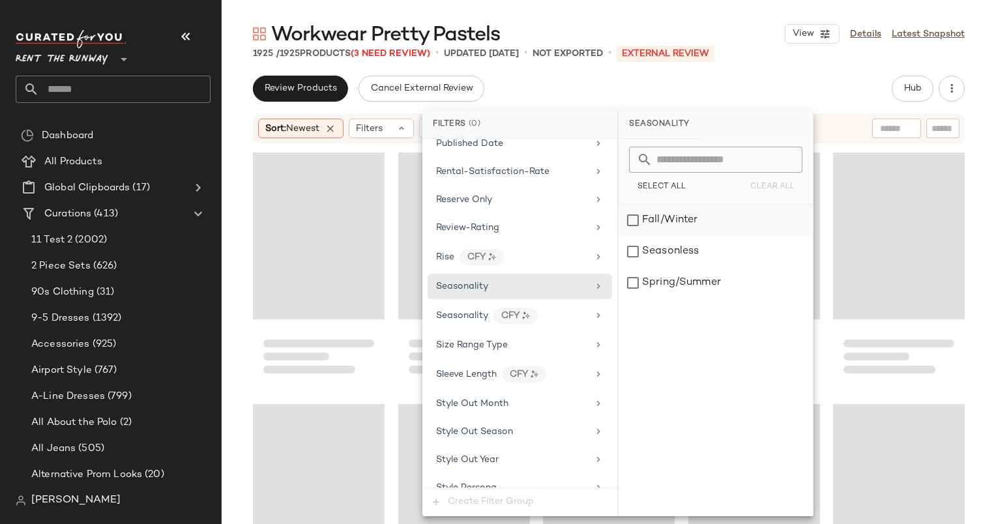
click at [665, 223] on div "Fall/Winter" at bounding box center [715, 220] width 194 height 31
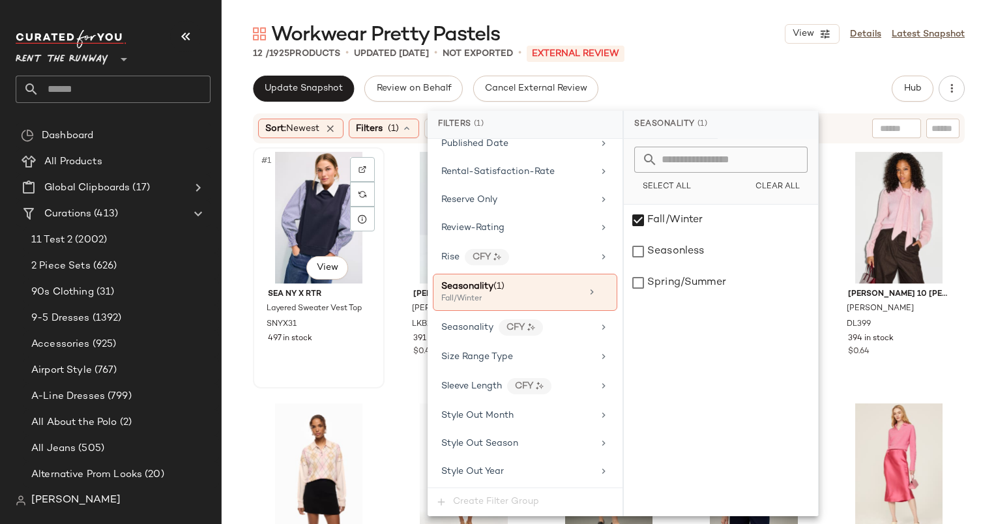
click at [300, 186] on div "#1 View" at bounding box center [318, 218] width 122 height 132
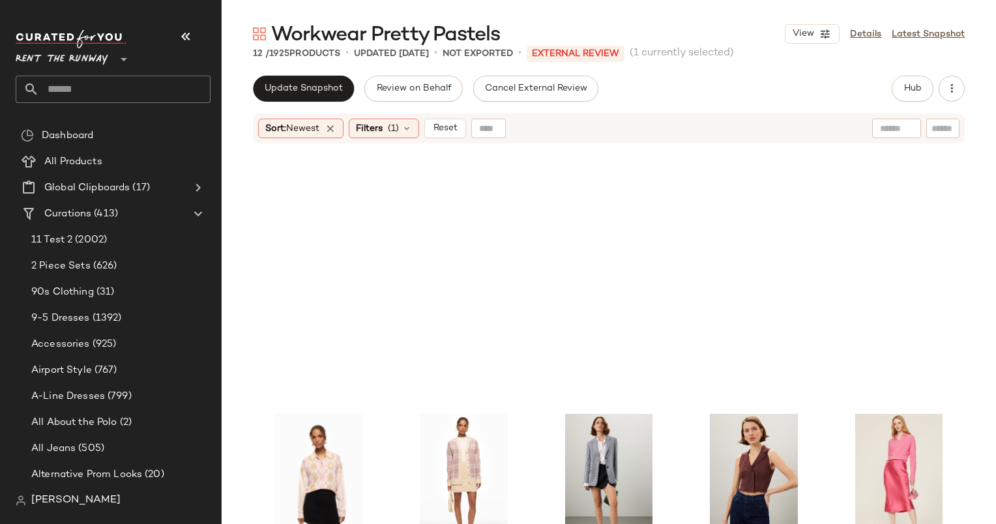
scroll to position [345, 0]
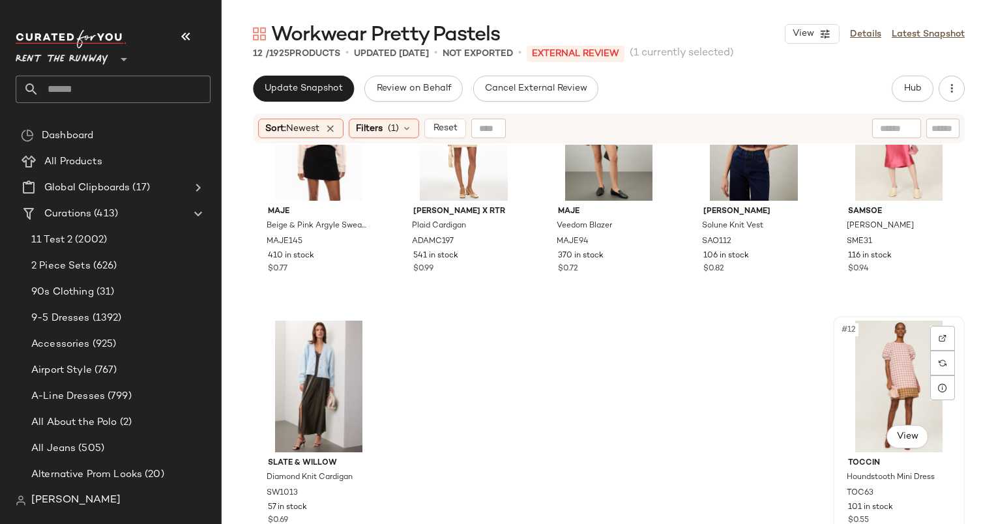
click at [846, 352] on div "#12 View" at bounding box center [898, 387] width 122 height 132
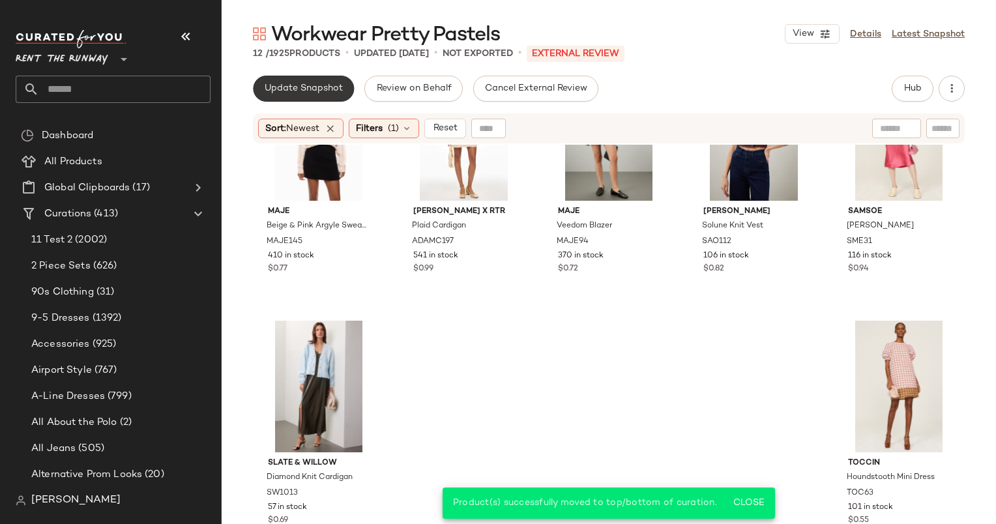
click at [318, 84] on span "Update Snapshot" at bounding box center [303, 88] width 79 height 10
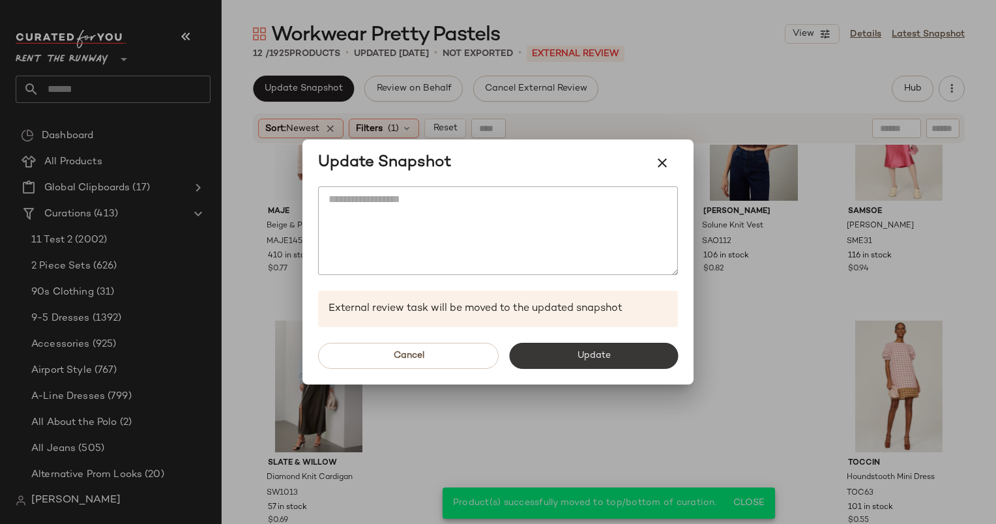
click at [582, 357] on span "Update" at bounding box center [593, 356] width 34 height 10
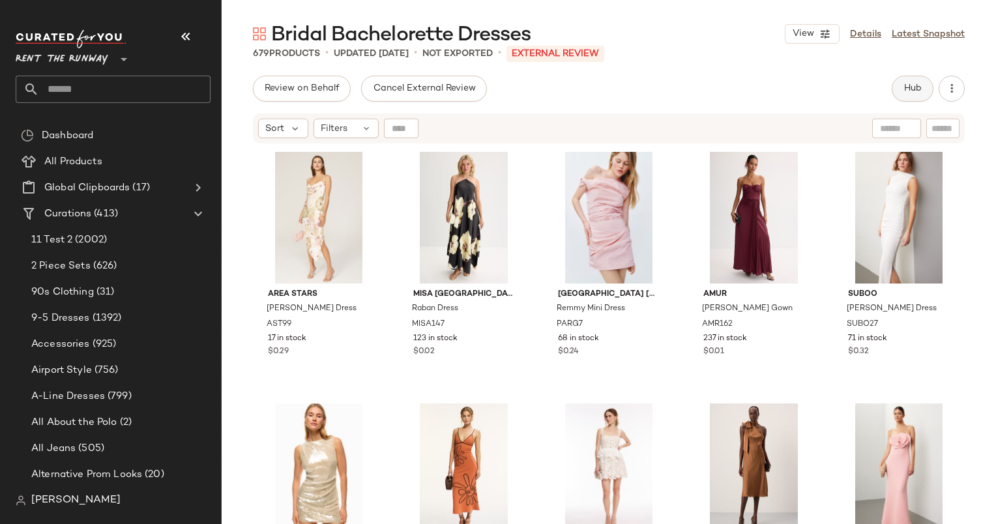
click at [906, 87] on span "Hub" at bounding box center [912, 88] width 18 height 10
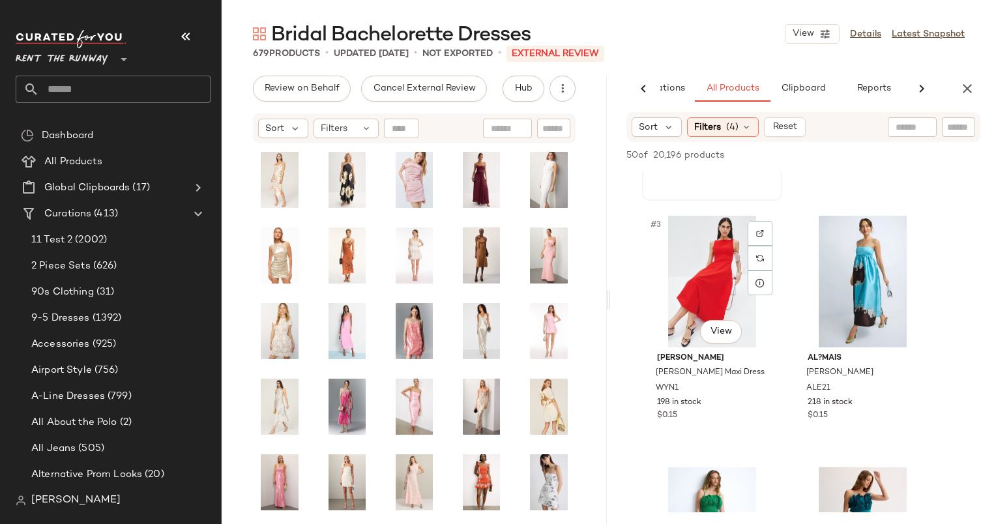
scroll to position [213, 0]
click at [964, 81] on icon "button" at bounding box center [967, 89] width 16 height 16
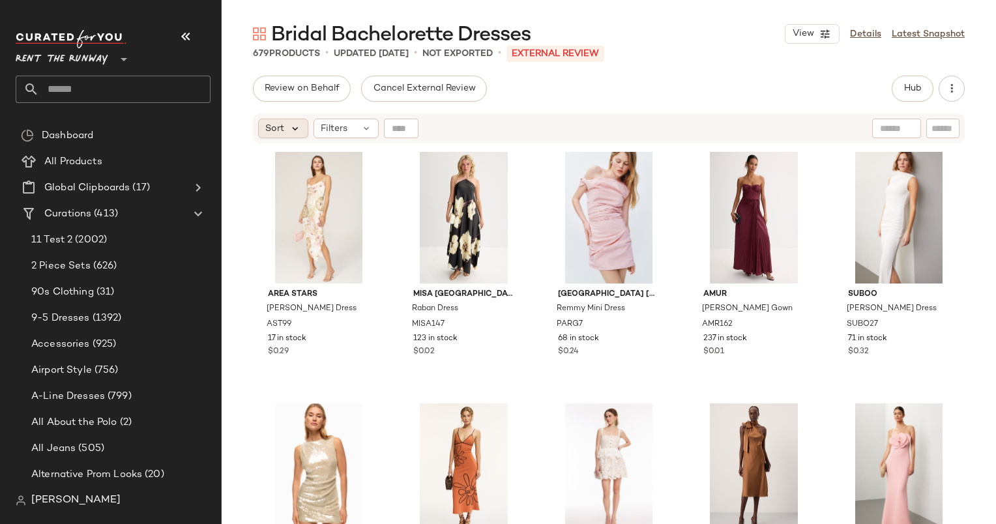
click at [293, 125] on icon at bounding box center [295, 128] width 12 height 12
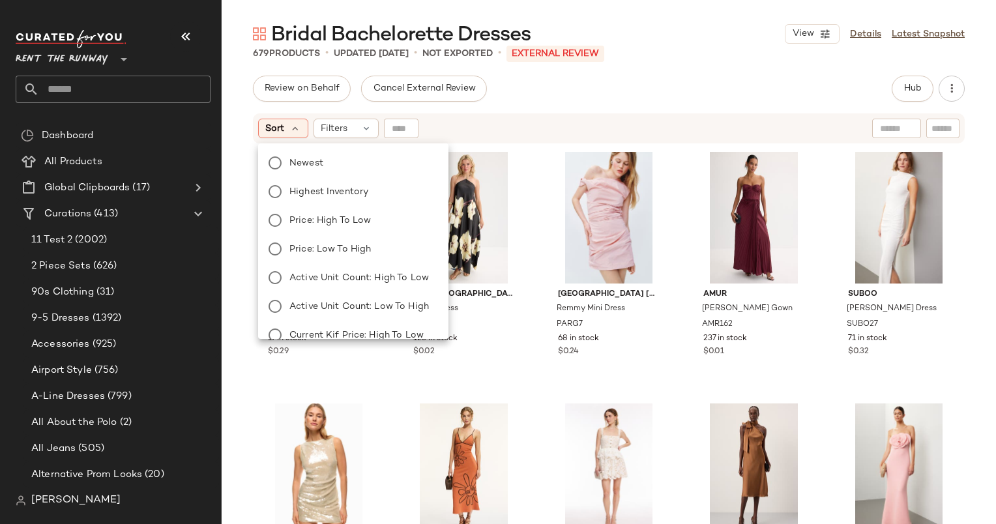
click at [352, 173] on div "Newest Highest Inventory Price: High to Low Price: Low to High Active Unit Coun…" at bounding box center [351, 321] width 193 height 344
click at [364, 162] on label "Newest" at bounding box center [361, 163] width 154 height 18
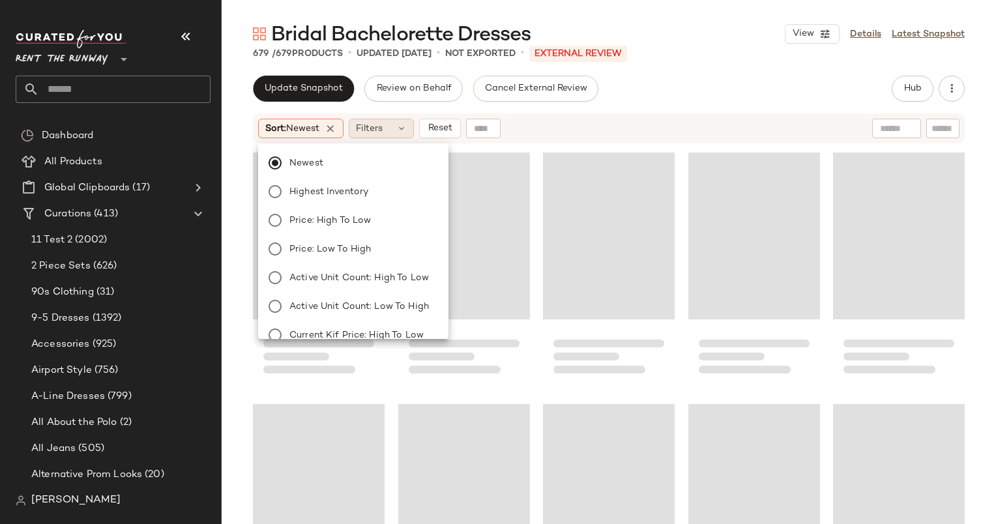
click at [375, 130] on span "Filters" at bounding box center [369, 129] width 27 height 14
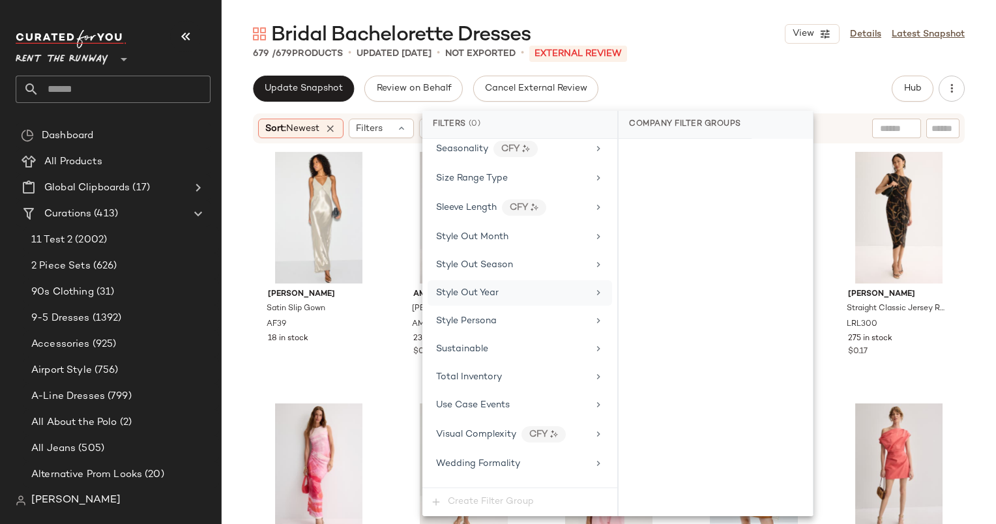
scroll to position [1636, 0]
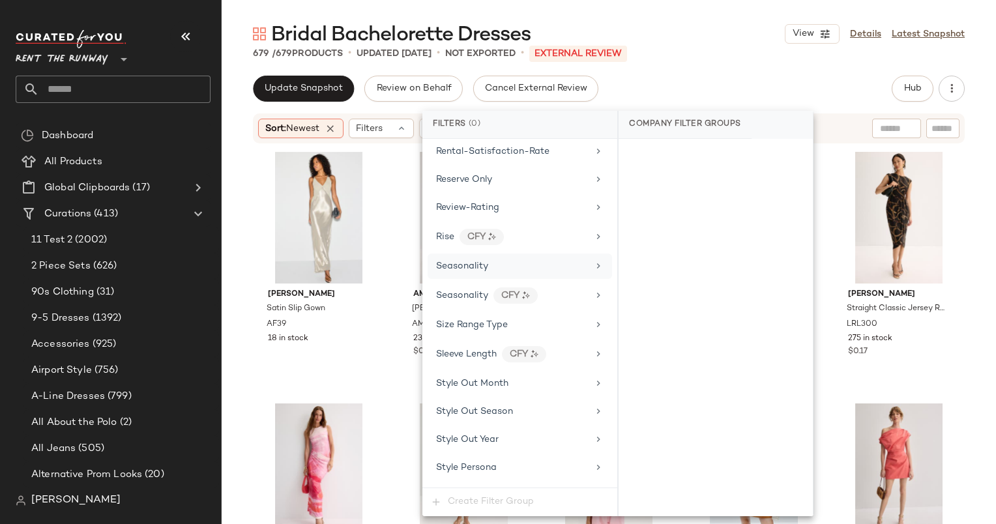
click at [485, 259] on div "Seasonality" at bounding box center [519, 265] width 184 height 25
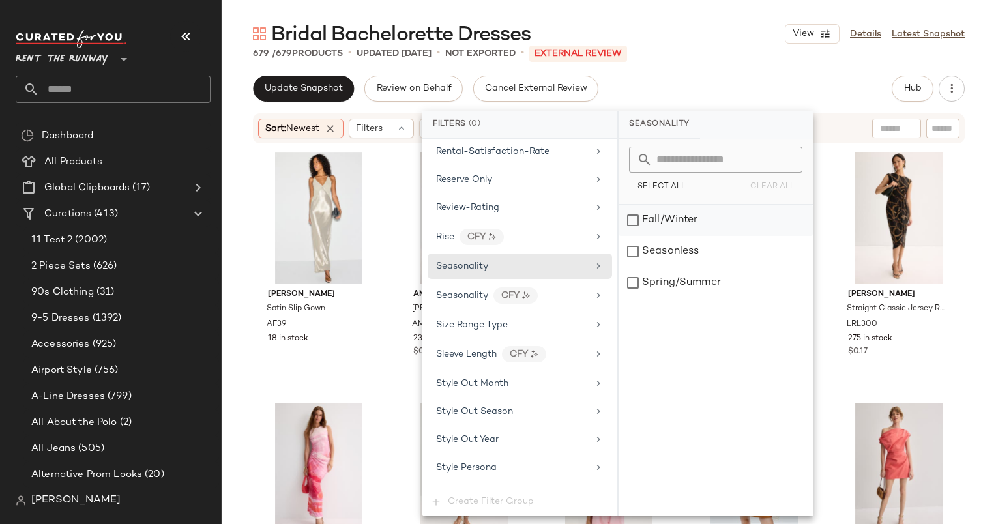
click at [701, 231] on div "Fall/Winter" at bounding box center [715, 220] width 194 height 31
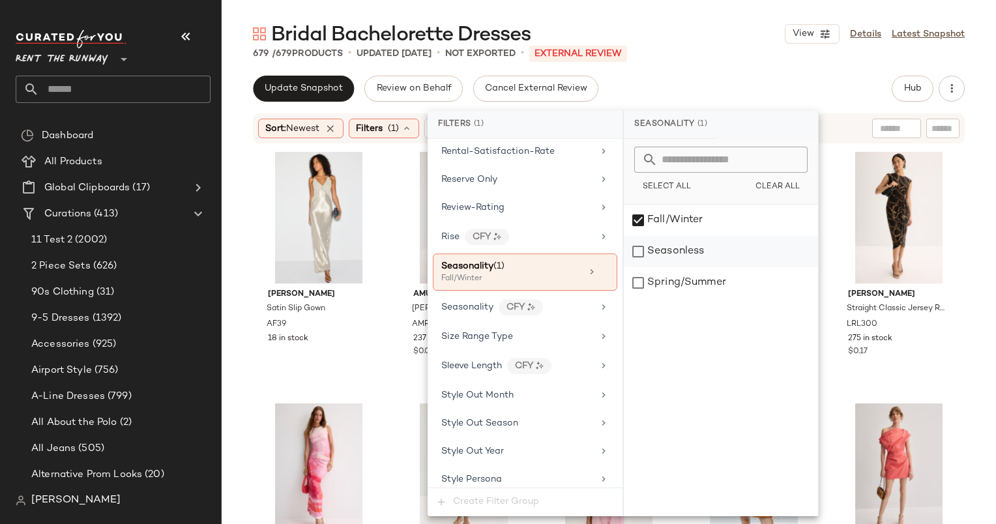
click at [691, 246] on div "Seasonless" at bounding box center [721, 251] width 194 height 31
click at [696, 251] on div "Seasonless" at bounding box center [721, 251] width 194 height 31
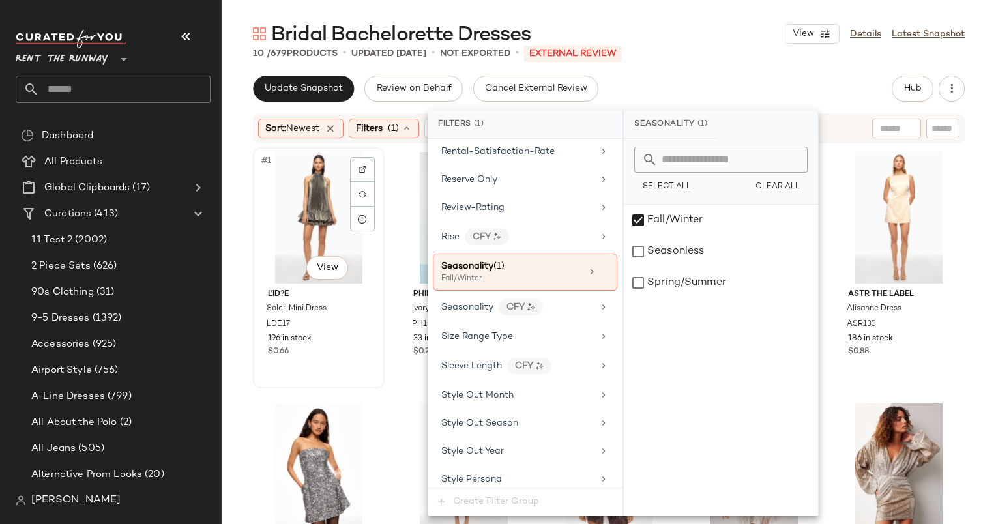
click at [293, 211] on div "#1 View" at bounding box center [318, 218] width 122 height 132
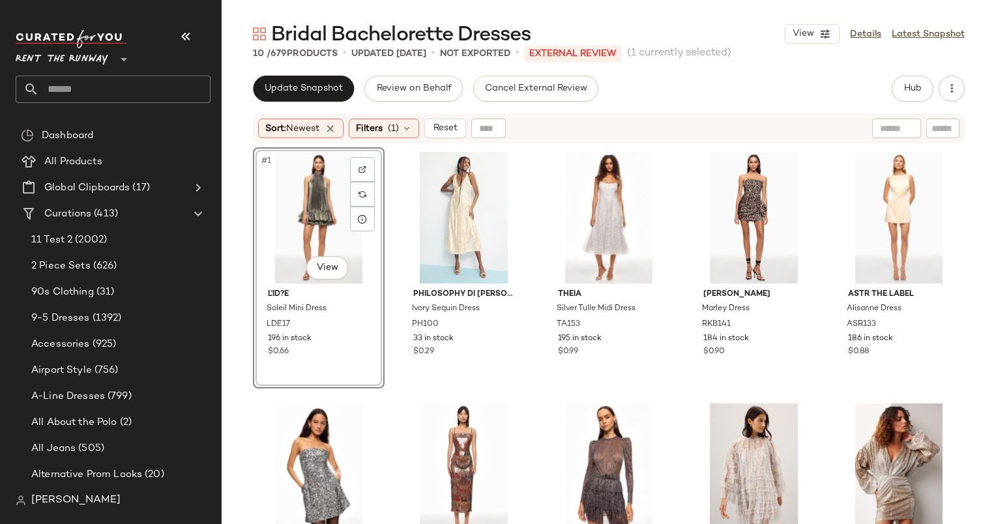
scroll to position [83, 0]
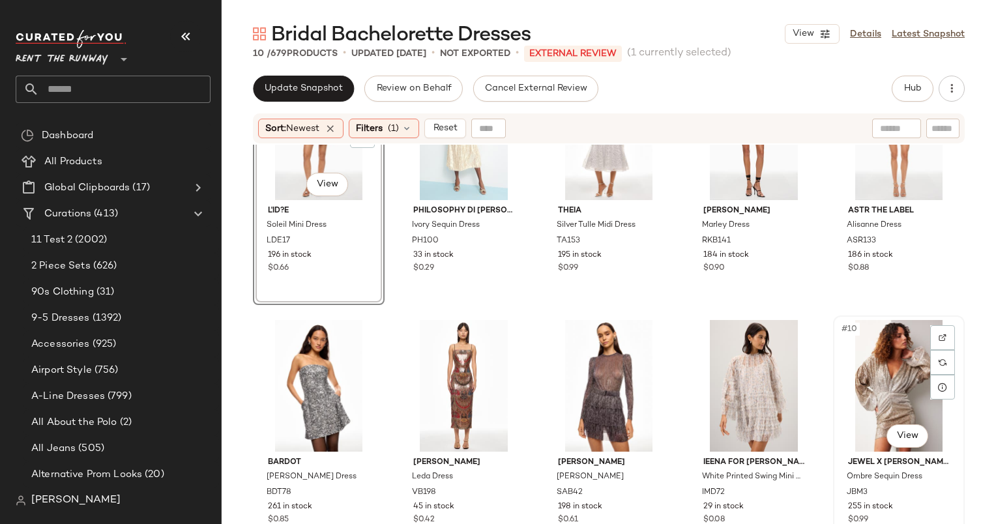
click at [899, 353] on div "#10 View" at bounding box center [898, 386] width 122 height 132
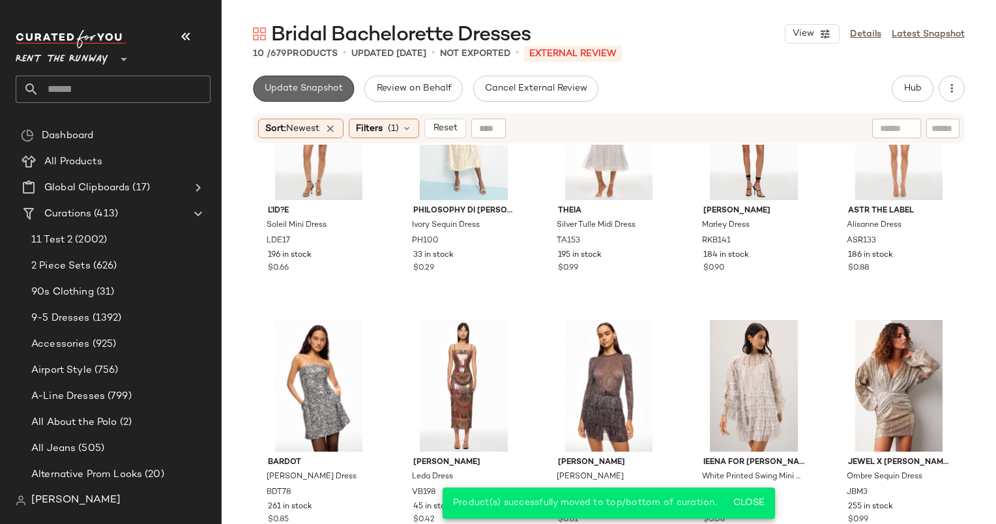
click at [342, 96] on button "Update Snapshot" at bounding box center [303, 89] width 101 height 26
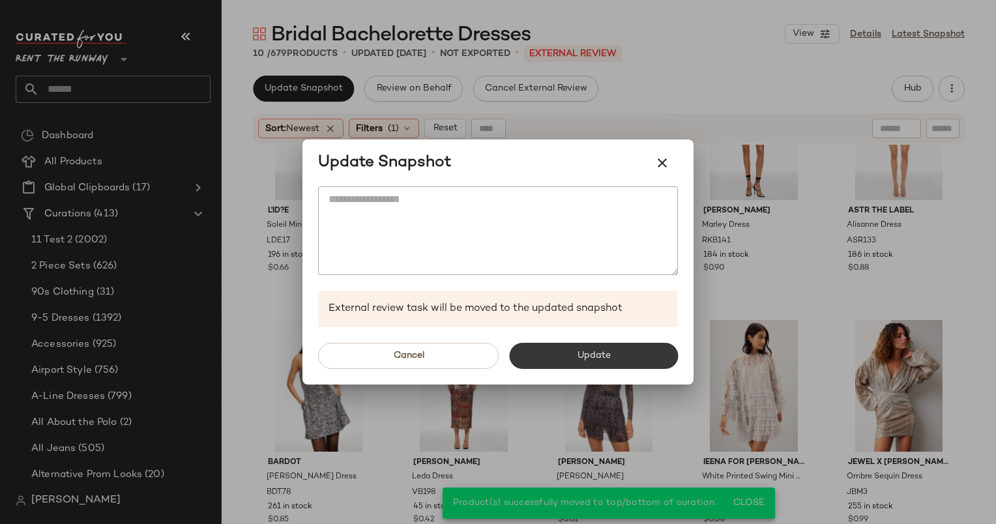
click at [606, 357] on span "Update" at bounding box center [593, 356] width 34 height 10
